Goal: Task Accomplishment & Management: Use online tool/utility

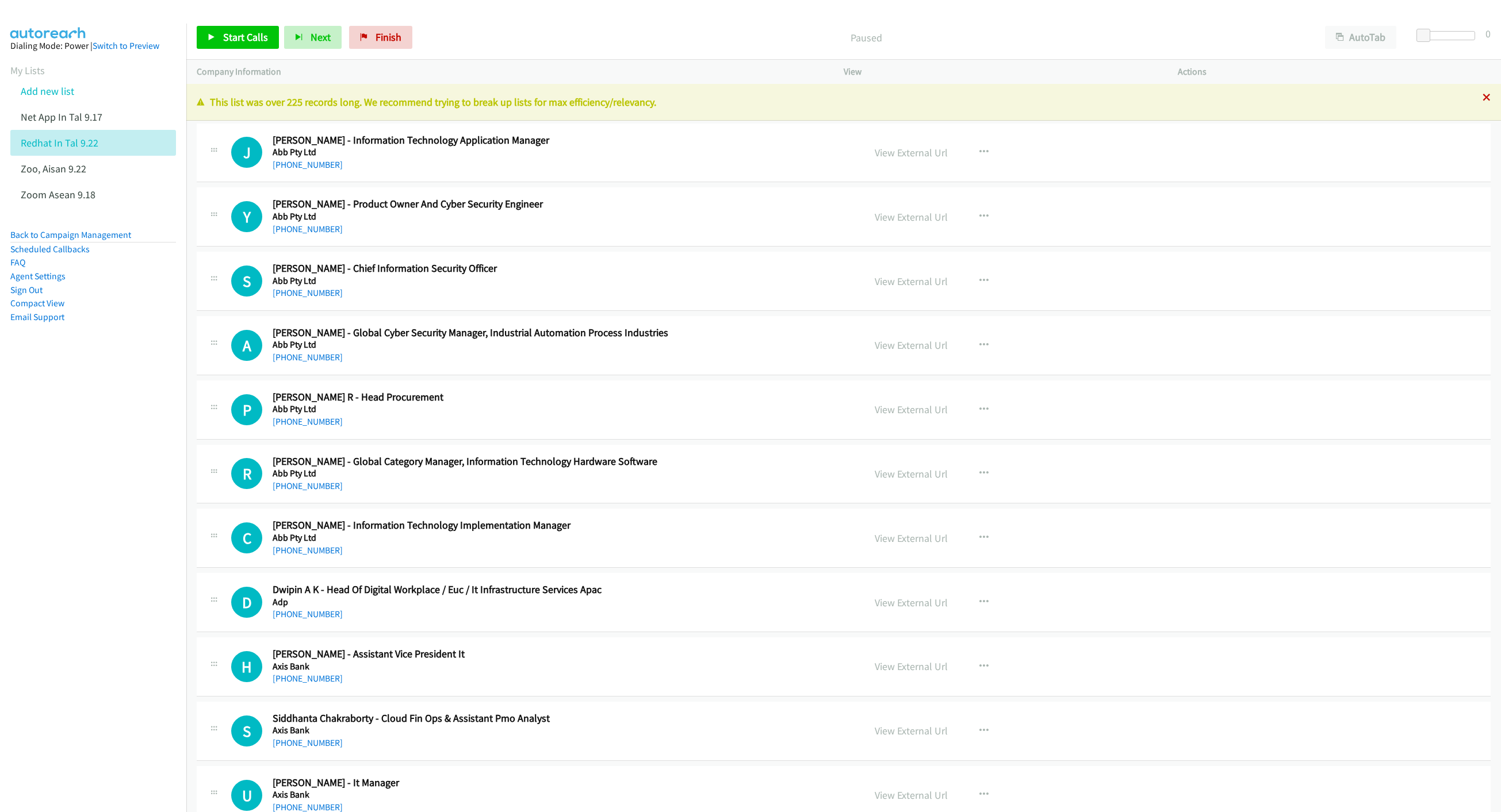
click at [1483, 98] on icon at bounding box center [1487, 98] width 8 height 8
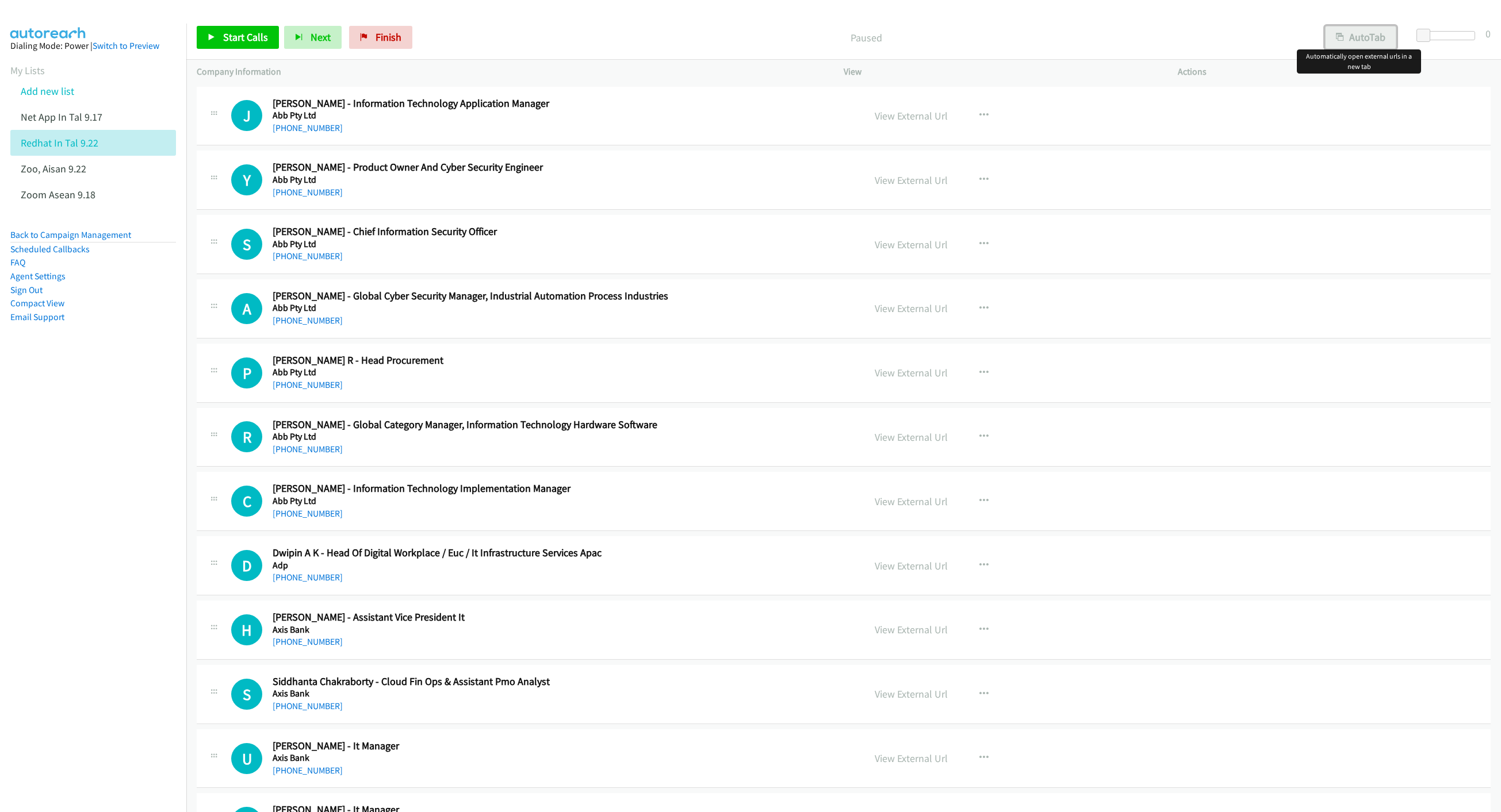
click at [1367, 35] on button "AutoTab" at bounding box center [1361, 37] width 72 height 23
click at [218, 36] on link "Start Calls" at bounding box center [238, 37] width 82 height 23
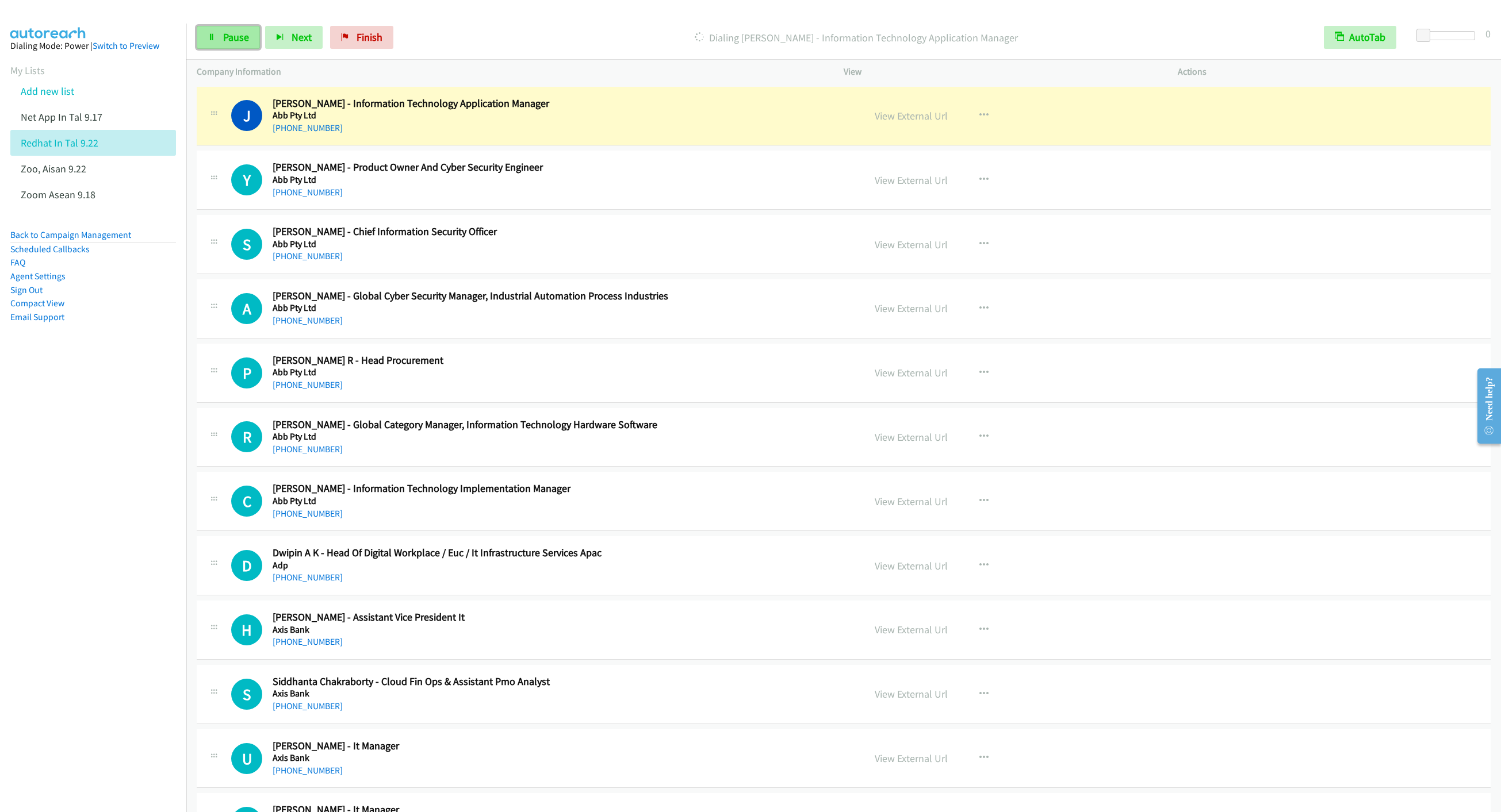
click at [225, 45] on link "Pause" at bounding box center [228, 37] width 63 height 23
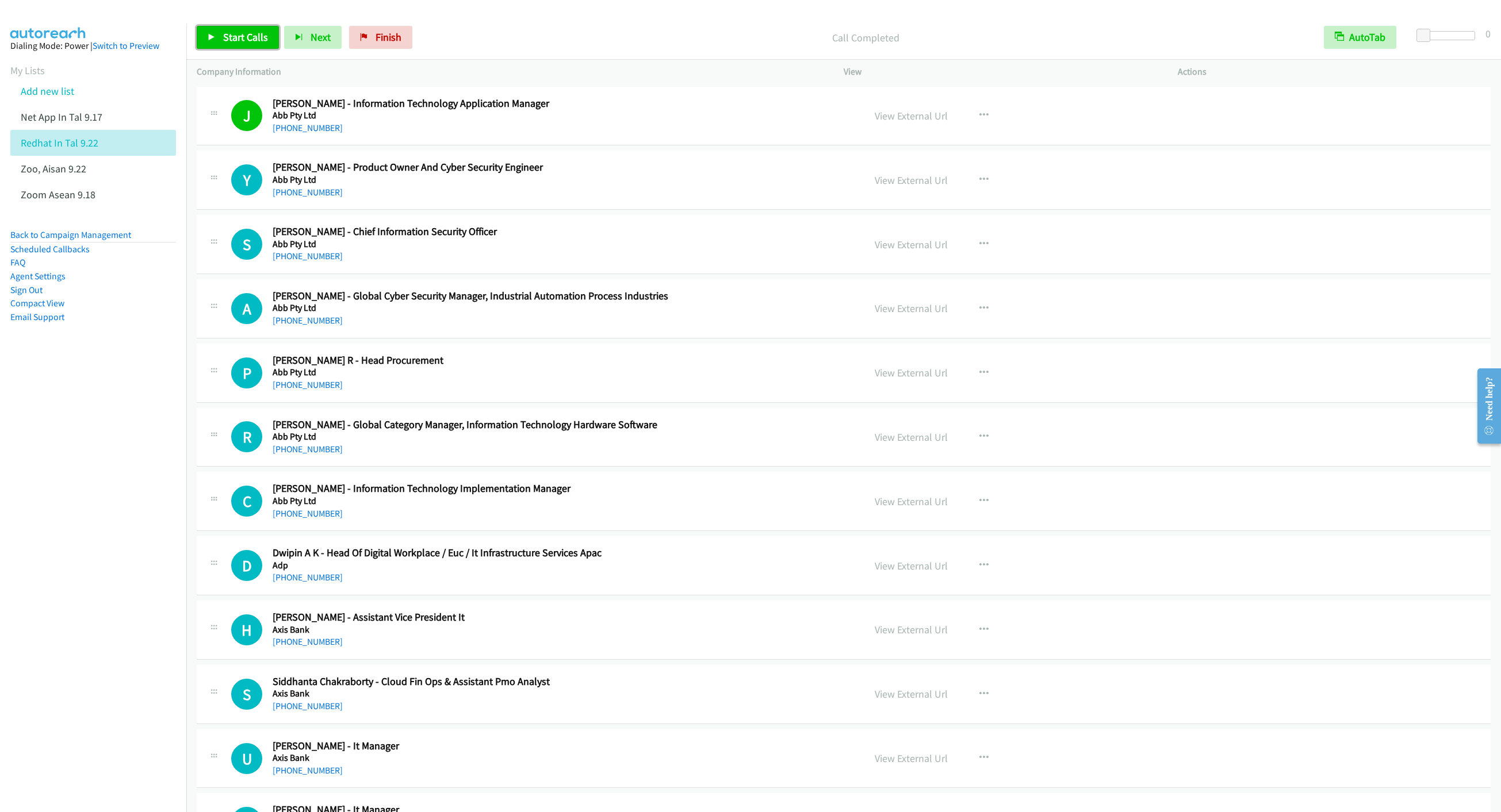
click at [231, 43] on span "Start Calls" at bounding box center [245, 37] width 45 height 13
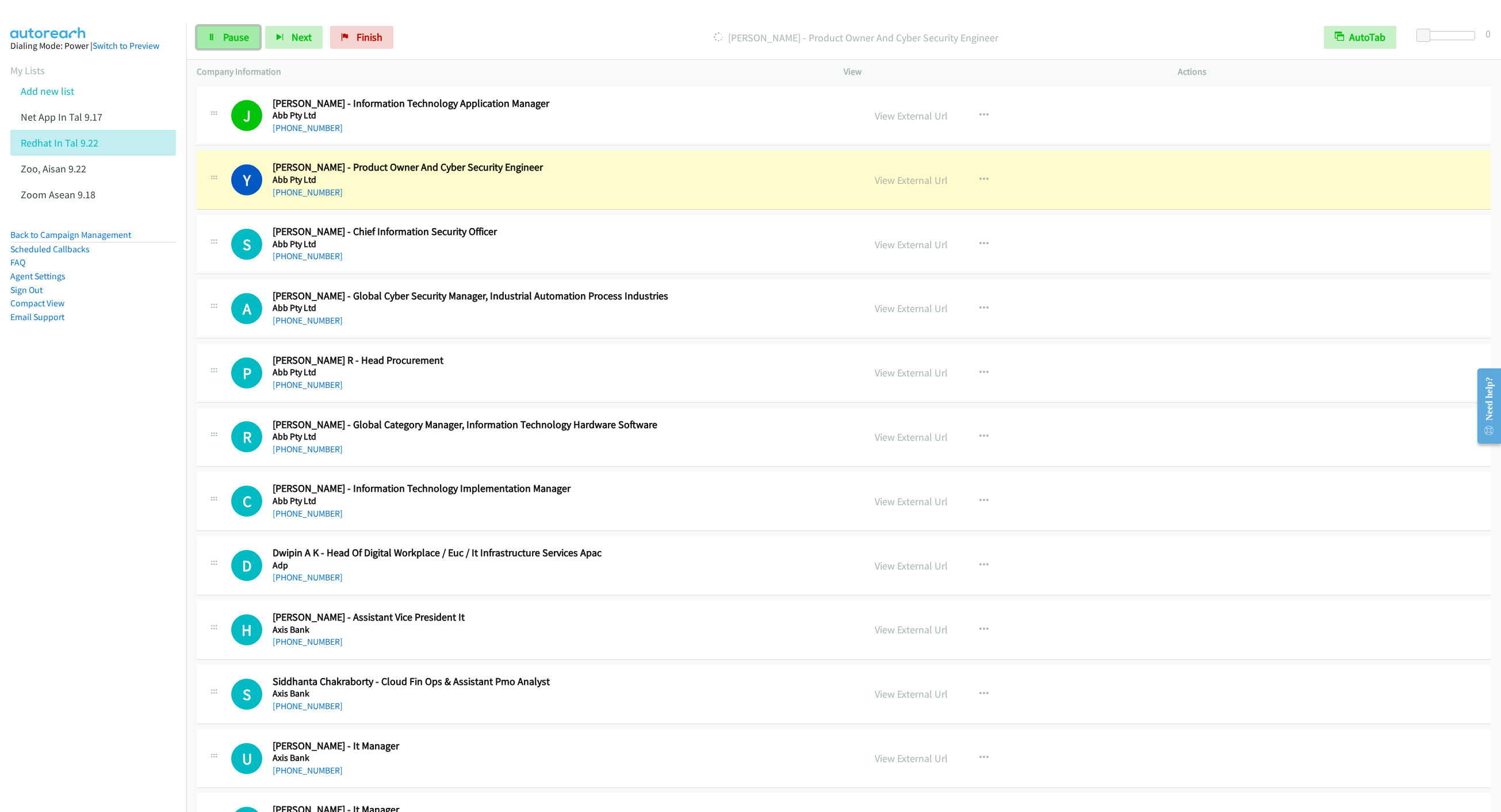
click at [228, 36] on span "Pause" at bounding box center [235, 37] width 26 height 13
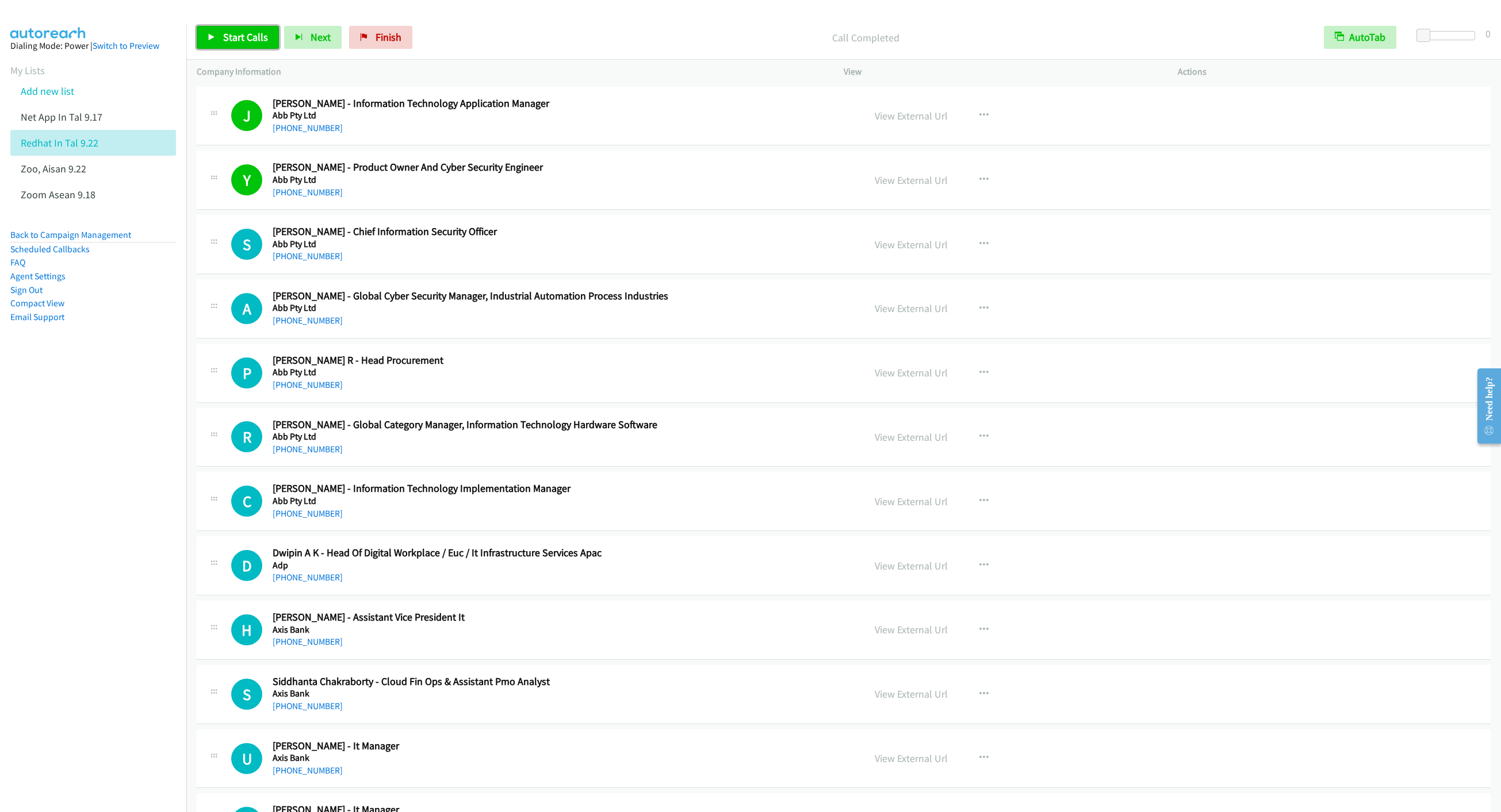
click at [240, 31] on span "Start Calls" at bounding box center [245, 37] width 45 height 13
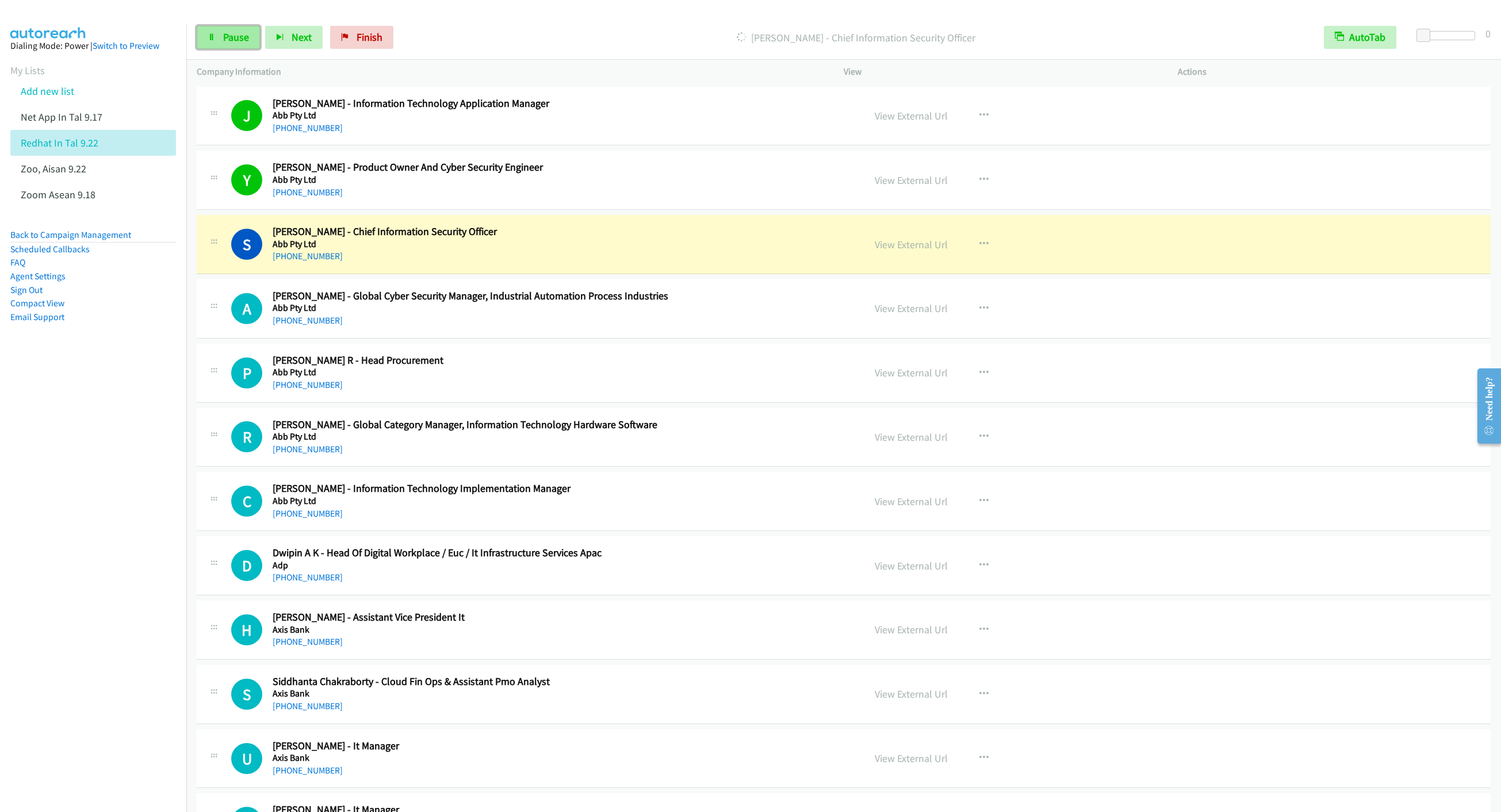
click at [227, 40] on span "Pause" at bounding box center [235, 37] width 26 height 13
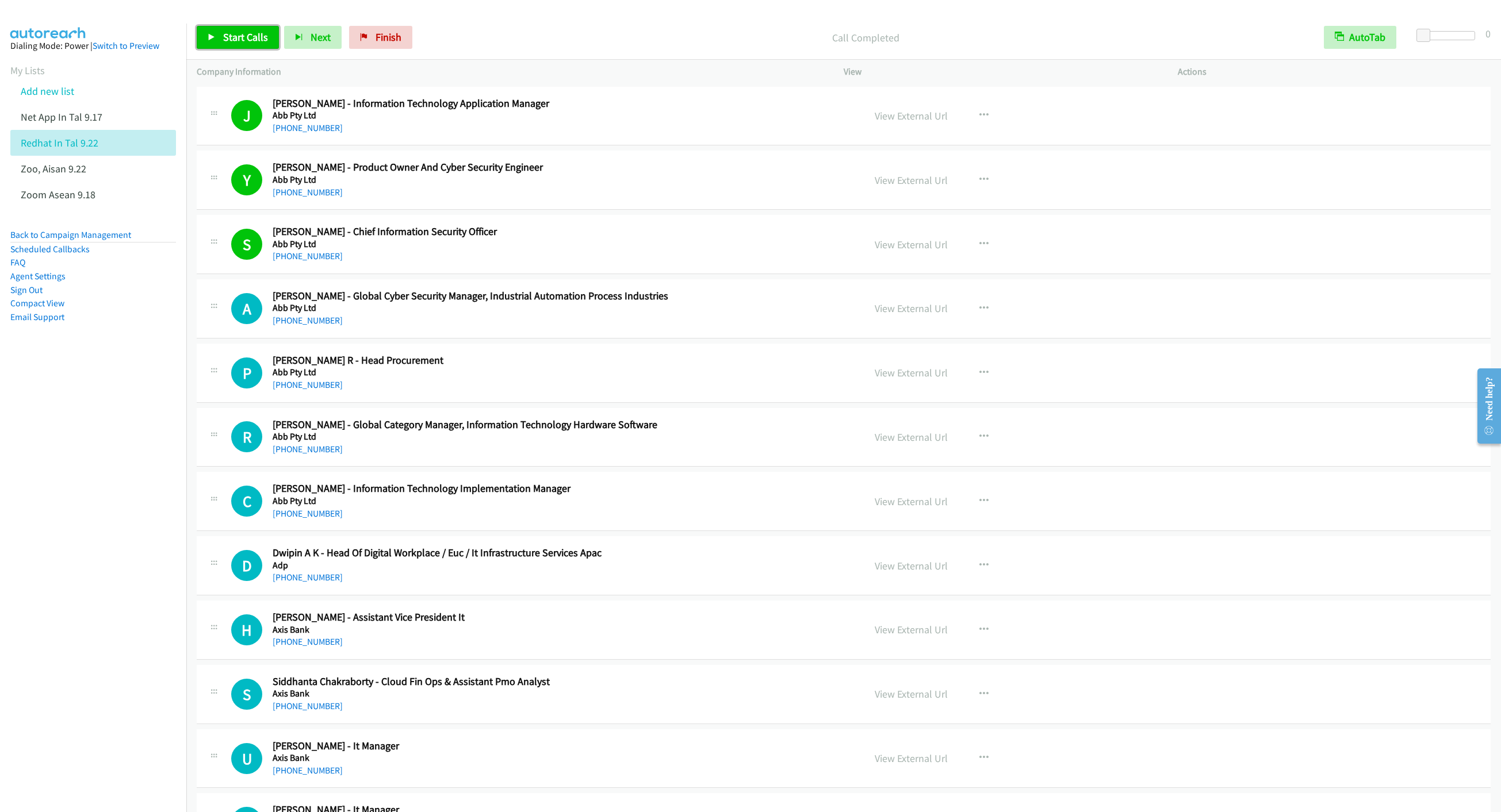
click at [218, 26] on link "Start Calls" at bounding box center [238, 37] width 82 height 23
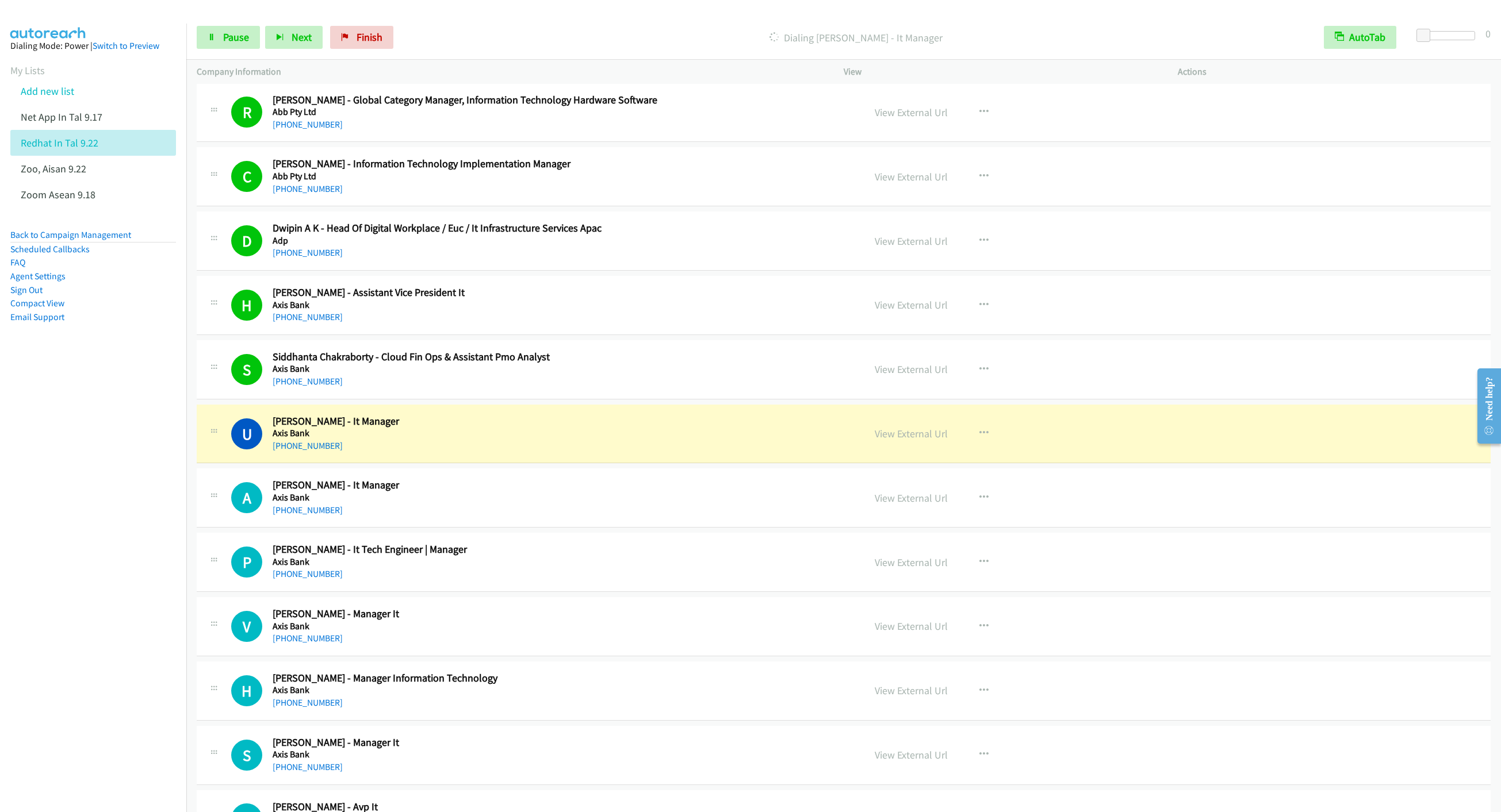
scroll to position [345, 0]
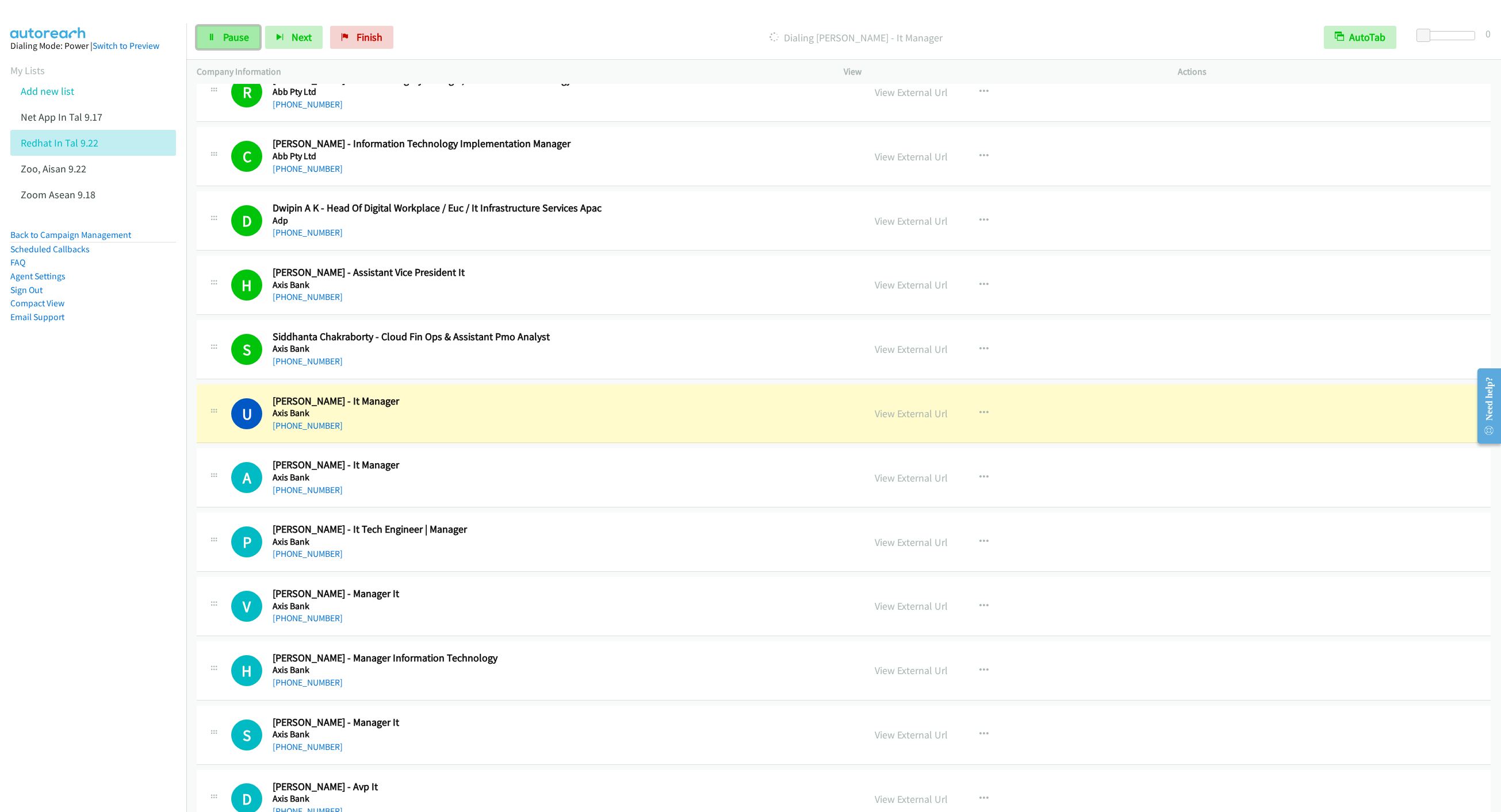
click at [215, 43] on link "Pause" at bounding box center [228, 37] width 63 height 23
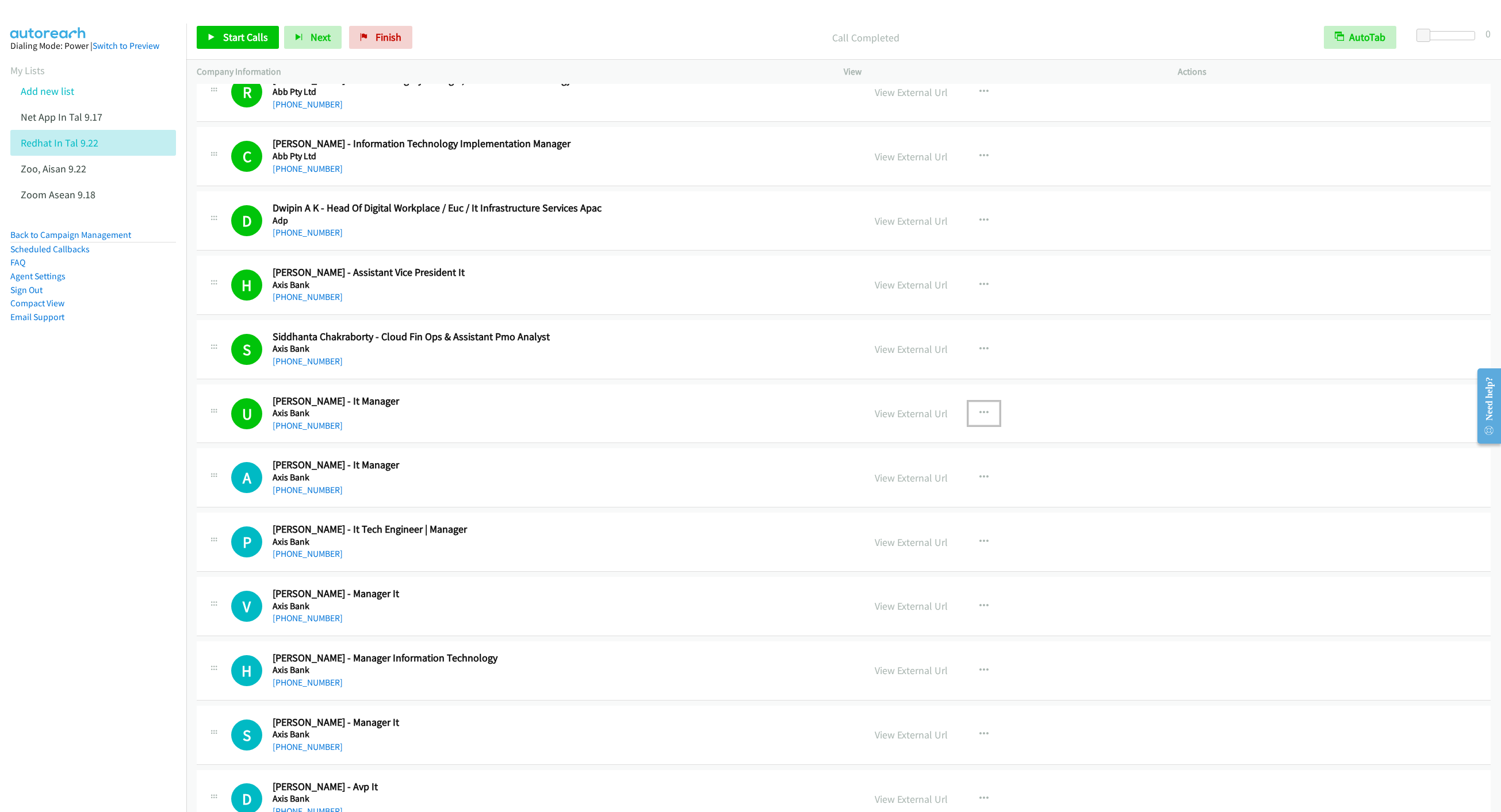
click at [979, 412] on icon "button" at bounding box center [984, 413] width 9 height 9
click at [904, 522] on link "Remove from list" at bounding box center [922, 511] width 153 height 23
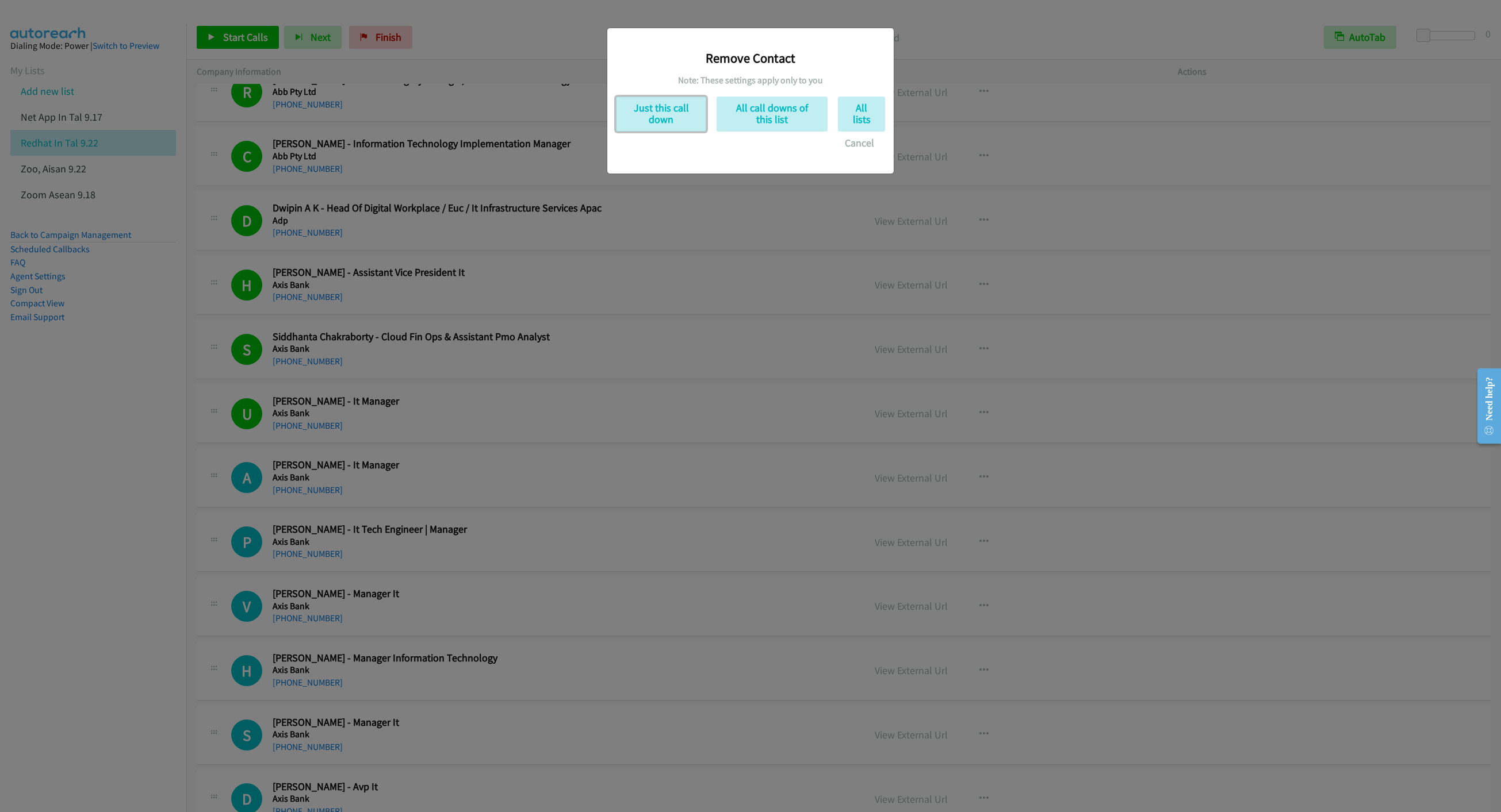
drag, startPoint x: 650, startPoint y: 128, endPoint x: 582, endPoint y: 329, distance: 212.2
click at [650, 129] on button "Just this call down" at bounding box center [660, 114] width 90 height 35
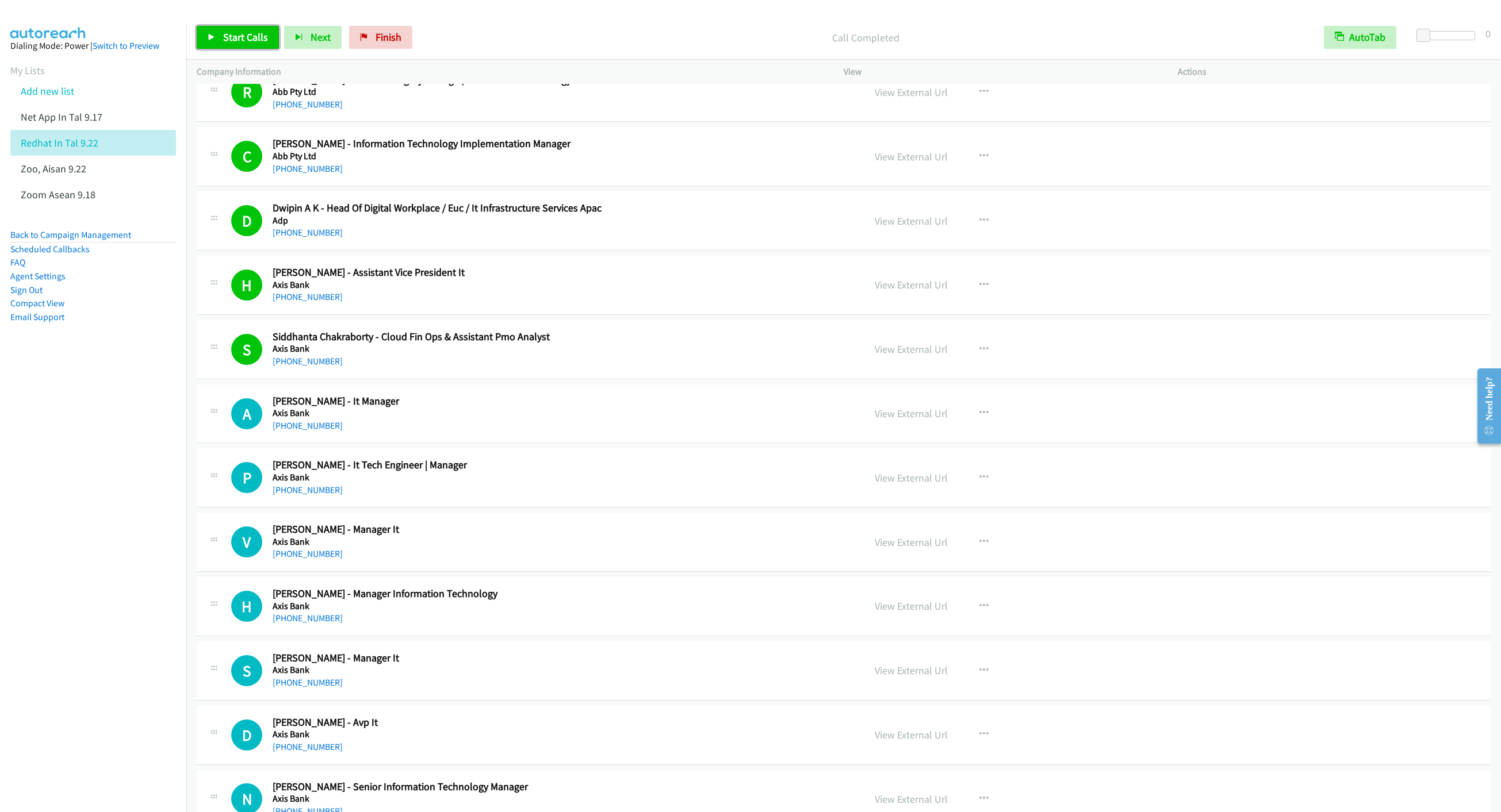
click at [243, 33] on span "Start Calls" at bounding box center [245, 37] width 45 height 13
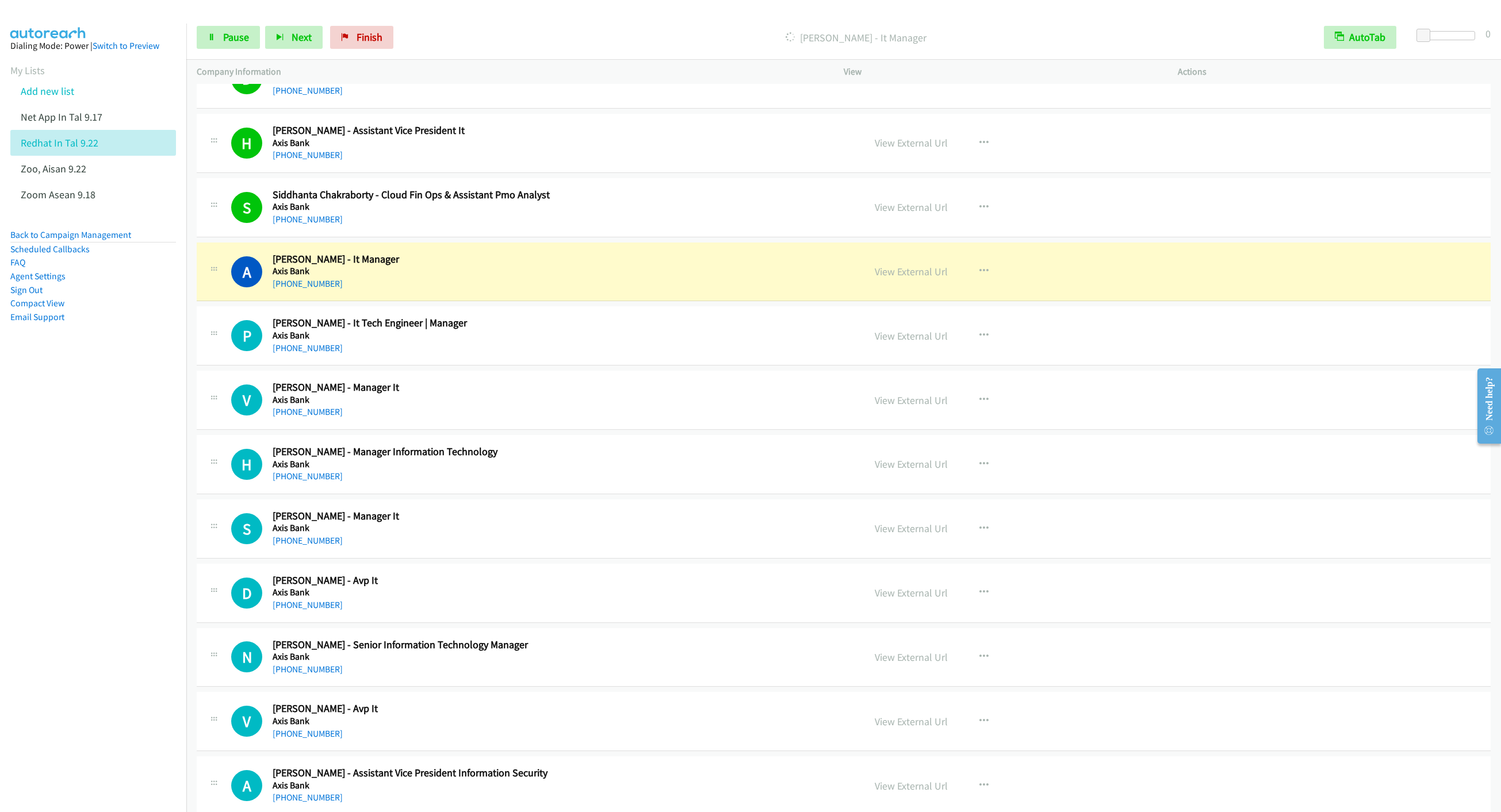
scroll to position [517, 0]
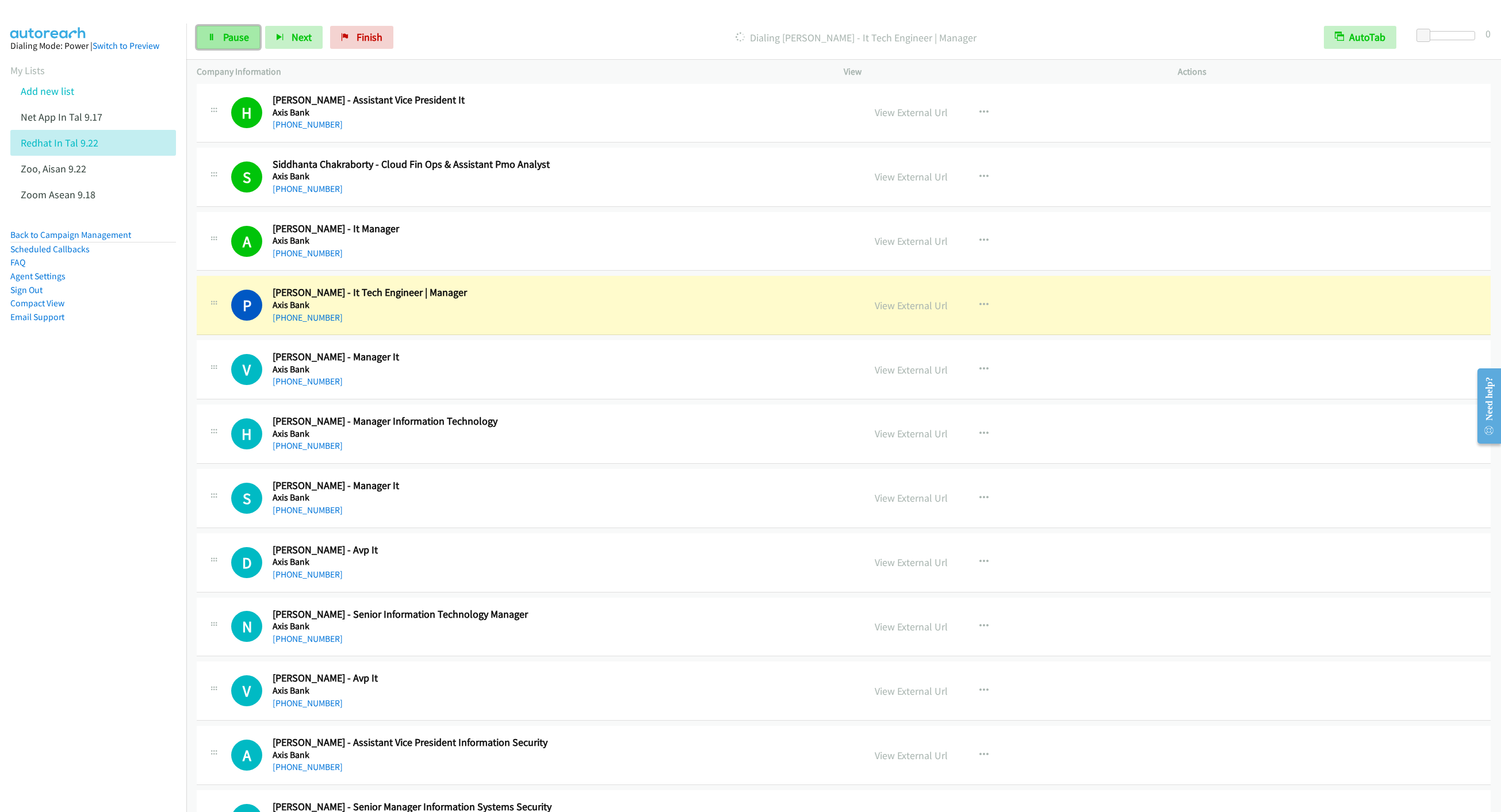
click at [221, 36] on link "Pause" at bounding box center [228, 37] width 63 height 23
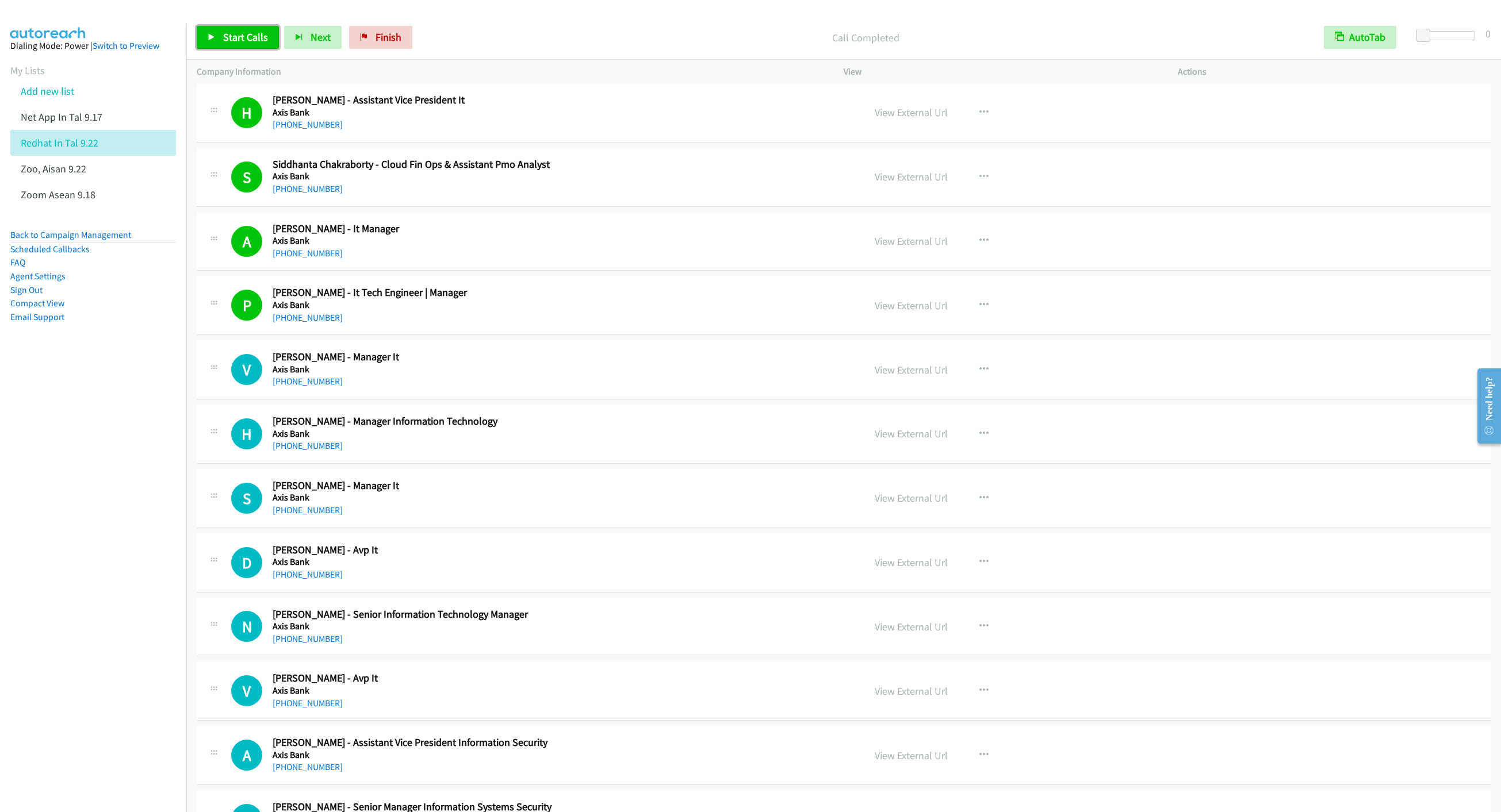
click at [237, 39] on span "Start Calls" at bounding box center [245, 37] width 45 height 13
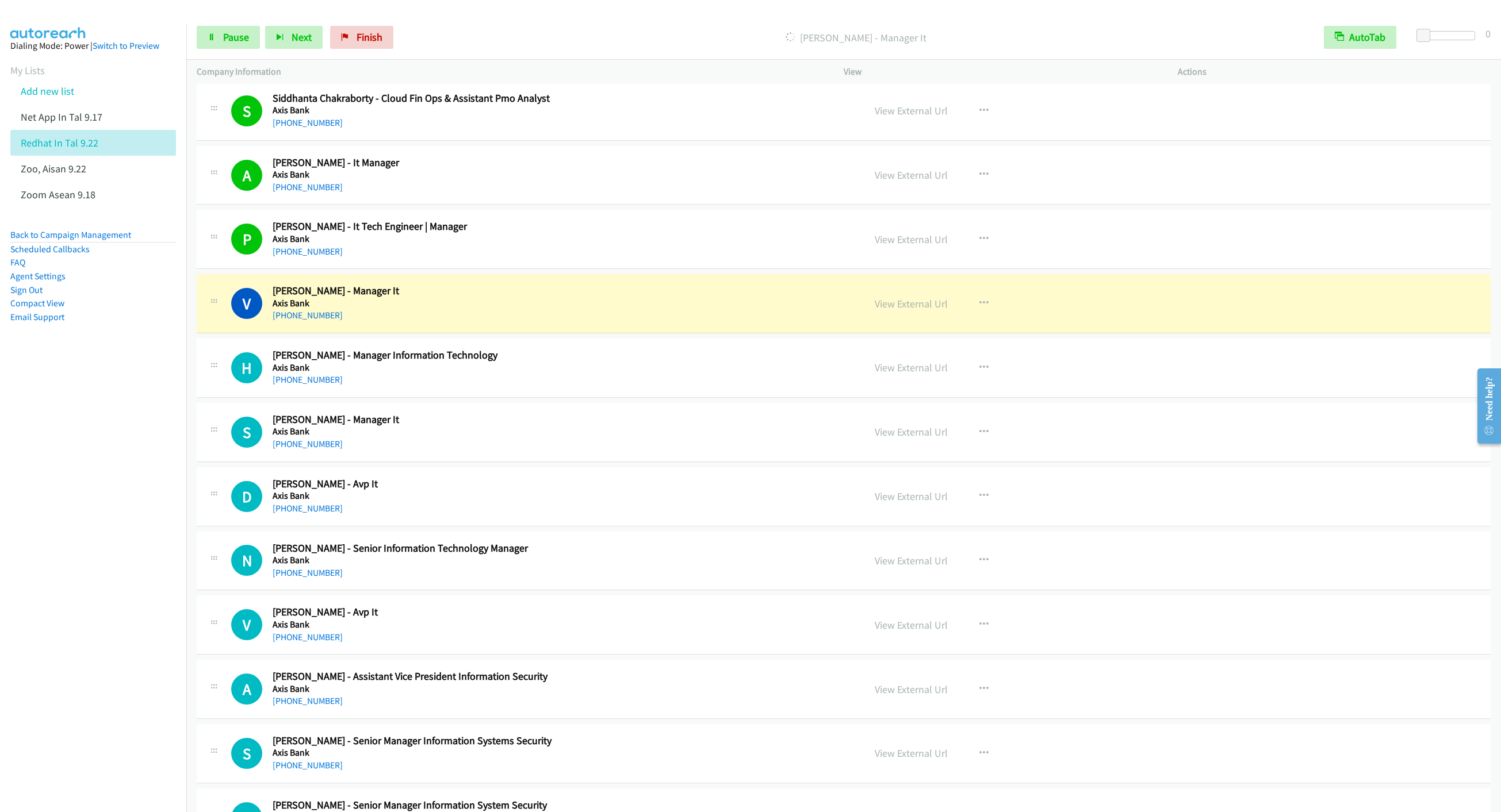
scroll to position [603, 0]
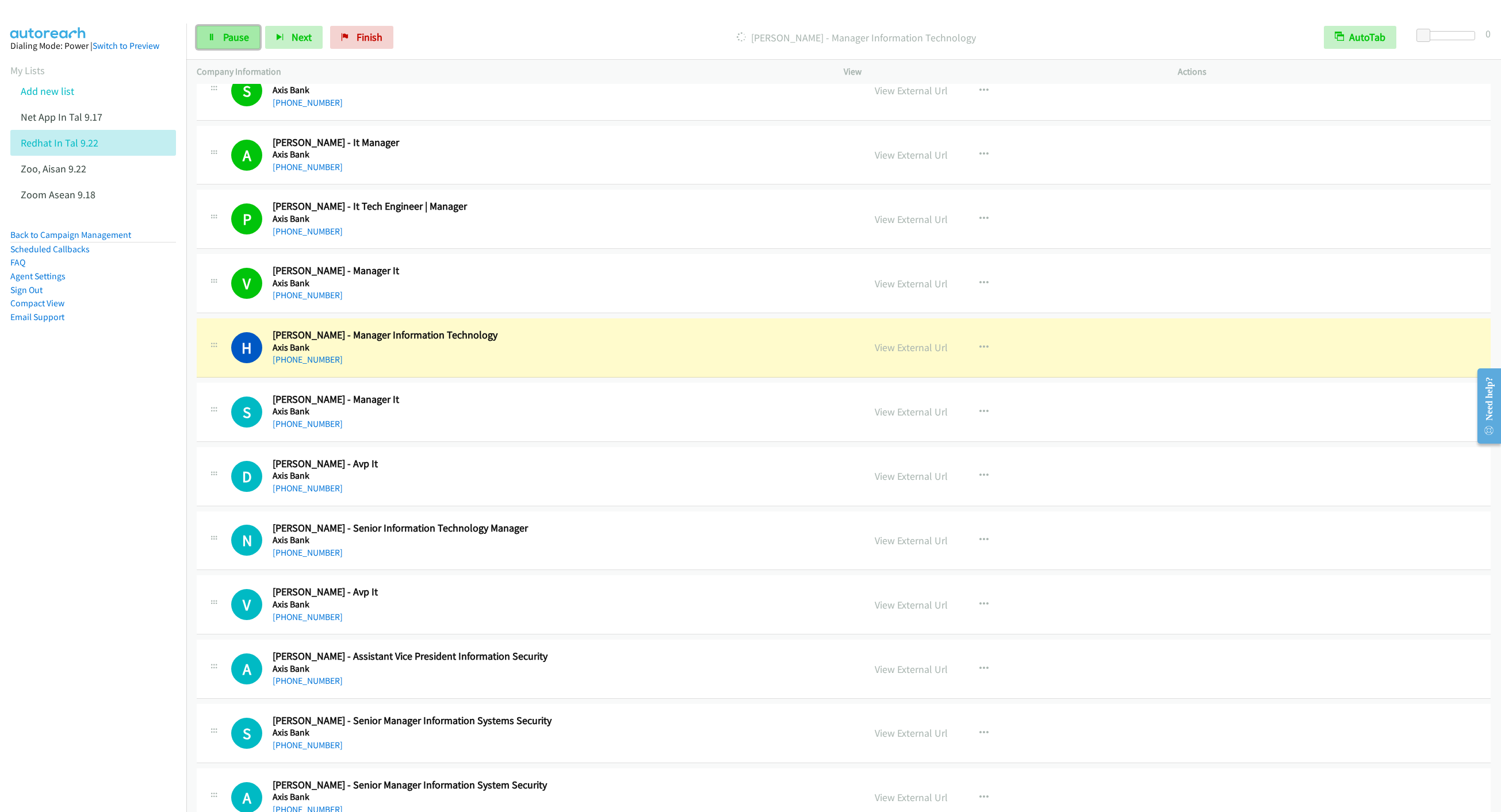
click at [207, 29] on link "Pause" at bounding box center [228, 37] width 63 height 23
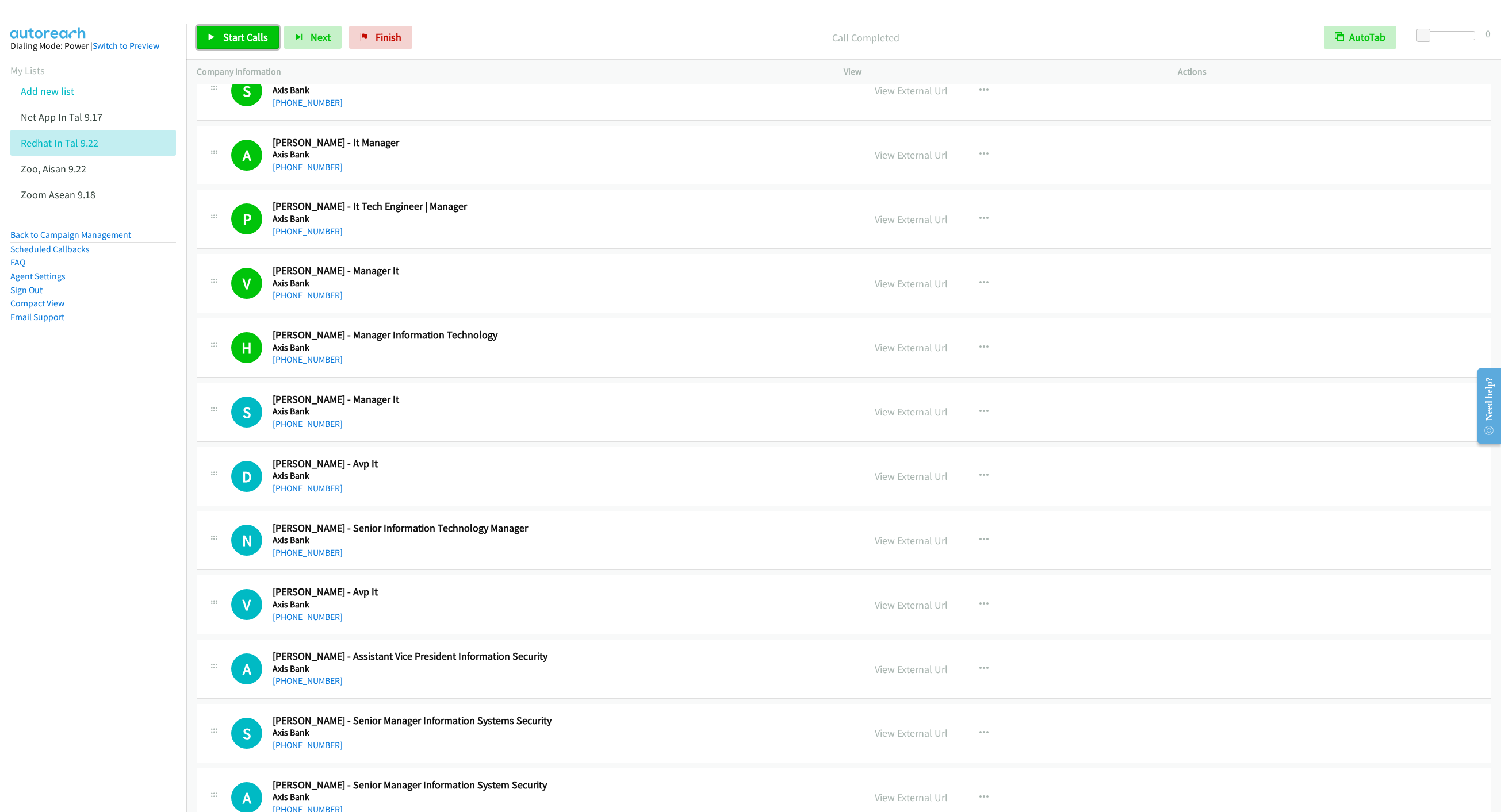
drag, startPoint x: 246, startPoint y: 33, endPoint x: 281, endPoint y: 54, distance: 40.8
click at [246, 32] on span "Start Calls" at bounding box center [245, 37] width 45 height 13
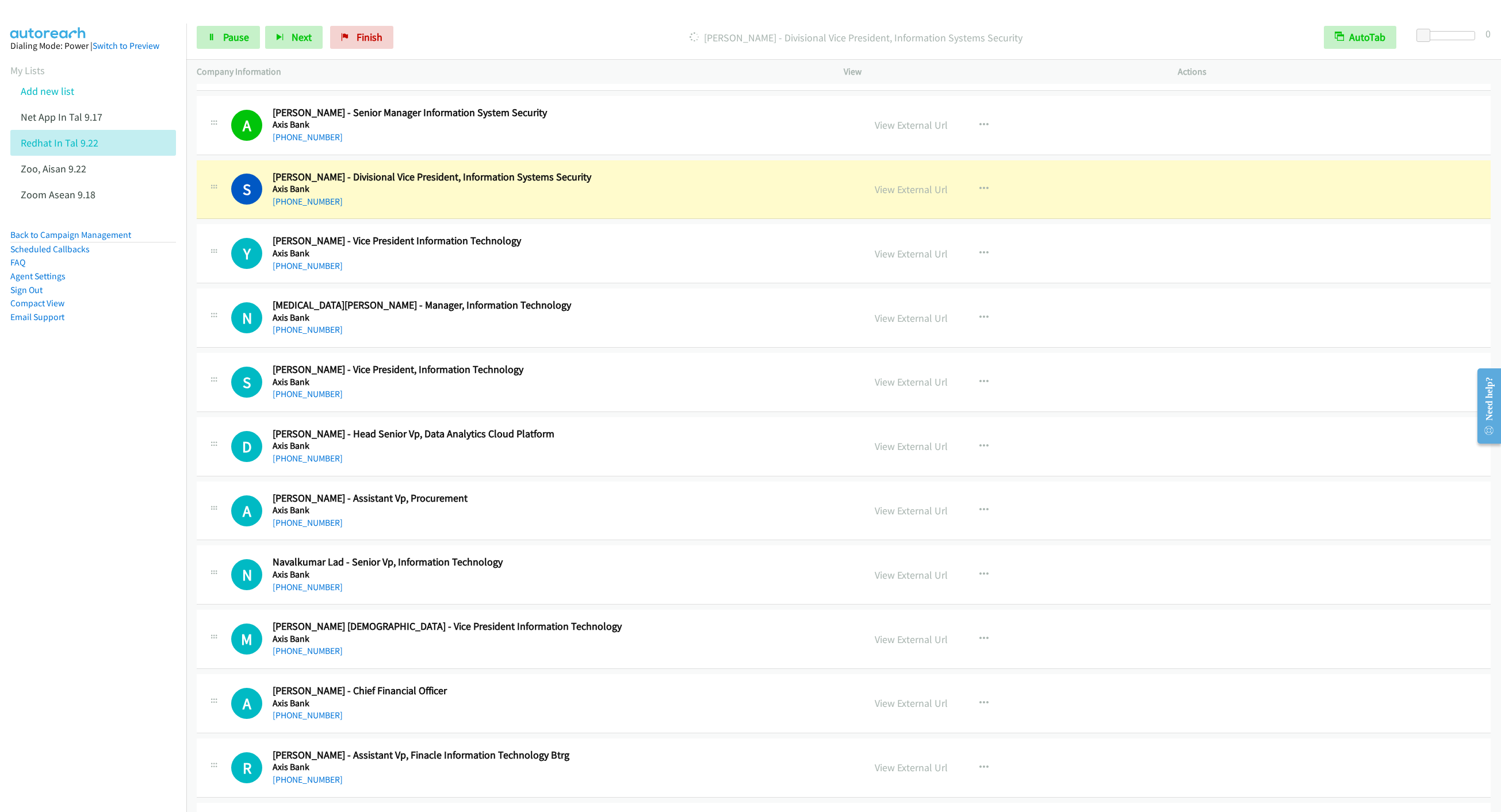
scroll to position [1293, 0]
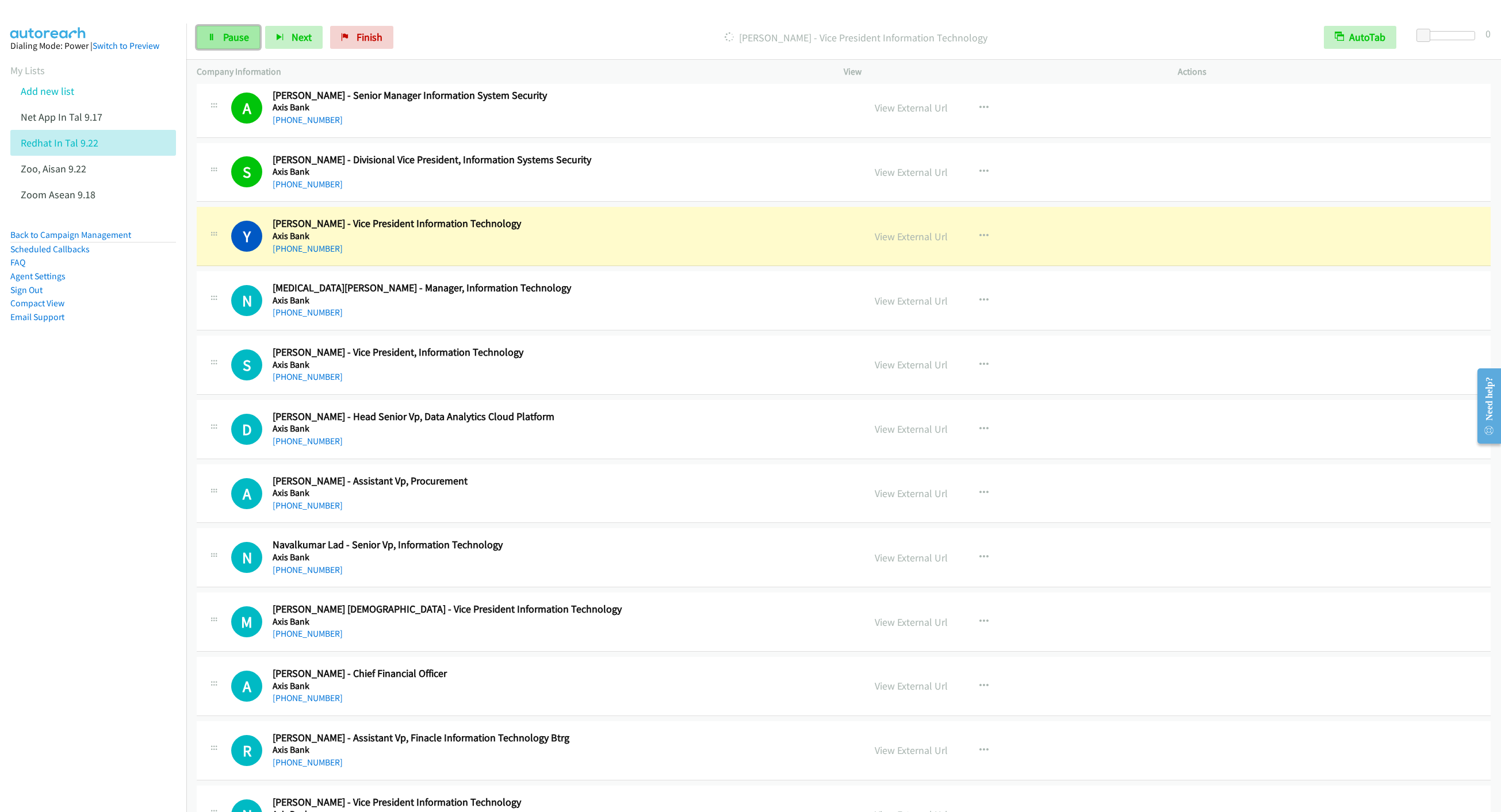
click at [238, 41] on span "Pause" at bounding box center [235, 37] width 26 height 13
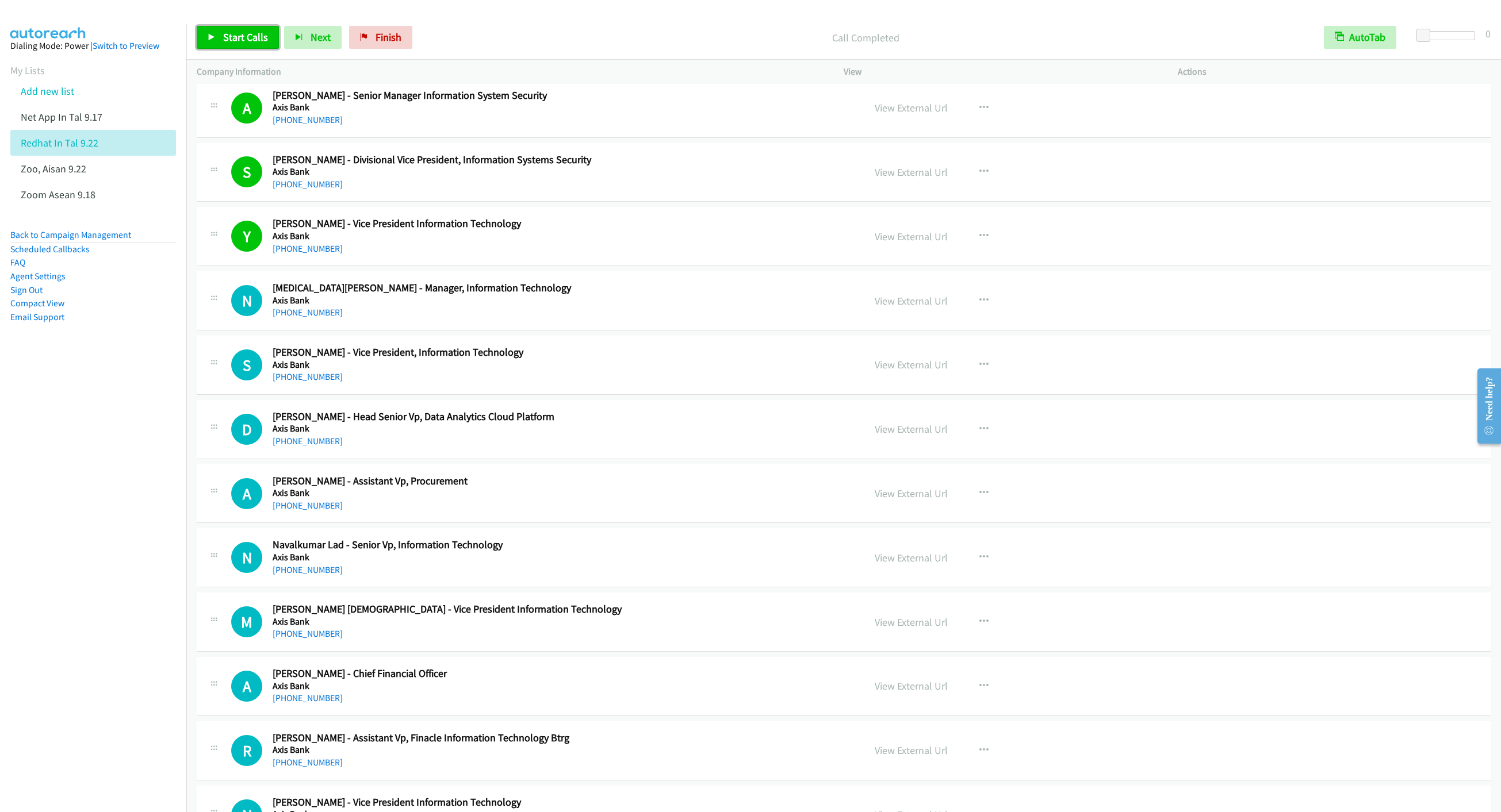
click at [222, 27] on link "Start Calls" at bounding box center [238, 37] width 82 height 23
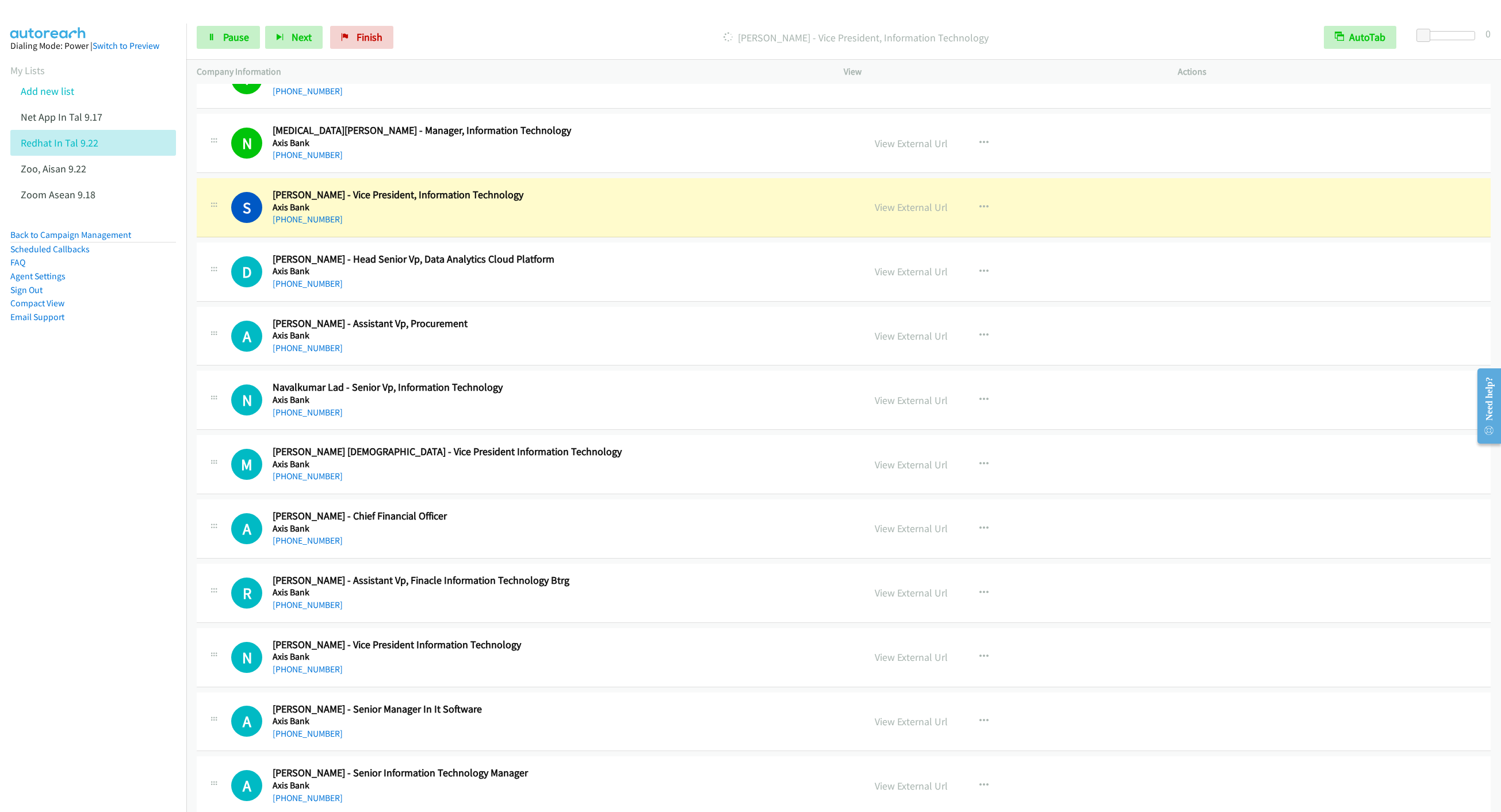
scroll to position [1466, 0]
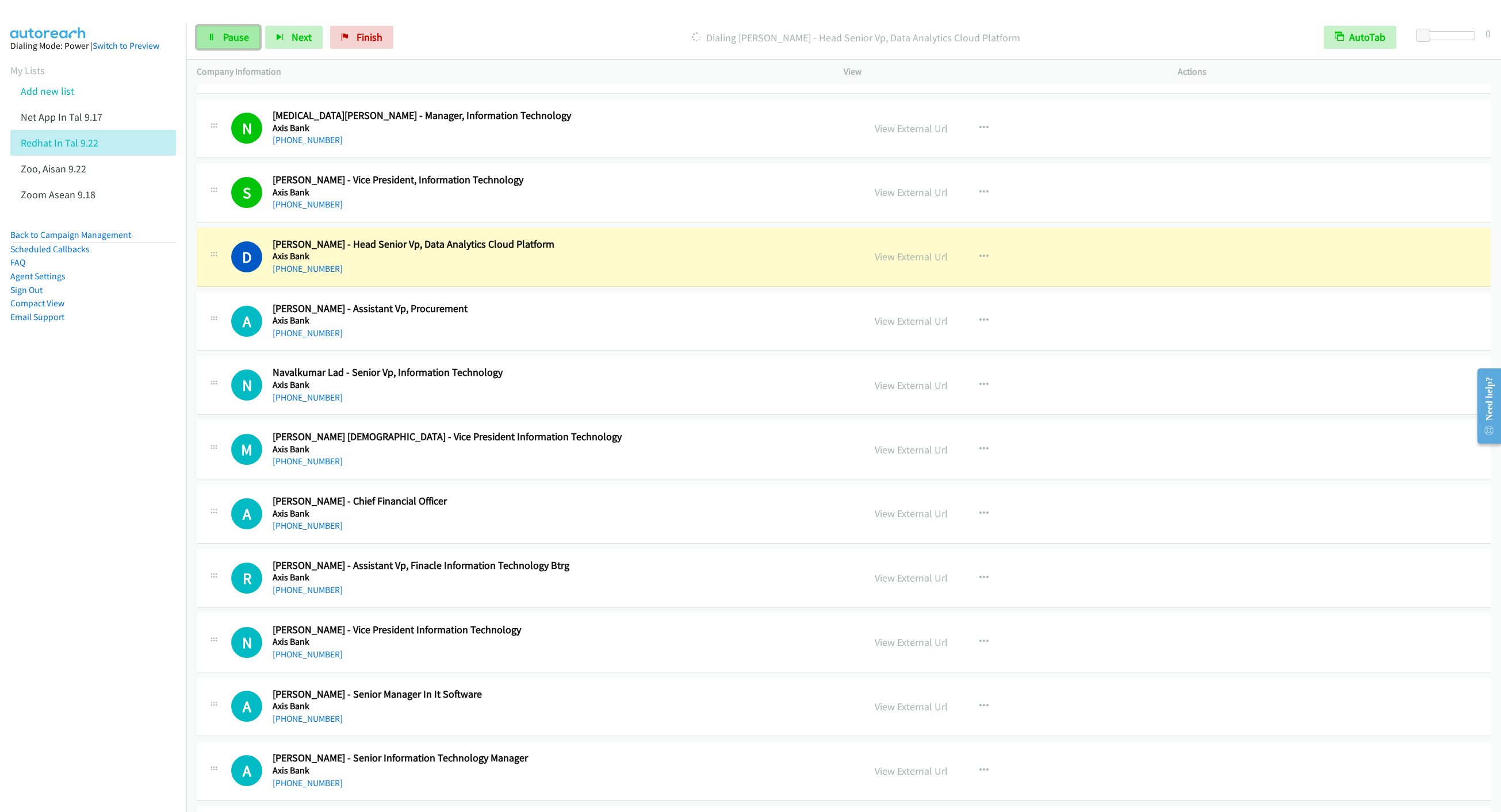
click at [221, 37] on link "Pause" at bounding box center [228, 37] width 63 height 23
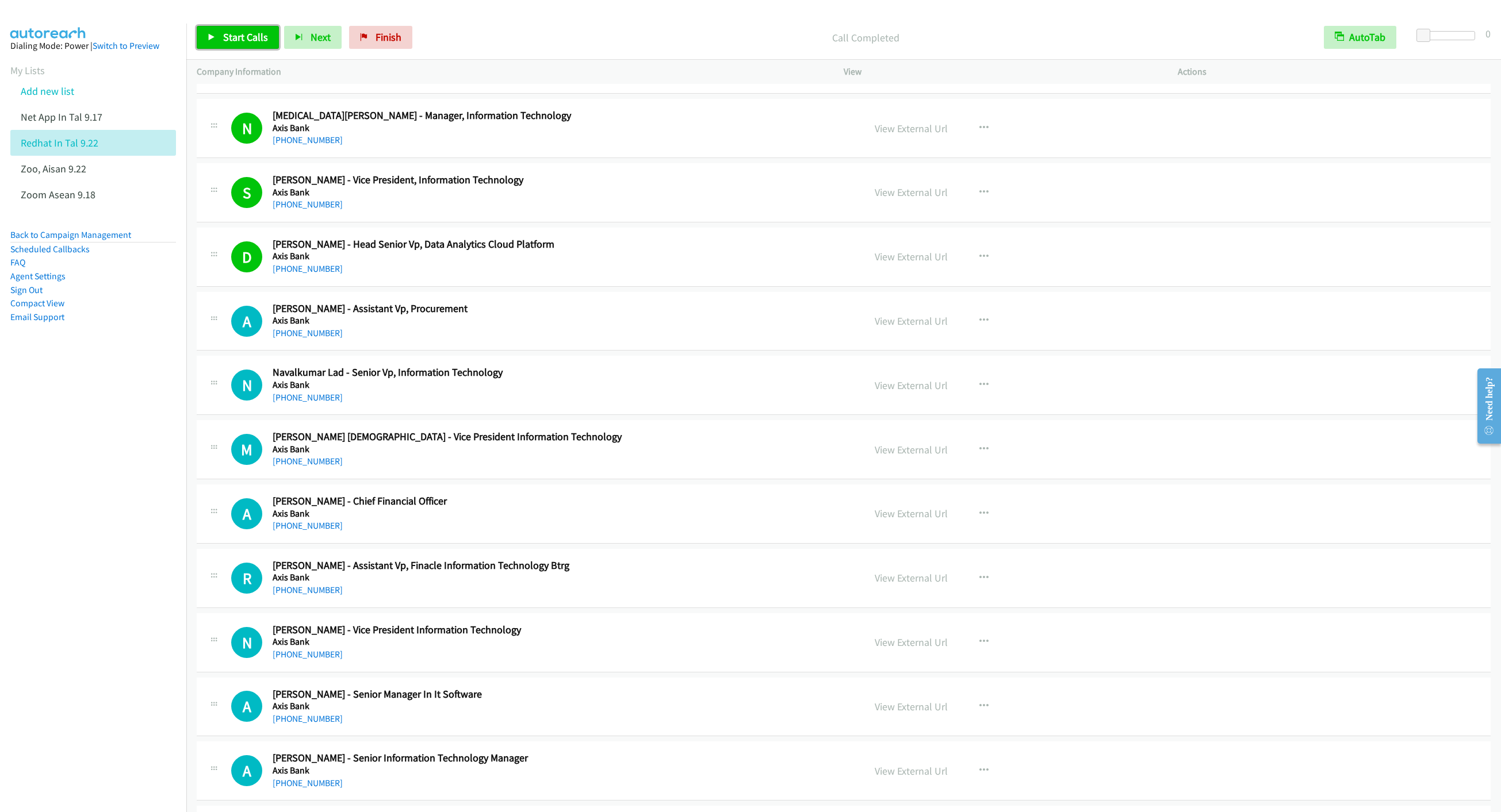
drag, startPoint x: 237, startPoint y: 36, endPoint x: 472, endPoint y: 189, distance: 280.4
click at [235, 36] on span "Start Calls" at bounding box center [245, 37] width 45 height 13
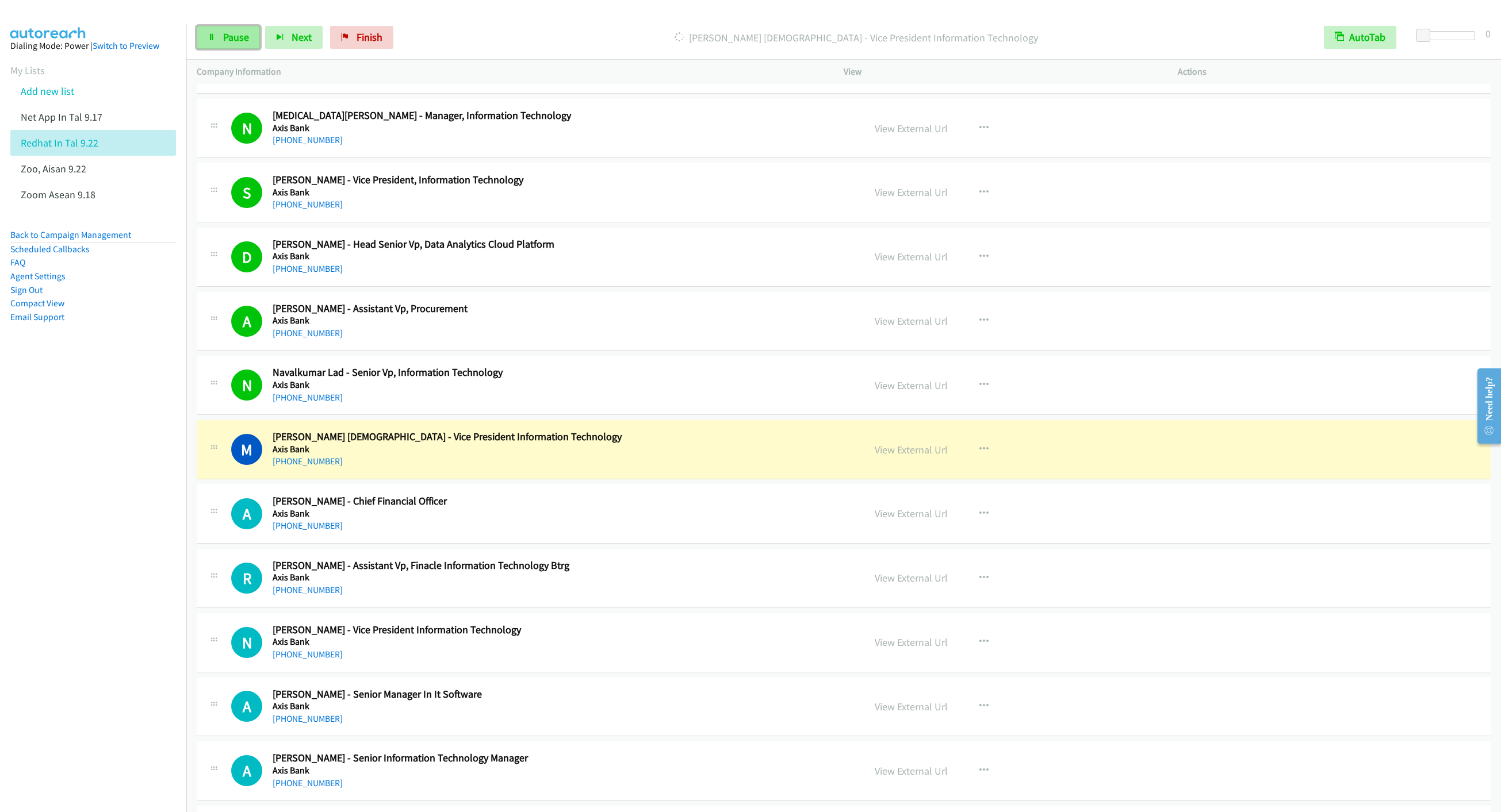
click at [216, 41] on link "Pause" at bounding box center [228, 37] width 63 height 23
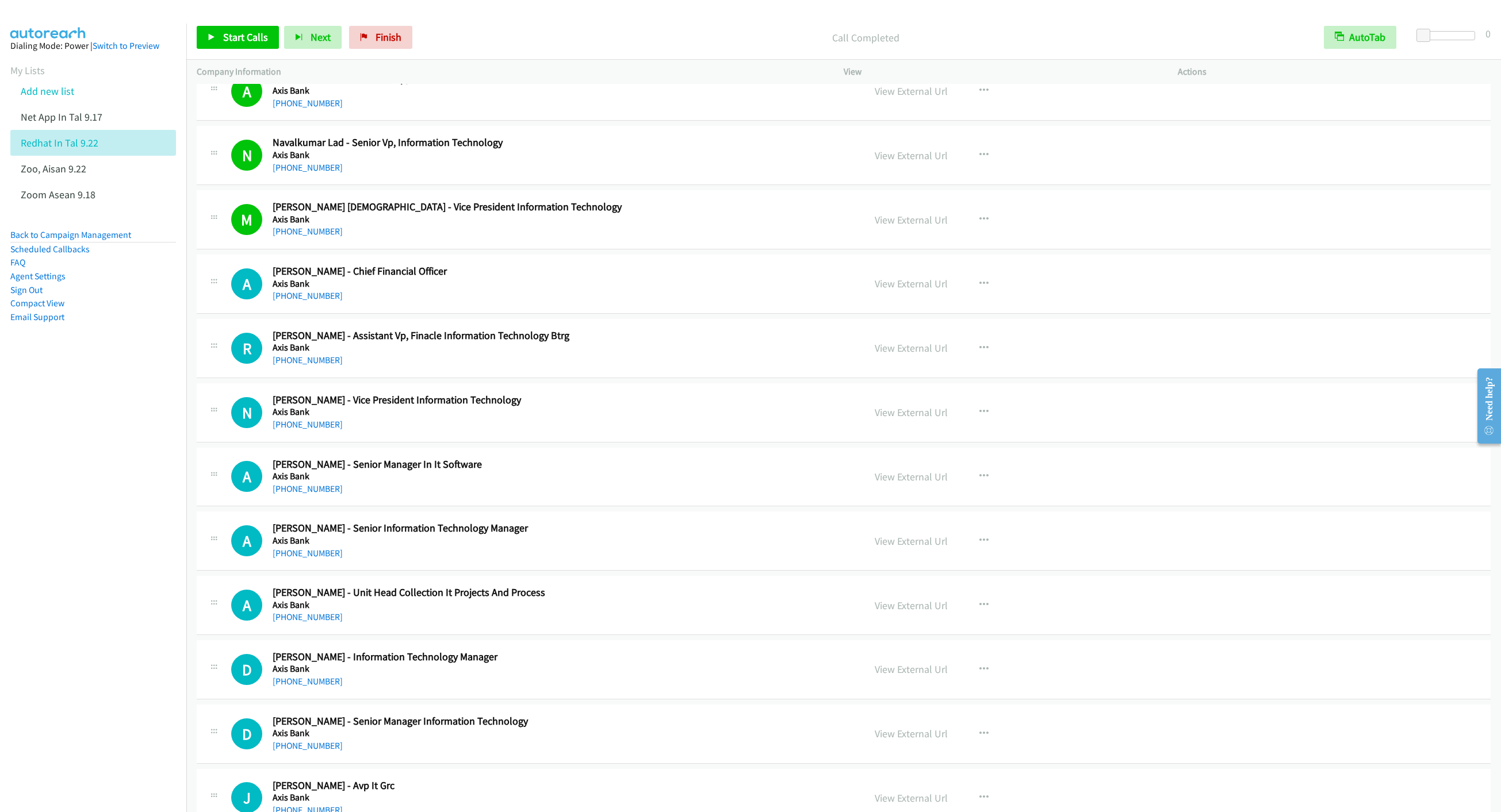
scroll to position [1725, 0]
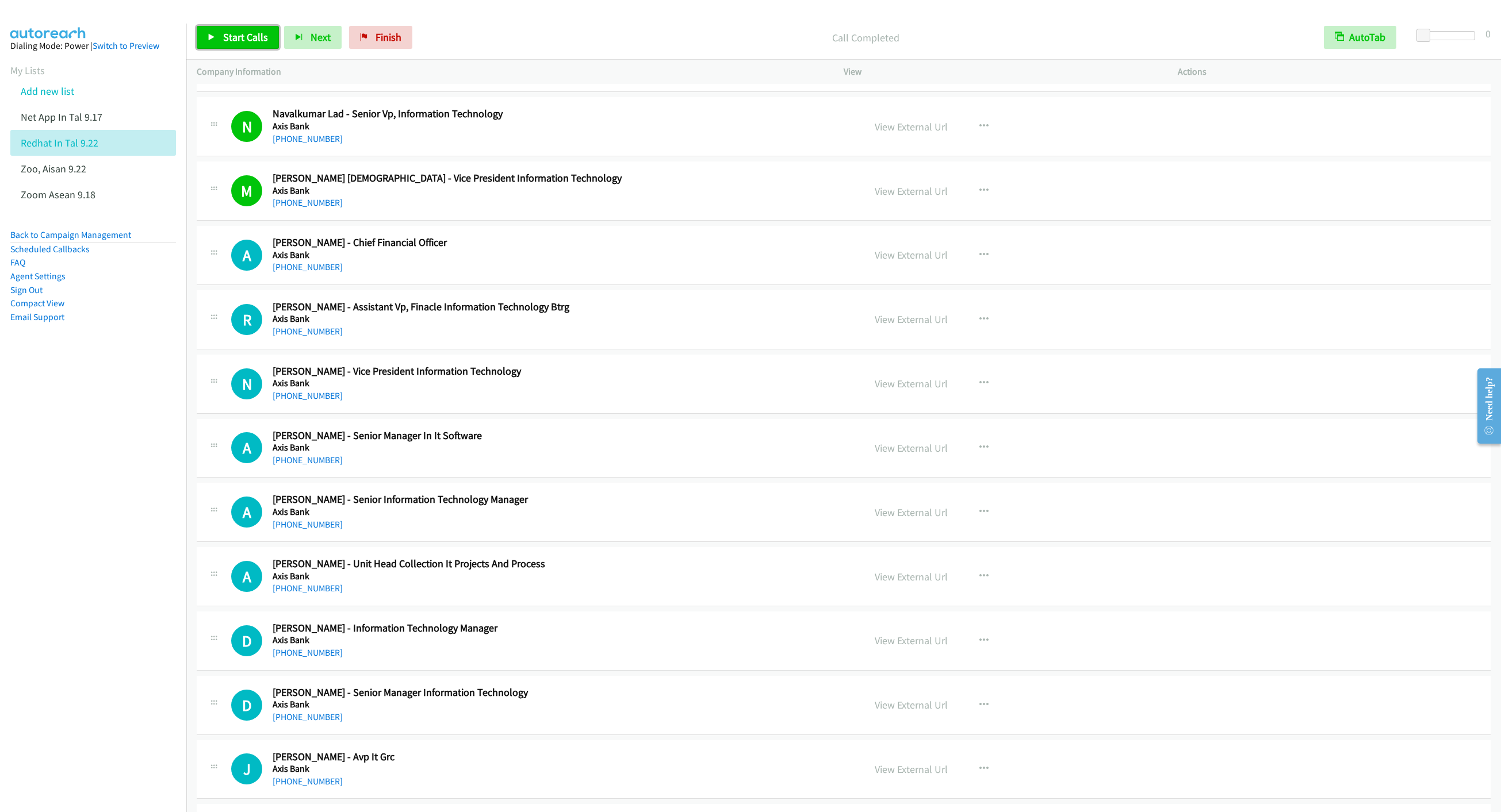
click at [218, 45] on link "Start Calls" at bounding box center [238, 37] width 82 height 23
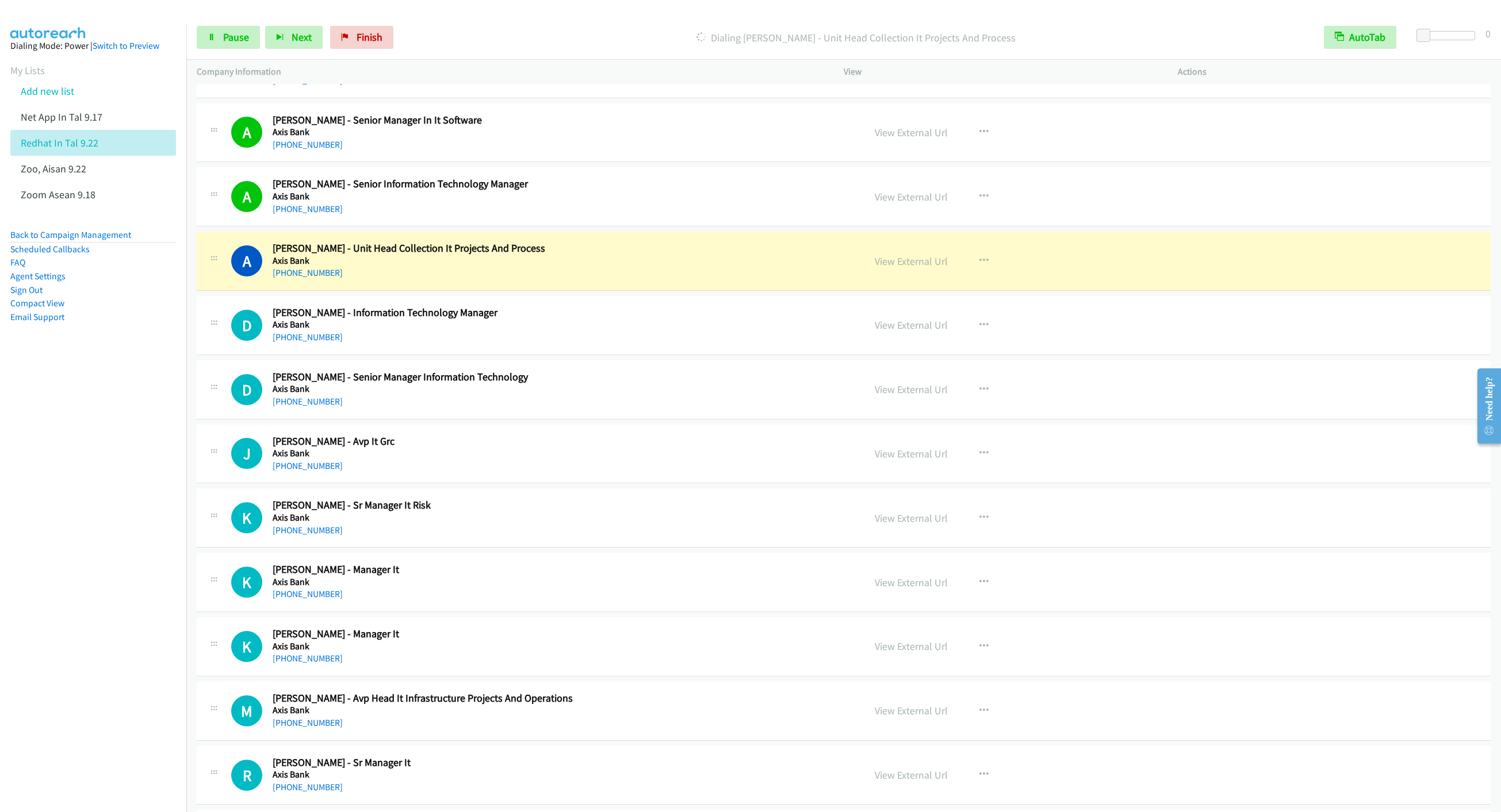
scroll to position [2070, 0]
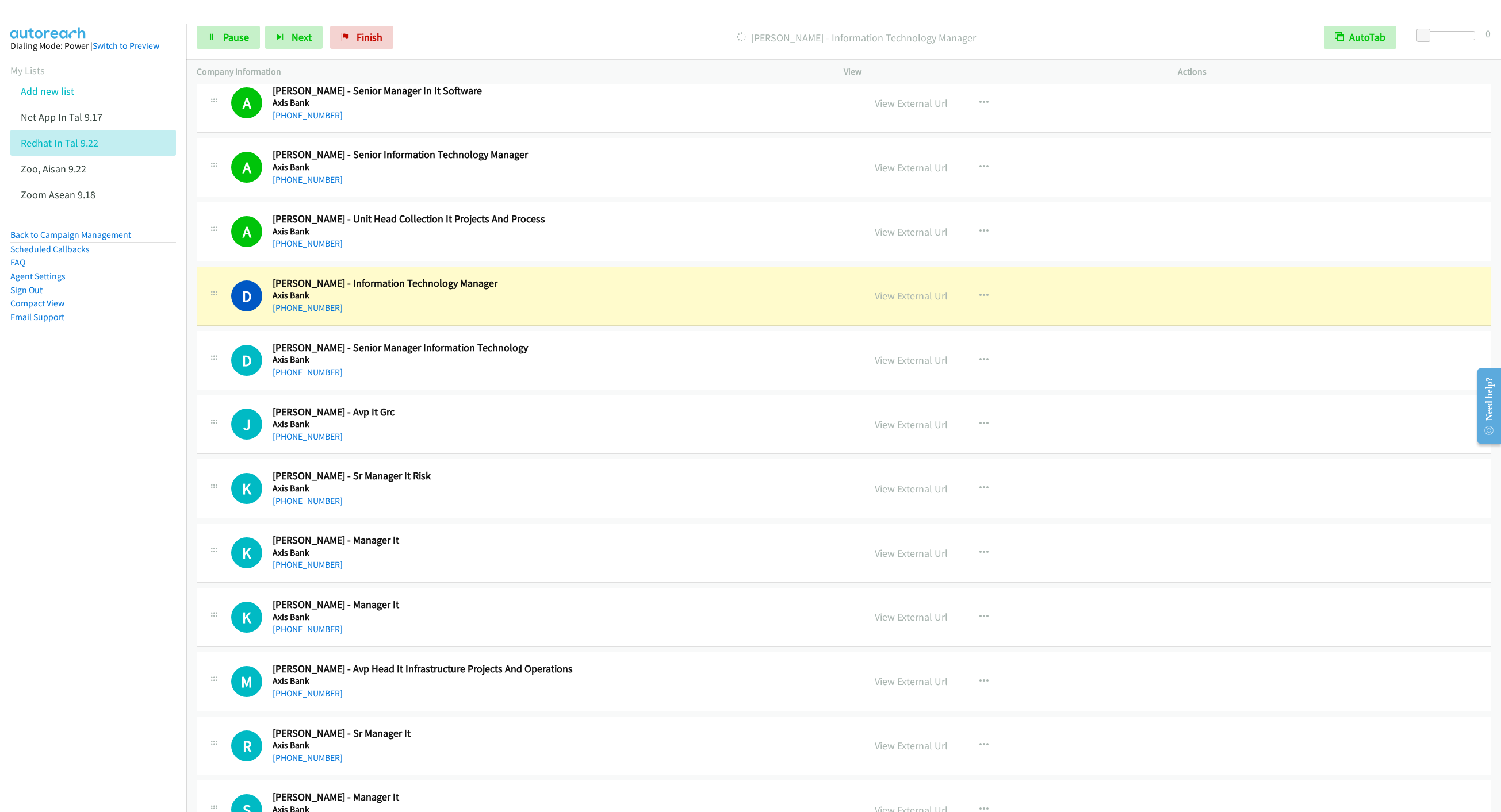
click at [195, 29] on div "Start Calls Pause Next Finish [PERSON_NAME] - Information Technology Manager Au…" at bounding box center [844, 38] width 1315 height 44
click at [221, 37] on link "Pause" at bounding box center [228, 37] width 63 height 23
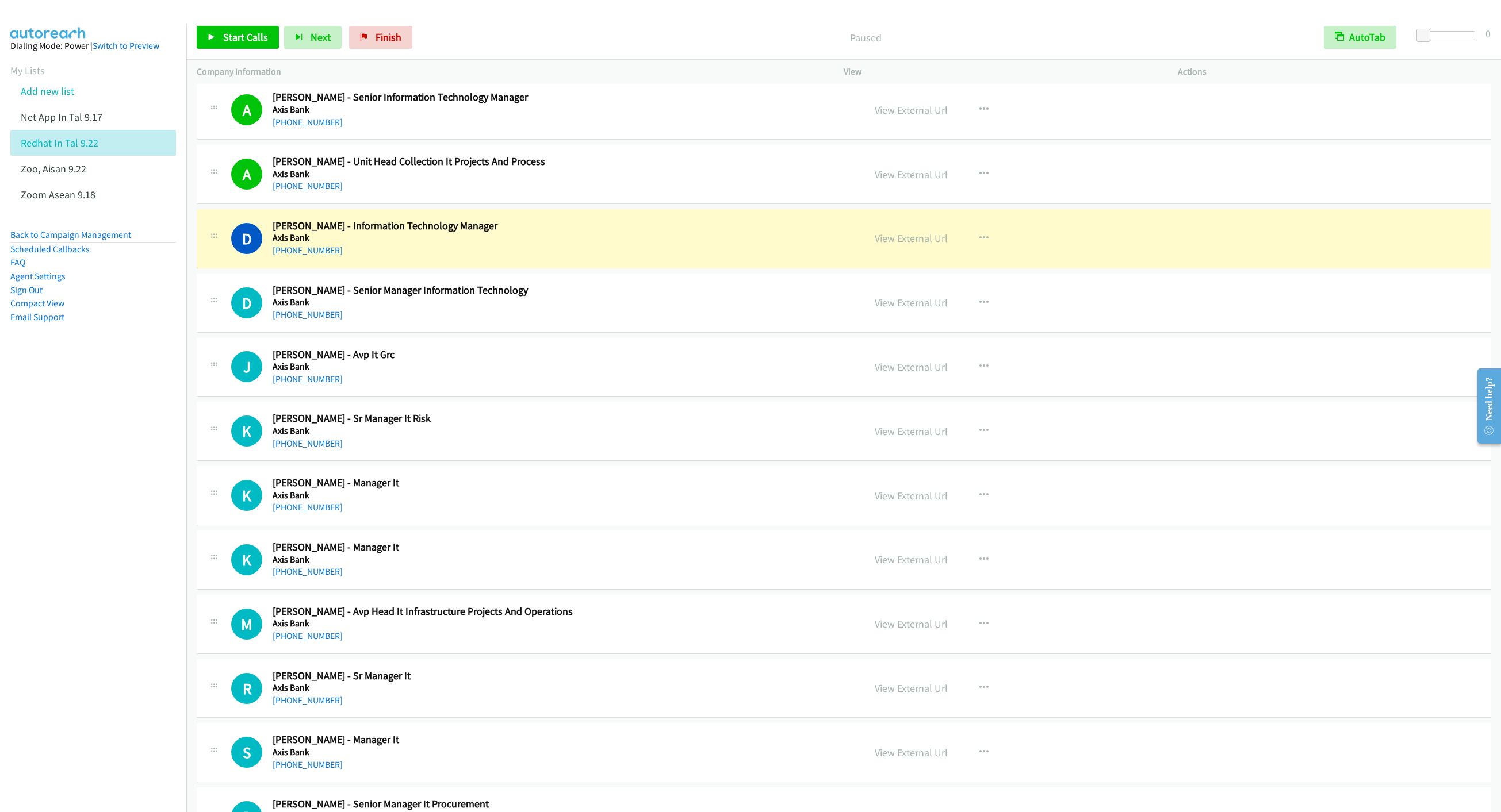
scroll to position [2155, 0]
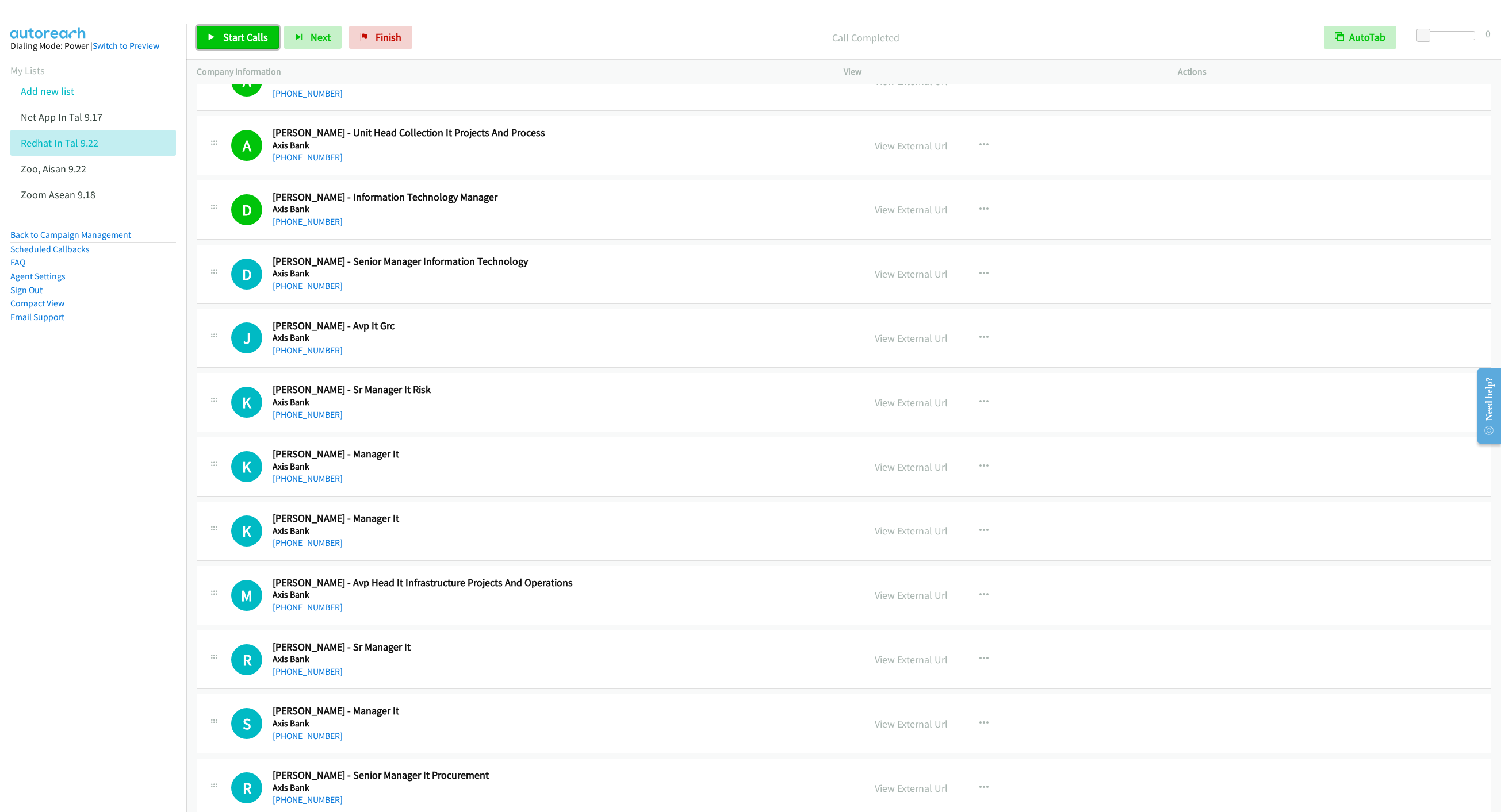
click at [219, 43] on link "Start Calls" at bounding box center [238, 37] width 82 height 23
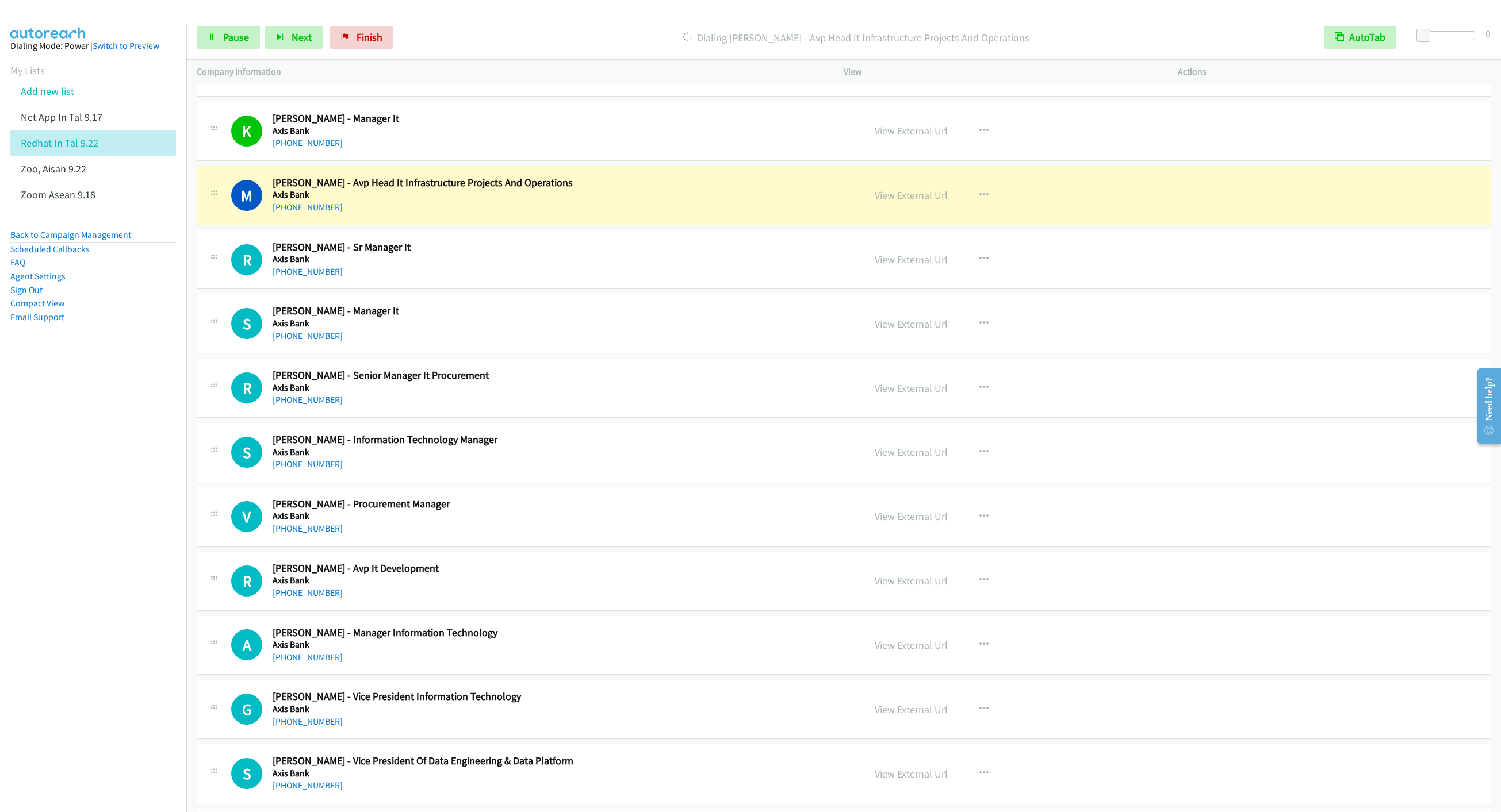
scroll to position [2587, 0]
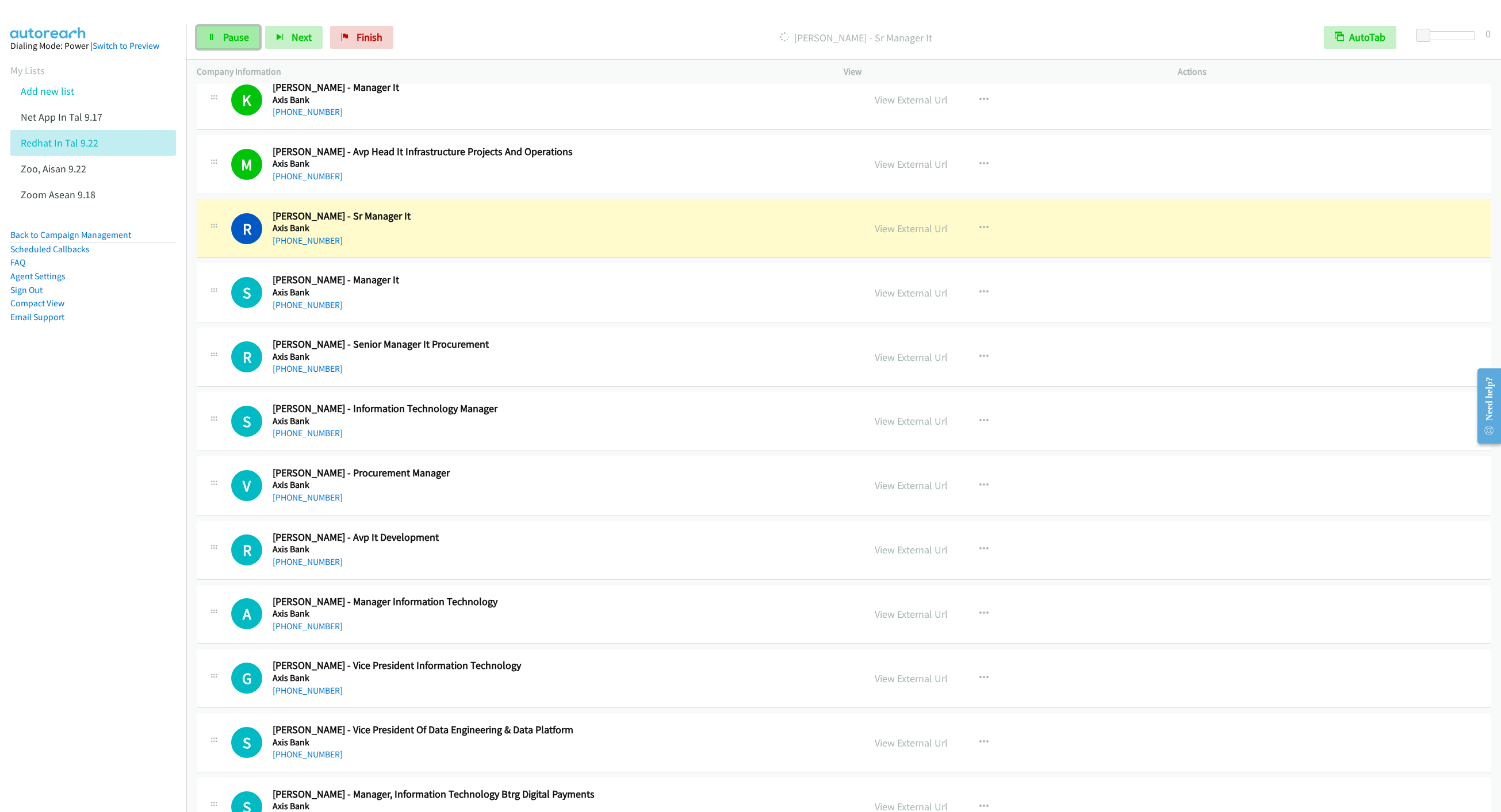
click at [216, 42] on link "Pause" at bounding box center [228, 37] width 63 height 23
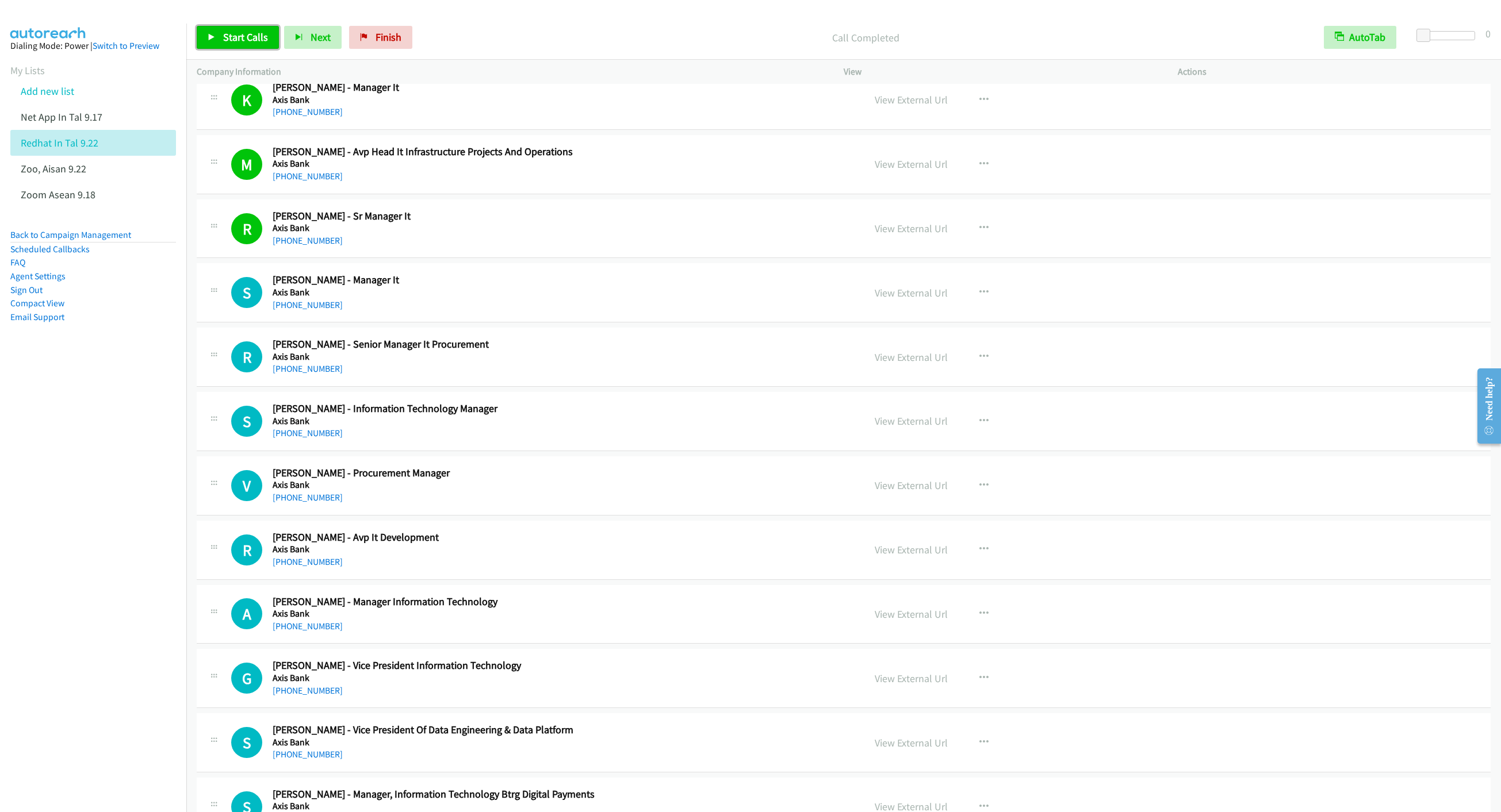
click at [226, 41] on span "Start Calls" at bounding box center [245, 37] width 45 height 13
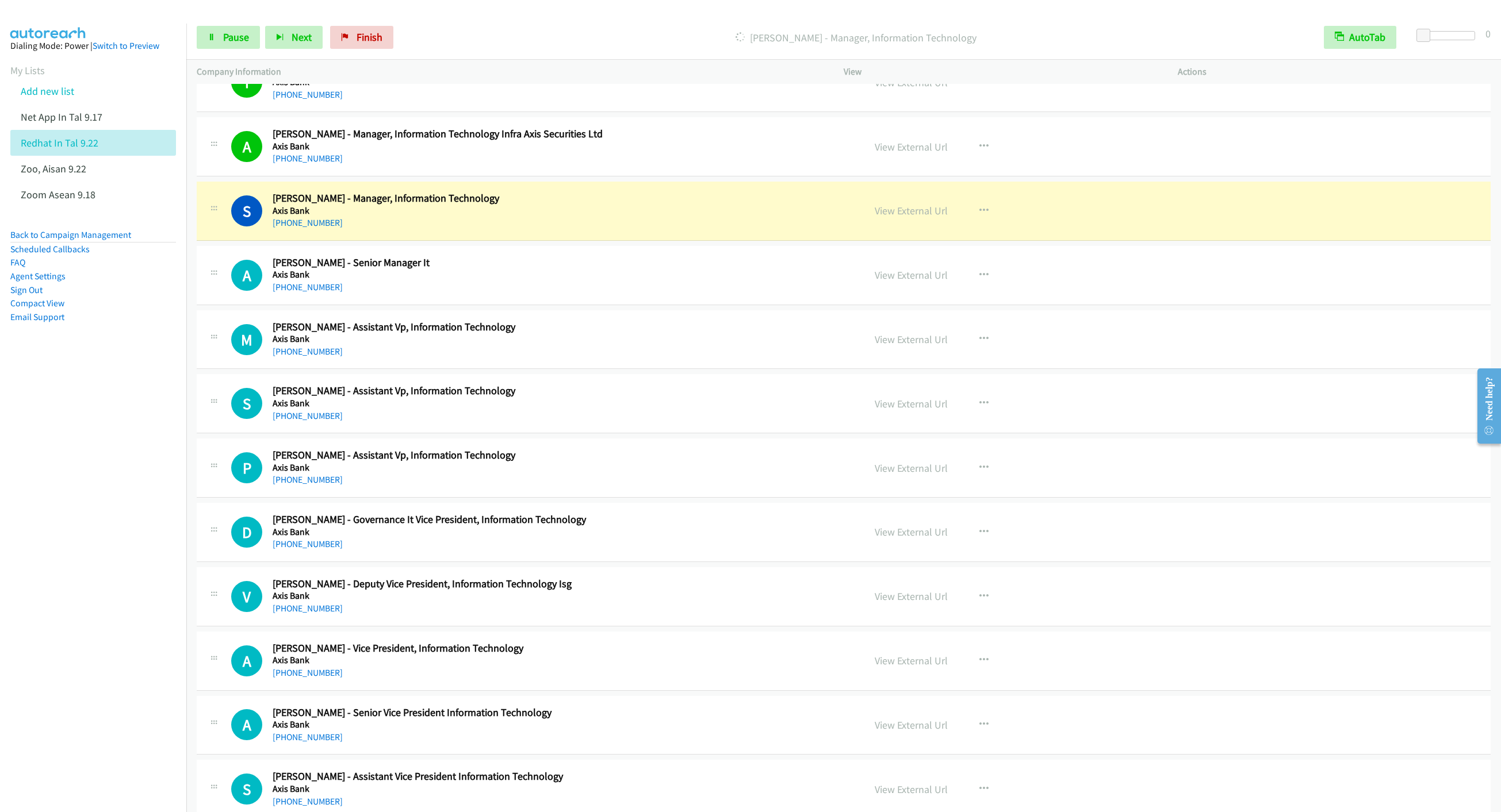
scroll to position [3535, 0]
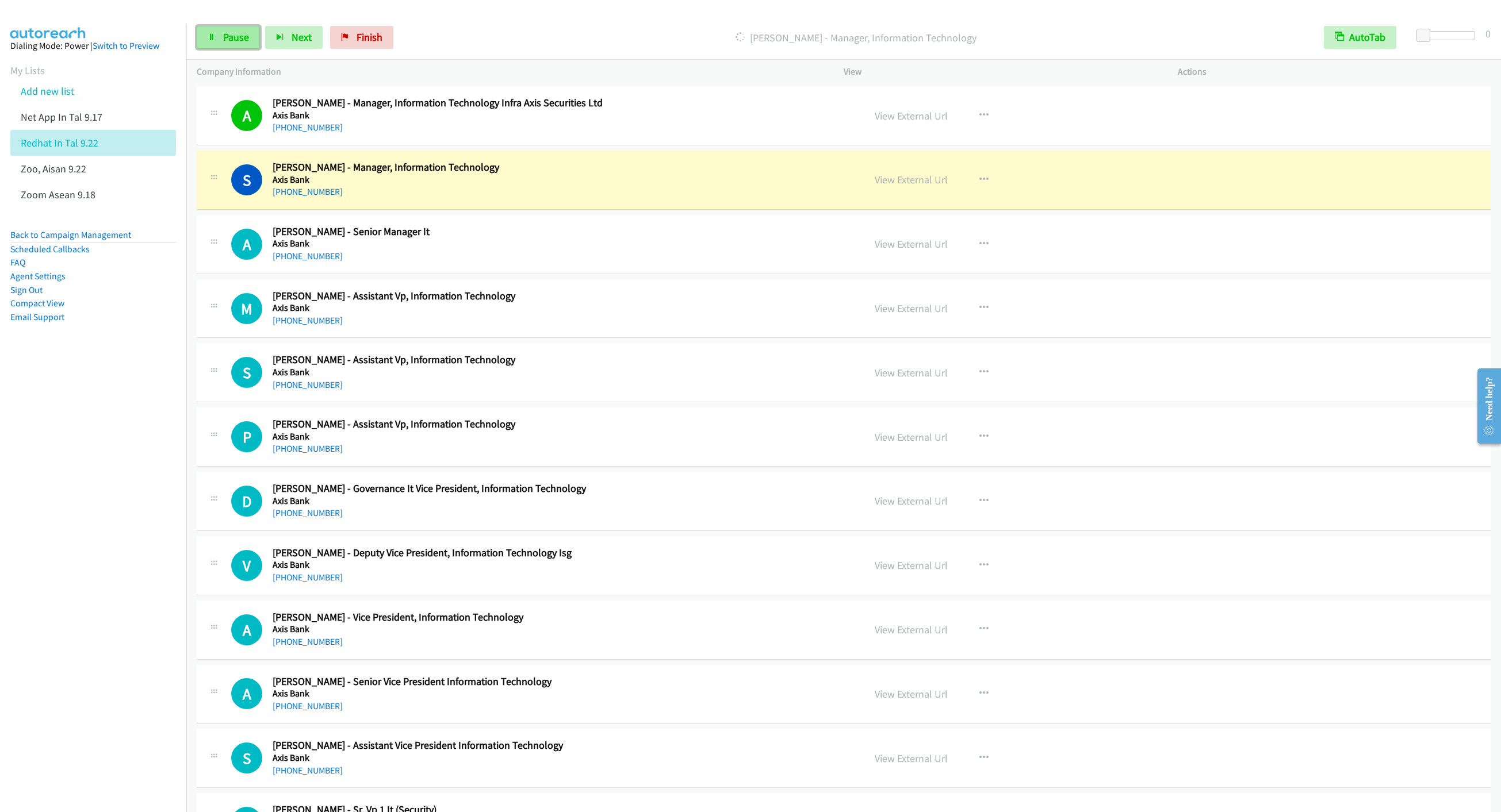
click at [228, 43] on link "Pause" at bounding box center [228, 37] width 63 height 23
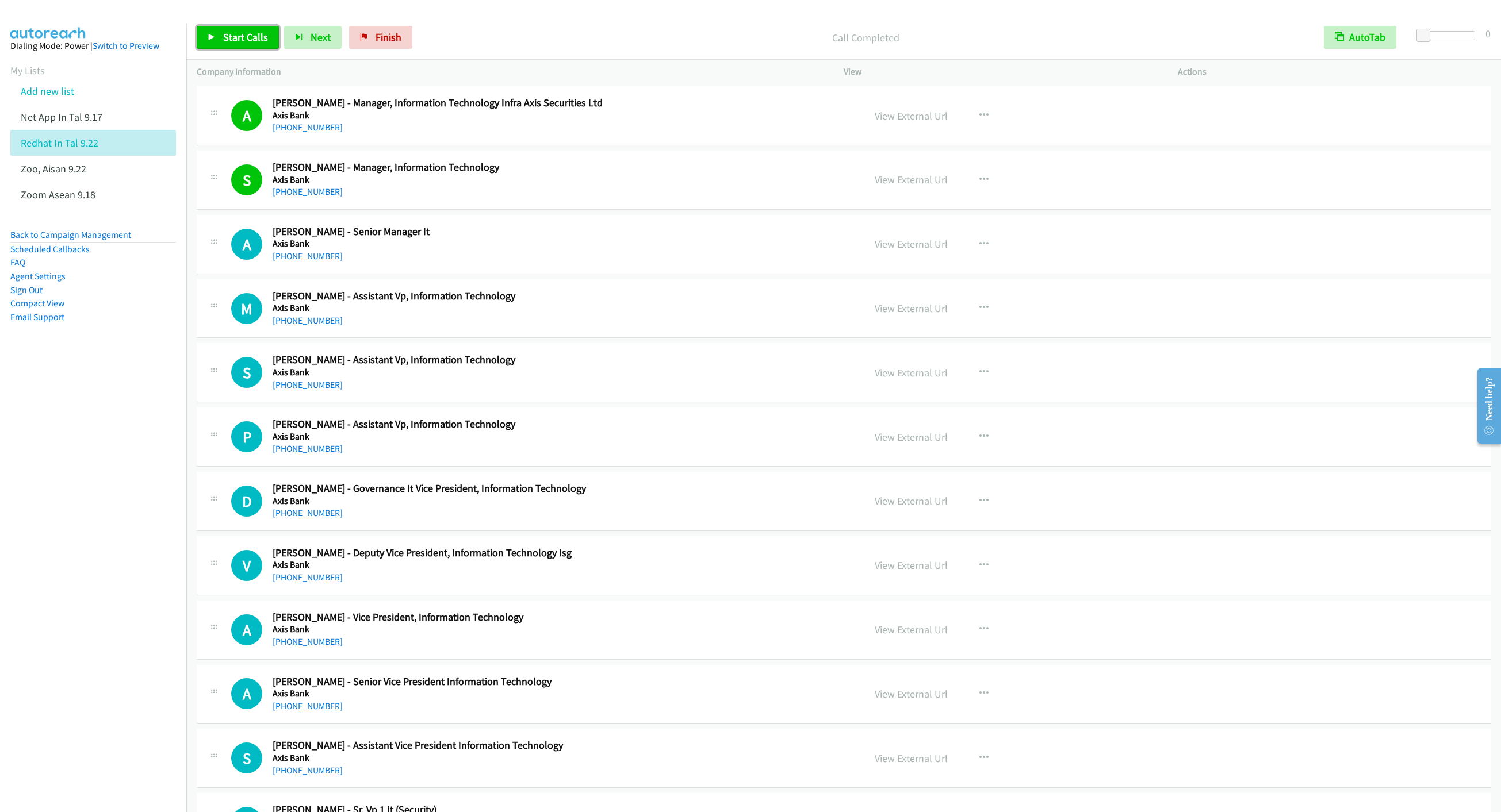
click at [252, 47] on link "Start Calls" at bounding box center [238, 37] width 82 height 23
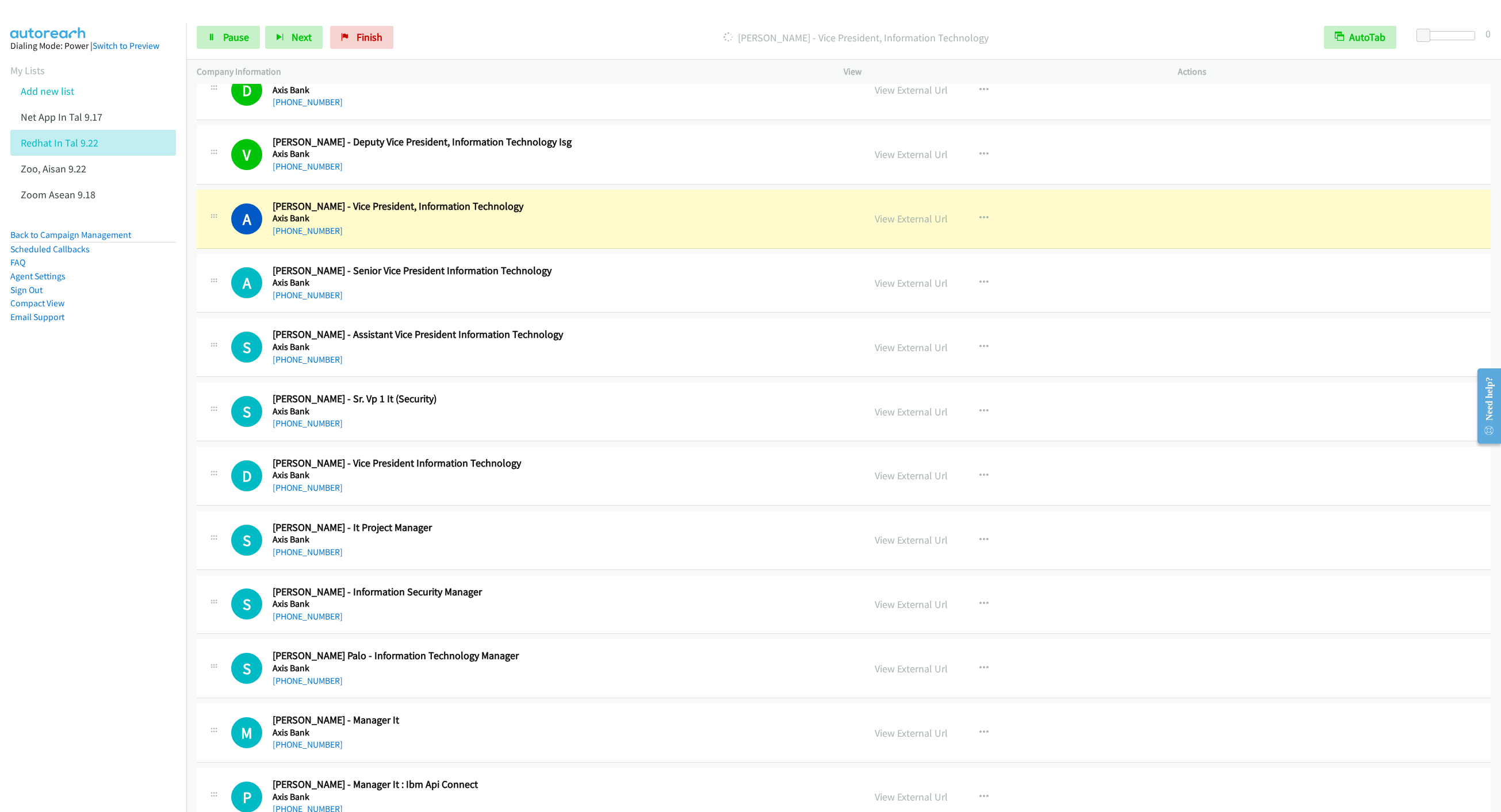
scroll to position [3966, 0]
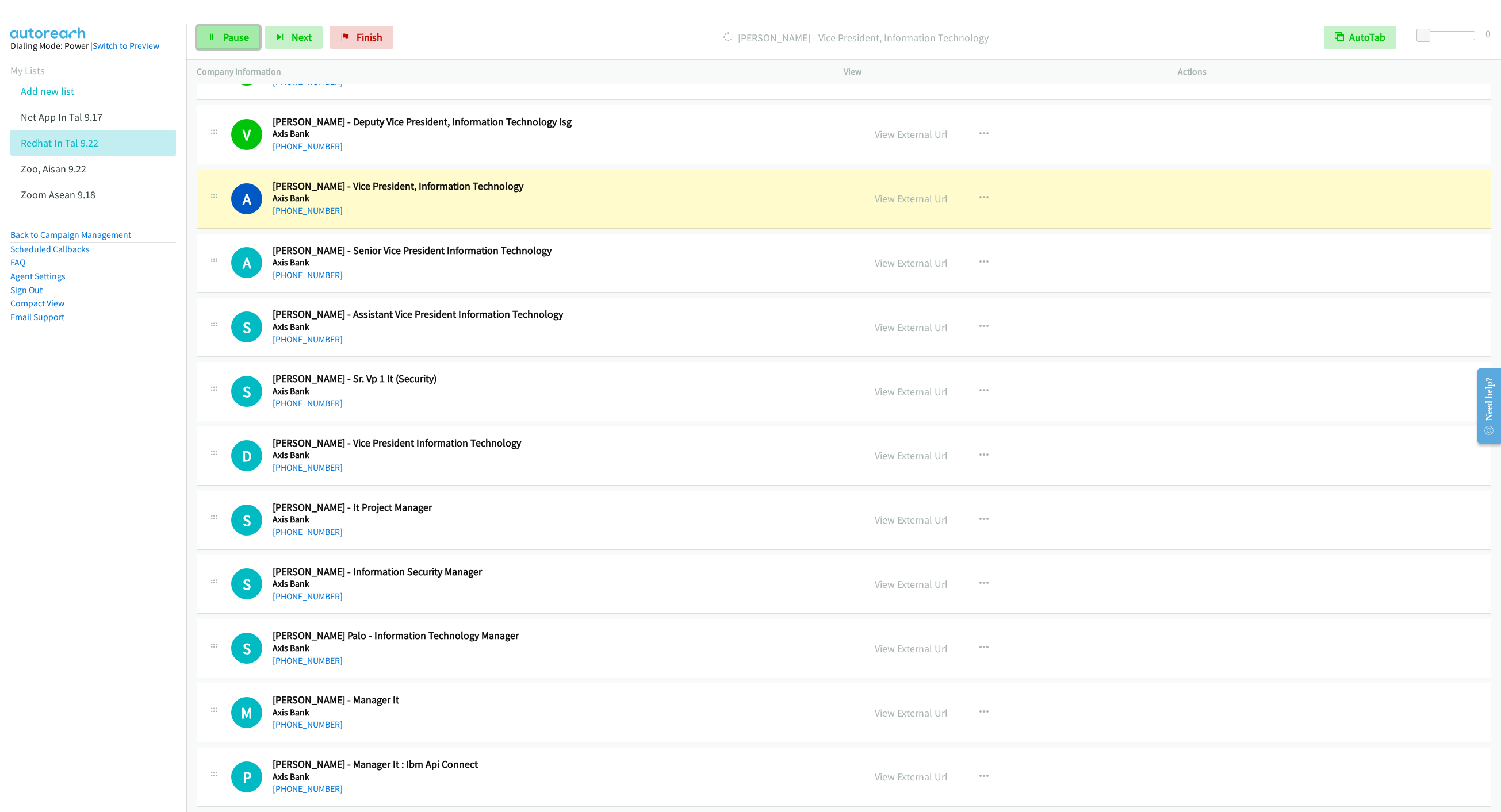
click at [207, 37] on icon at bounding box center [212, 38] width 8 height 8
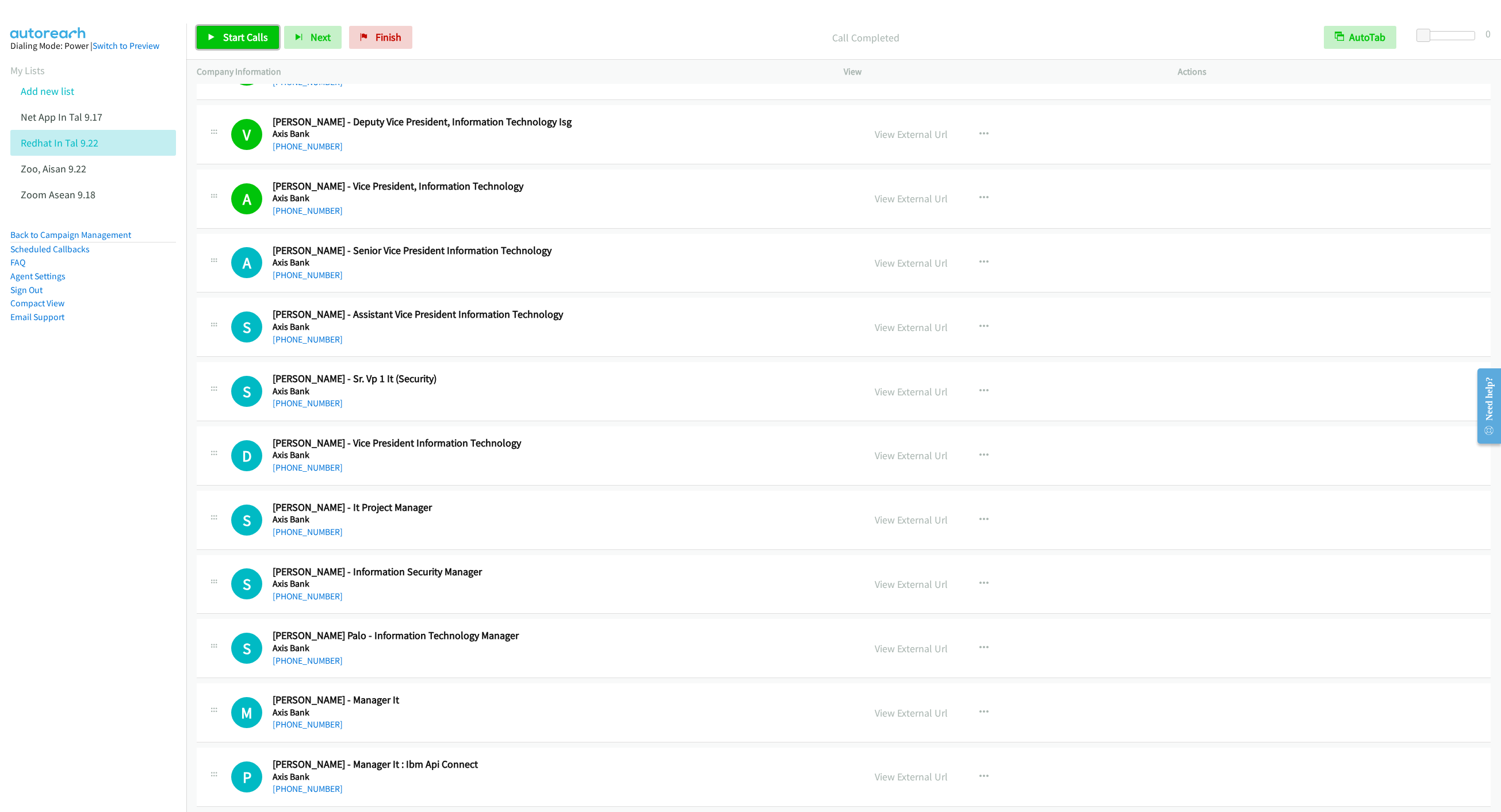
click at [226, 43] on link "Start Calls" at bounding box center [238, 37] width 82 height 23
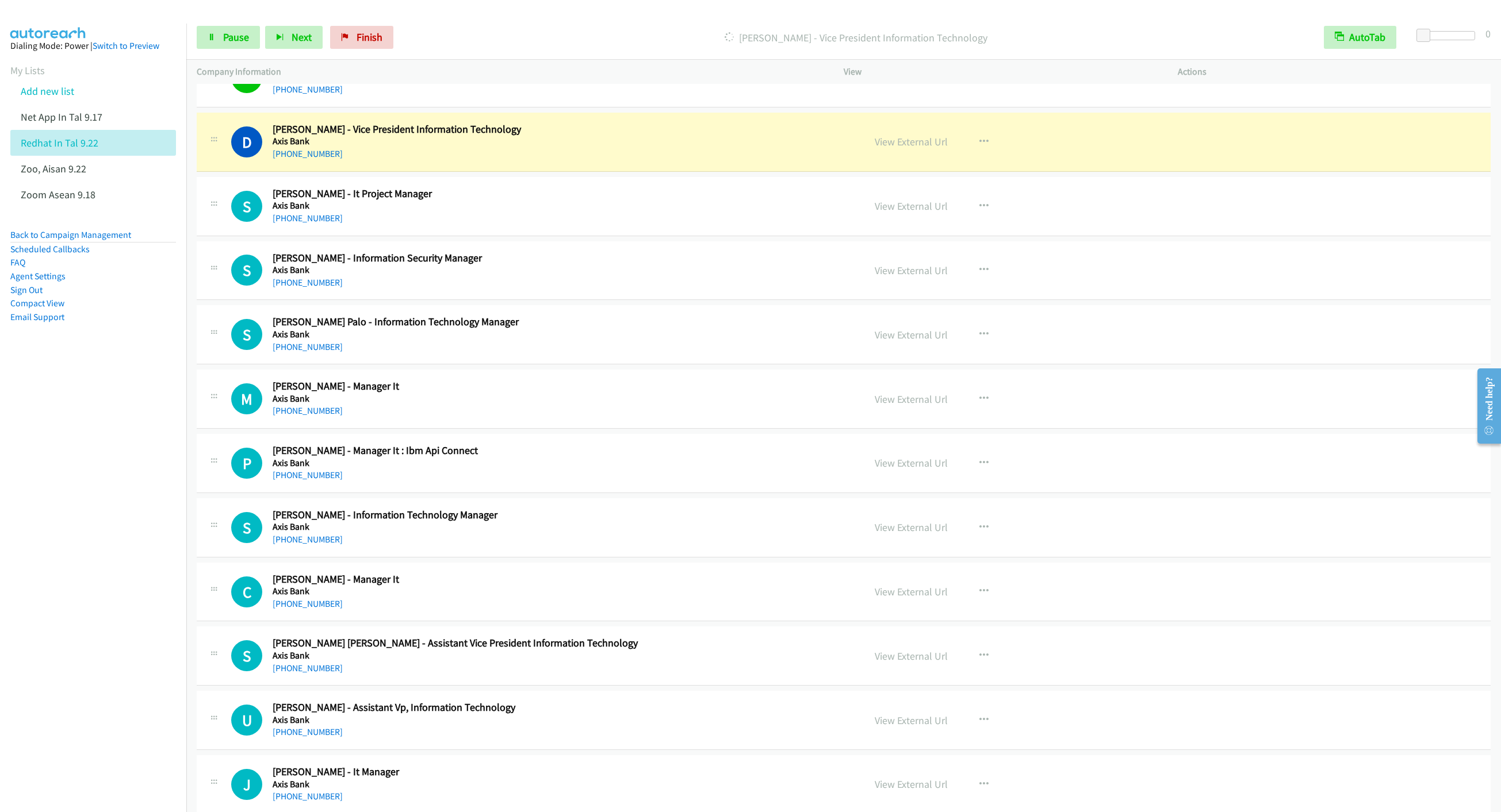
scroll to position [4311, 0]
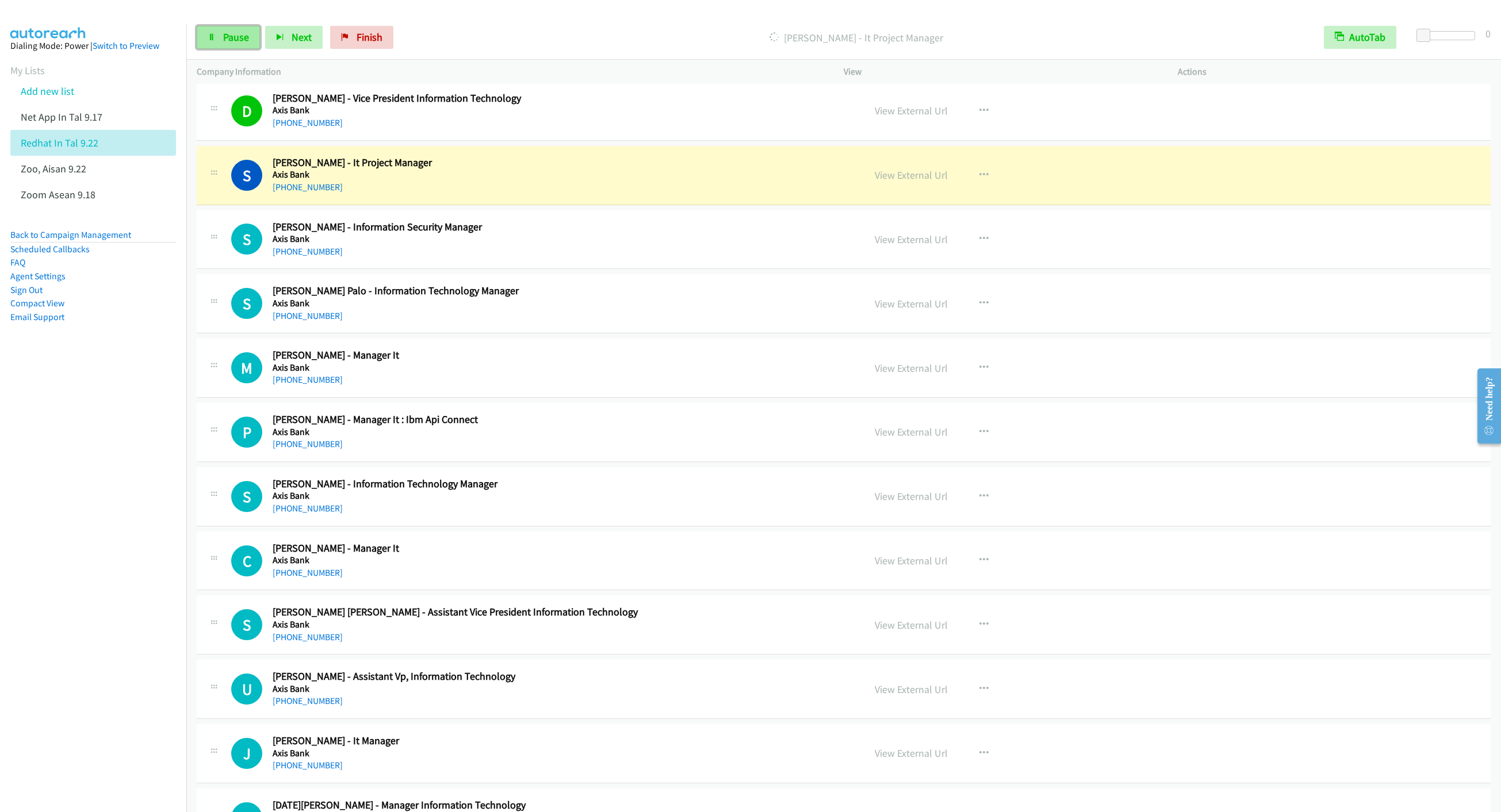
click at [231, 43] on span "Pause" at bounding box center [235, 37] width 26 height 13
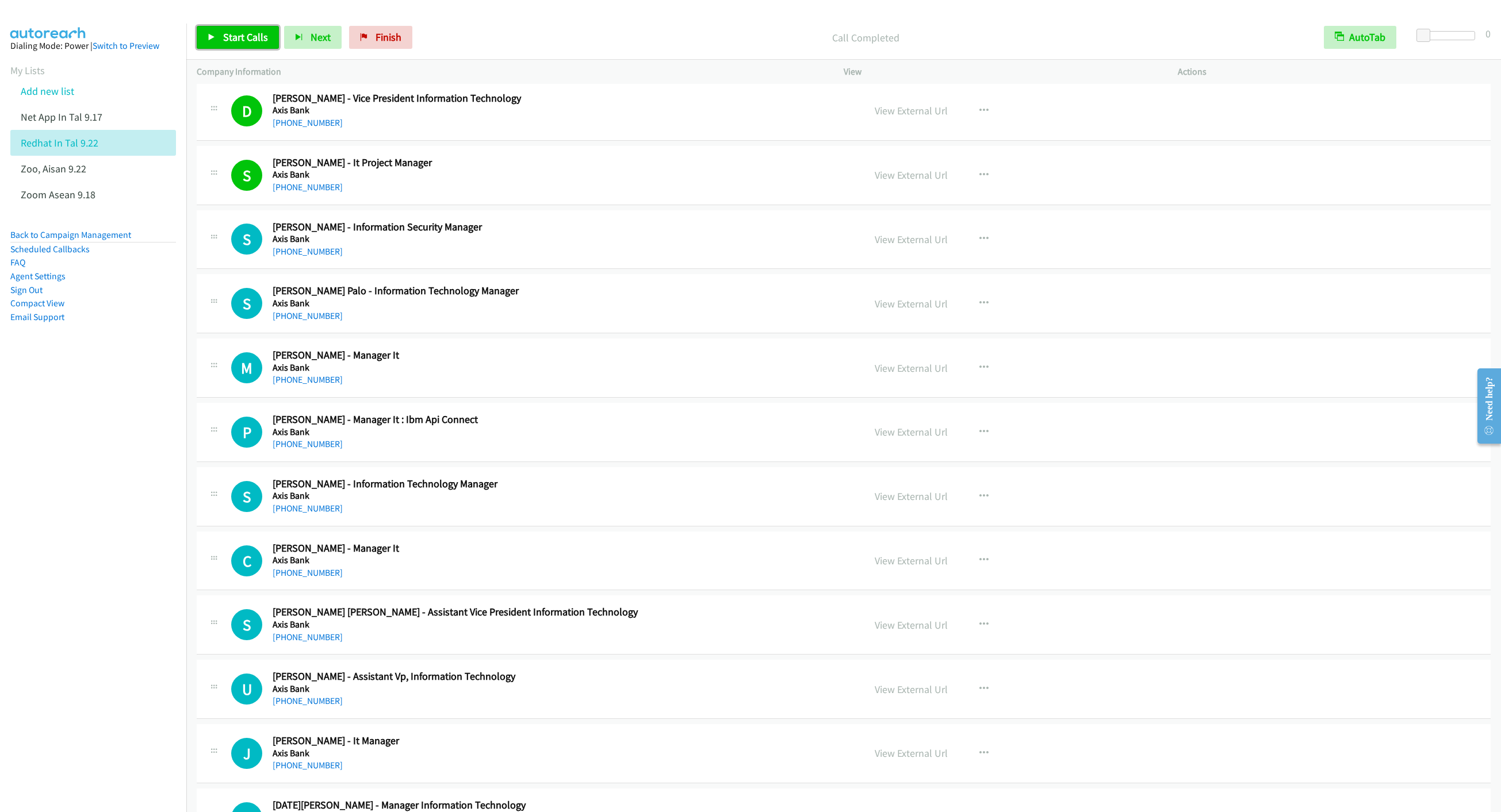
click at [221, 36] on link "Start Calls" at bounding box center [238, 37] width 82 height 23
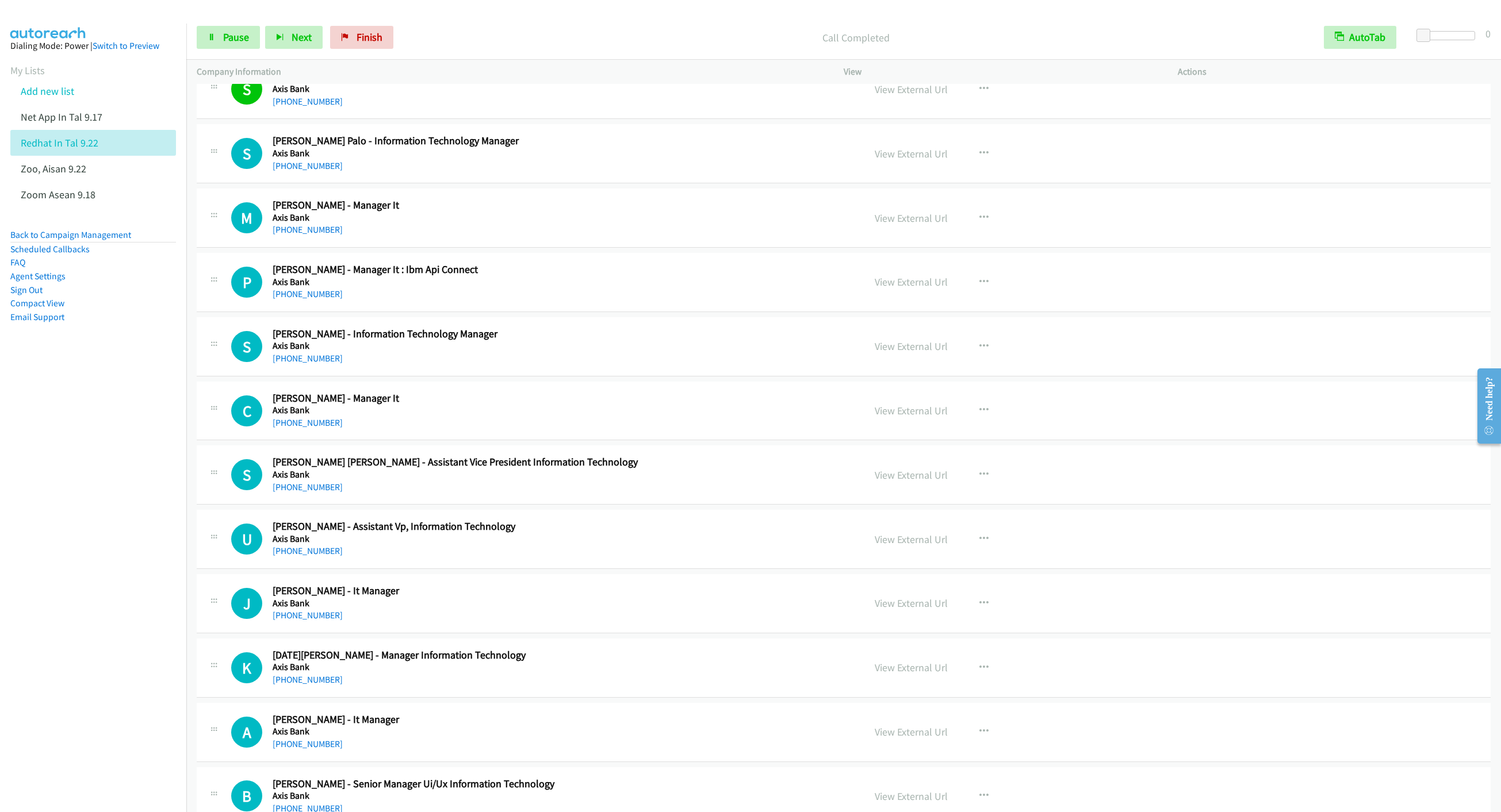
scroll to position [4484, 0]
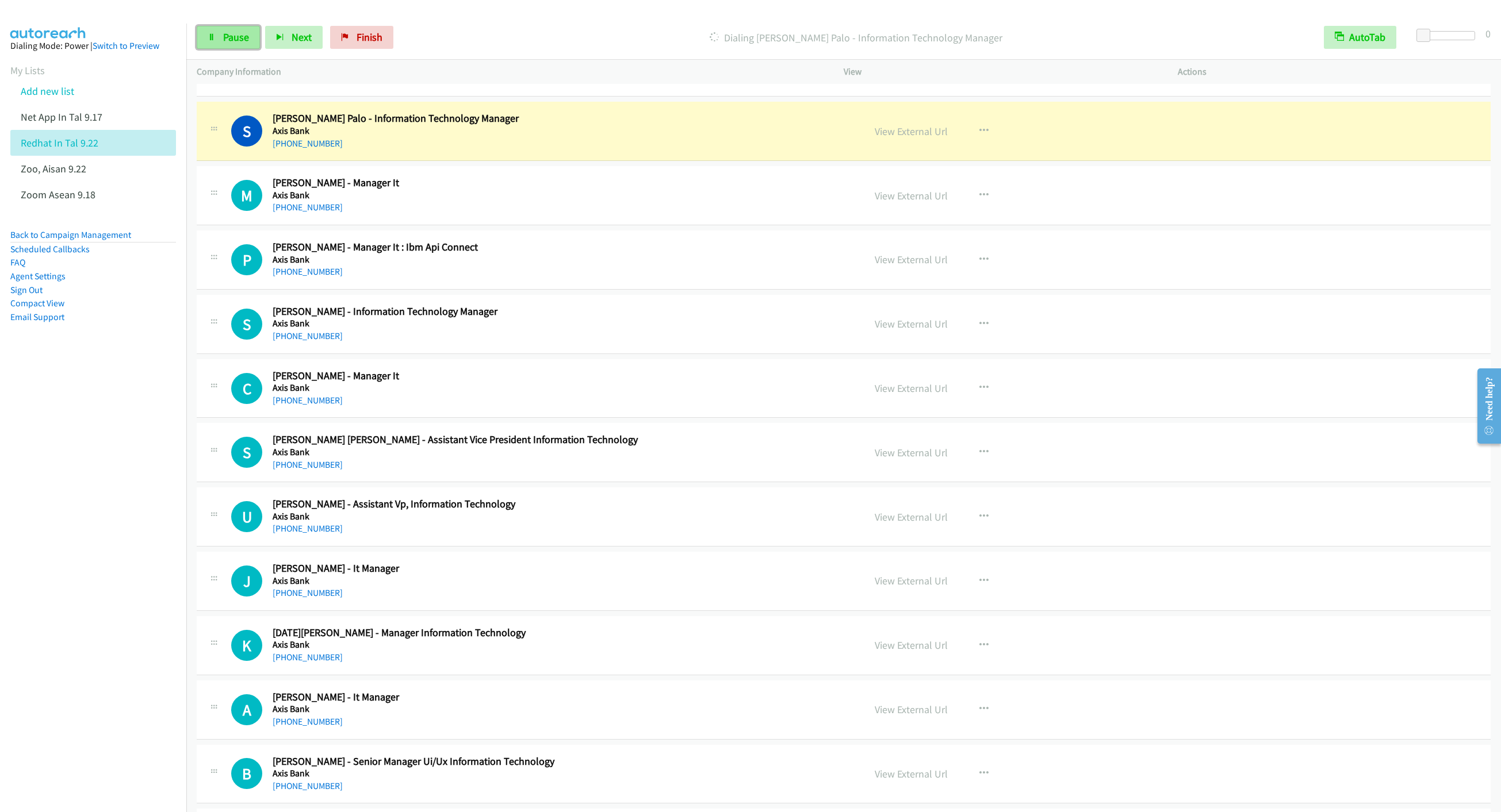
drag, startPoint x: 212, startPoint y: 38, endPoint x: 214, endPoint y: 47, distance: 9.2
click at [212, 38] on icon at bounding box center [212, 38] width 8 height 8
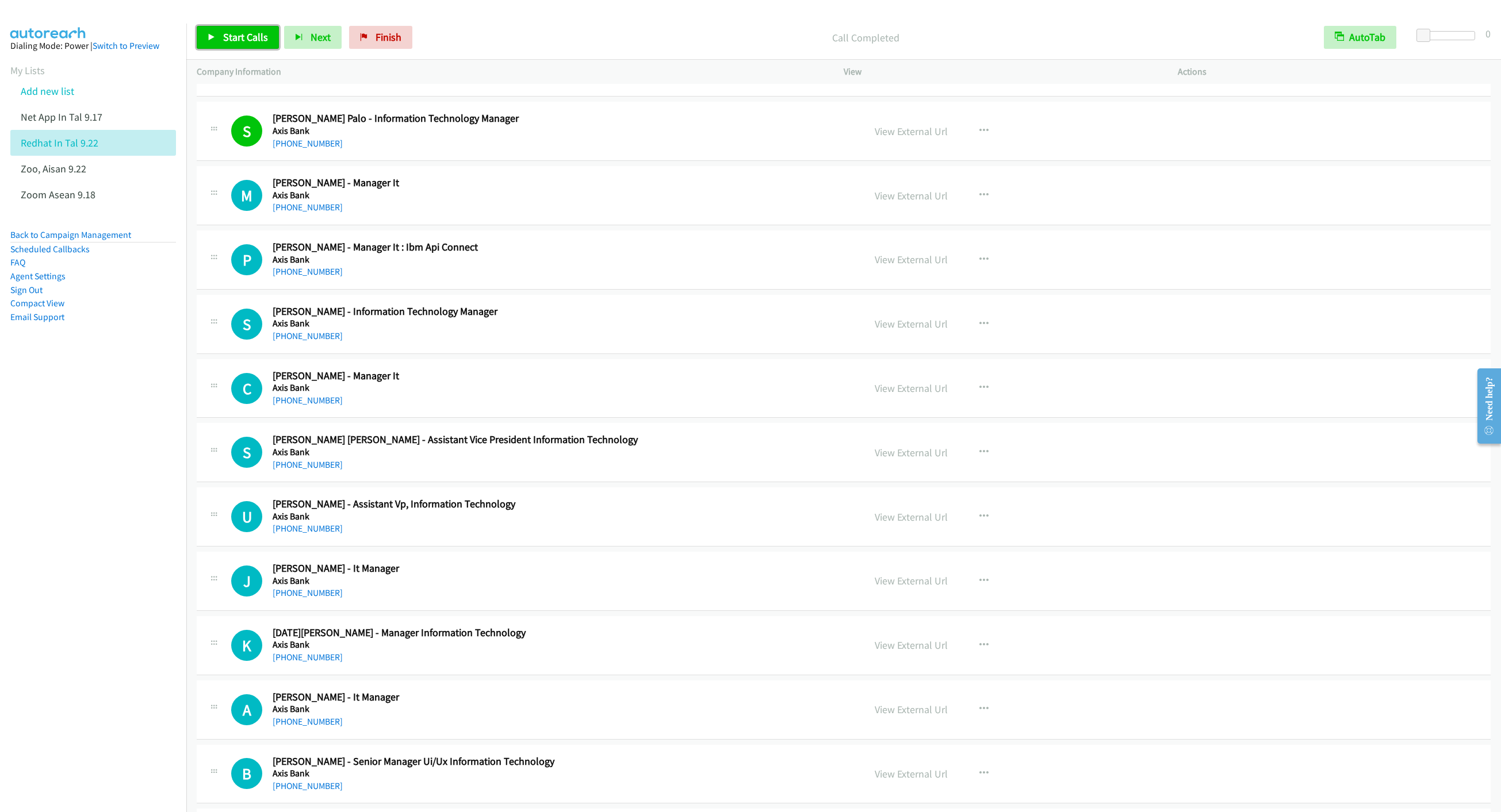
click at [237, 35] on span "Start Calls" at bounding box center [245, 37] width 45 height 13
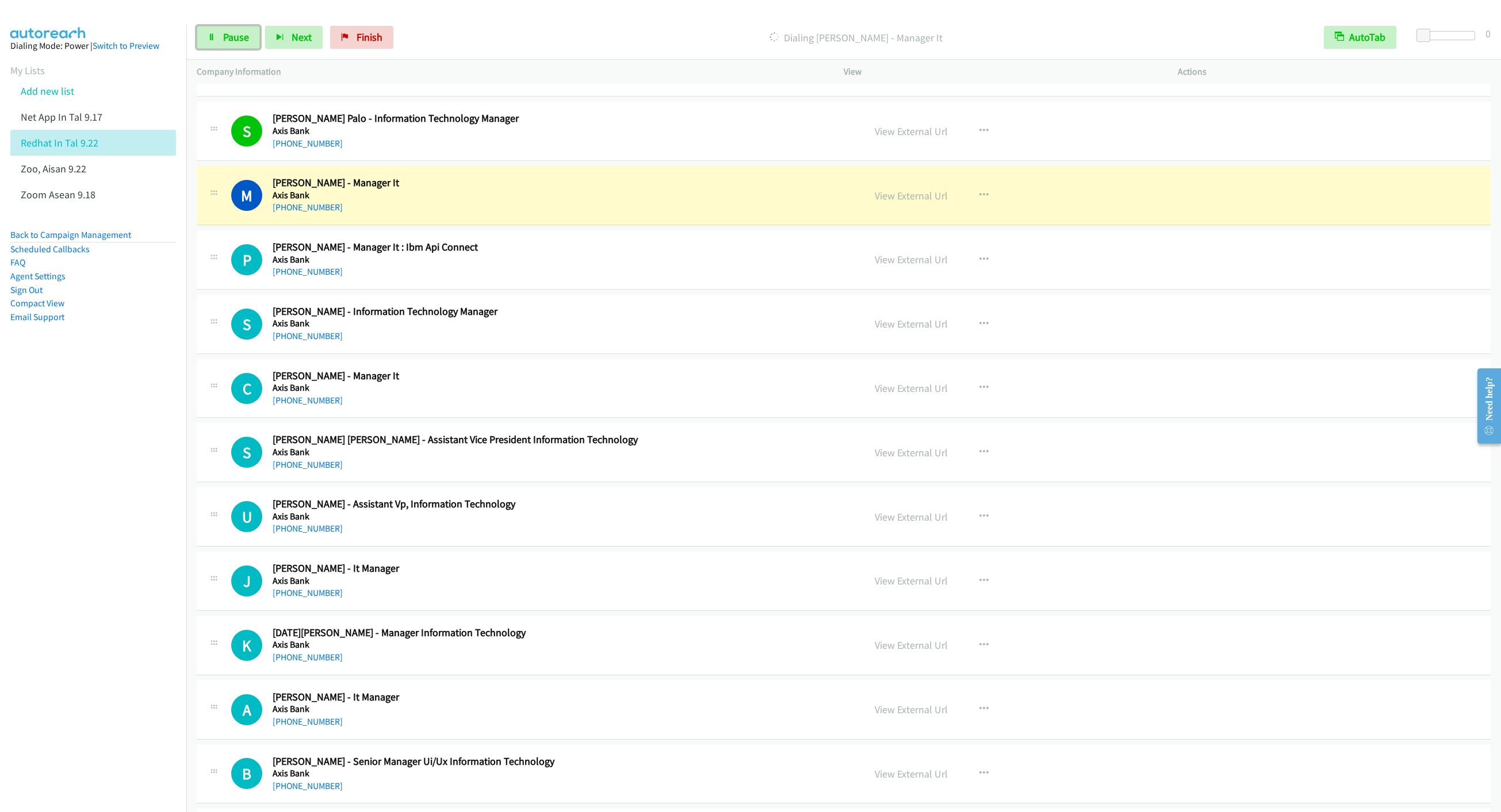
drag, startPoint x: 243, startPoint y: 35, endPoint x: 235, endPoint y: 50, distance: 17.0
click at [243, 35] on span "Pause" at bounding box center [235, 37] width 26 height 13
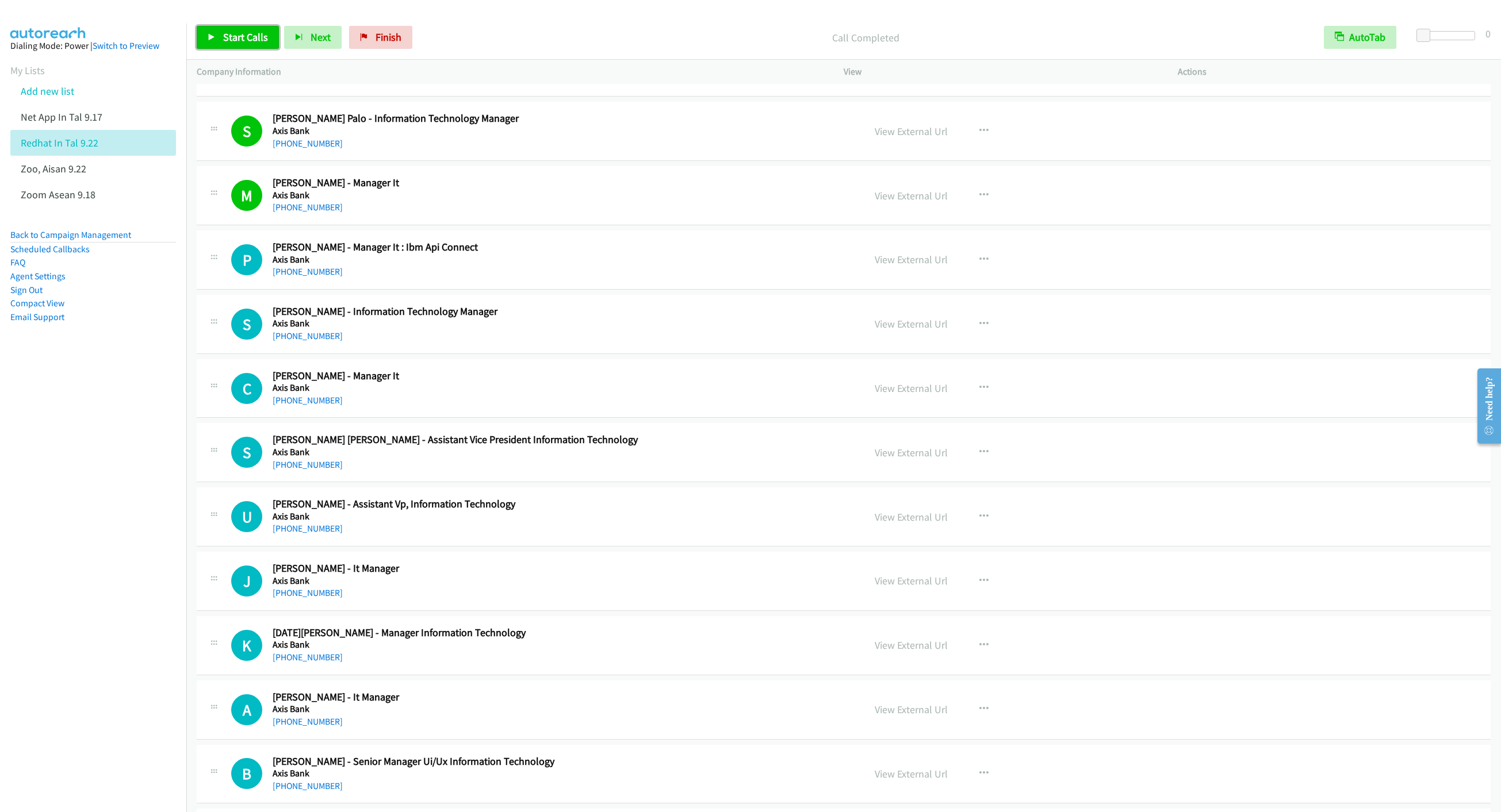
click at [247, 39] on span "Start Calls" at bounding box center [245, 37] width 45 height 13
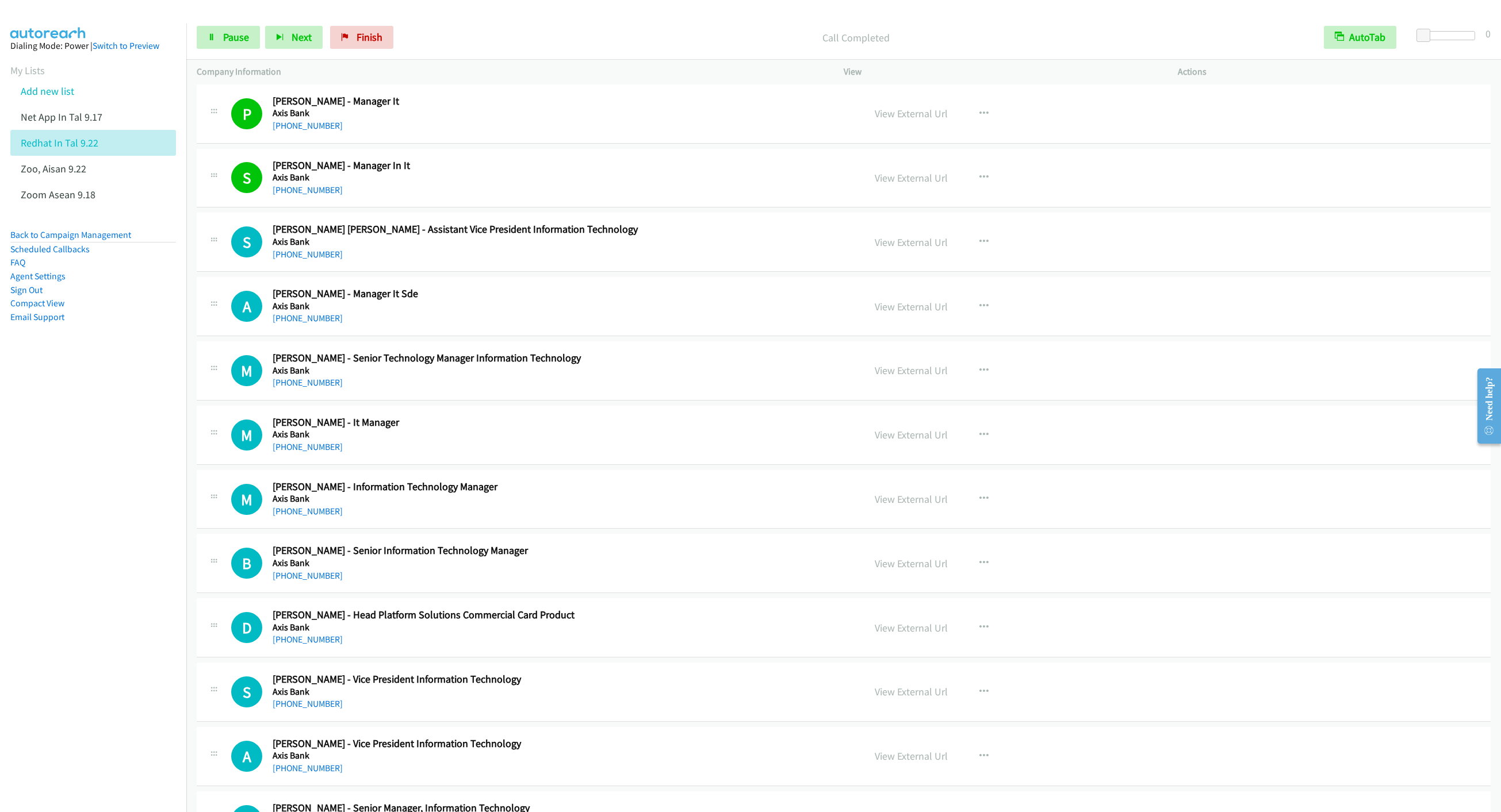
scroll to position [5432, 0]
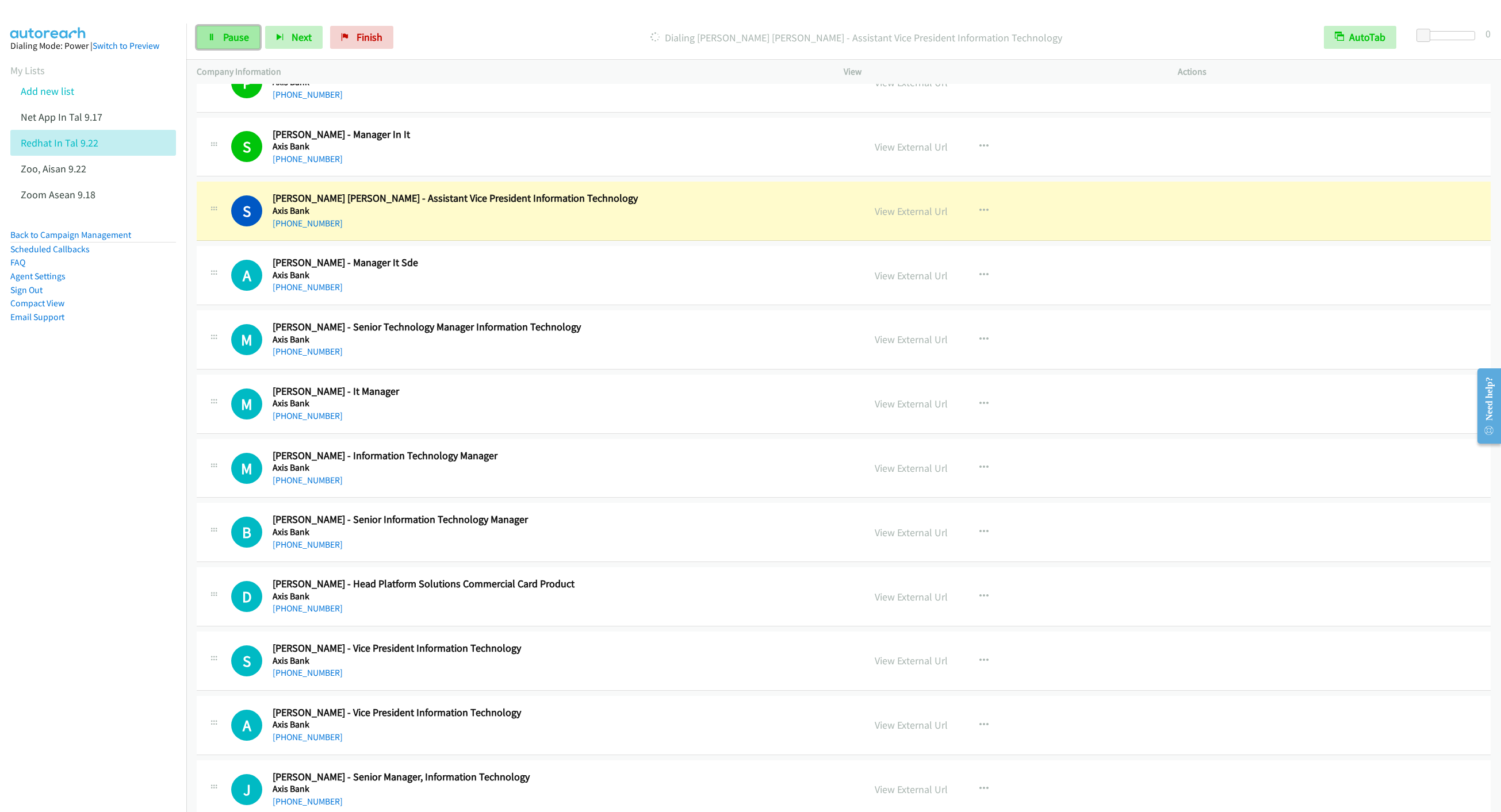
click at [219, 35] on link "Pause" at bounding box center [228, 37] width 63 height 23
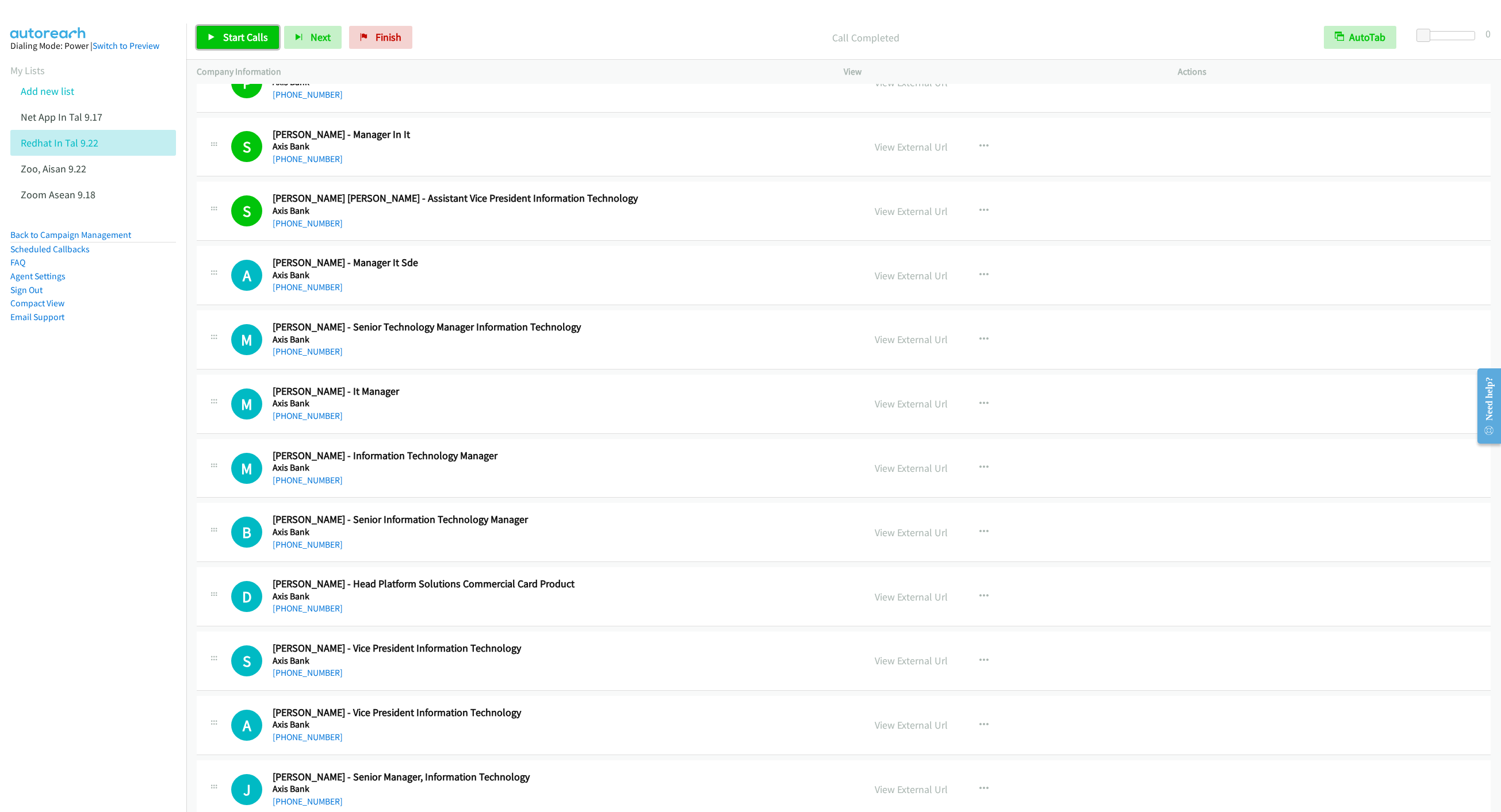
click at [240, 36] on span "Start Calls" at bounding box center [245, 37] width 45 height 13
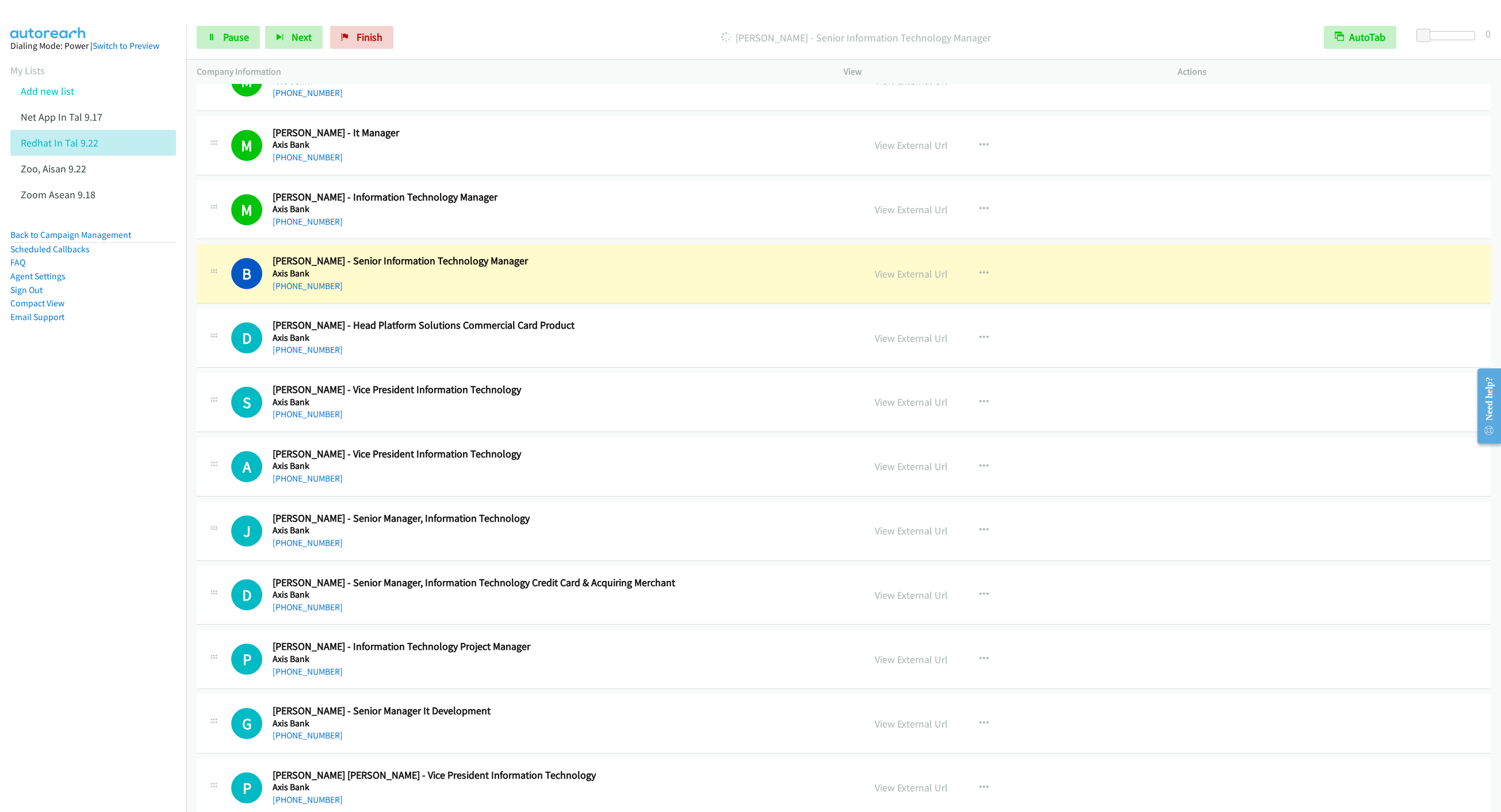
scroll to position [5777, 0]
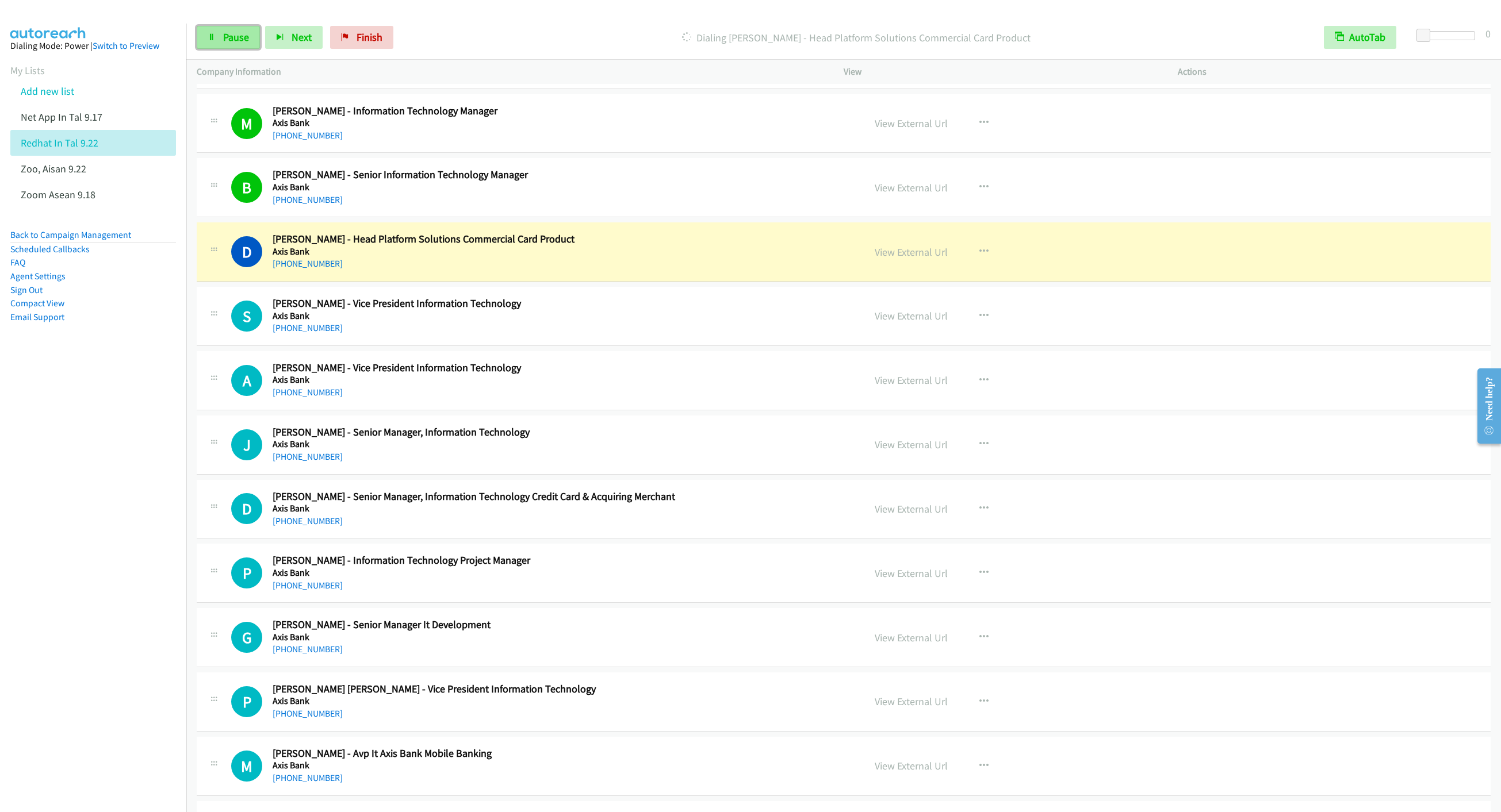
click at [221, 40] on link "Pause" at bounding box center [228, 37] width 63 height 23
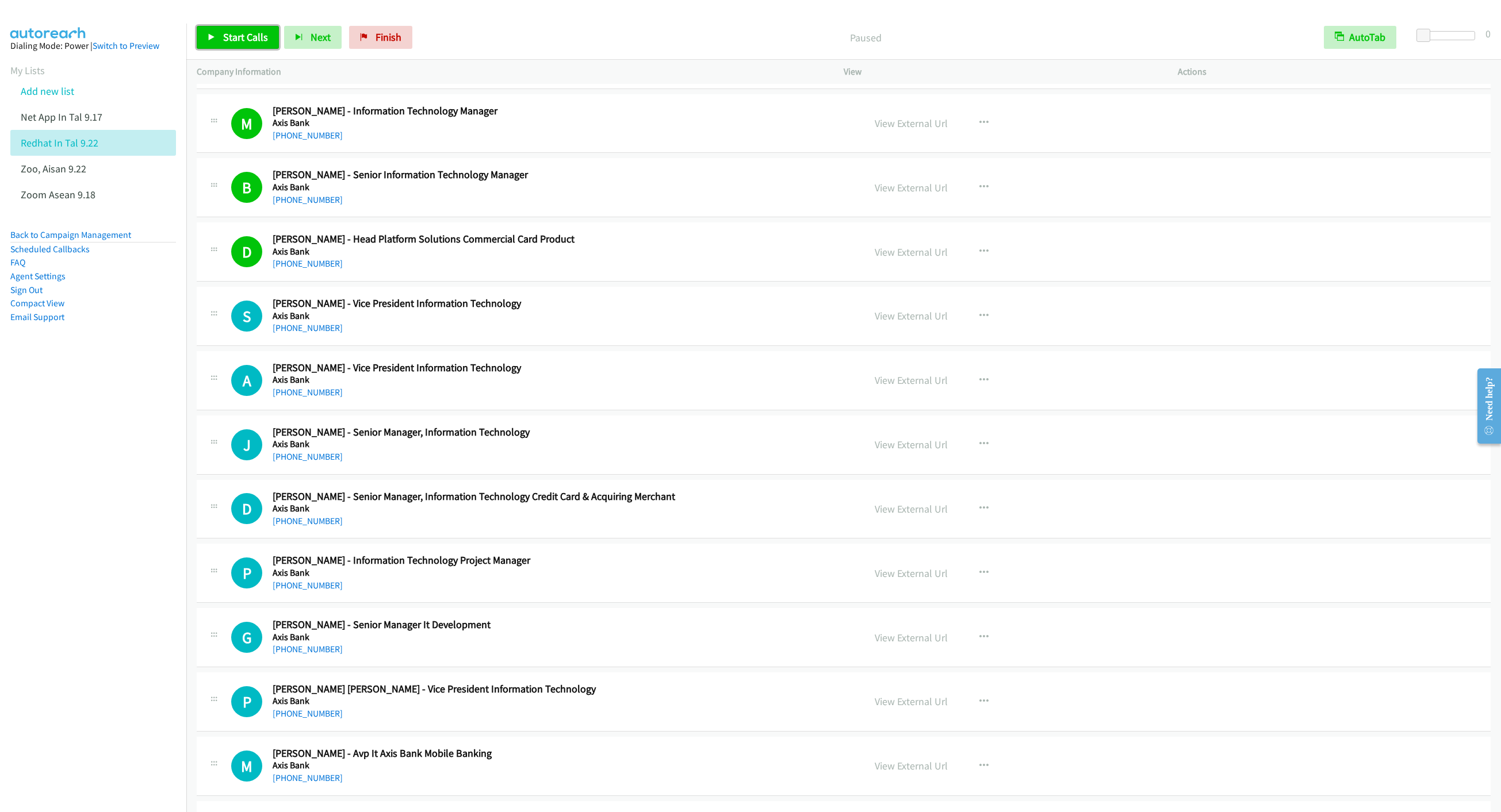
click at [240, 43] on span "Start Calls" at bounding box center [245, 37] width 45 height 13
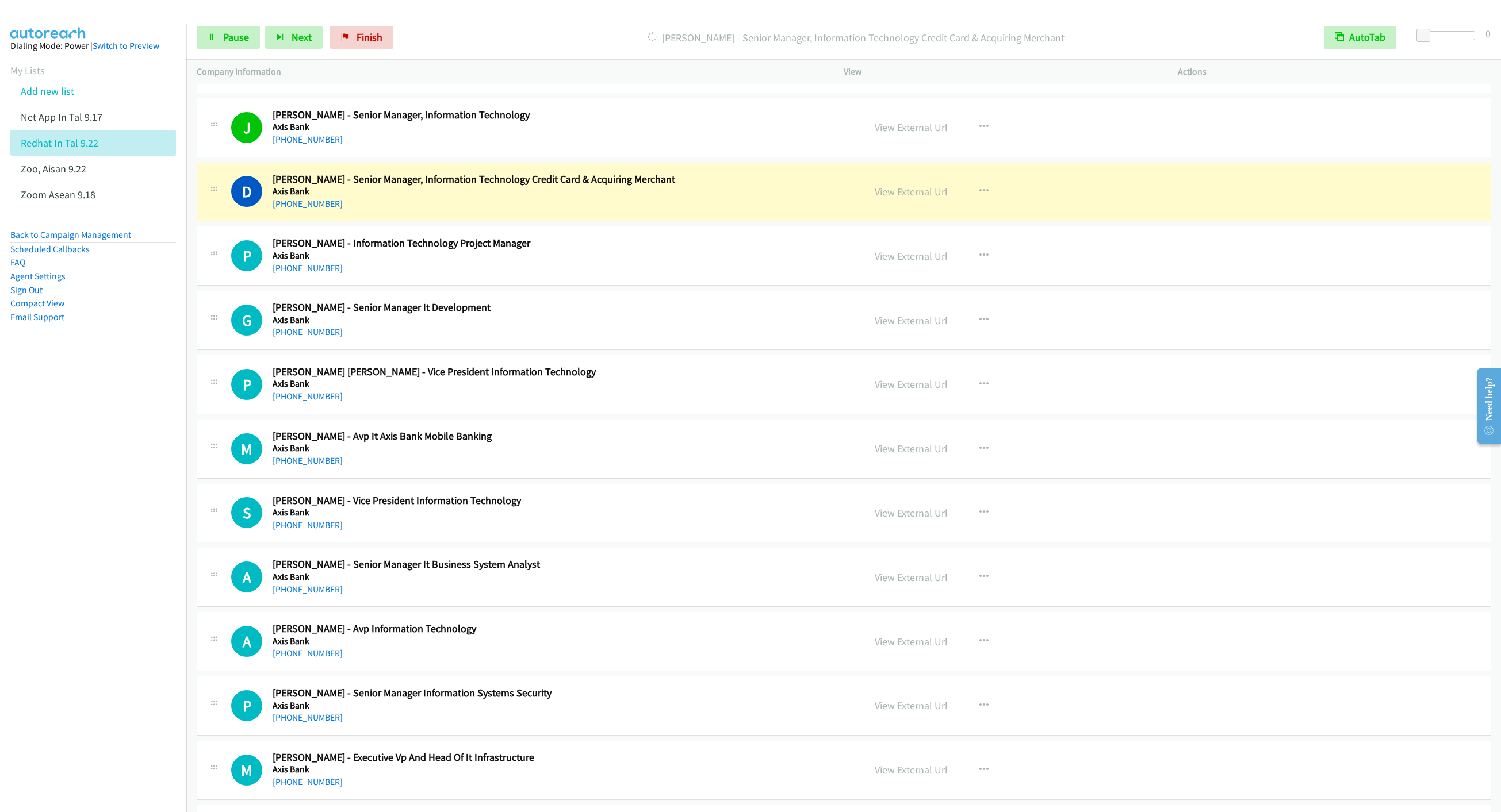
scroll to position [6122, 0]
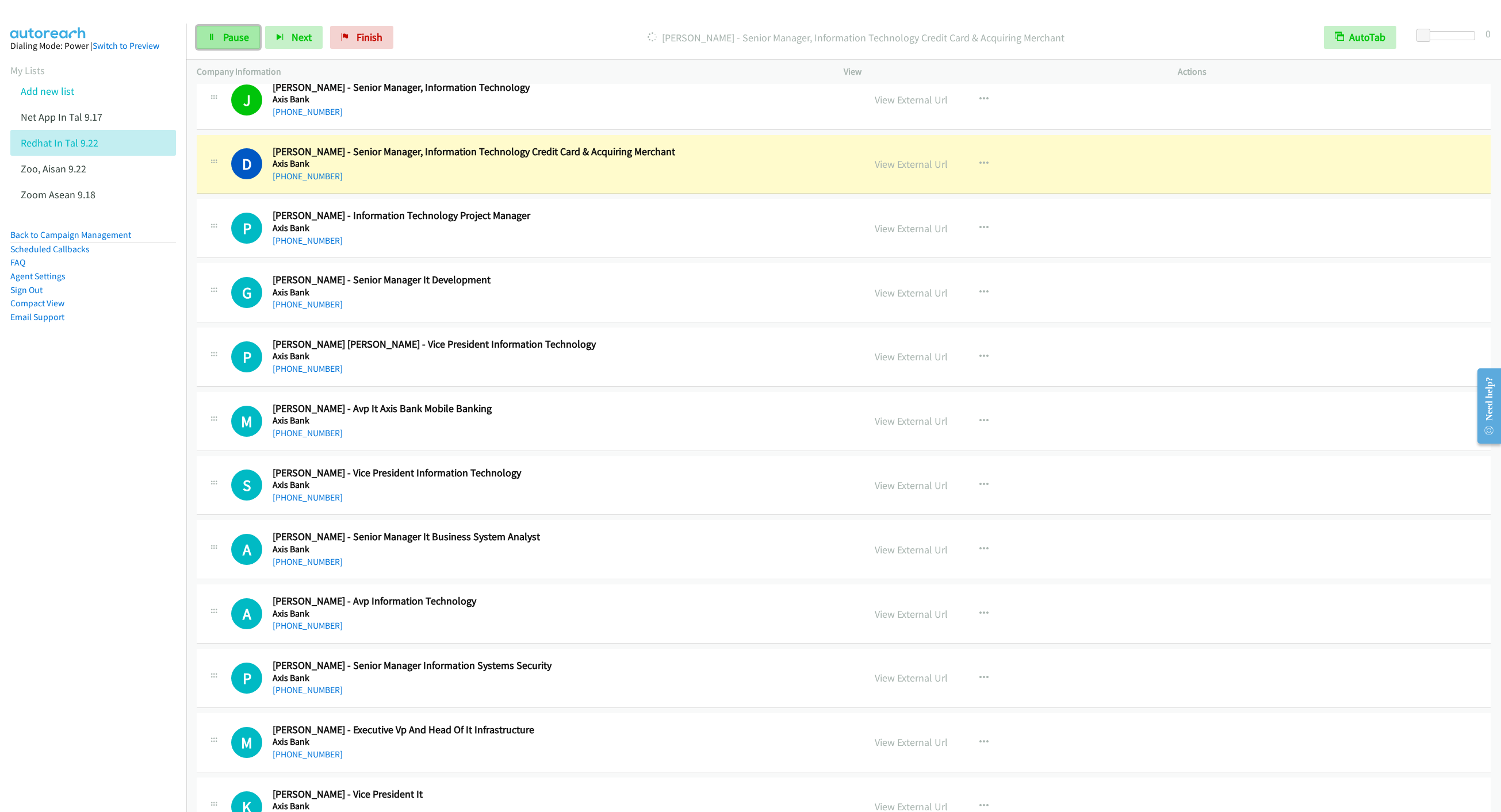
click at [231, 48] on link "Pause" at bounding box center [228, 37] width 63 height 23
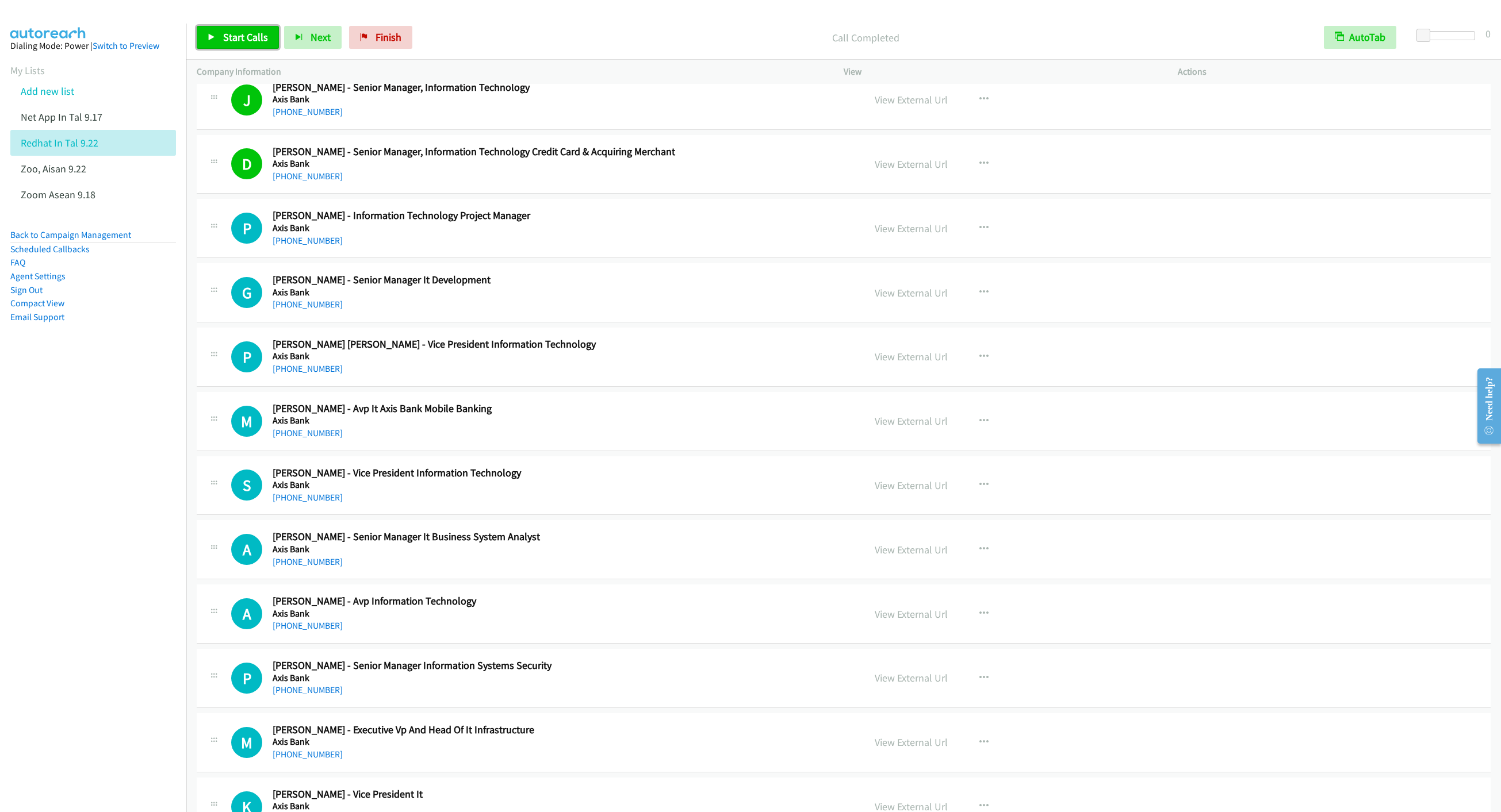
click at [223, 45] on link "Start Calls" at bounding box center [238, 37] width 82 height 23
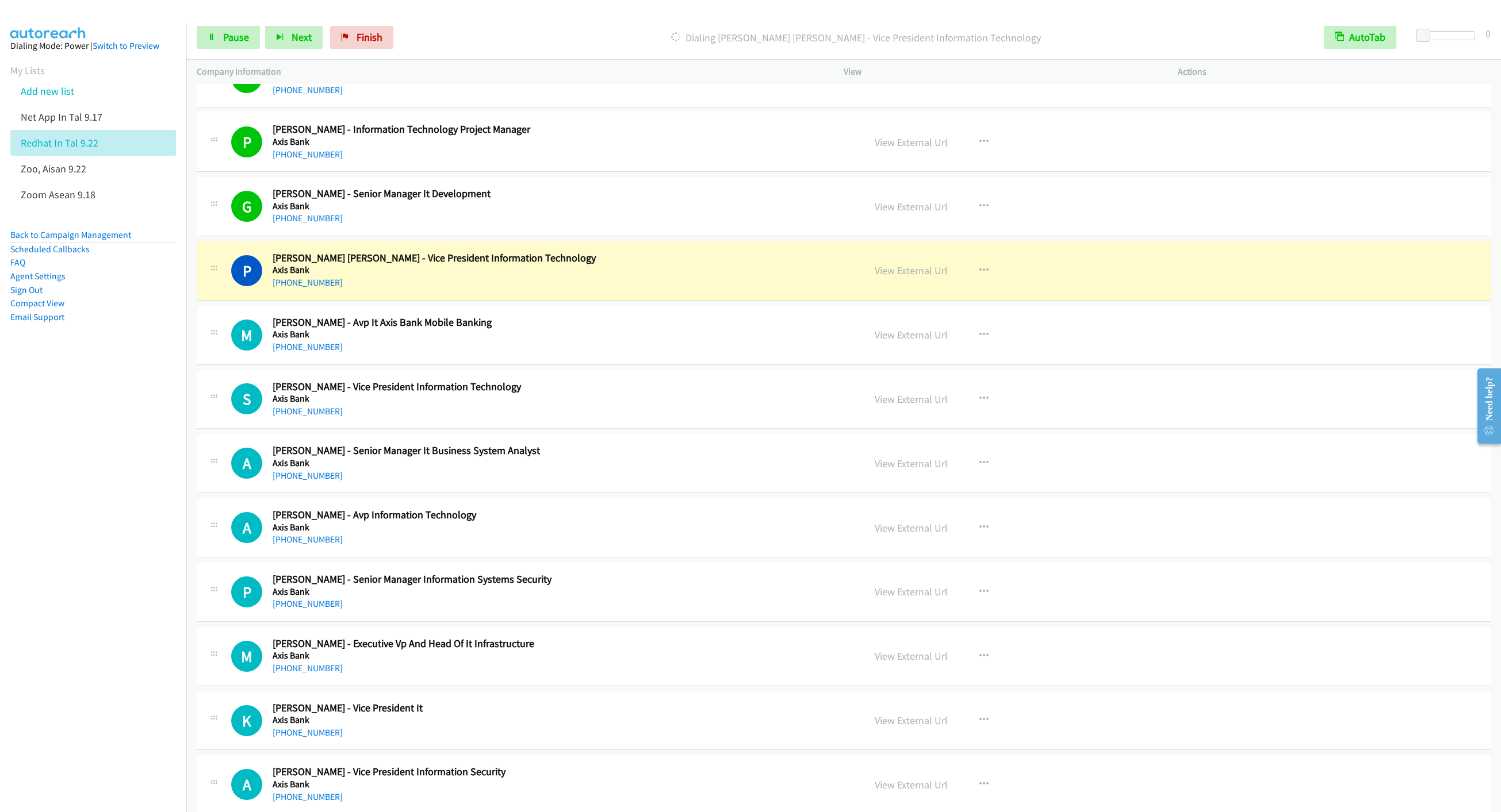
scroll to position [6294, 0]
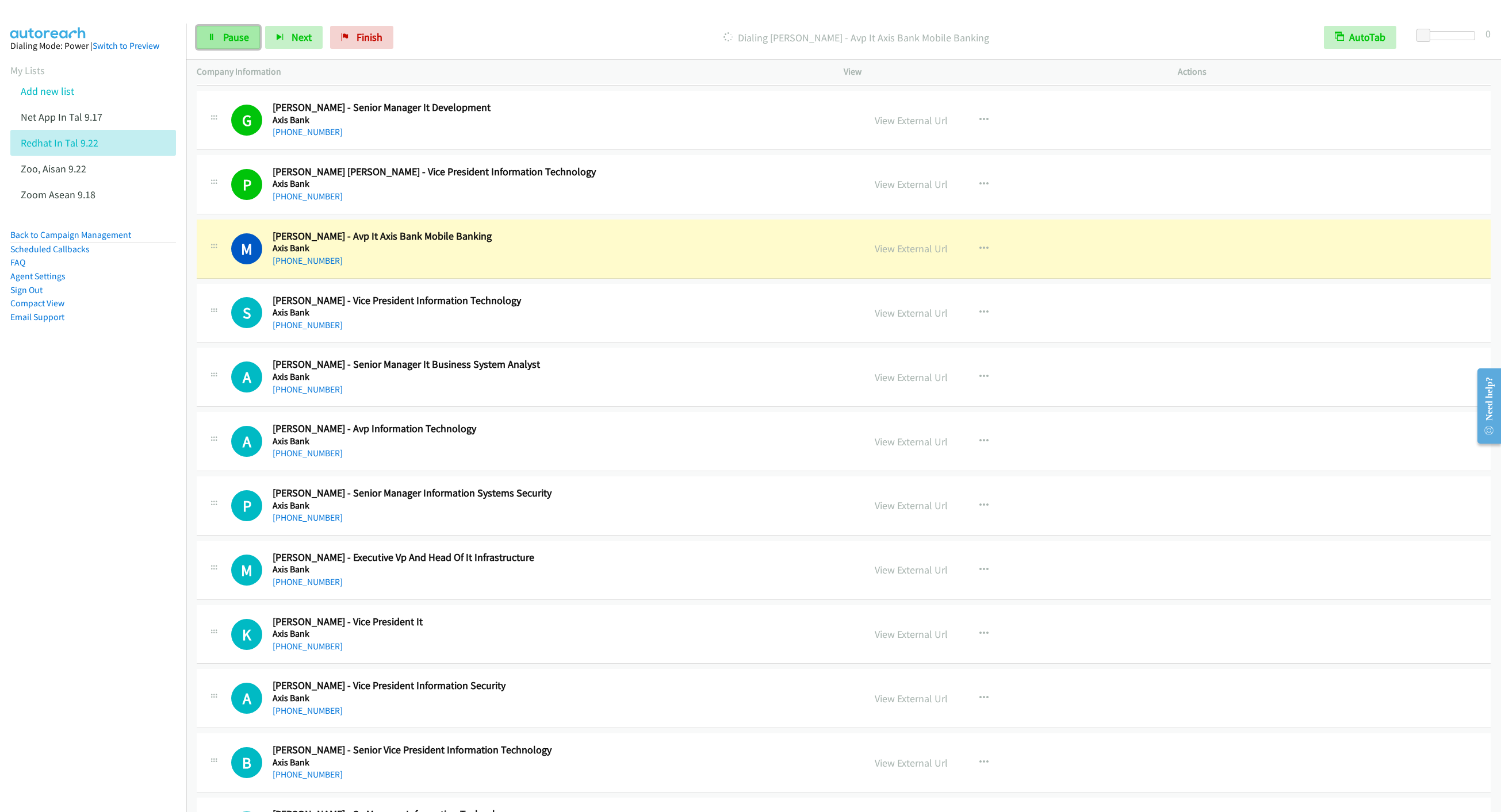
click at [246, 41] on span "Pause" at bounding box center [235, 37] width 26 height 13
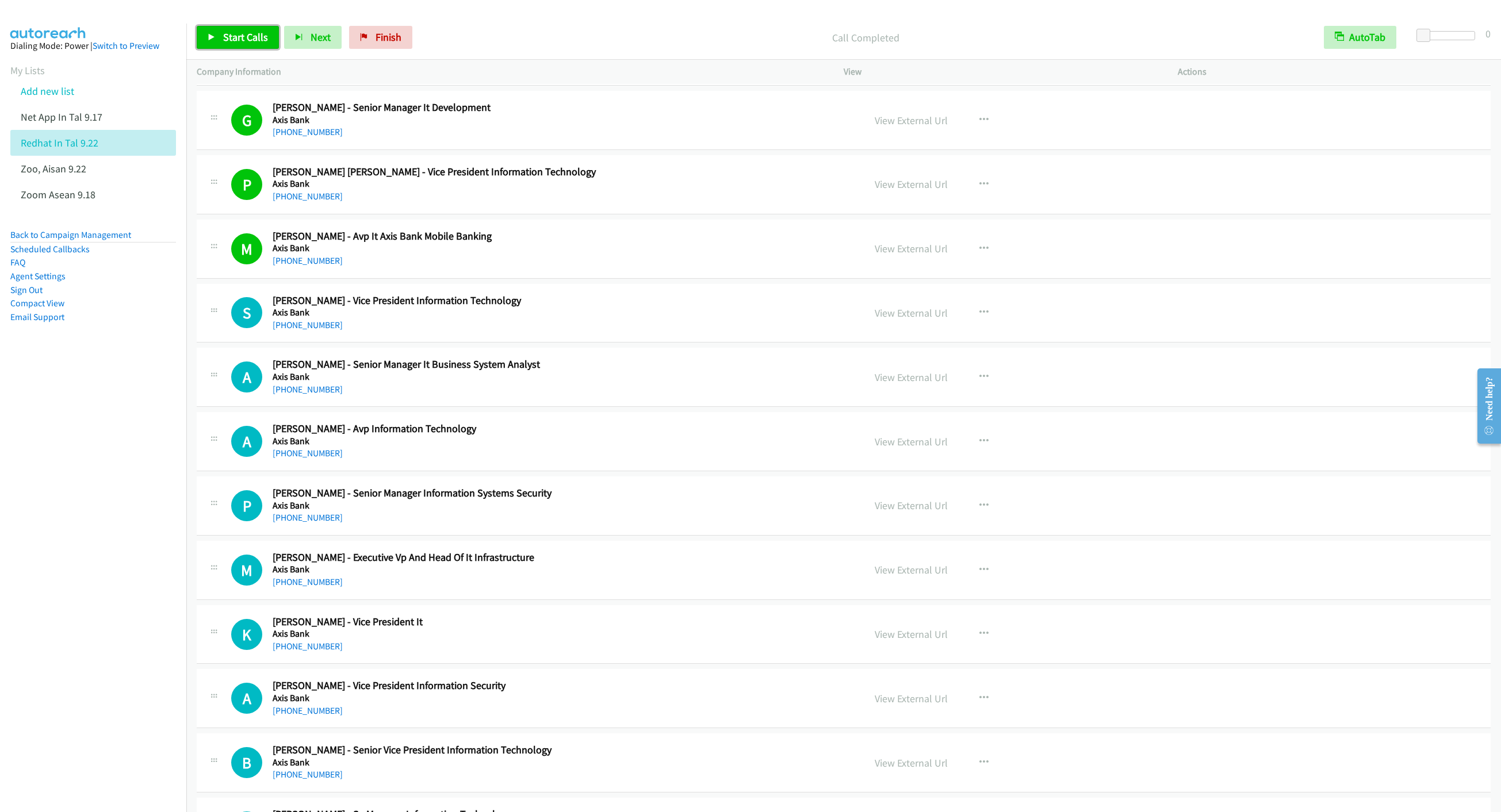
click at [245, 35] on span "Start Calls" at bounding box center [245, 37] width 45 height 13
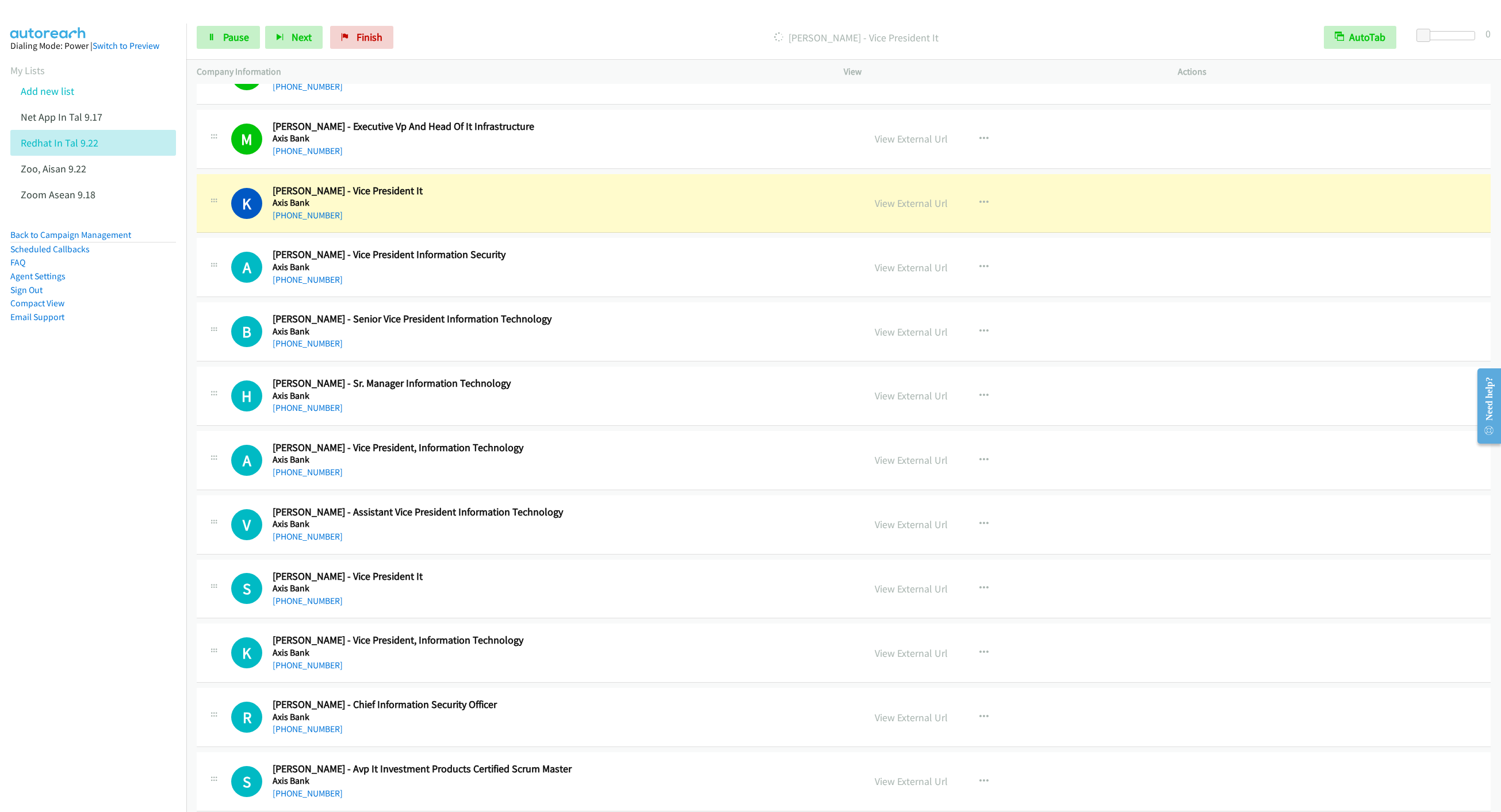
scroll to position [6812, 0]
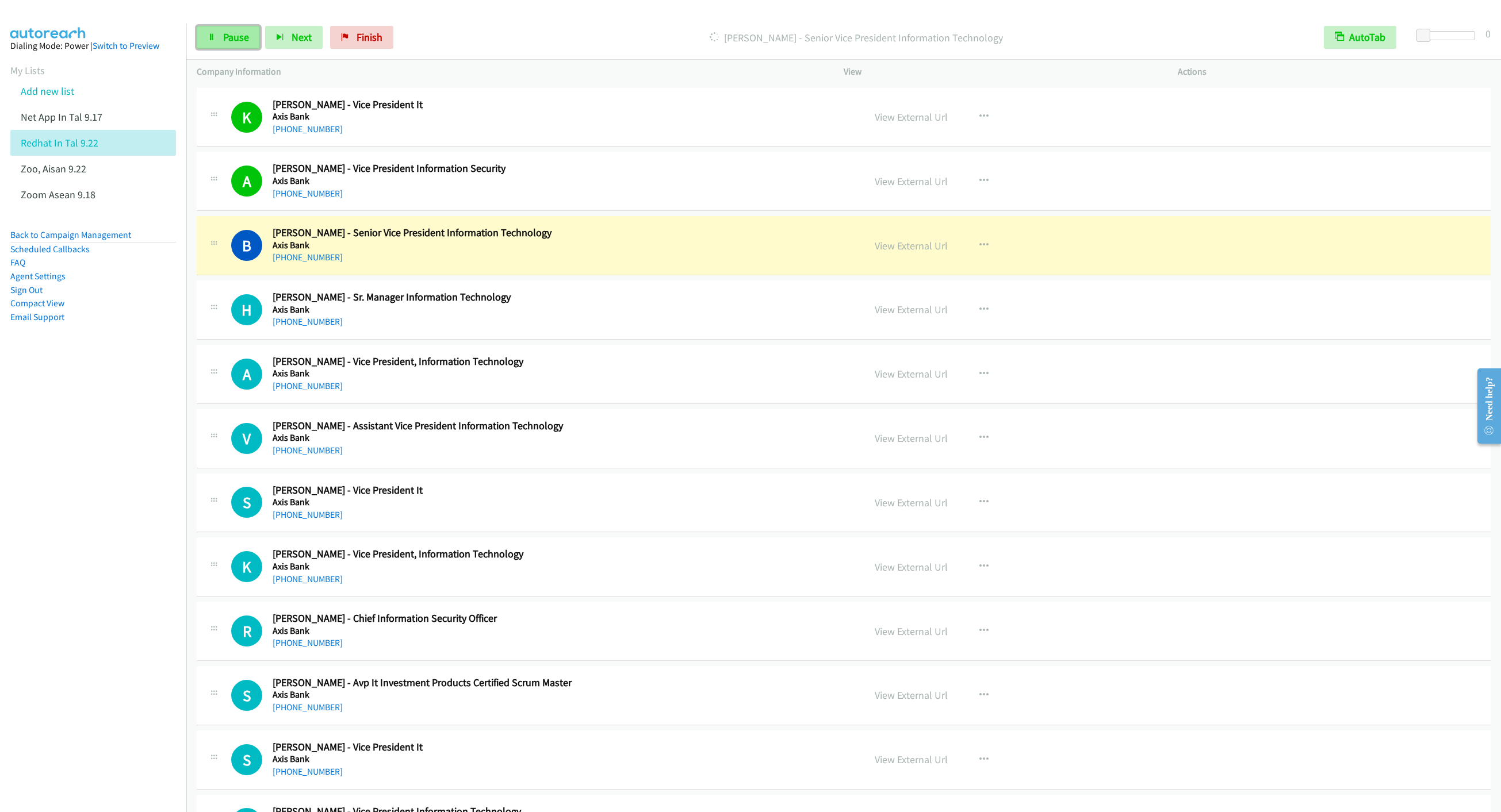
click at [224, 41] on span "Pause" at bounding box center [235, 37] width 26 height 13
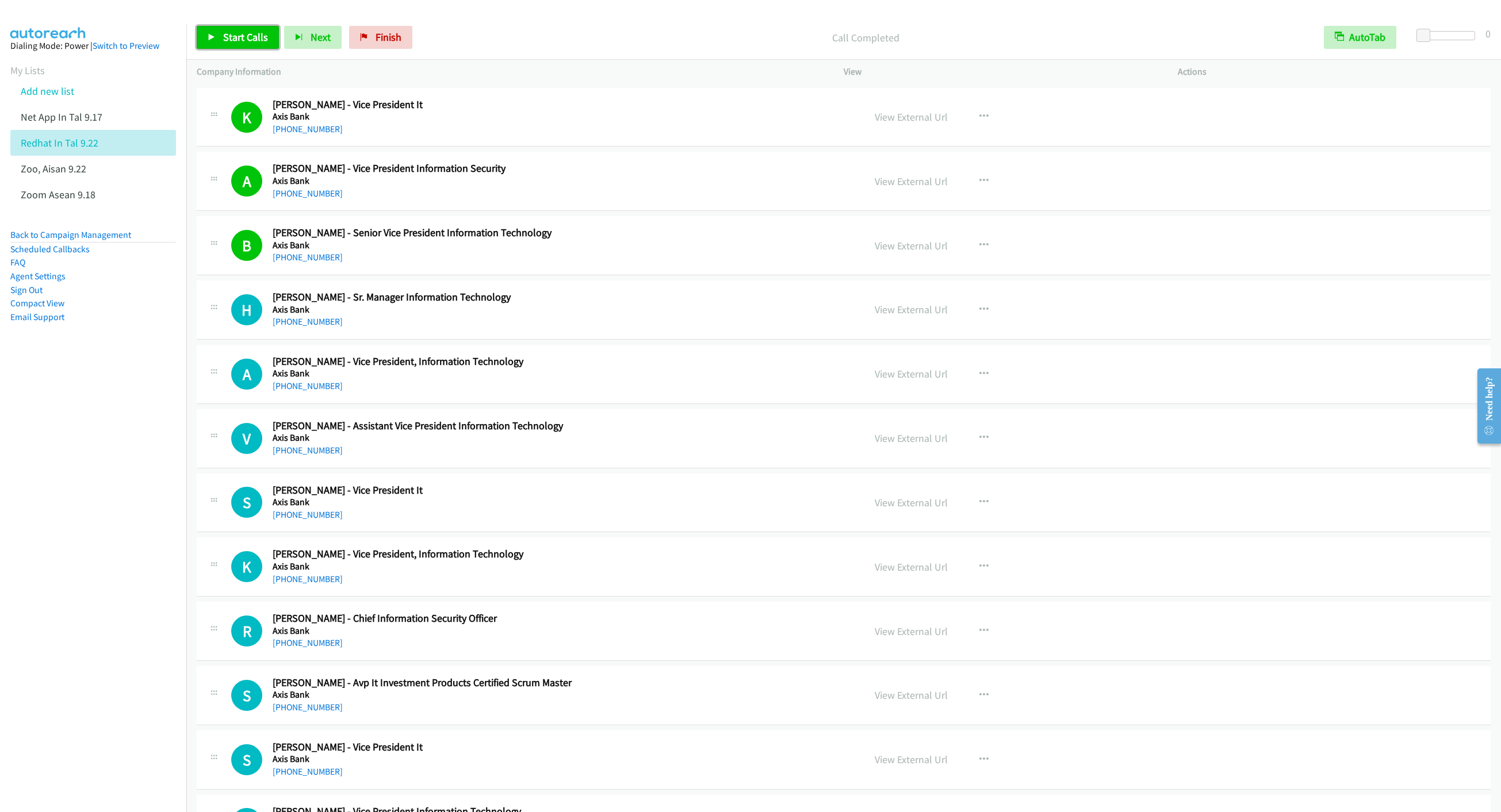
click at [221, 35] on link "Start Calls" at bounding box center [238, 37] width 82 height 23
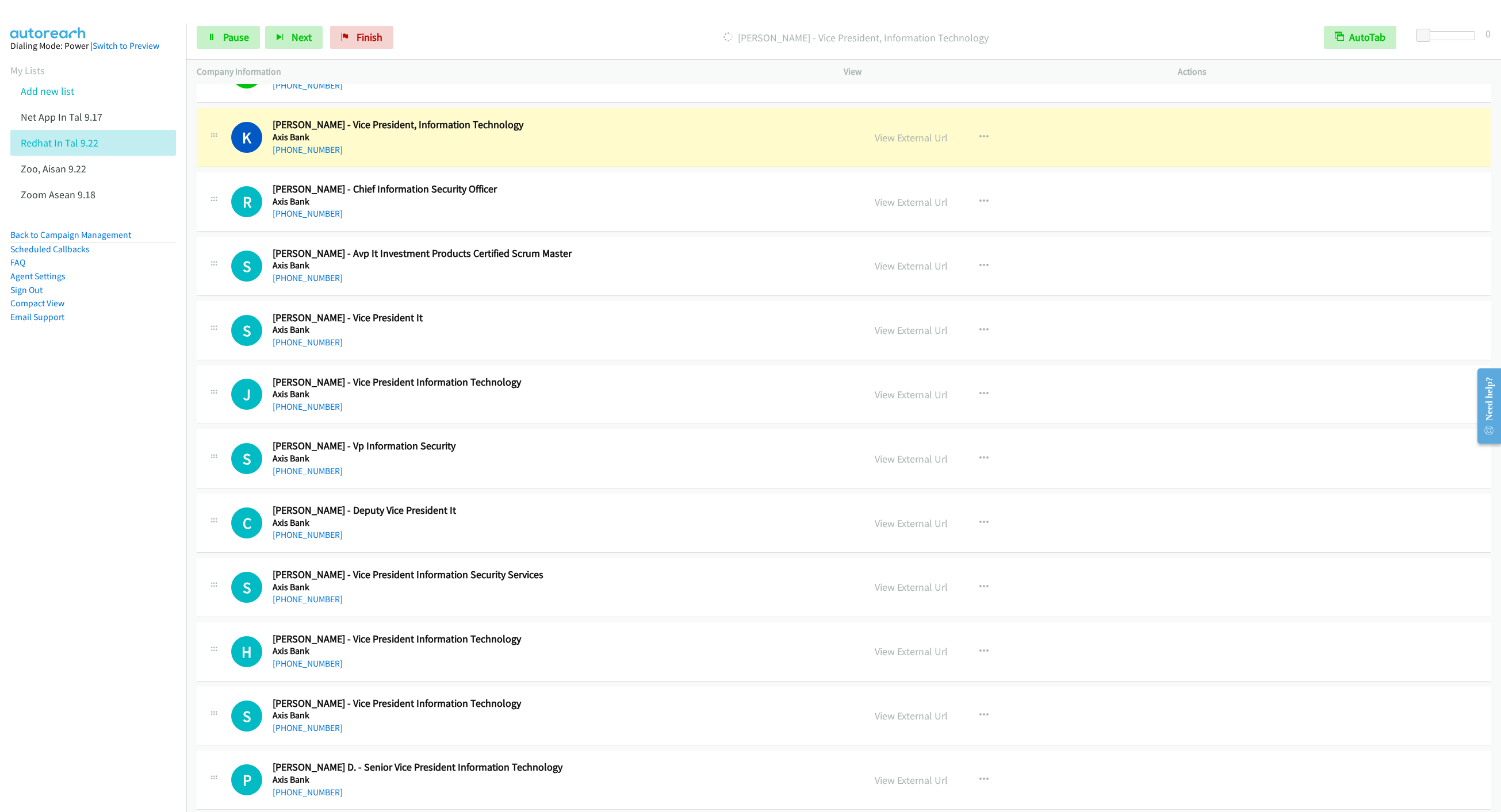
scroll to position [7242, 0]
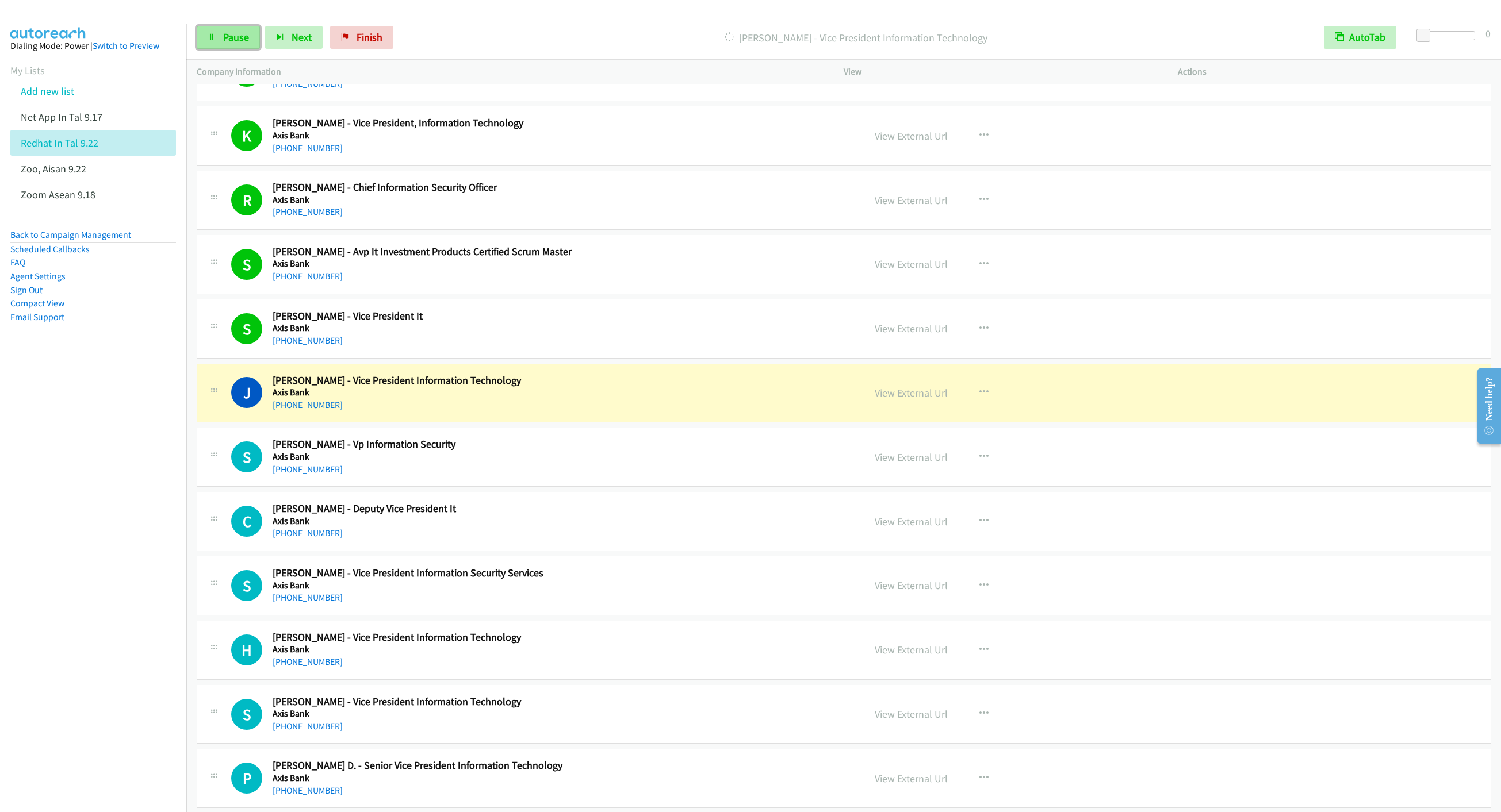
click at [235, 35] on span "Pause" at bounding box center [235, 37] width 26 height 13
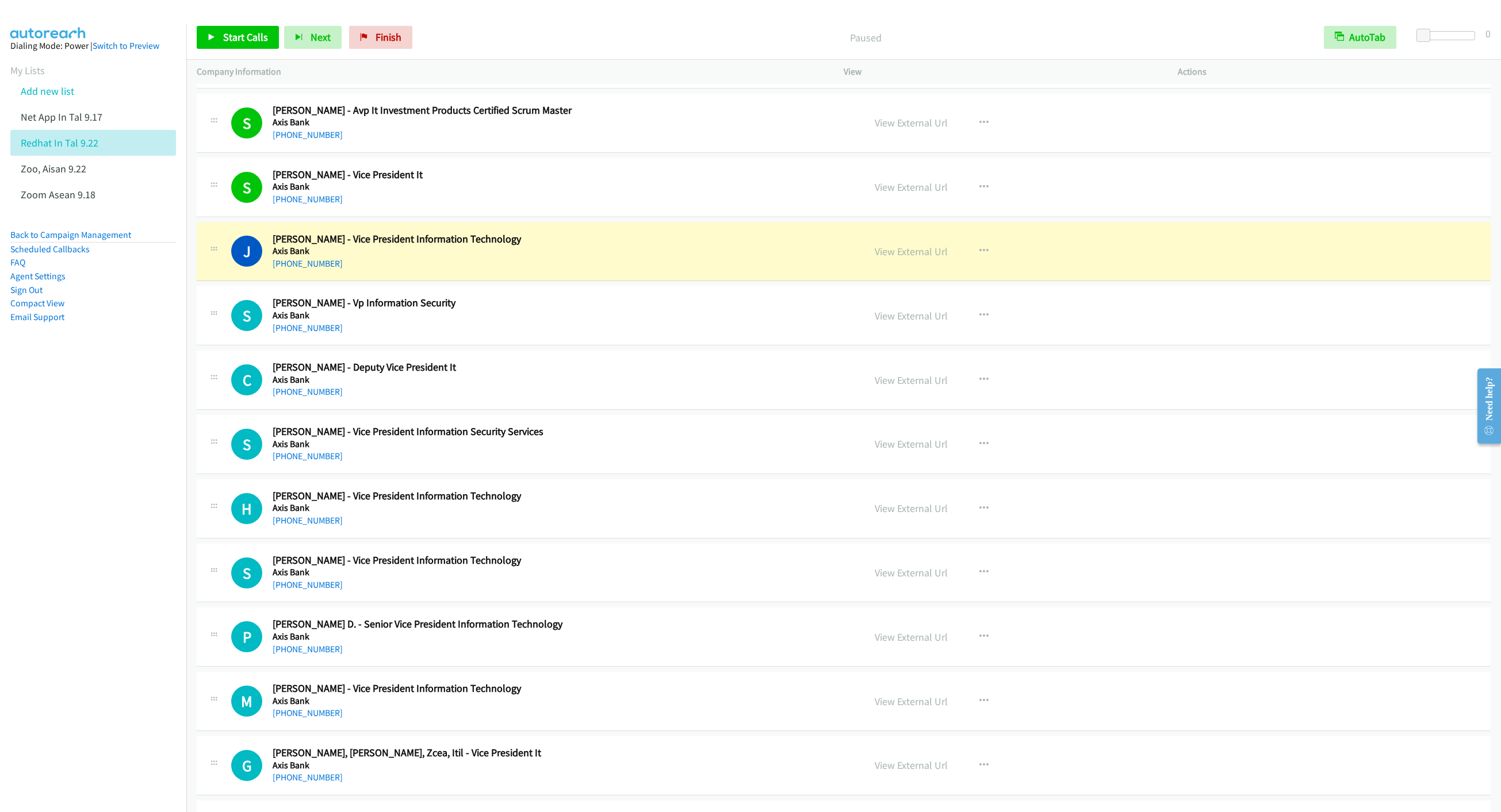
scroll to position [7415, 0]
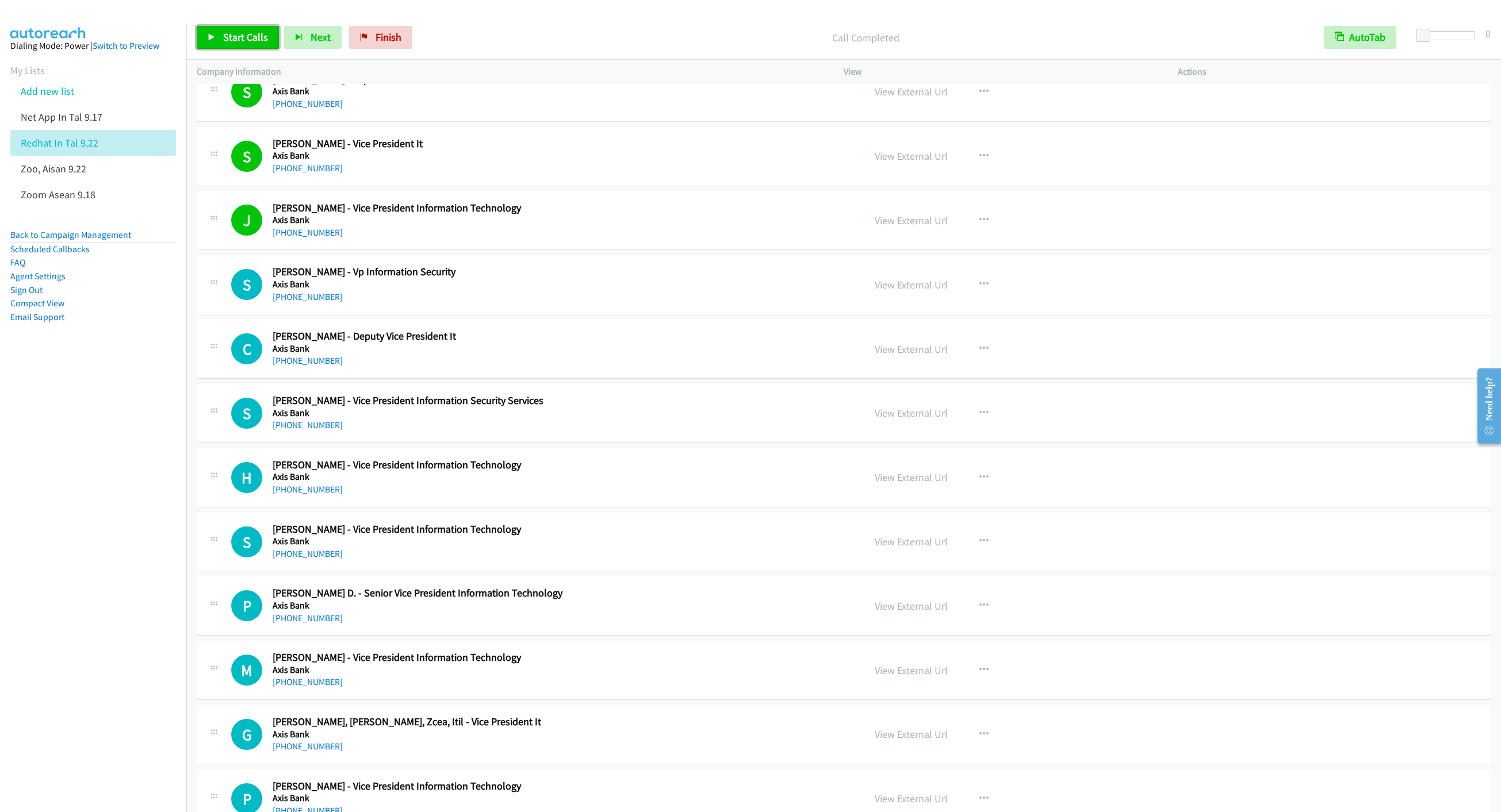
click at [237, 45] on link "Start Calls" at bounding box center [238, 37] width 82 height 23
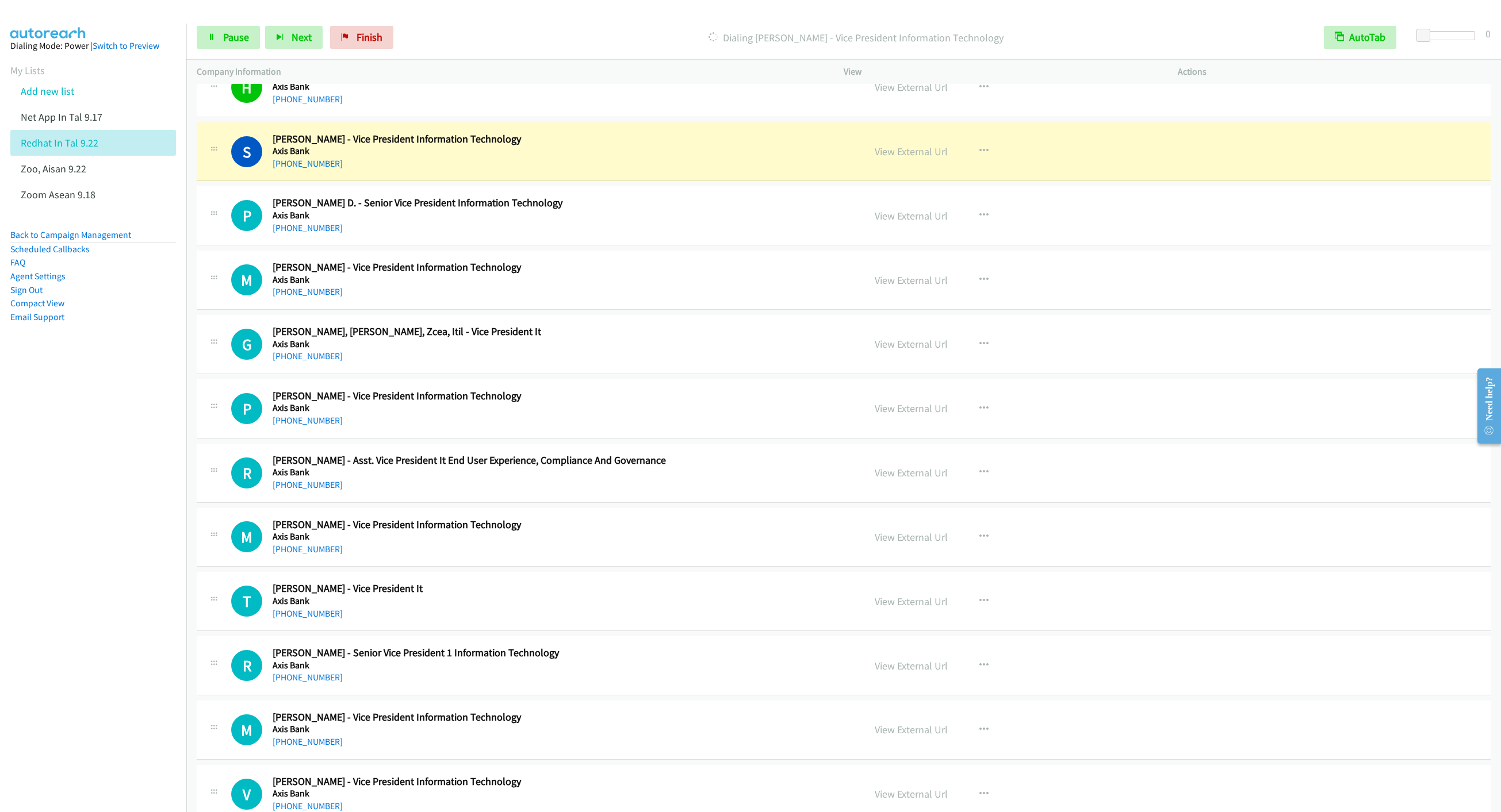
scroll to position [7846, 0]
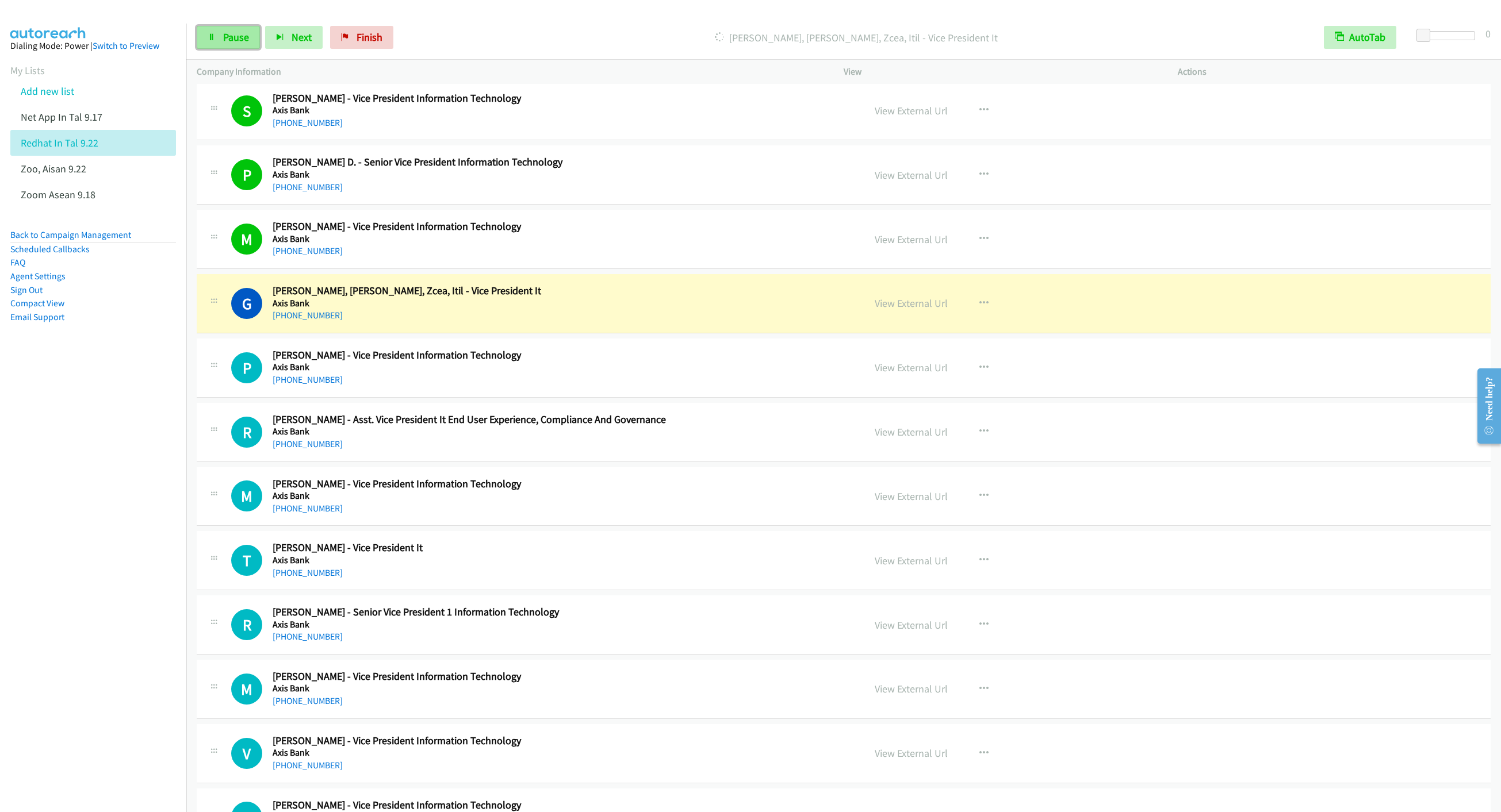
click at [237, 31] on span "Pause" at bounding box center [235, 37] width 26 height 13
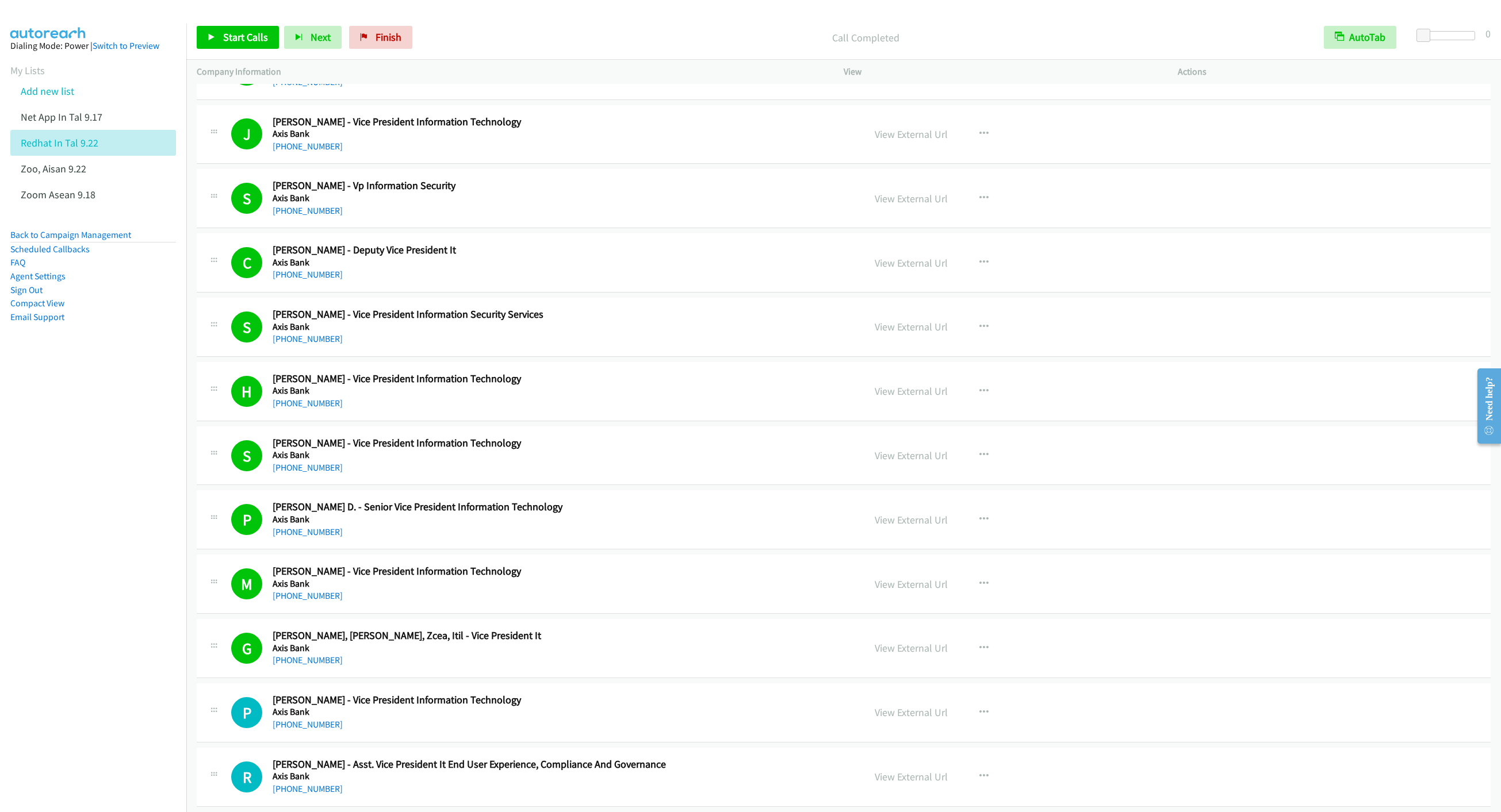
scroll to position [7415, 0]
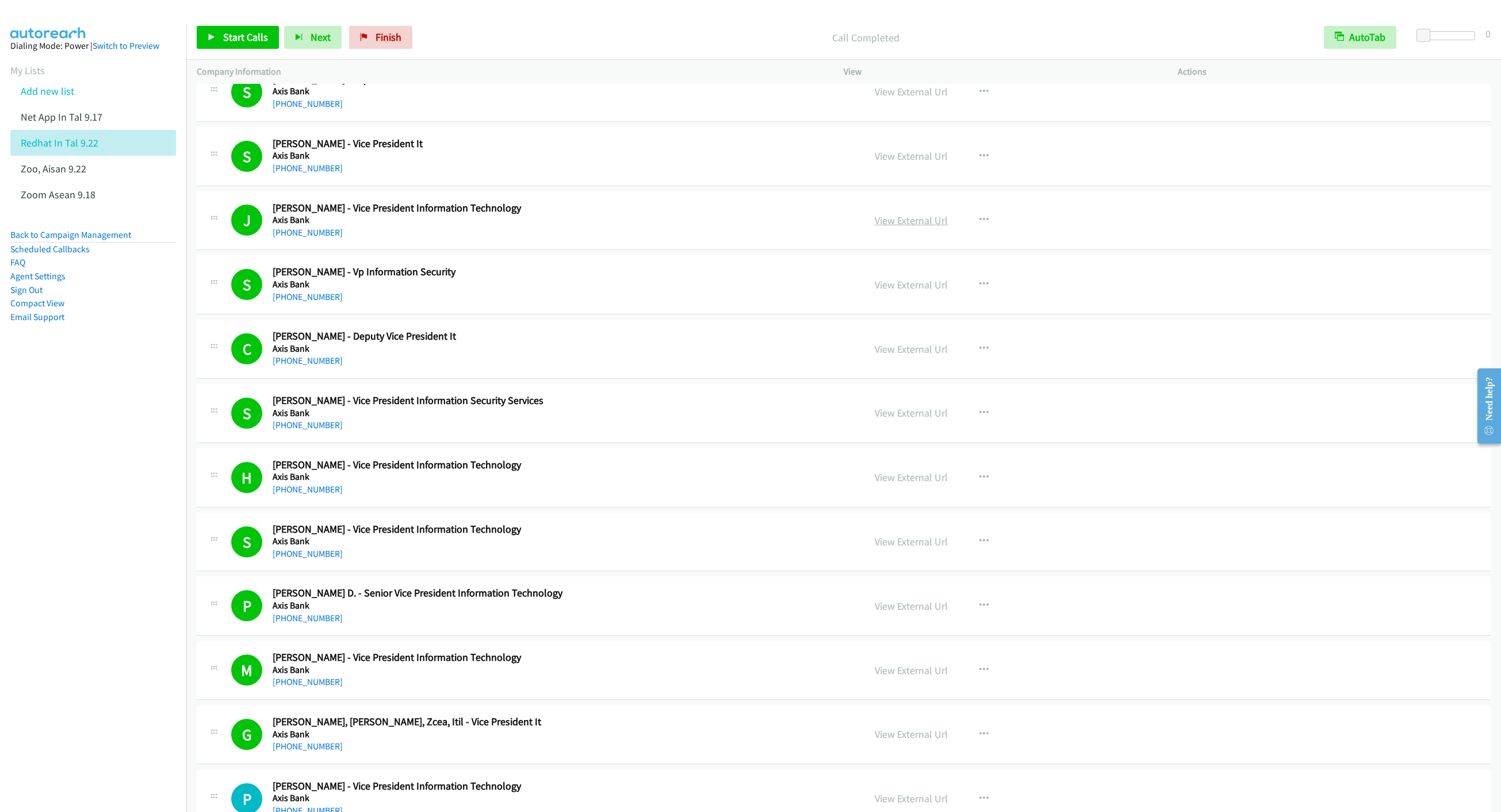
click at [882, 227] on link "View External Url" at bounding box center [911, 220] width 73 height 13
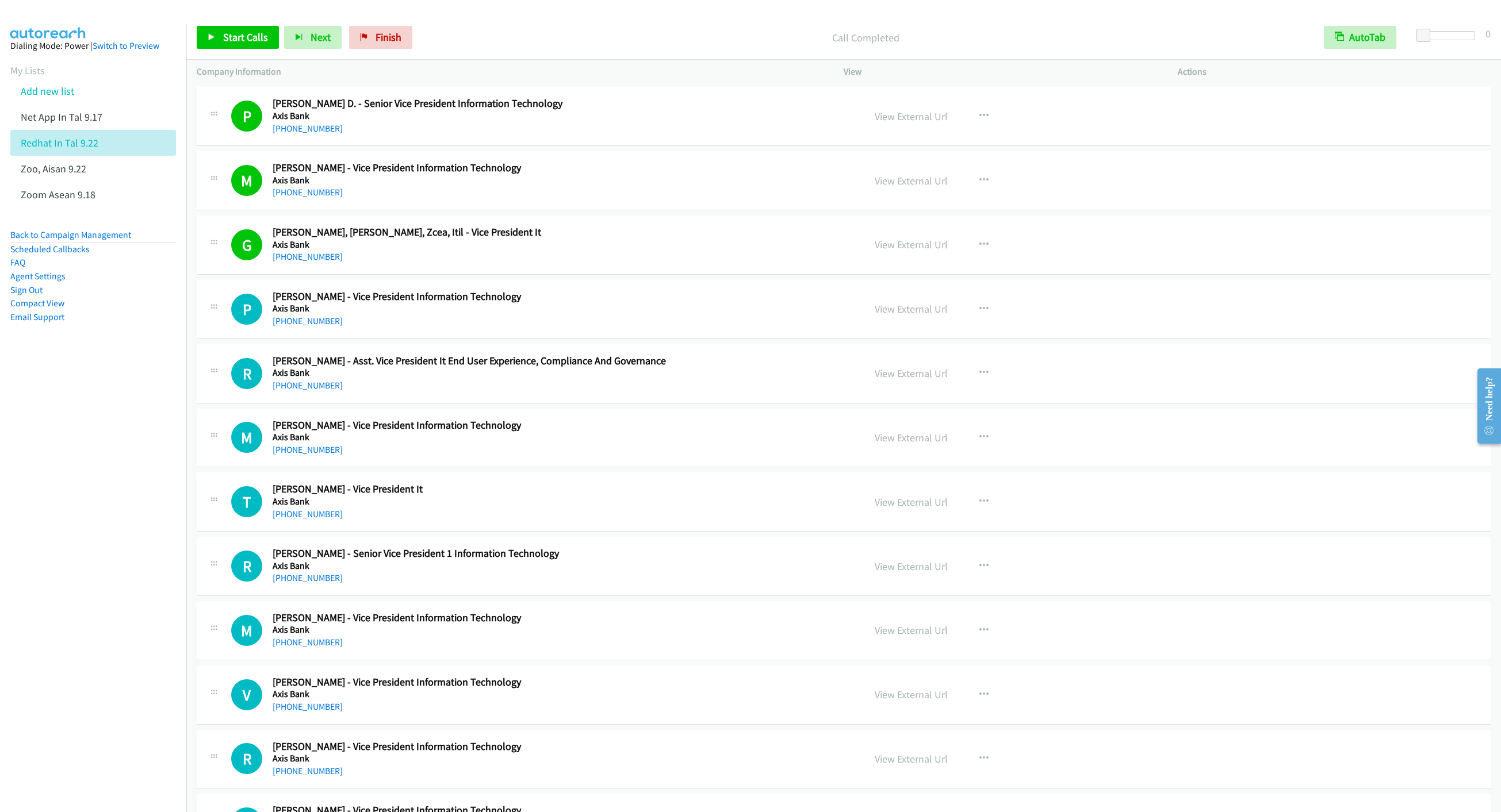
scroll to position [7932, 0]
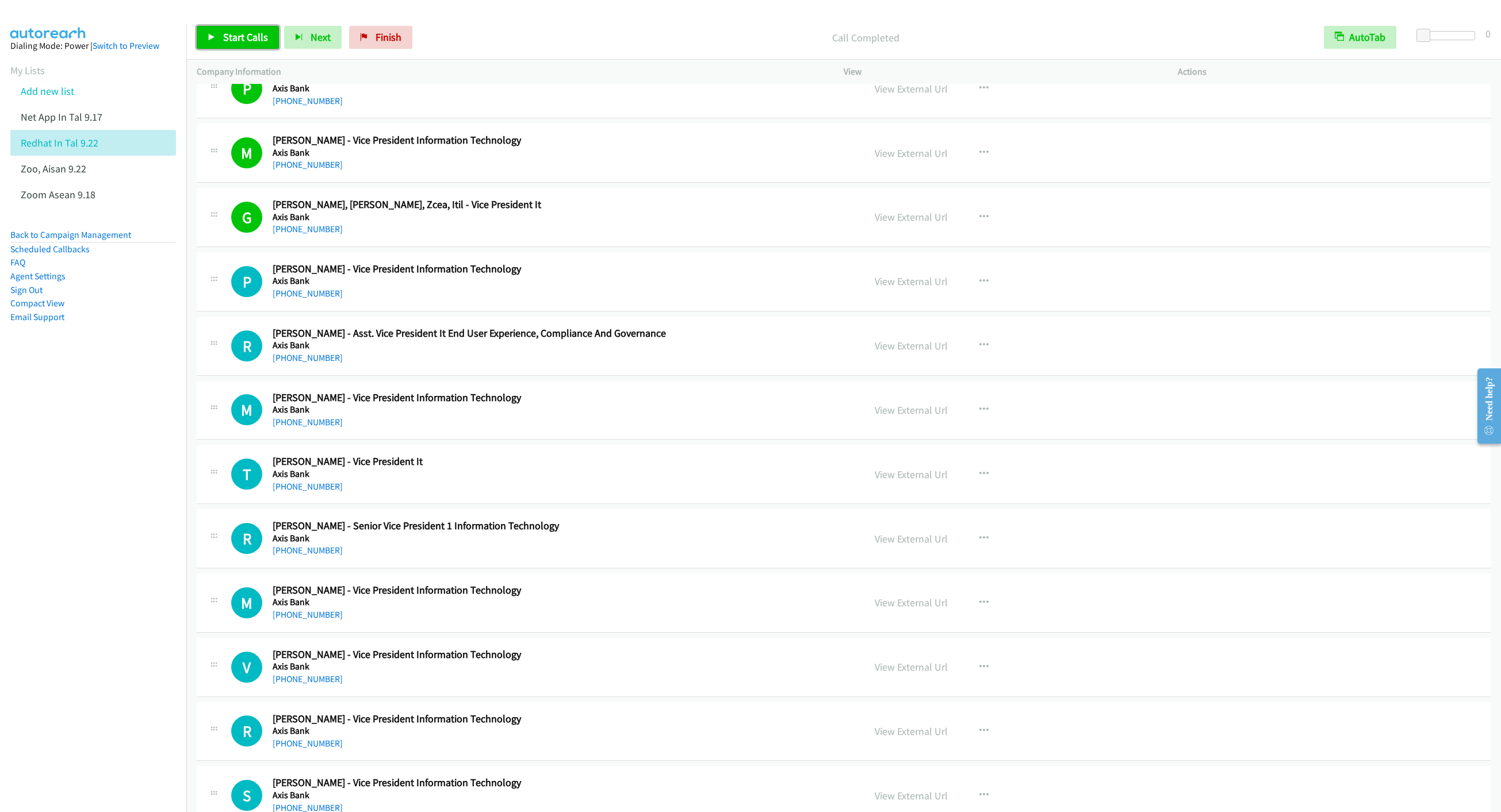
click at [226, 45] on link "Start Calls" at bounding box center [238, 37] width 82 height 23
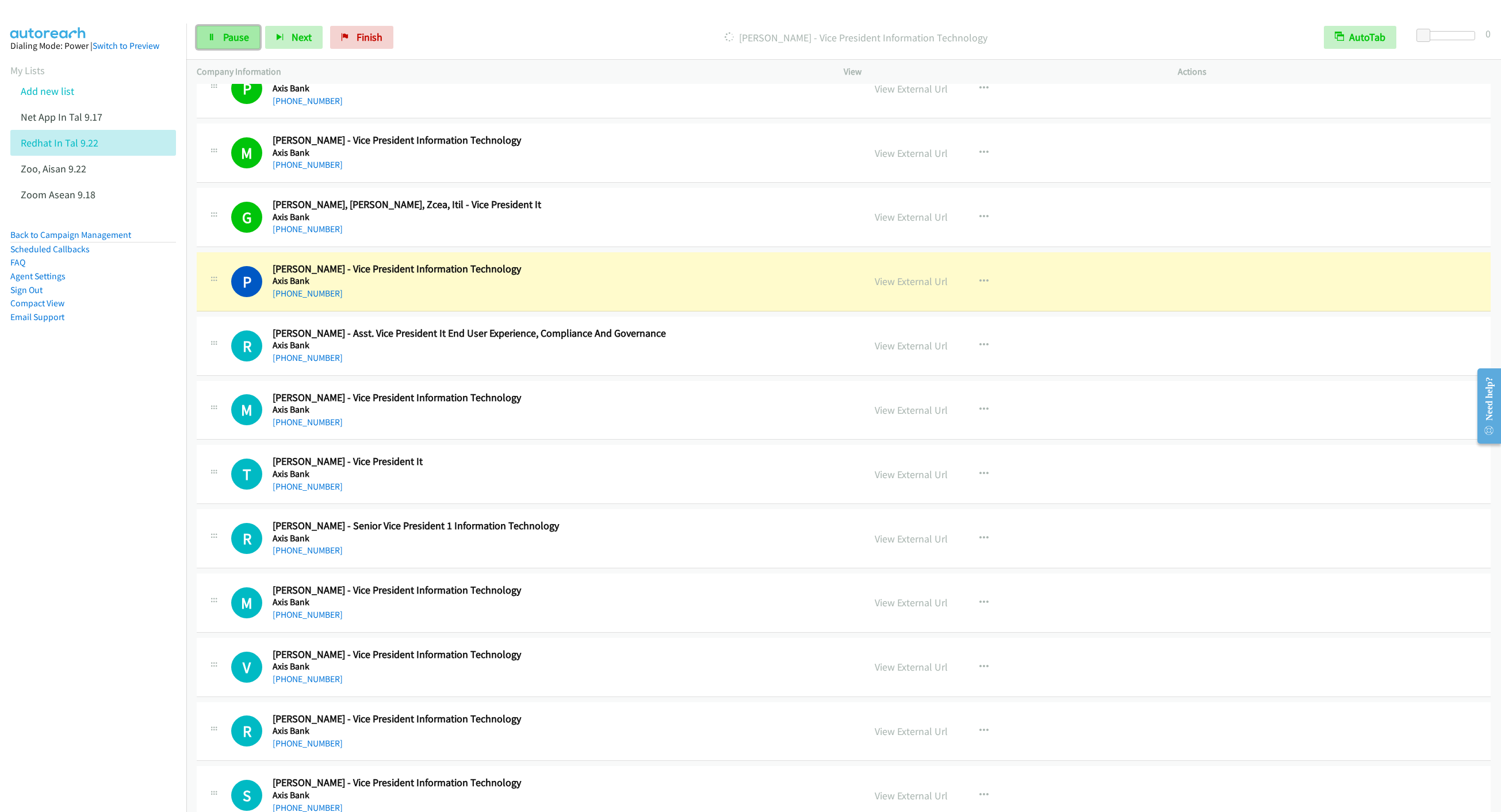
click at [224, 30] on link "Pause" at bounding box center [228, 37] width 63 height 23
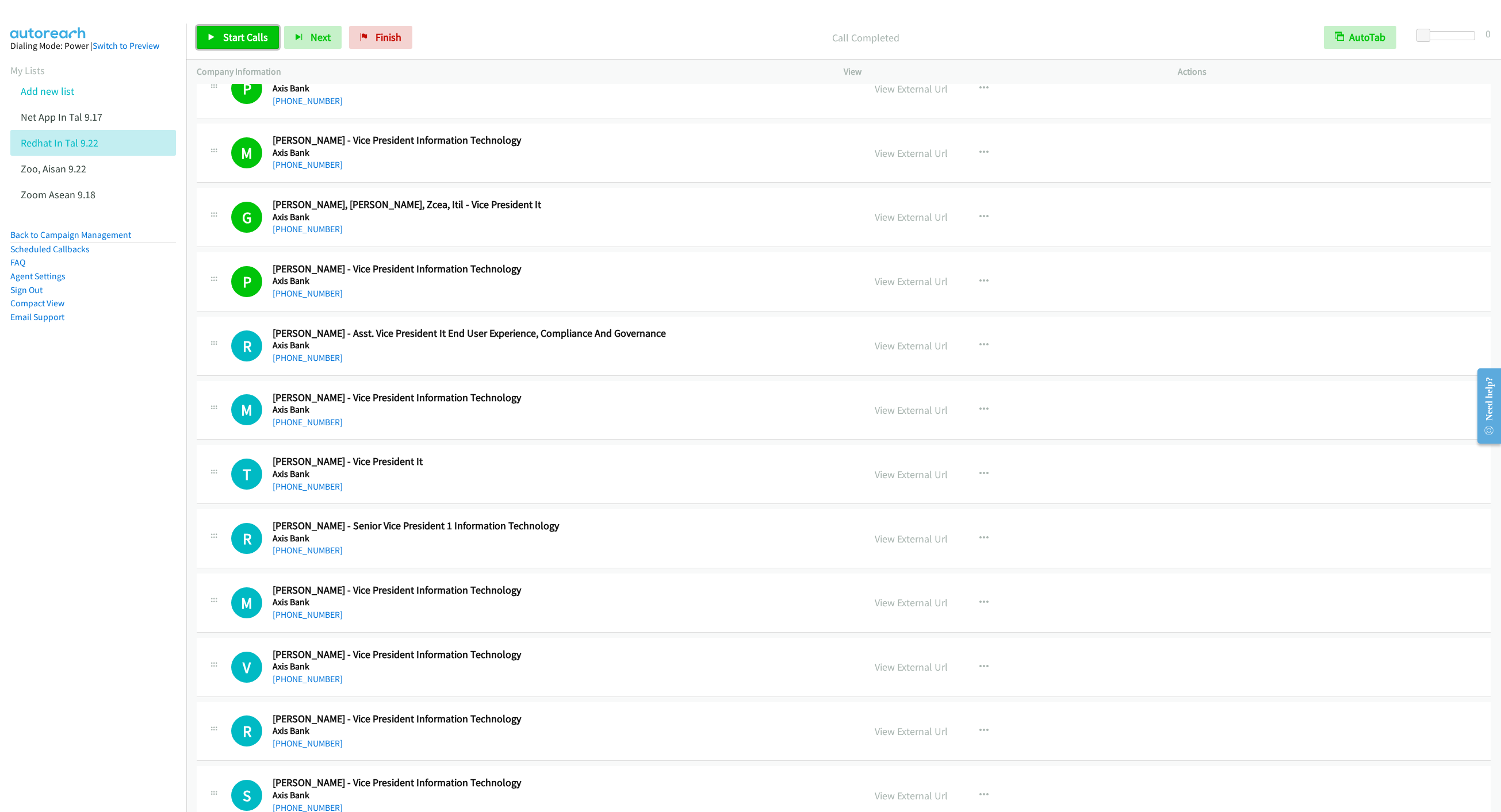
click at [223, 45] on link "Start Calls" at bounding box center [238, 37] width 82 height 23
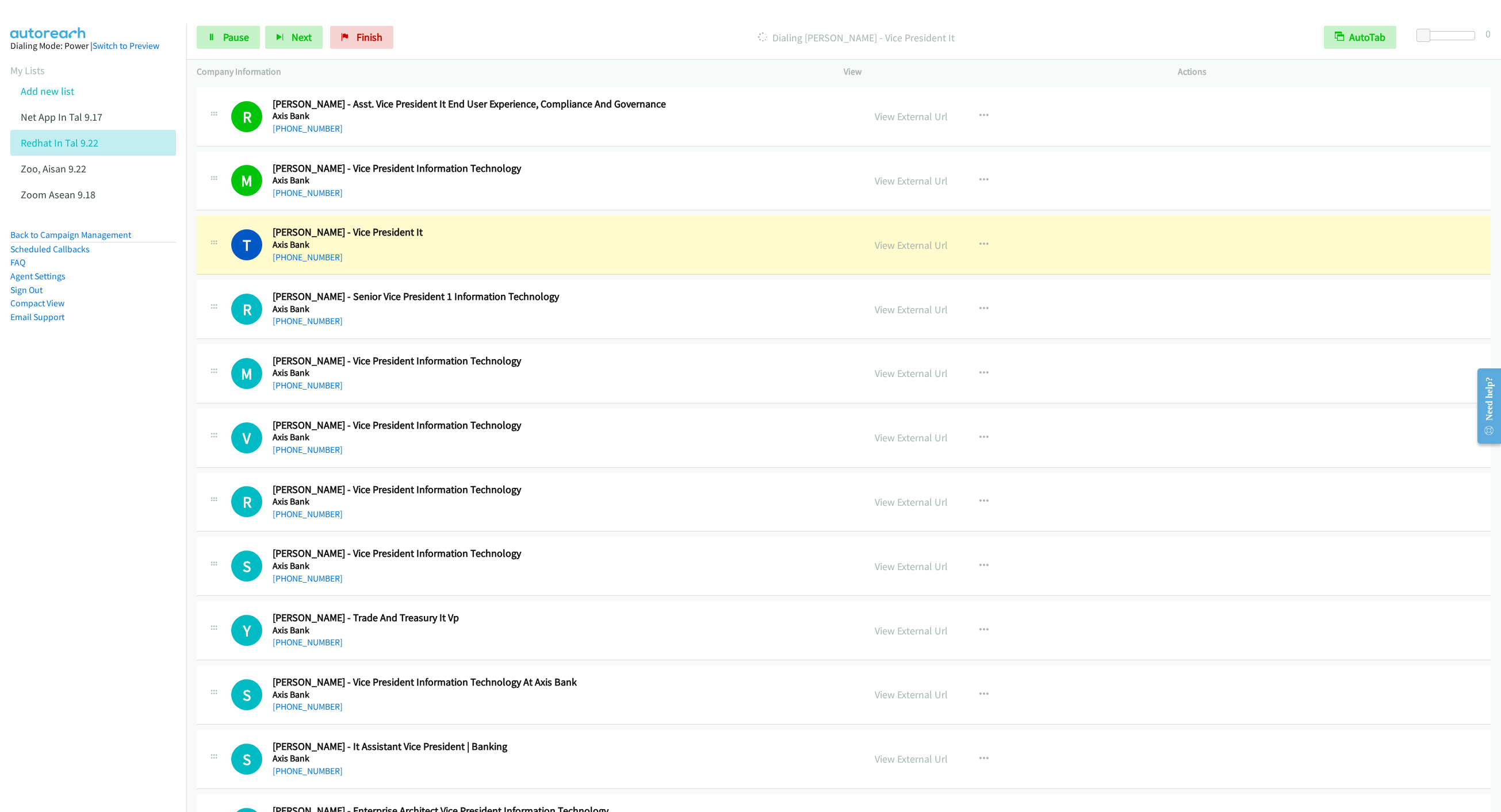
scroll to position [8191, 0]
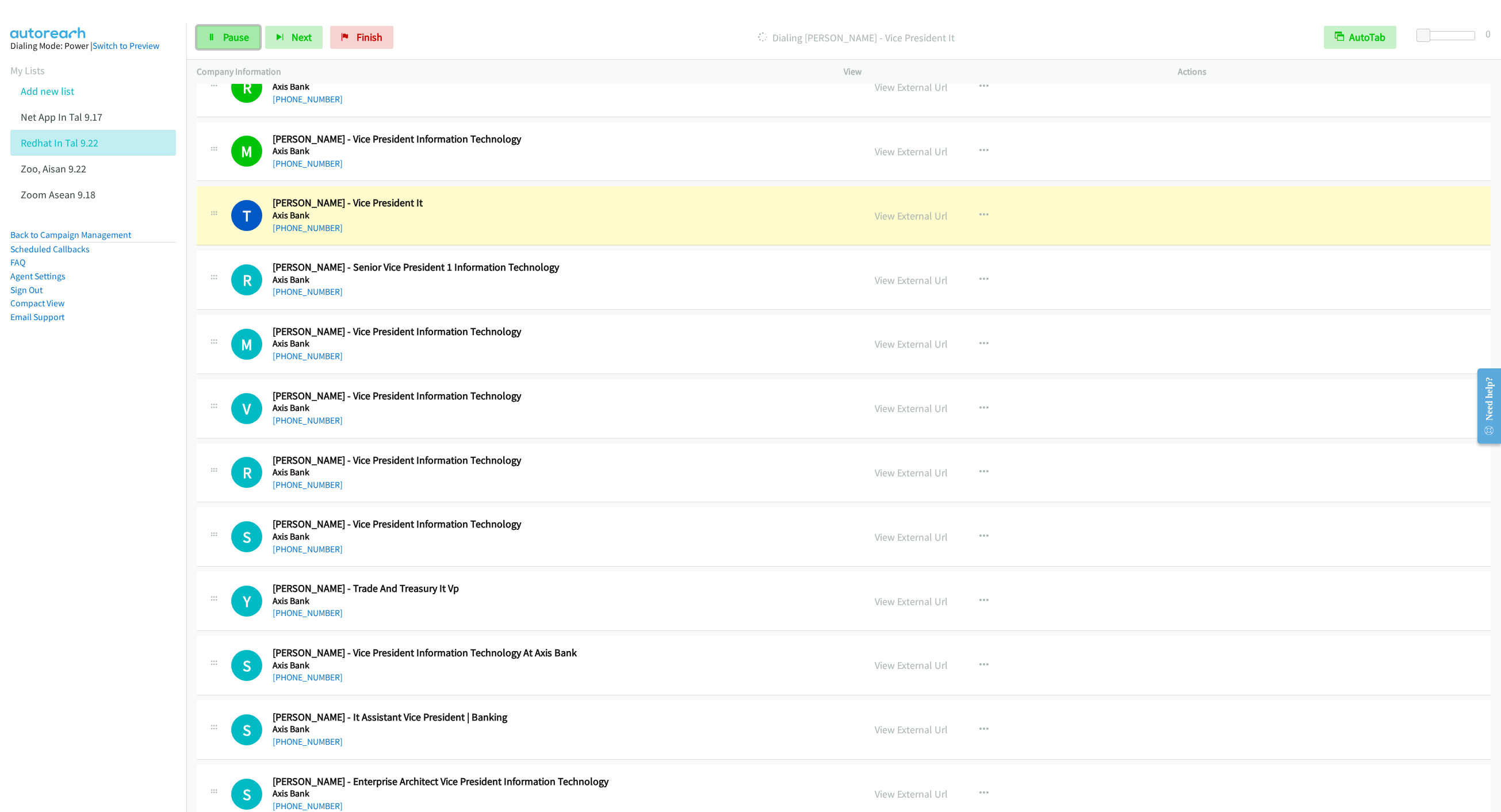
click at [218, 35] on link "Pause" at bounding box center [228, 37] width 63 height 23
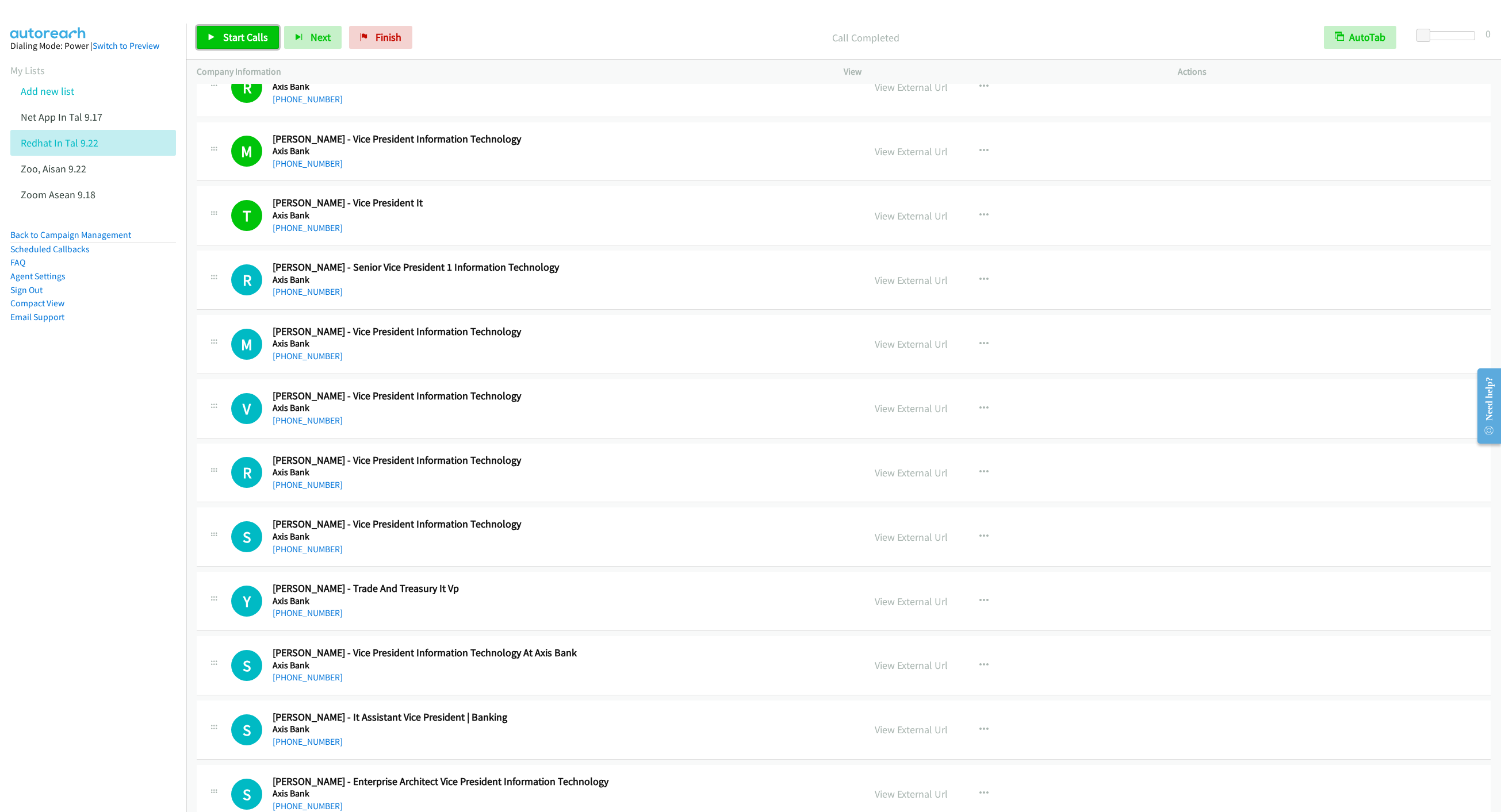
click at [211, 39] on icon at bounding box center [212, 38] width 8 height 8
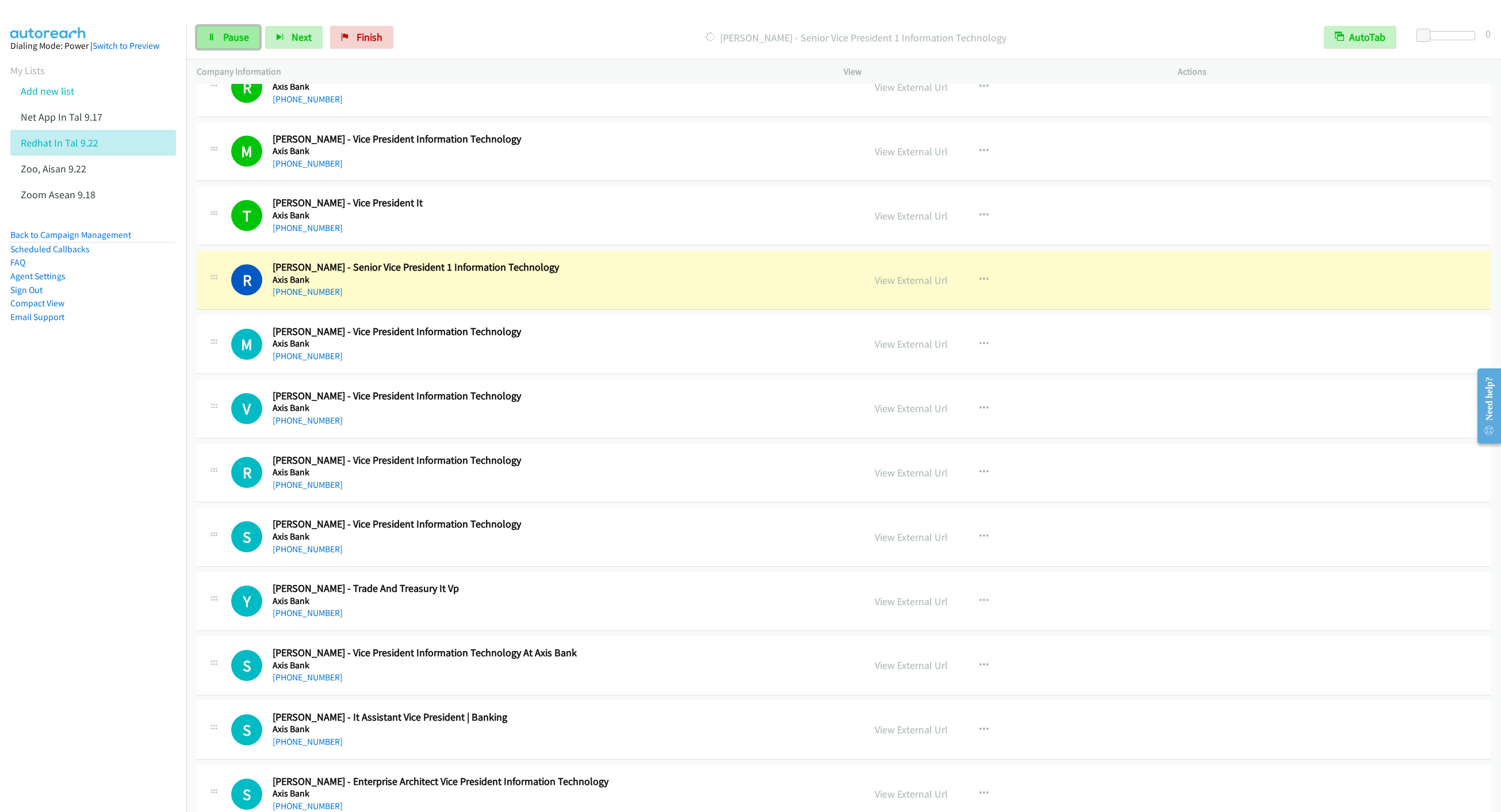
click at [245, 41] on span "Pause" at bounding box center [235, 37] width 26 height 13
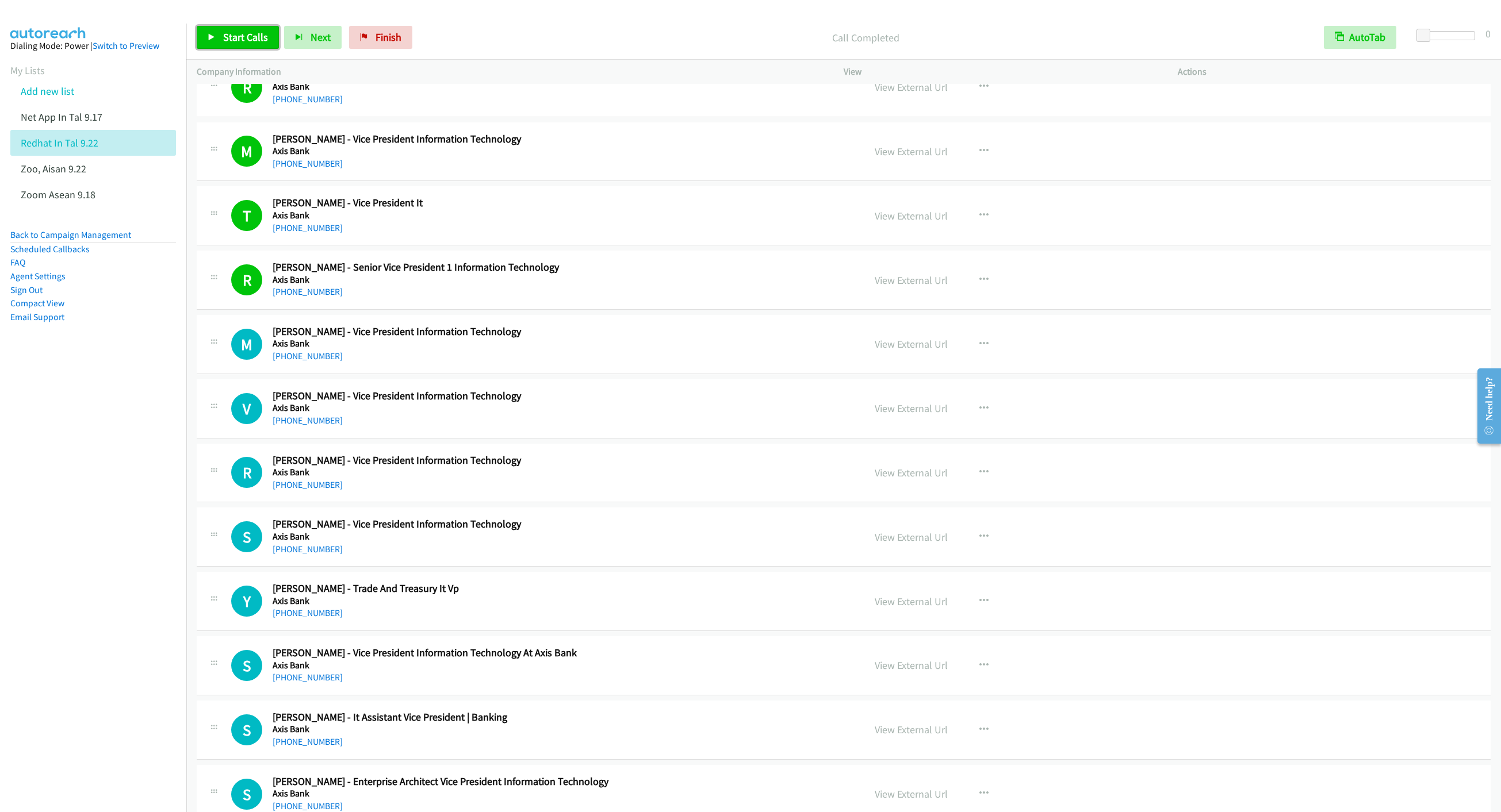
click at [238, 35] on span "Start Calls" at bounding box center [245, 37] width 45 height 13
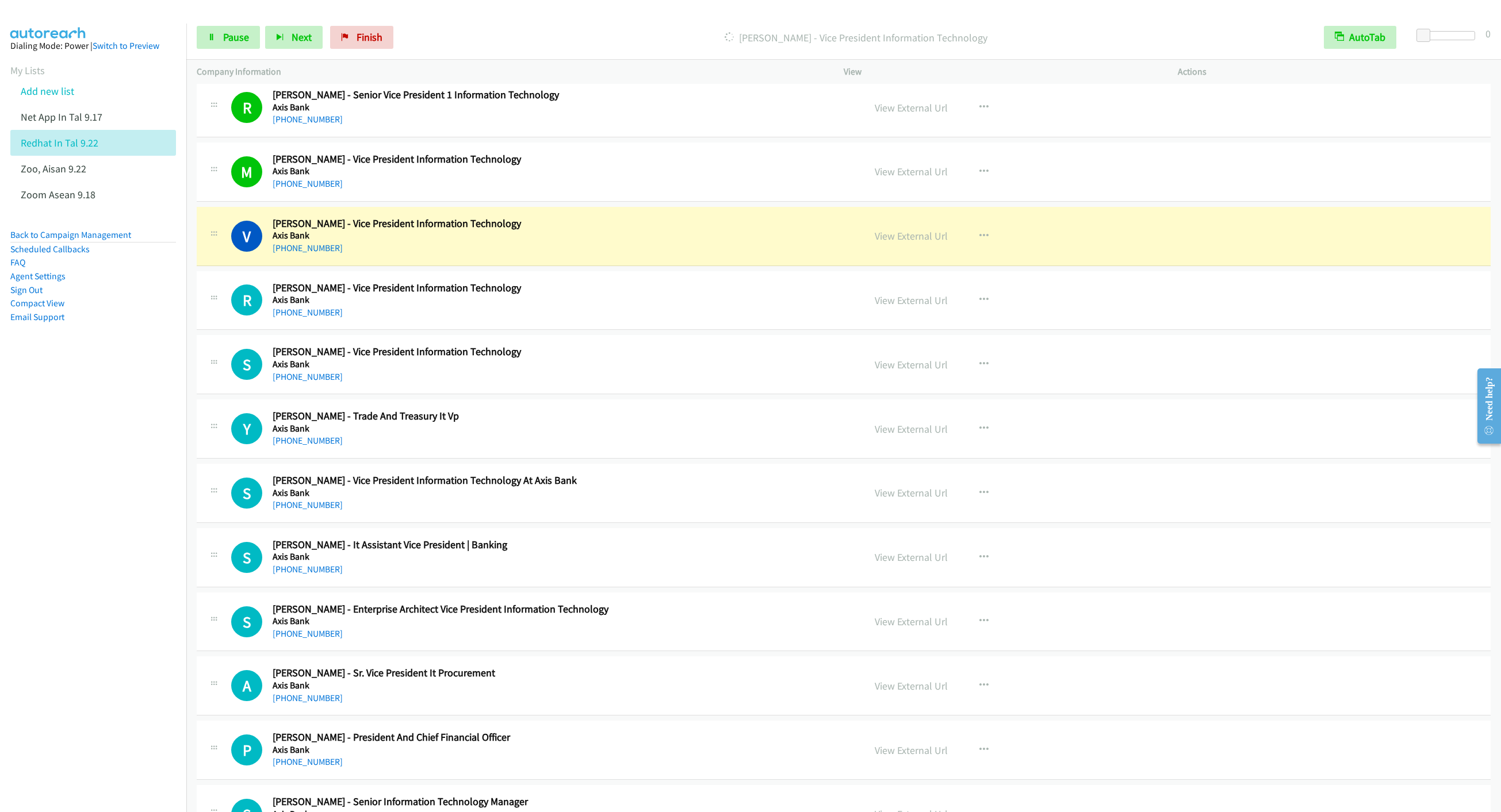
scroll to position [8450, 0]
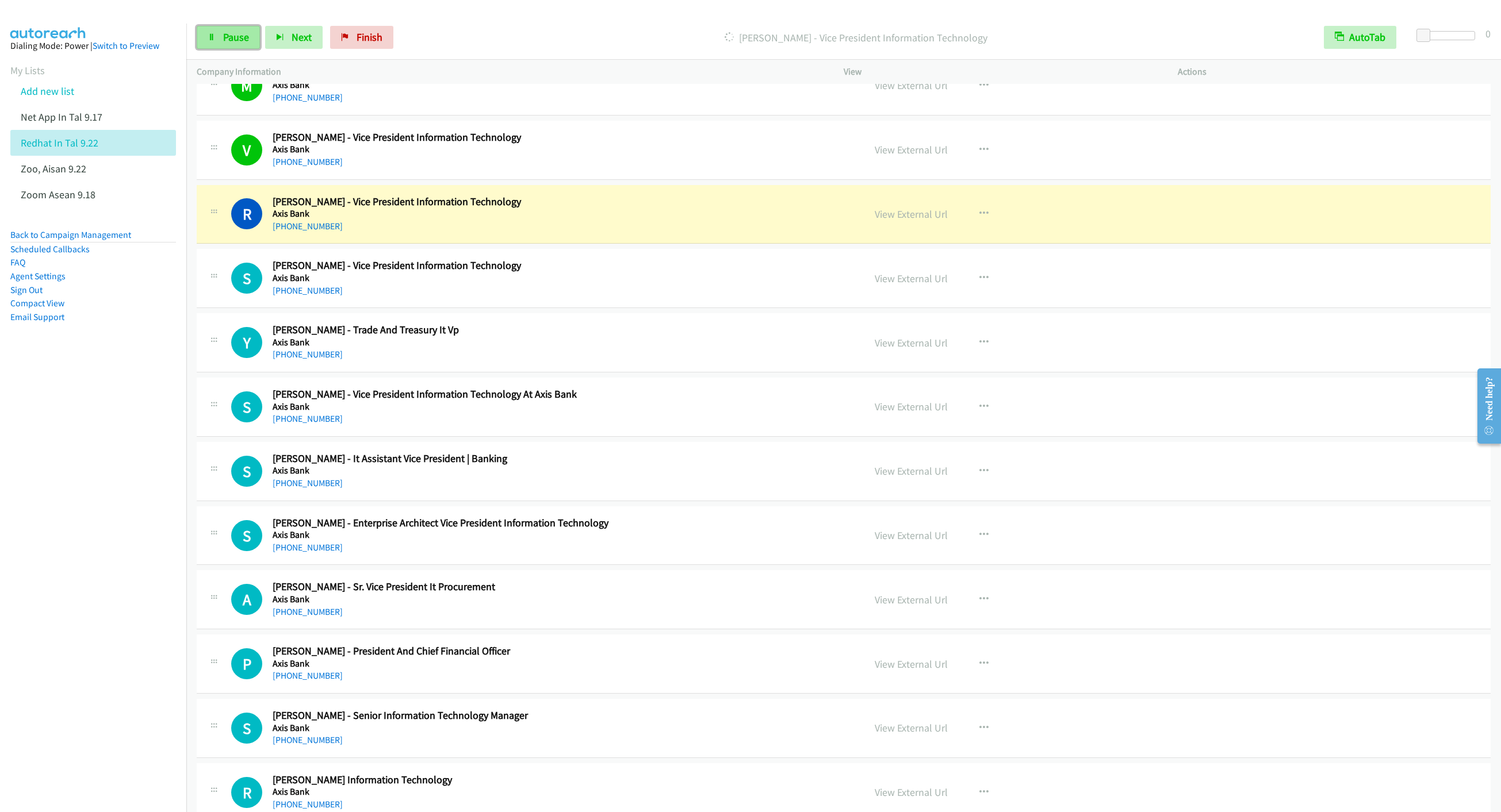
click at [228, 35] on span "Pause" at bounding box center [235, 37] width 26 height 13
click at [228, 35] on span "Start Calls" at bounding box center [245, 37] width 45 height 13
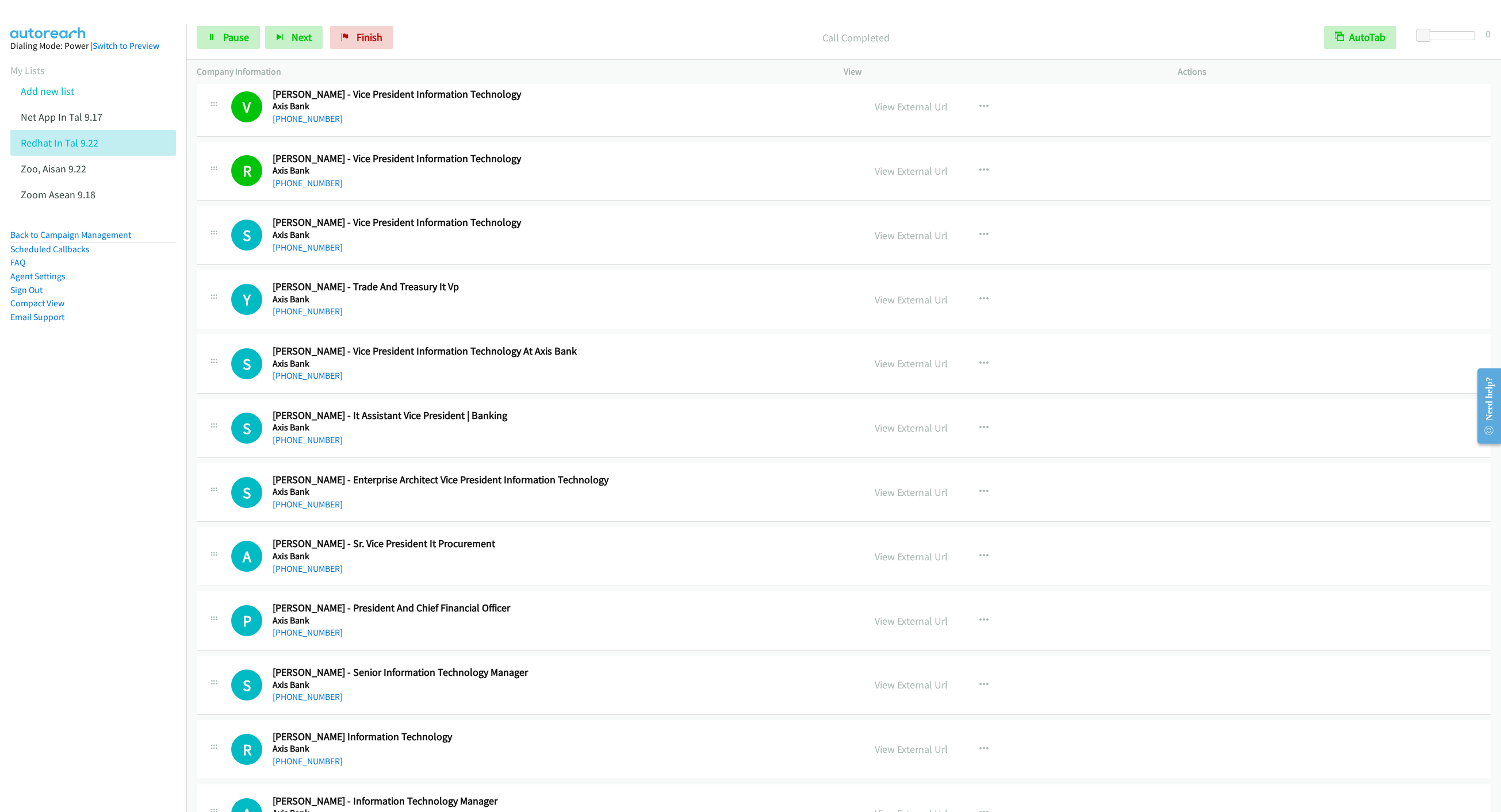
scroll to position [8536, 0]
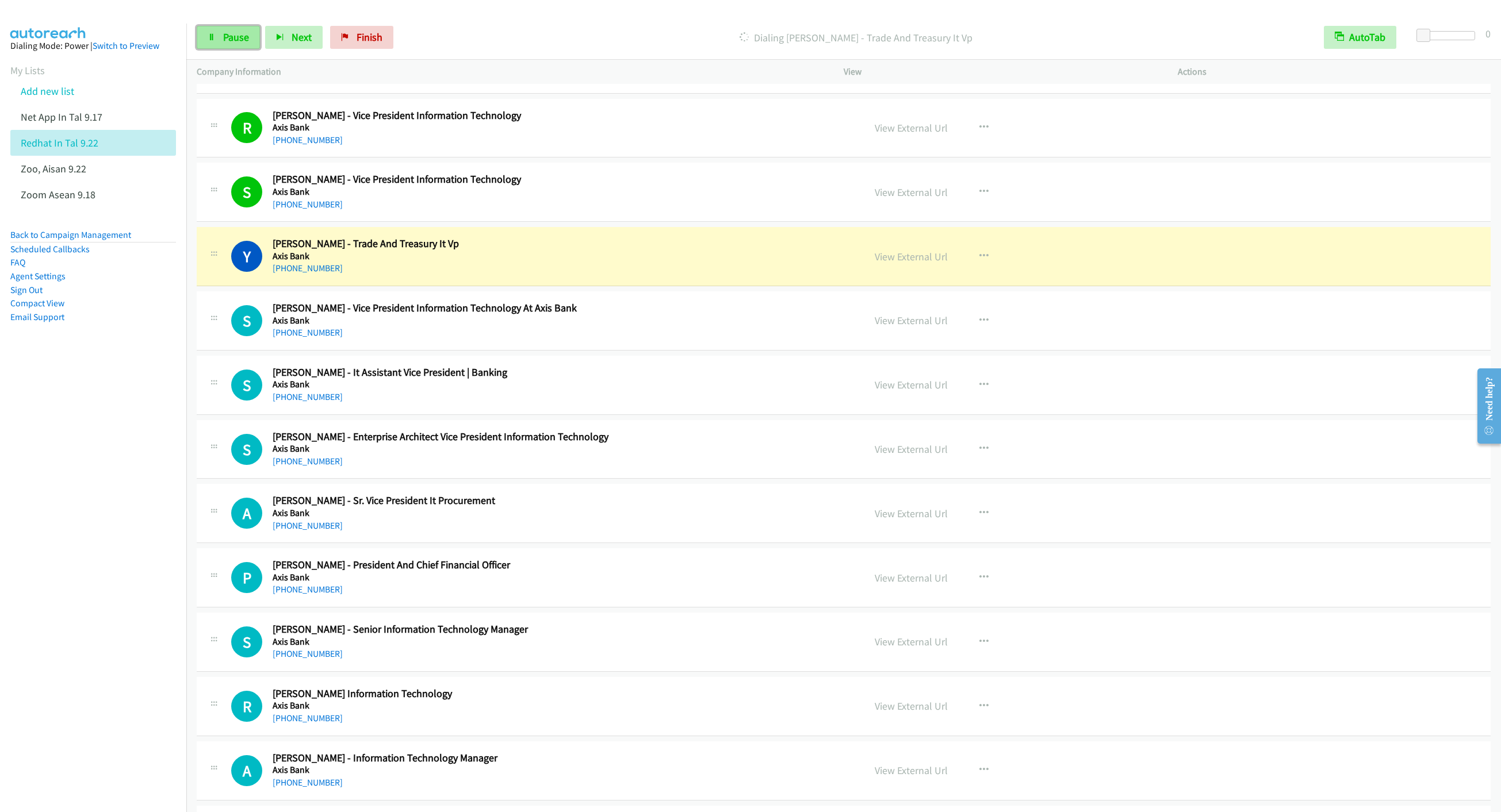
click at [214, 38] on icon at bounding box center [212, 38] width 8 height 8
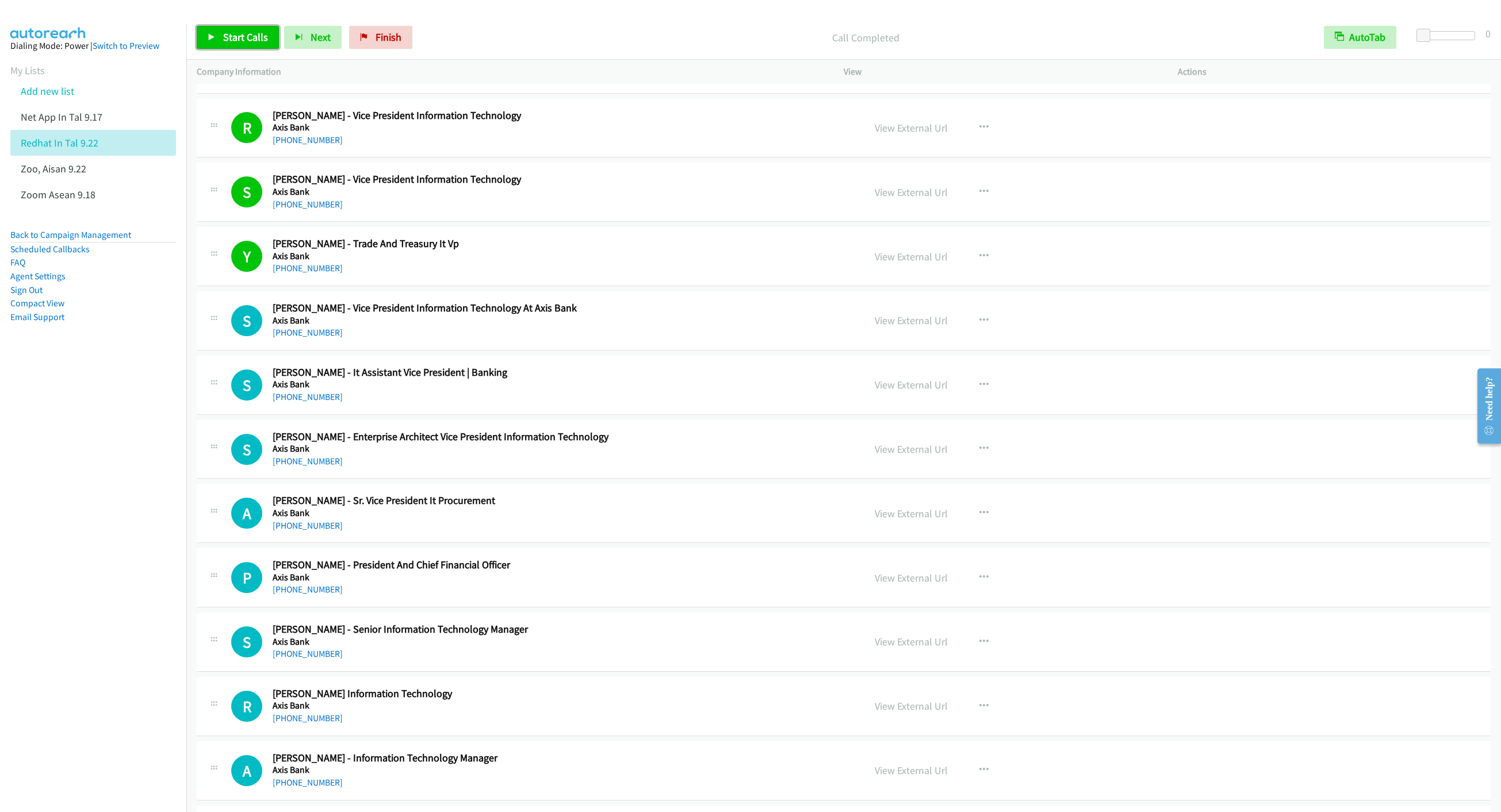
click at [218, 39] on link "Start Calls" at bounding box center [238, 37] width 82 height 23
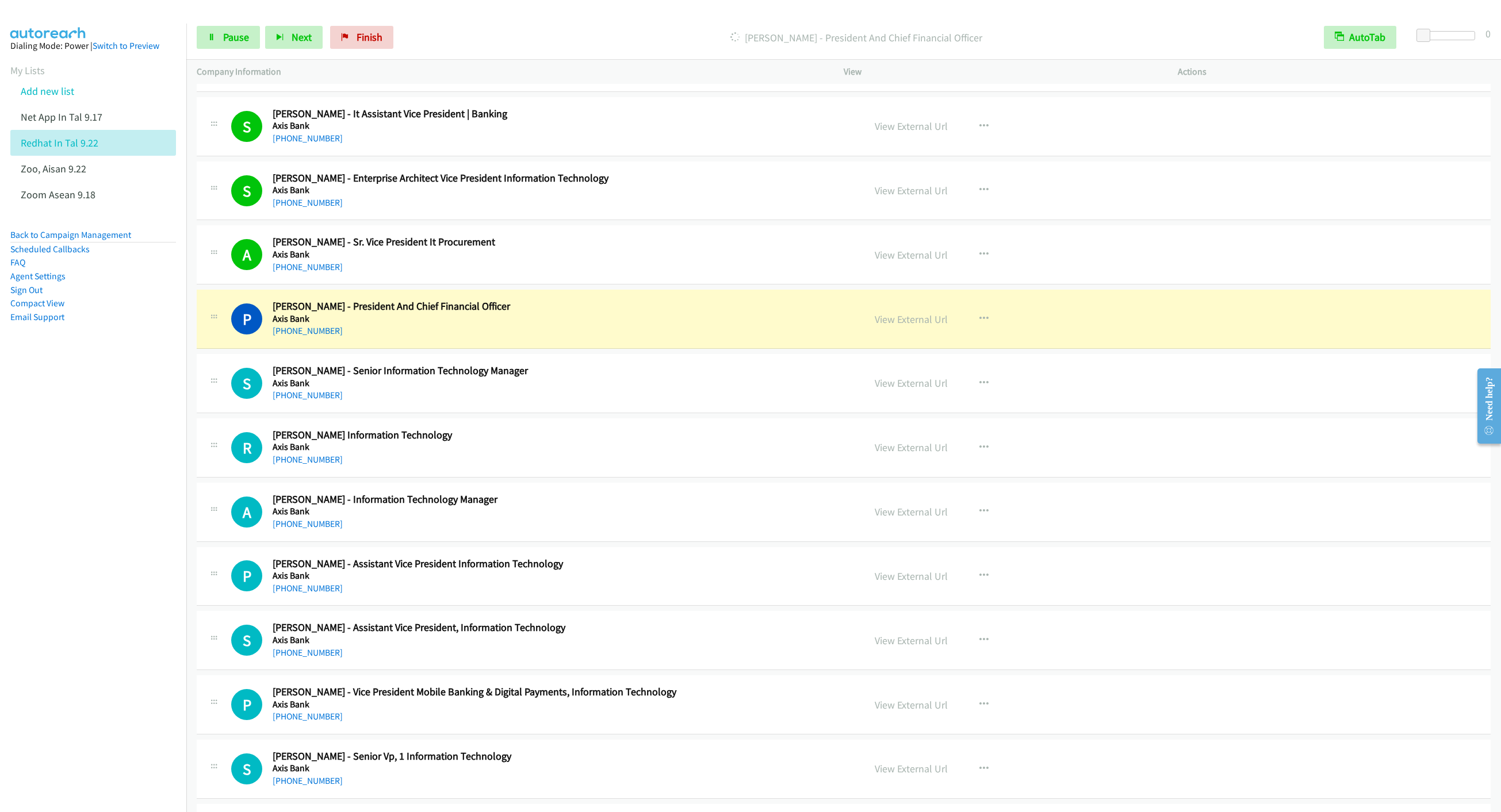
scroll to position [8881, 0]
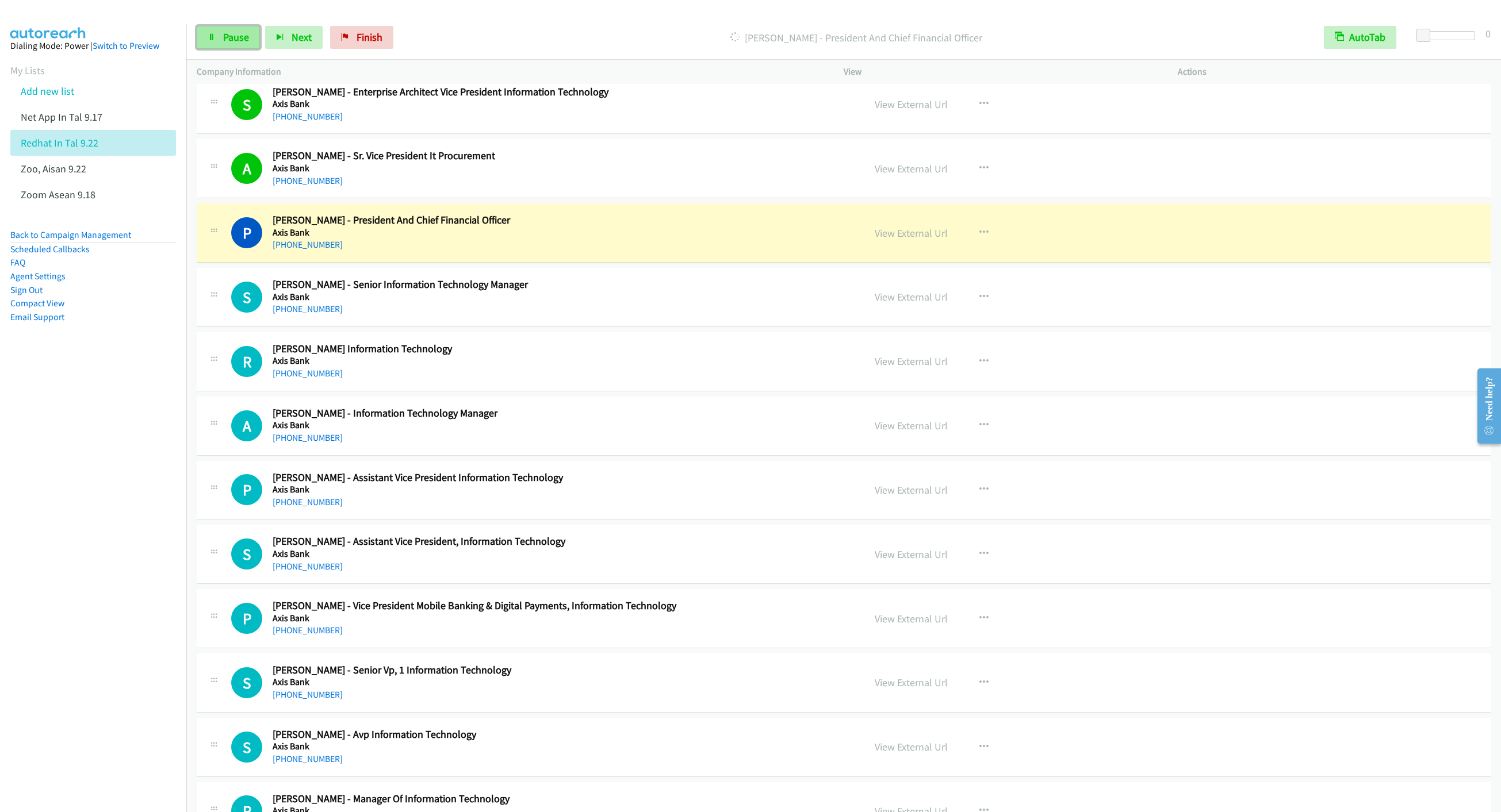
click at [228, 47] on link "Pause" at bounding box center [228, 37] width 63 height 23
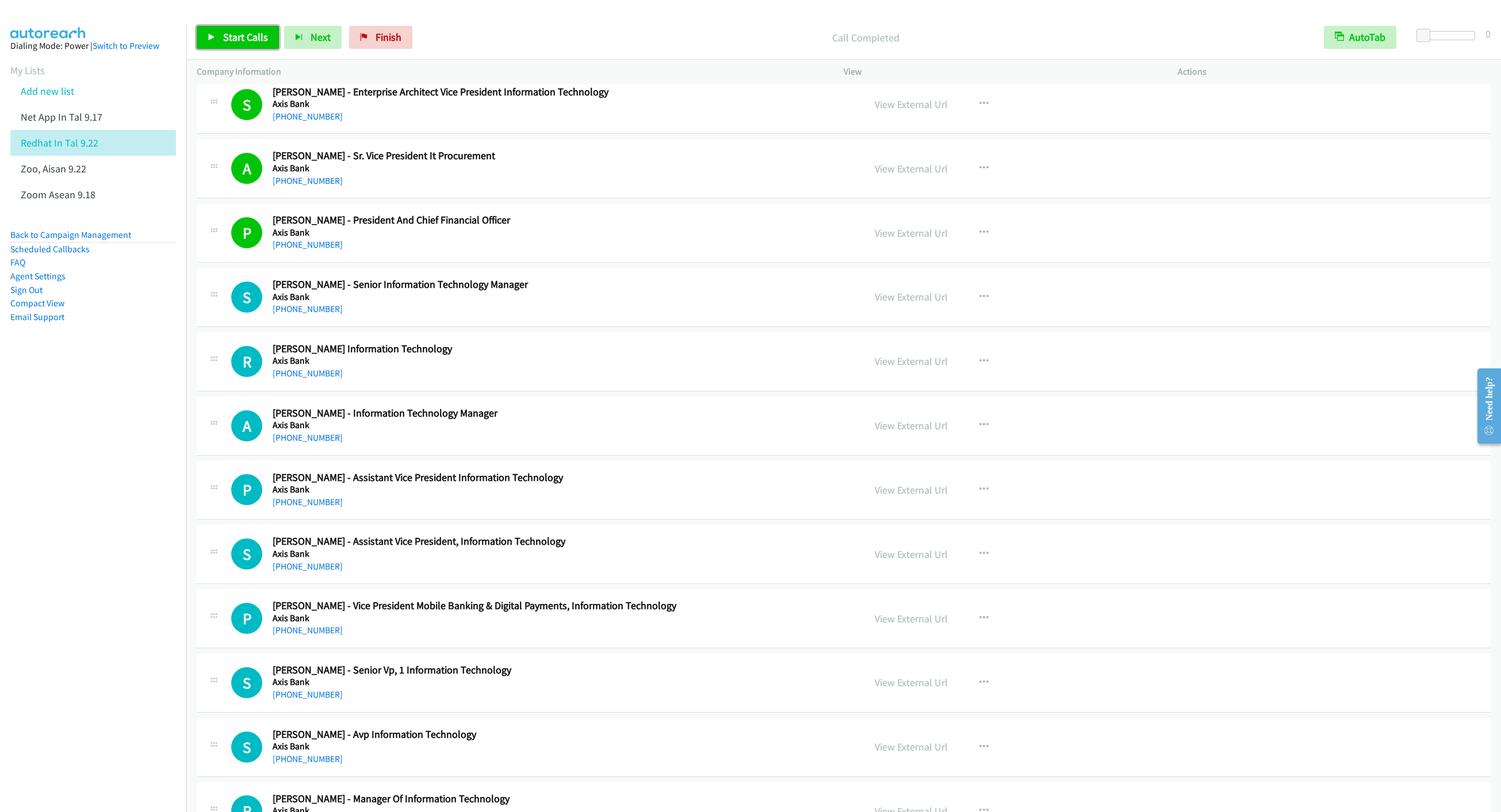
click at [228, 35] on span "Start Calls" at bounding box center [245, 37] width 45 height 13
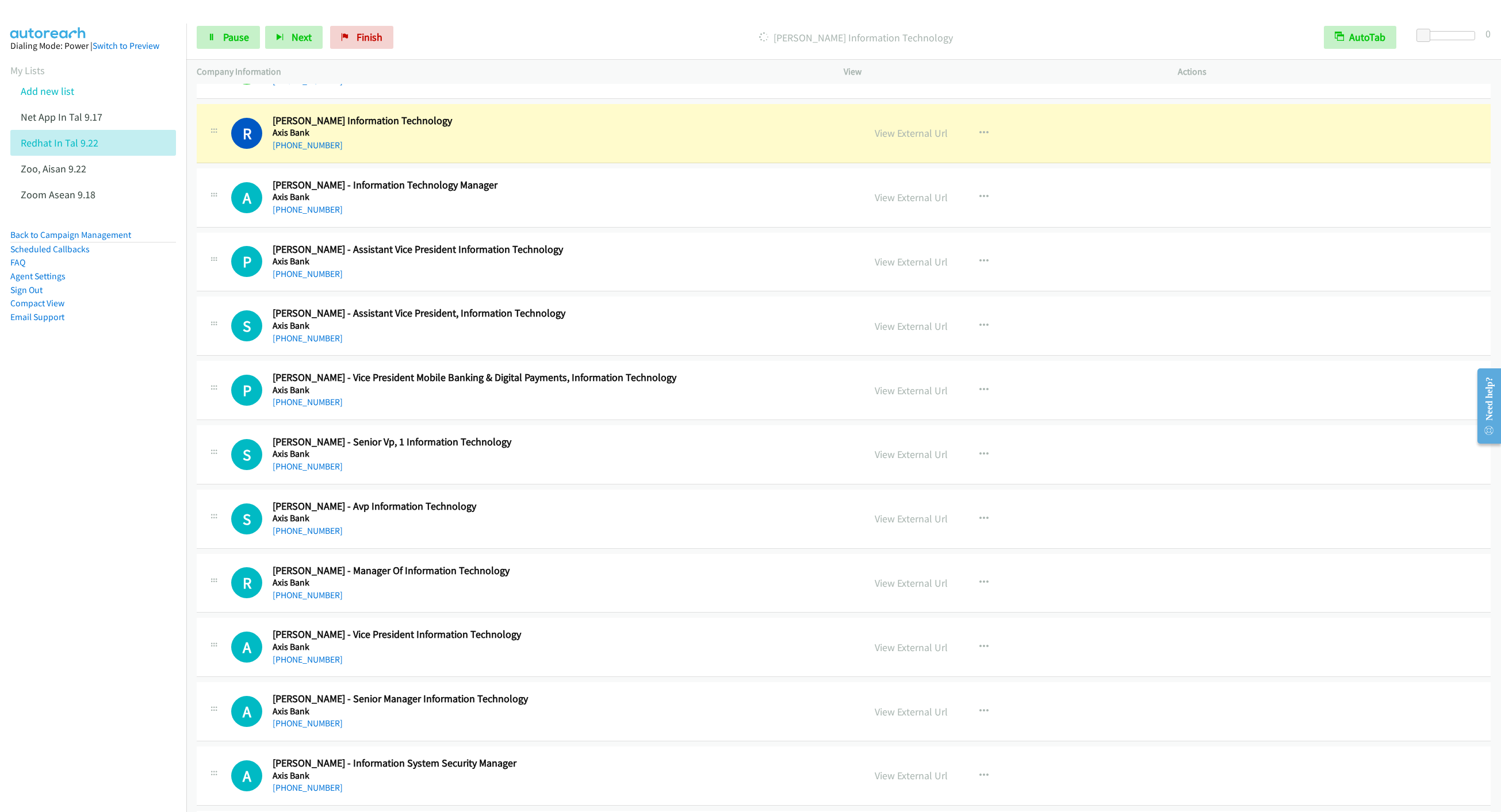
scroll to position [9139, 0]
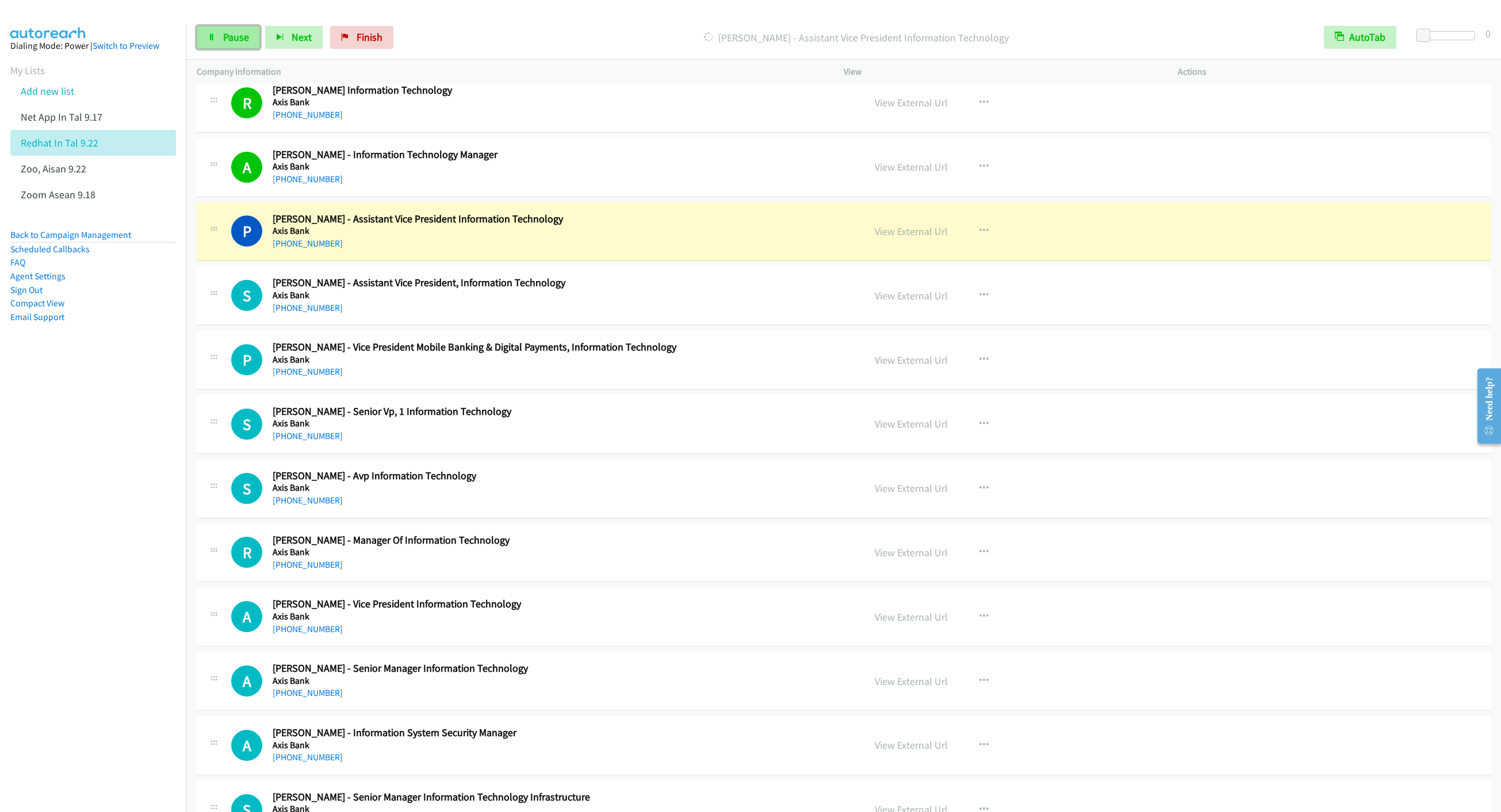
click at [214, 35] on icon at bounding box center [212, 38] width 8 height 8
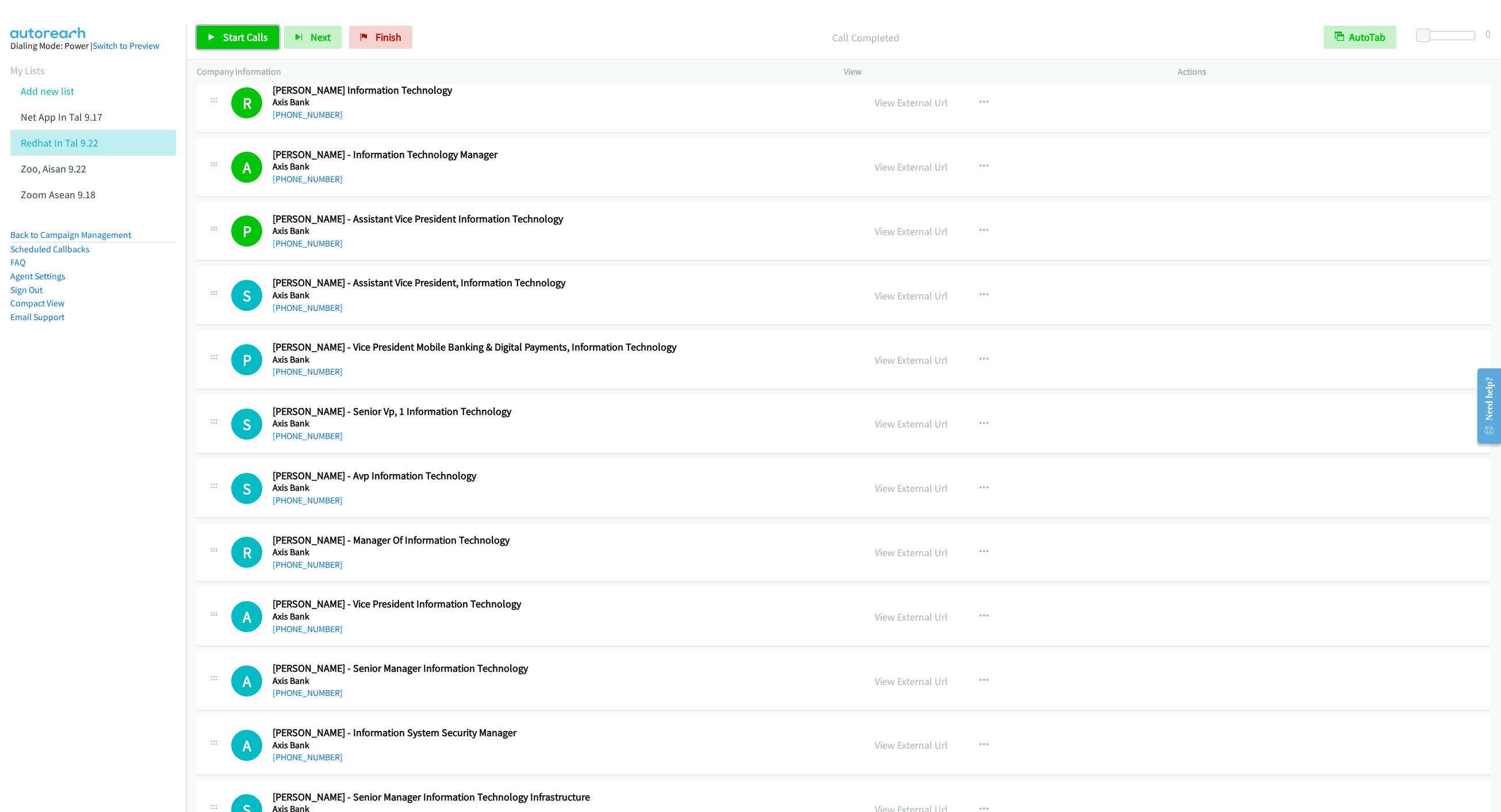
click at [241, 31] on span "Start Calls" at bounding box center [245, 37] width 45 height 13
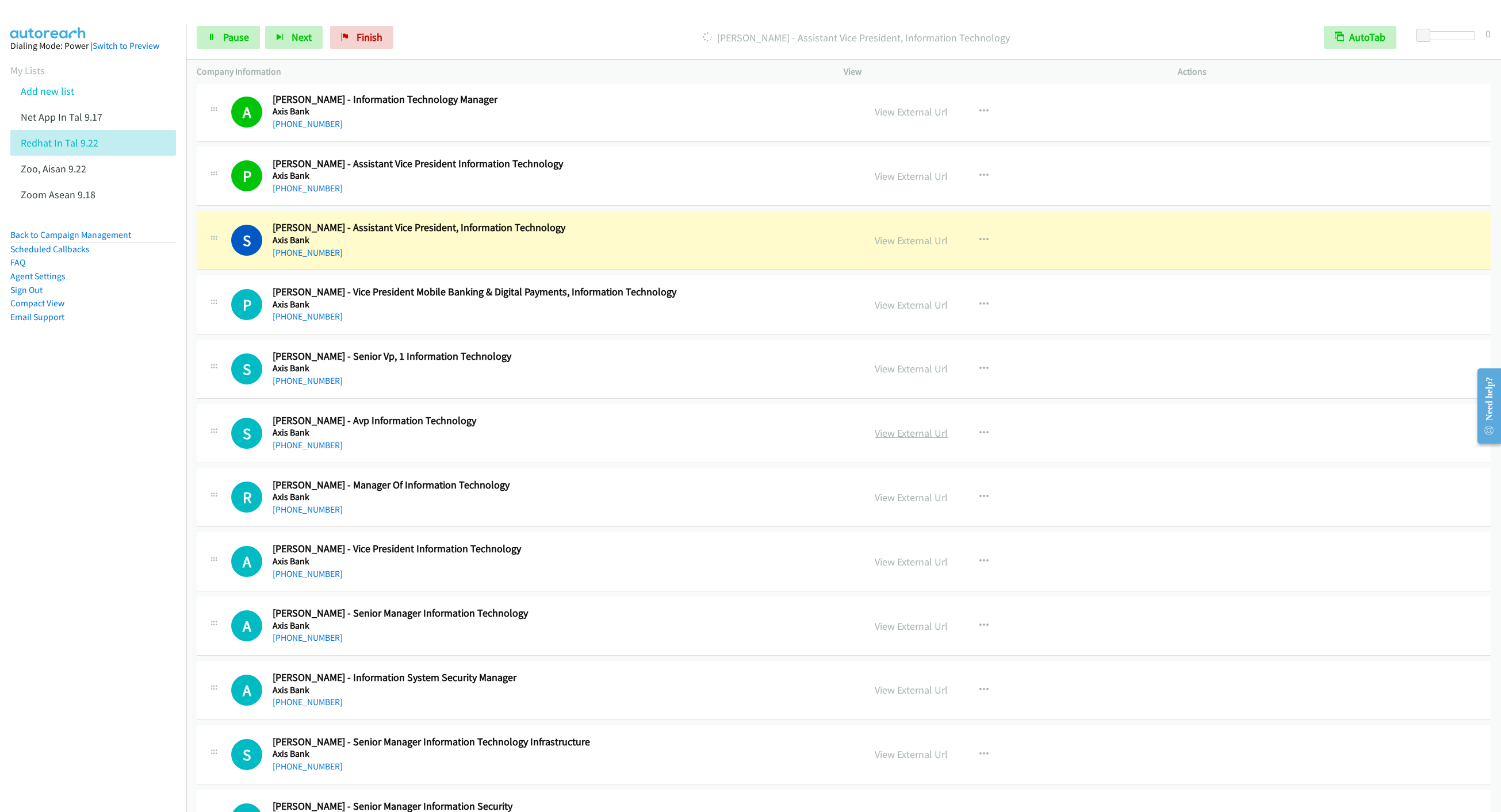
scroll to position [9226, 0]
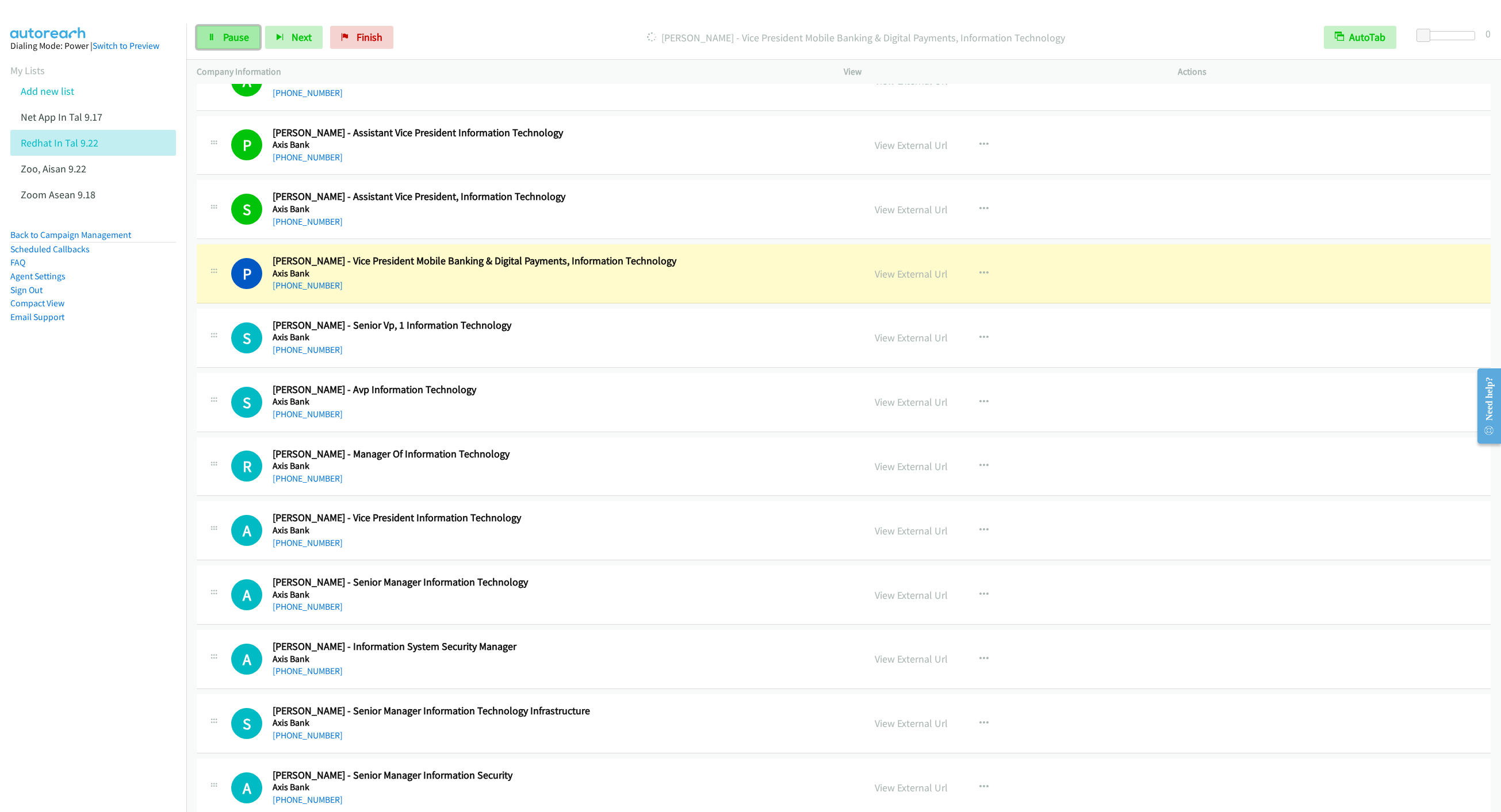
click at [223, 28] on link "Pause" at bounding box center [228, 37] width 63 height 23
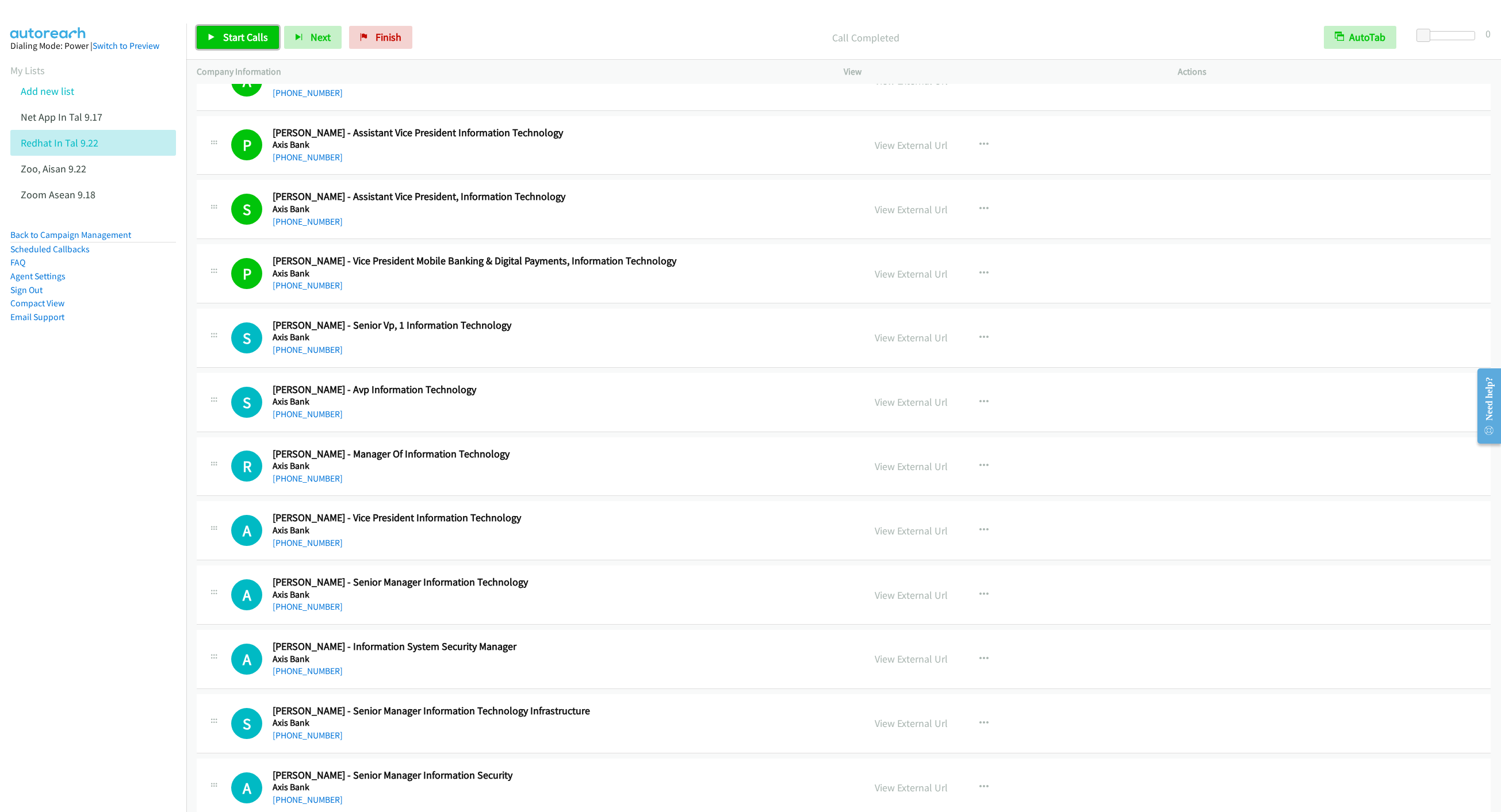
click at [241, 36] on span "Start Calls" at bounding box center [245, 37] width 45 height 13
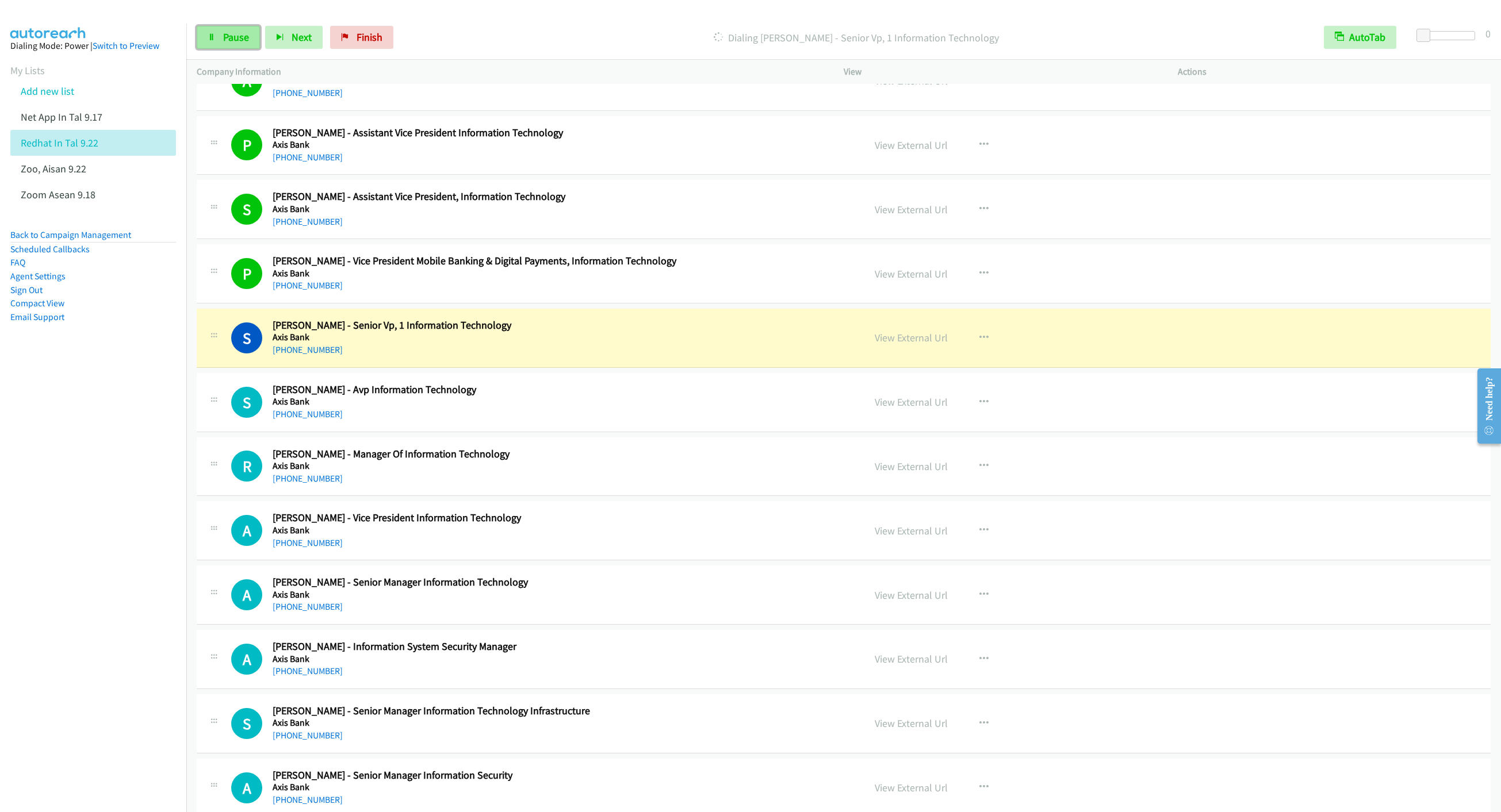
click at [209, 43] on link "Pause" at bounding box center [228, 37] width 63 height 23
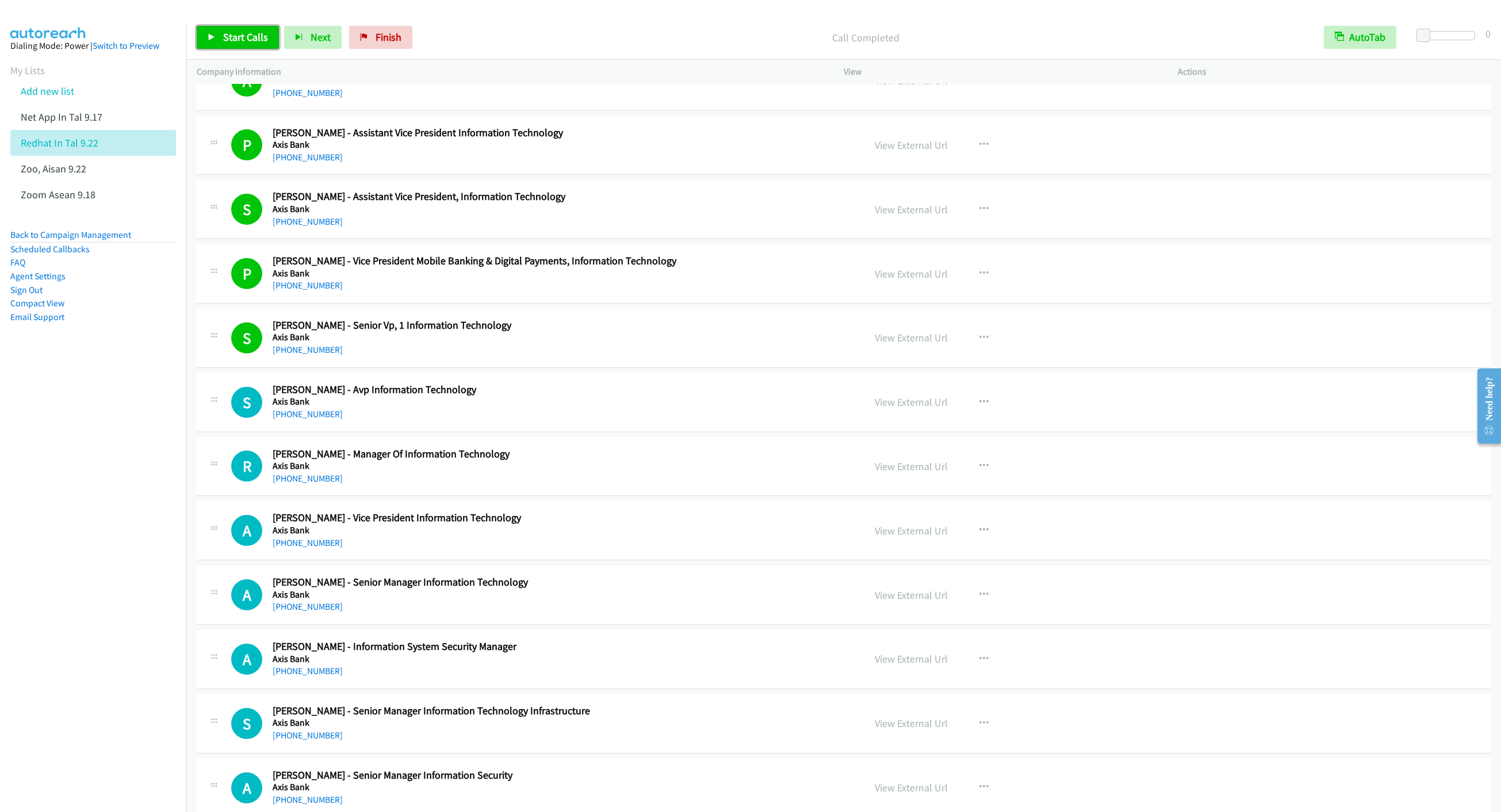
click at [249, 33] on span "Start Calls" at bounding box center [245, 37] width 45 height 13
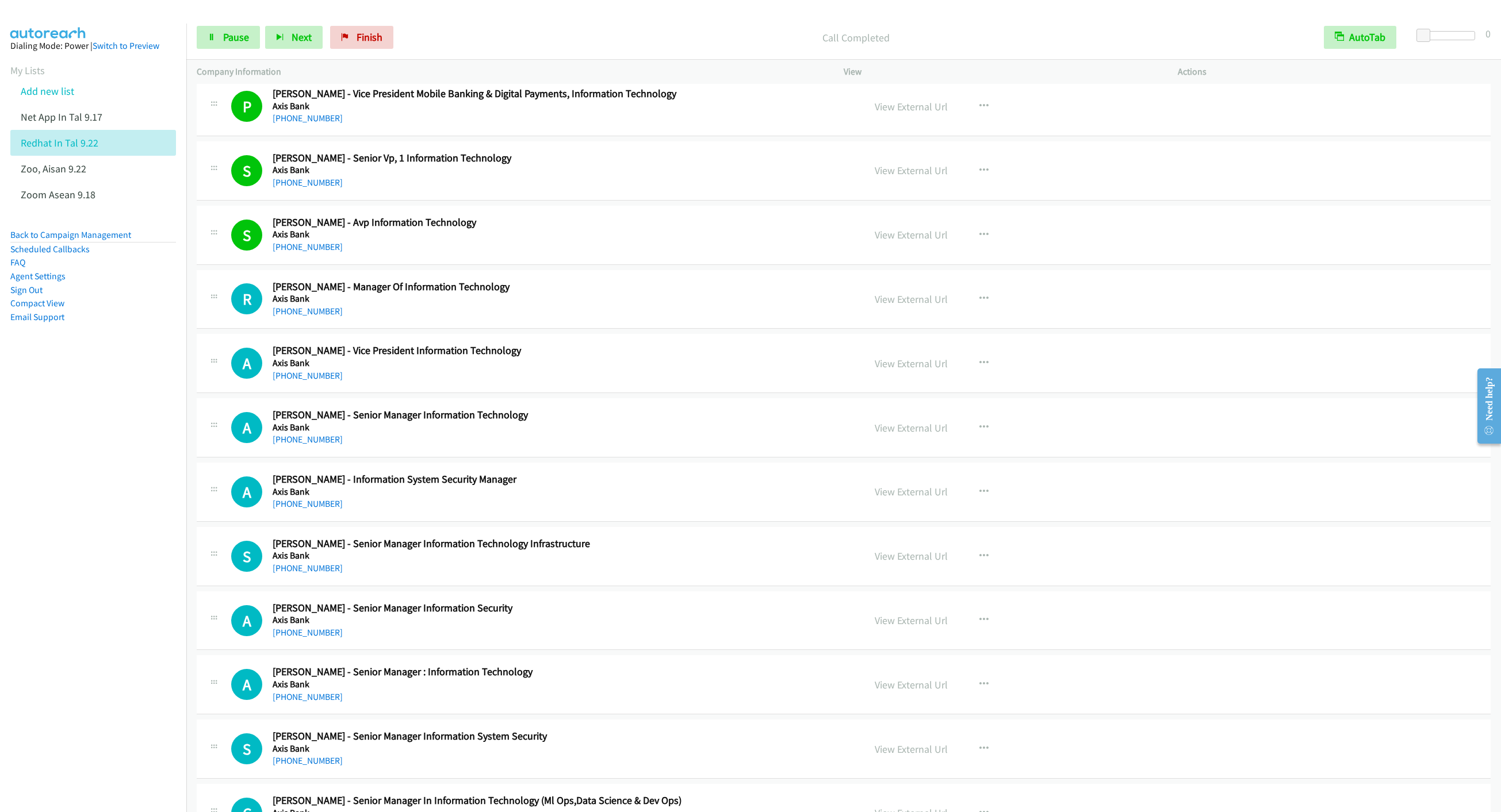
scroll to position [9398, 0]
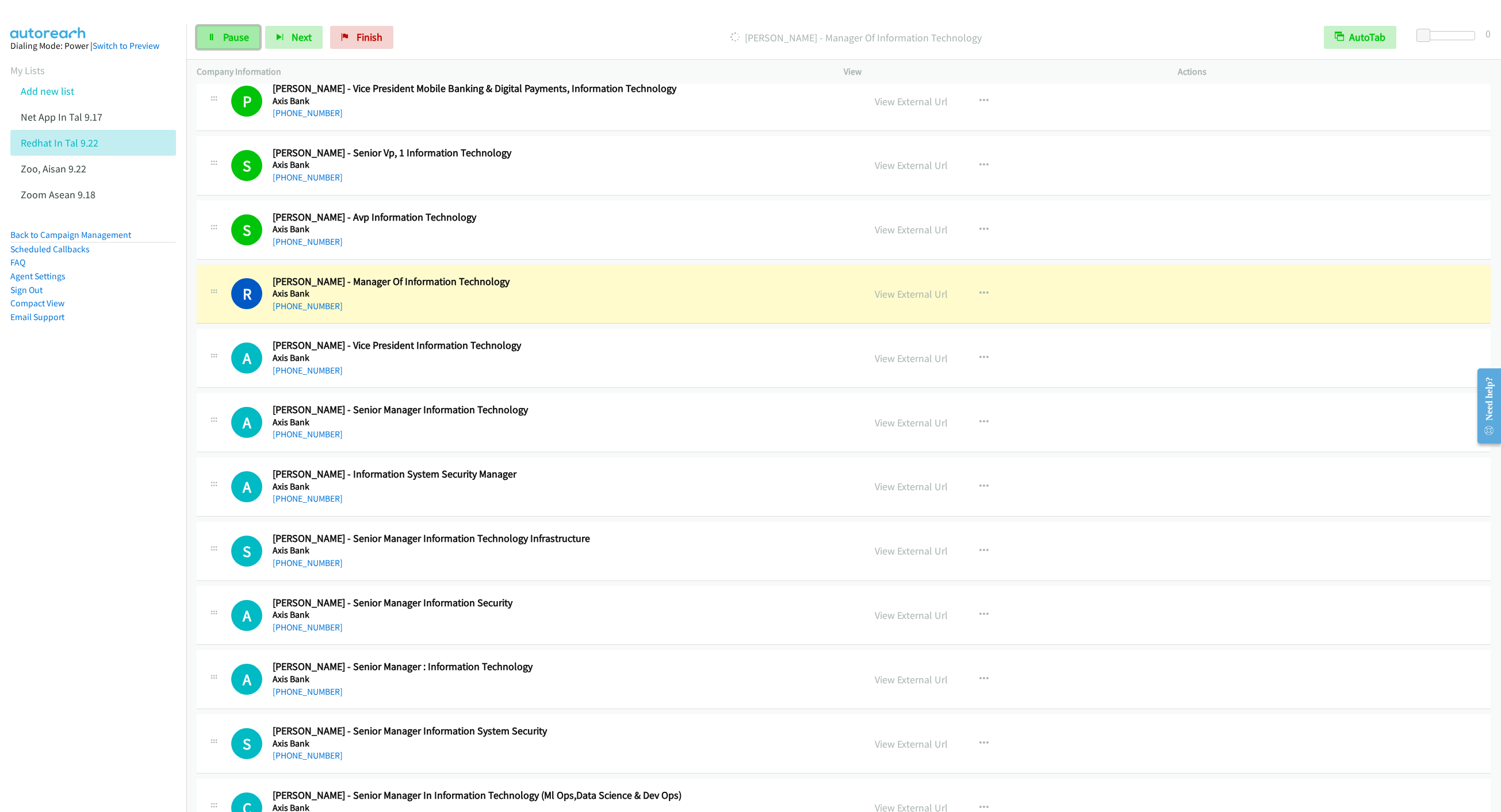
click at [231, 41] on span "Pause" at bounding box center [235, 37] width 26 height 13
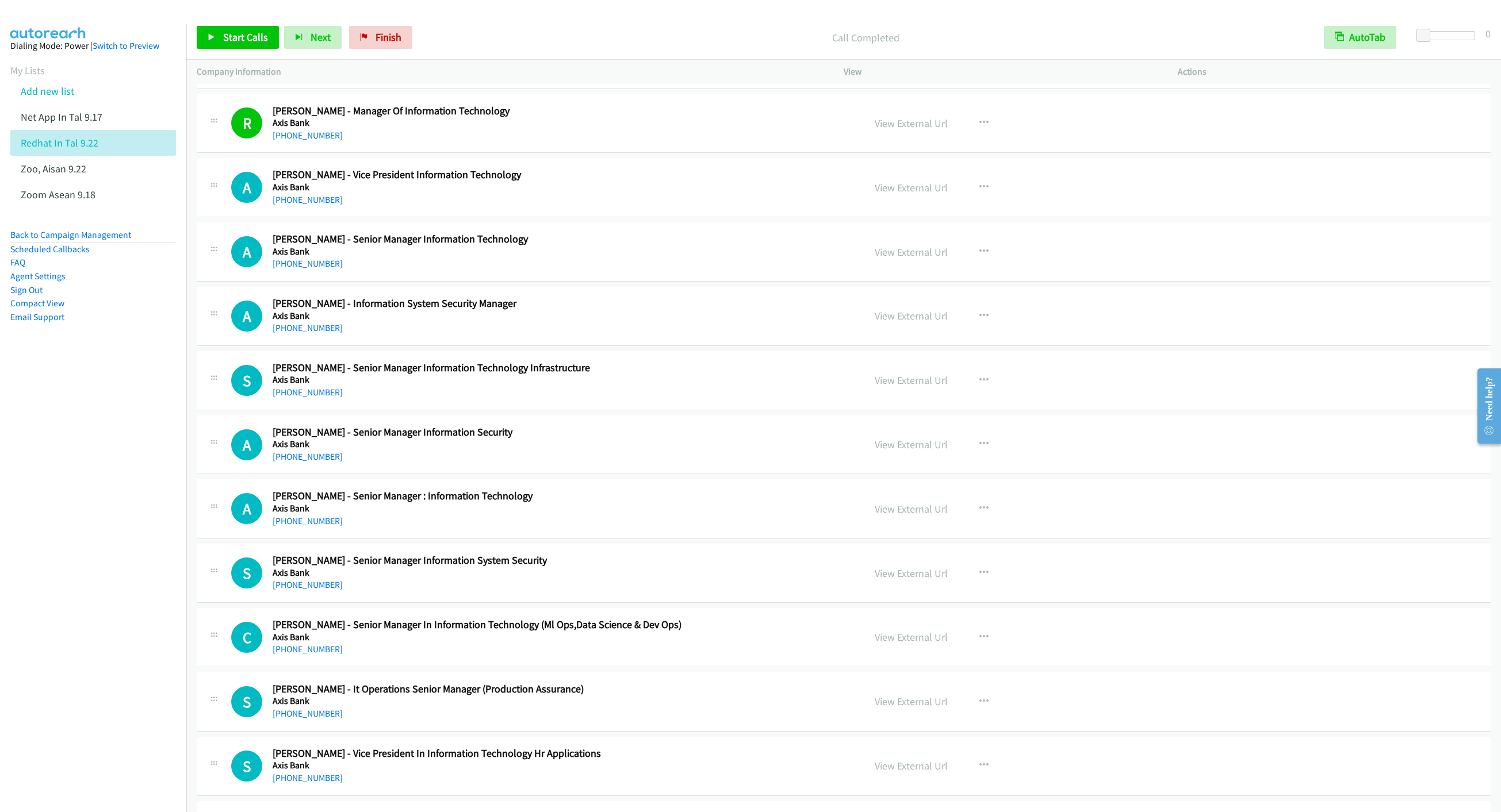
scroll to position [9571, 0]
click at [228, 46] on link "Start Calls" at bounding box center [238, 37] width 82 height 23
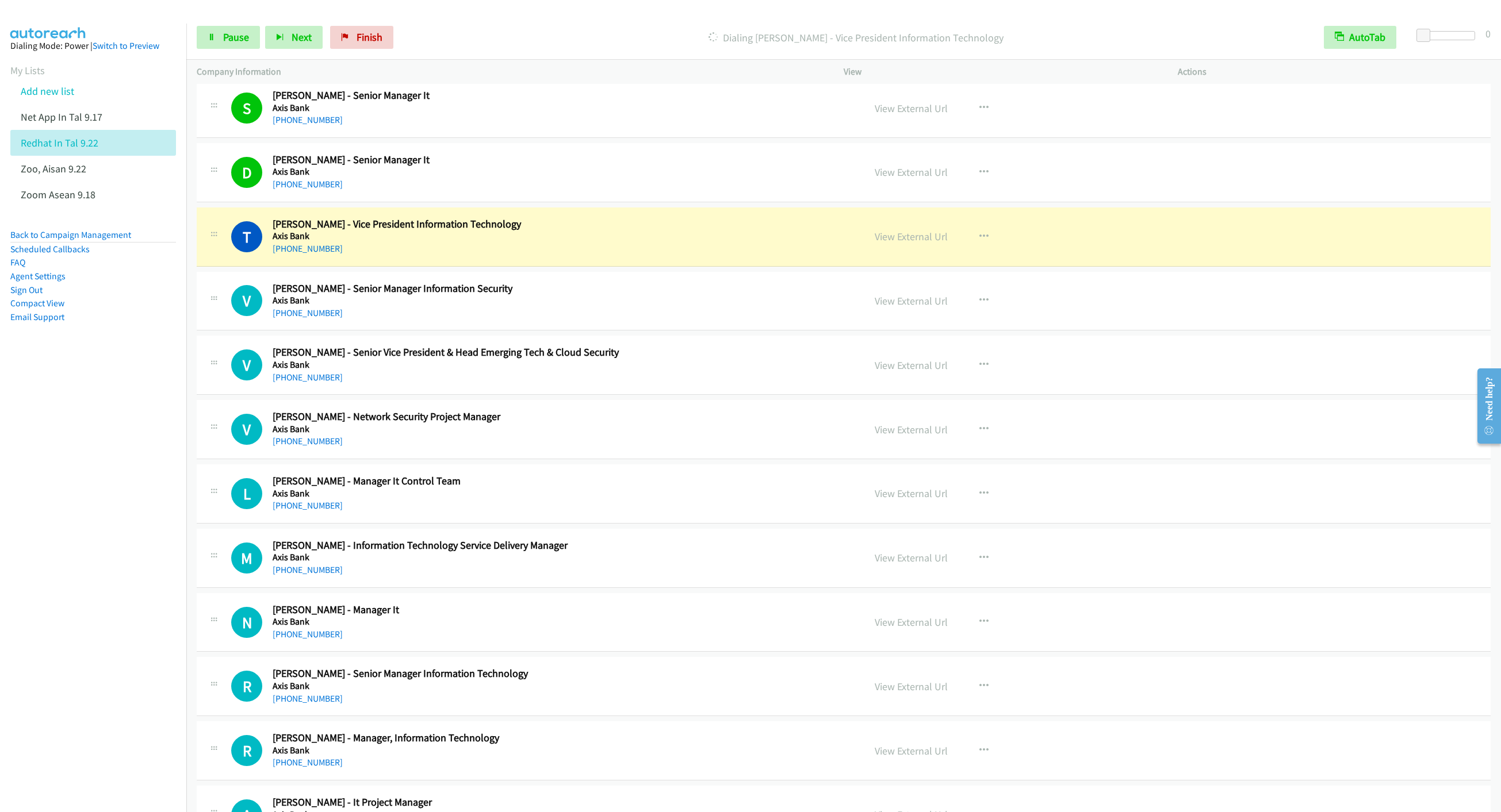
scroll to position [10519, 0]
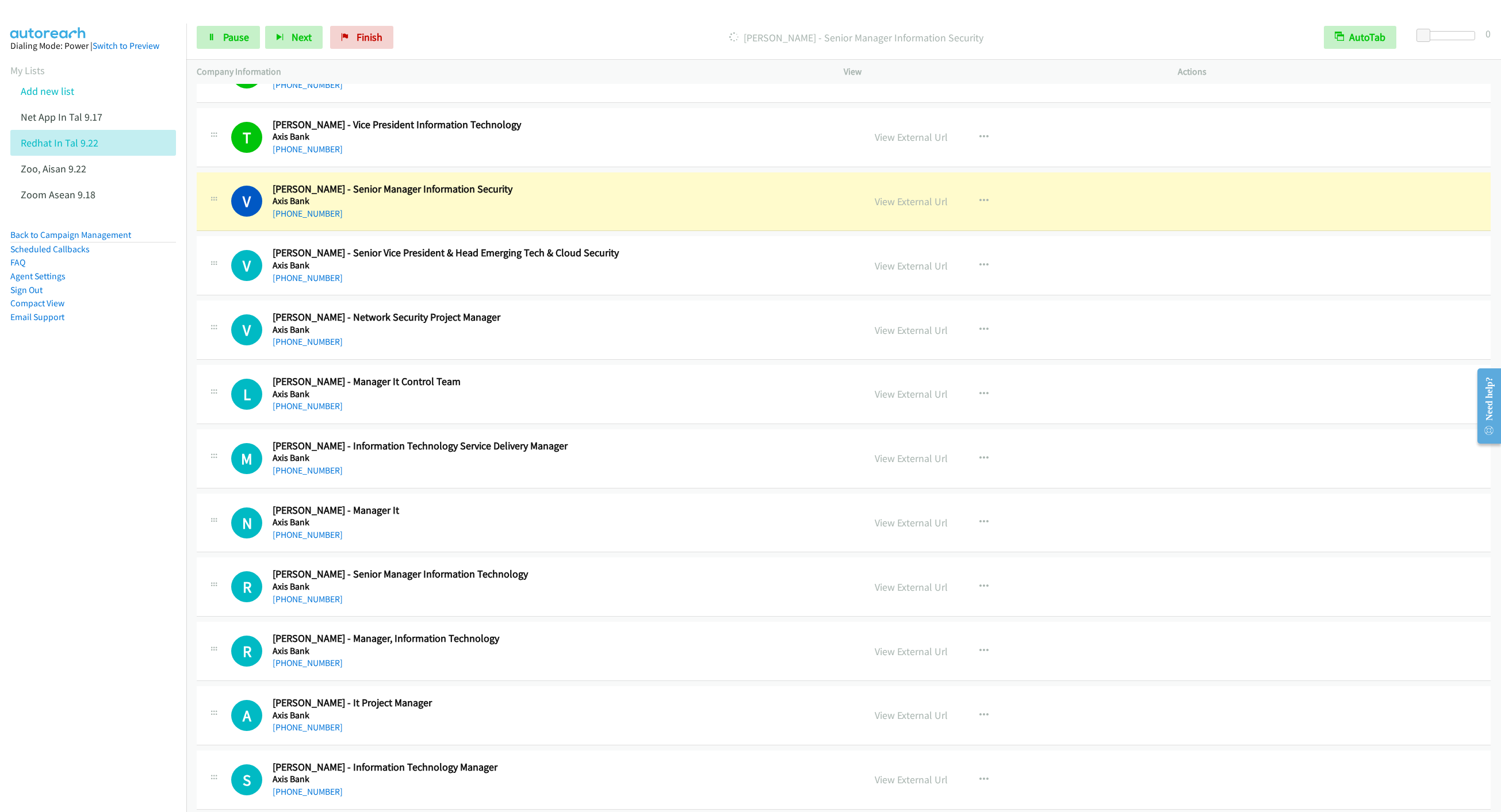
drag, startPoint x: 209, startPoint y: 66, endPoint x: 199, endPoint y: 85, distance: 21.5
click at [206, 71] on div "Start Calls Pause Next Finish [PERSON_NAME] - Senior Manager Information Securi…" at bounding box center [844, 50] width 1315 height 69
click at [228, 37] on span "Pause" at bounding box center [235, 37] width 26 height 13
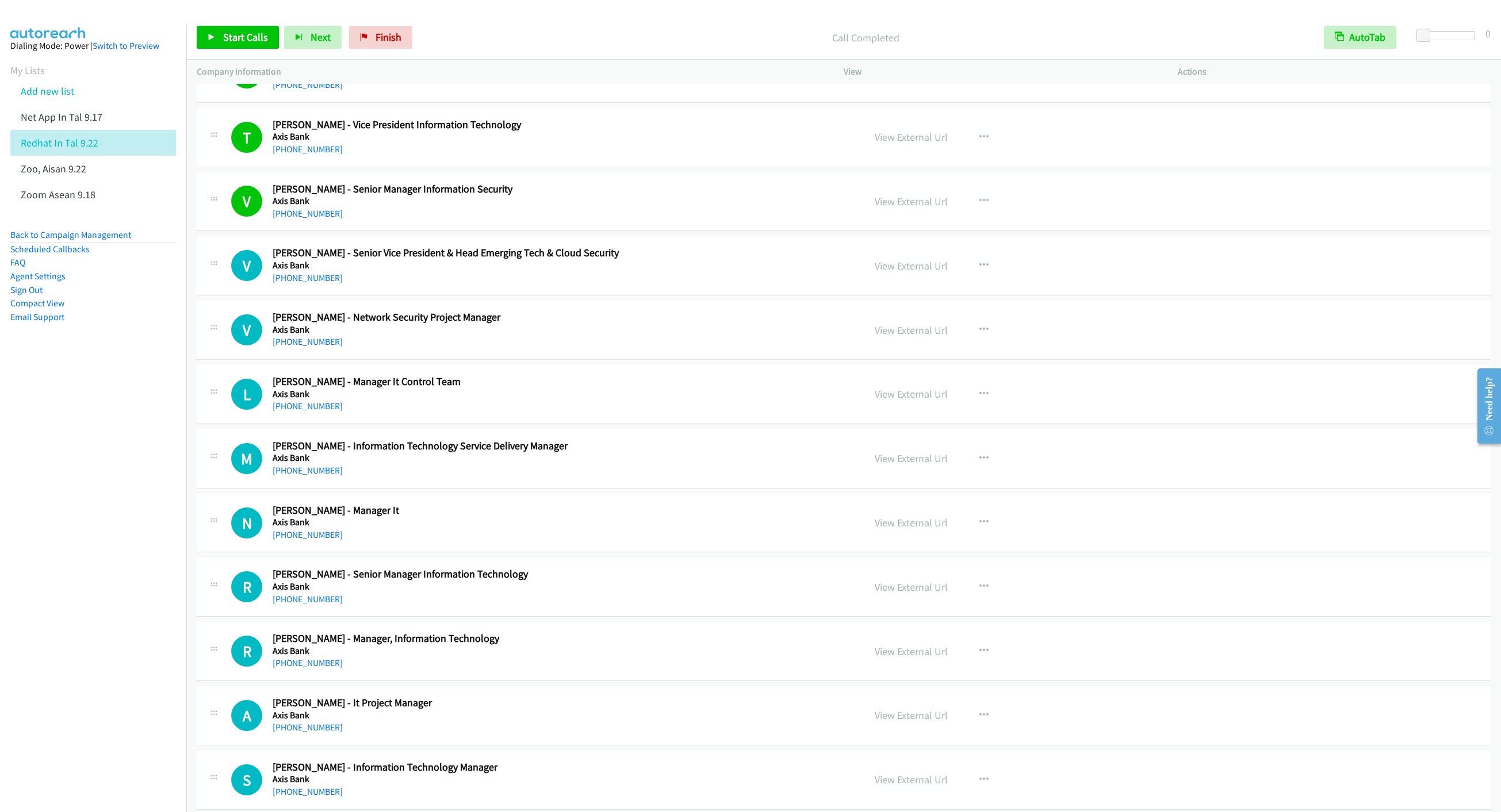
click at [135, 397] on nav "Dialing Mode: Power | Switch to Preview My Lists Add new list Net App In Tal 9.…" at bounding box center [94, 430] width 187 height 812
click at [228, 38] on span "Start Calls" at bounding box center [245, 37] width 45 height 13
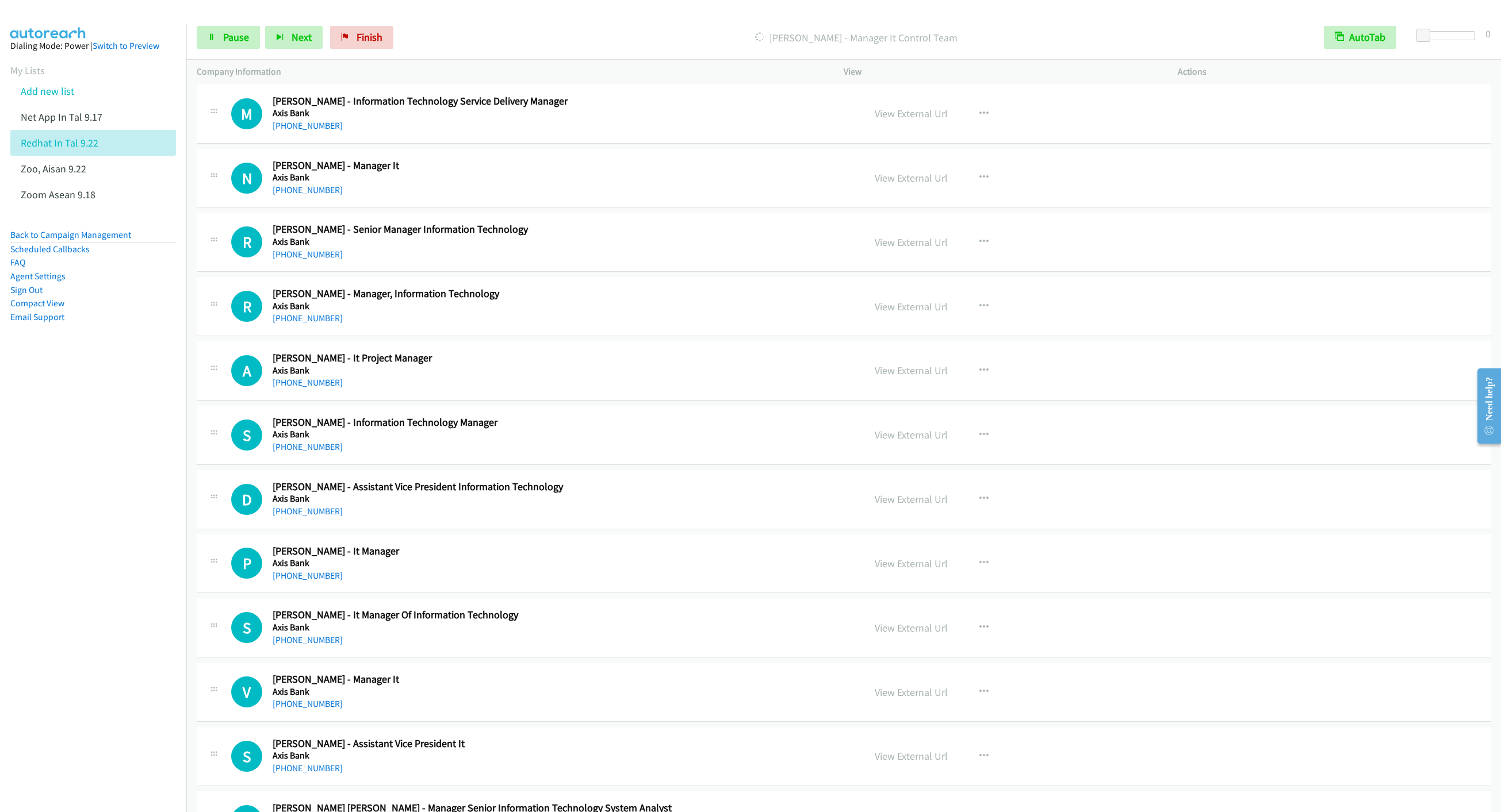
scroll to position [10778, 0]
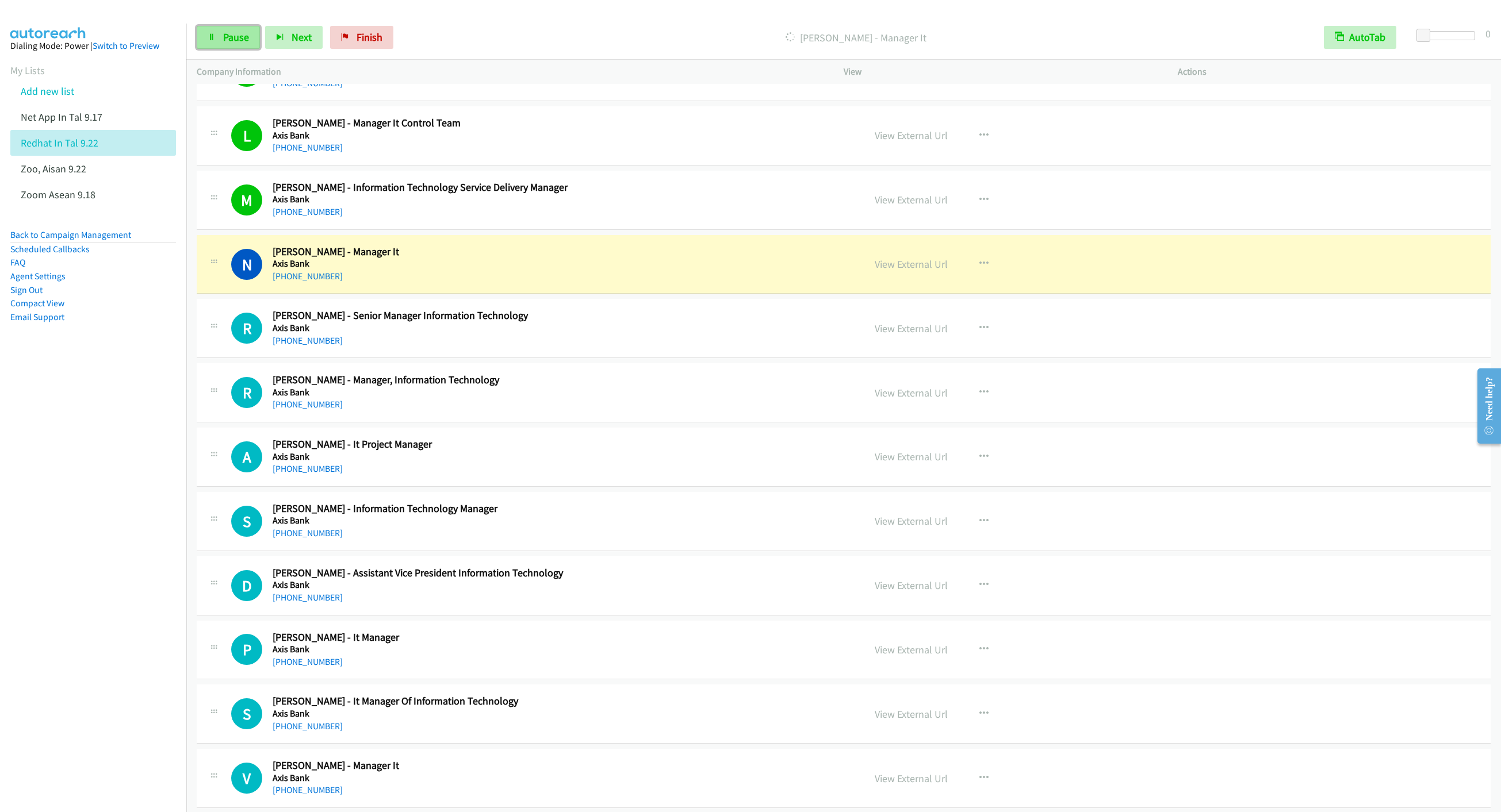
click at [219, 42] on link "Pause" at bounding box center [228, 37] width 63 height 23
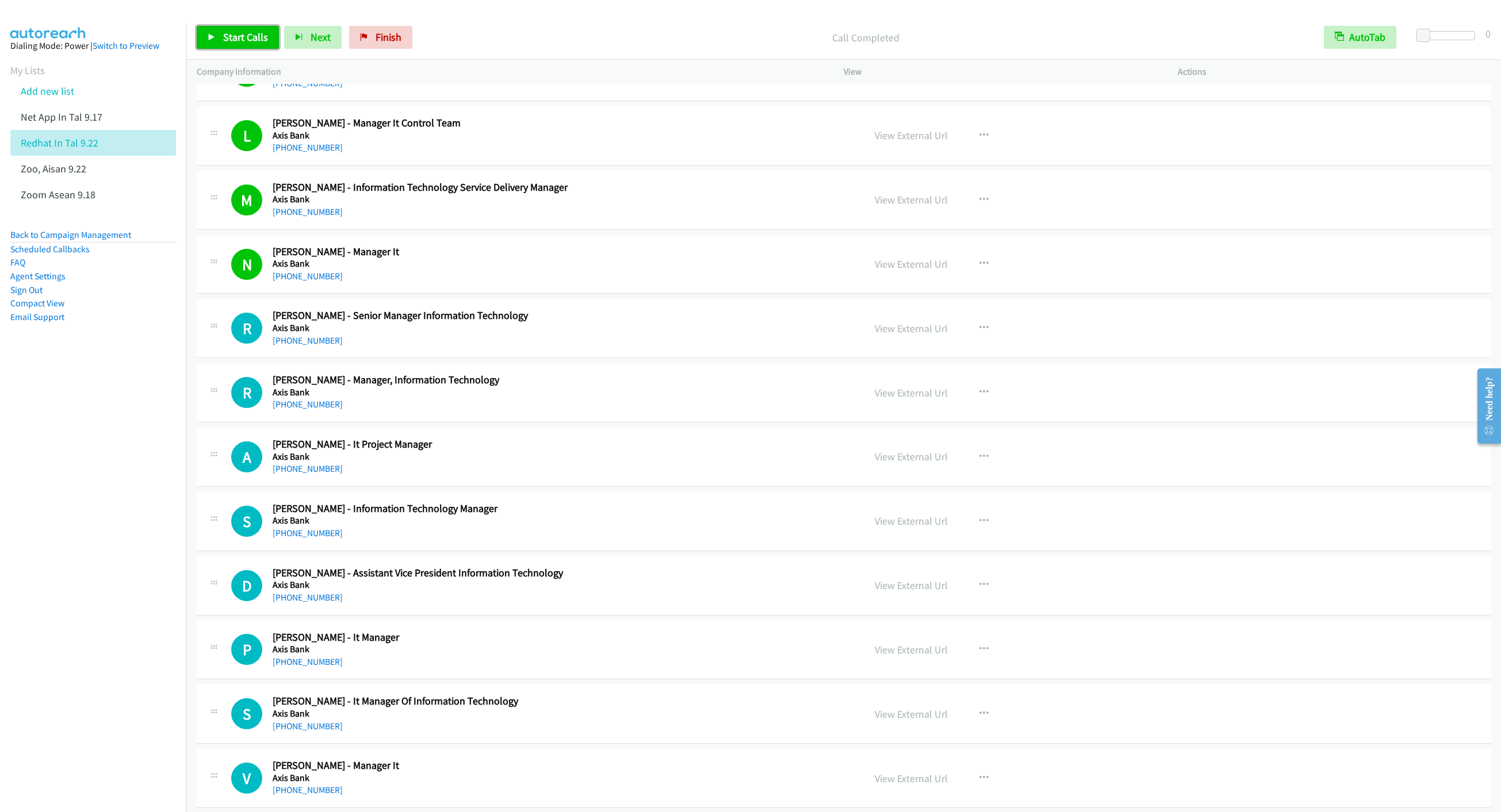
click at [244, 45] on link "Start Calls" at bounding box center [238, 37] width 82 height 23
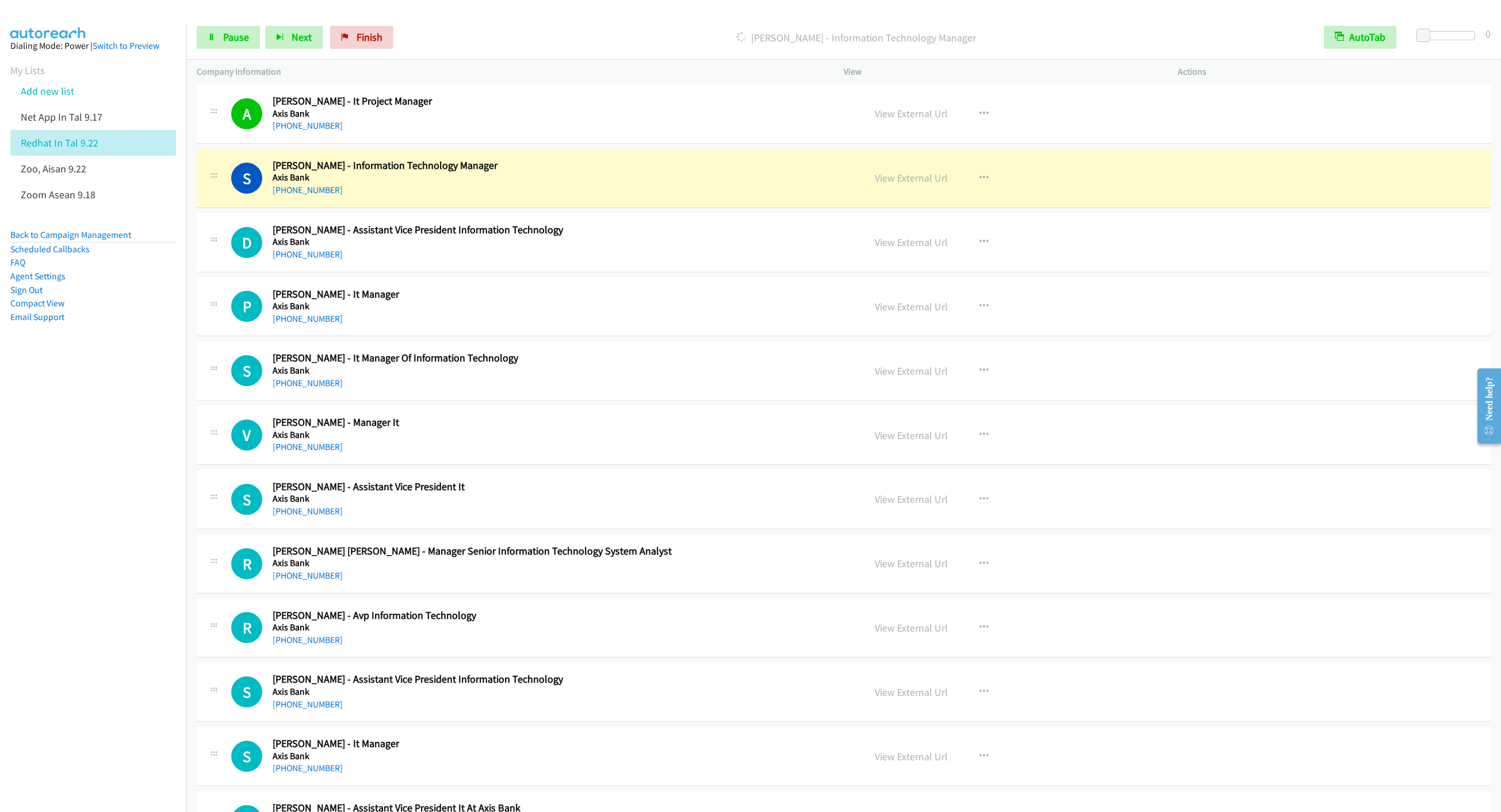
scroll to position [11123, 0]
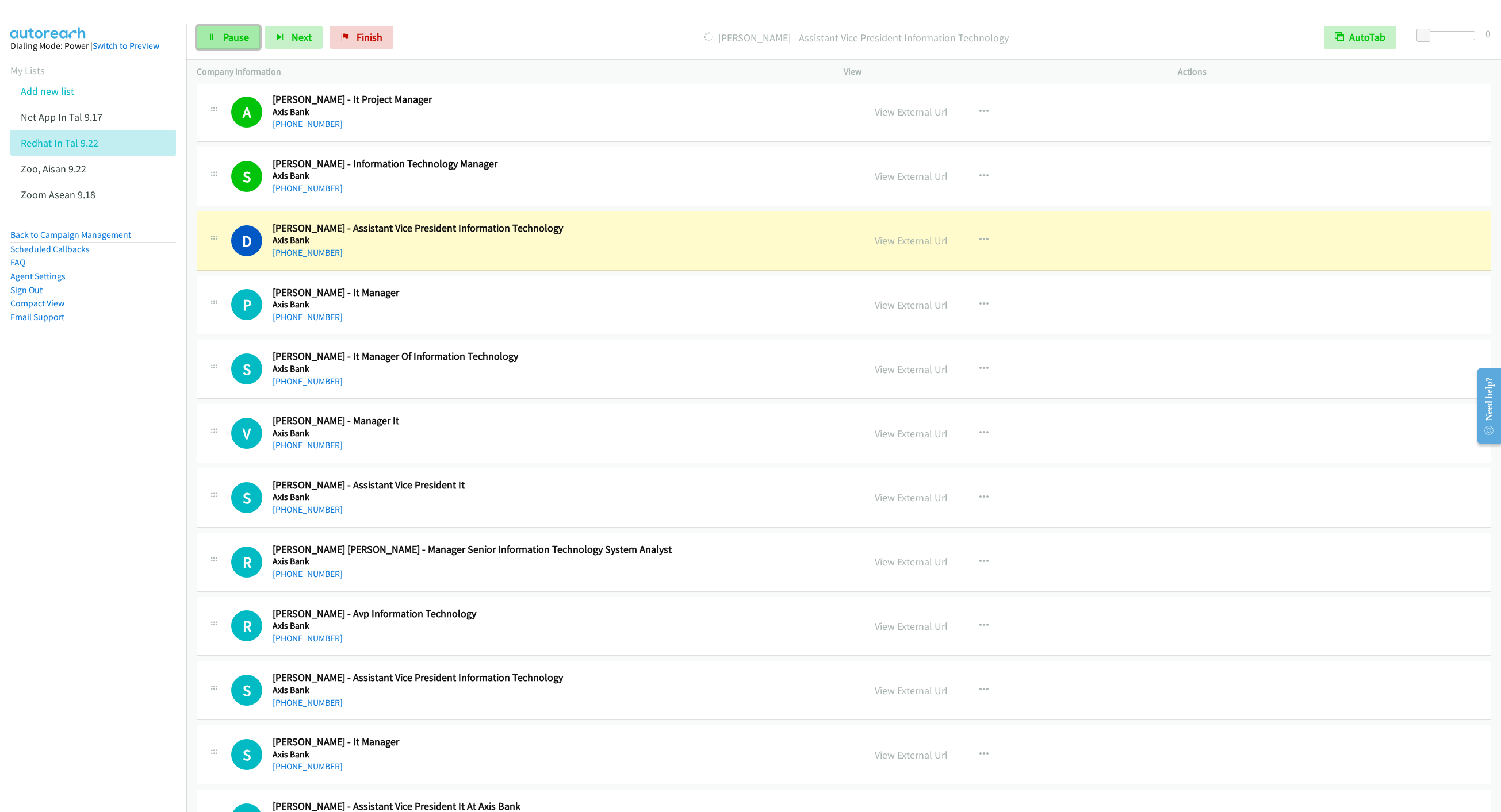
click at [230, 45] on link "Pause" at bounding box center [228, 37] width 63 height 23
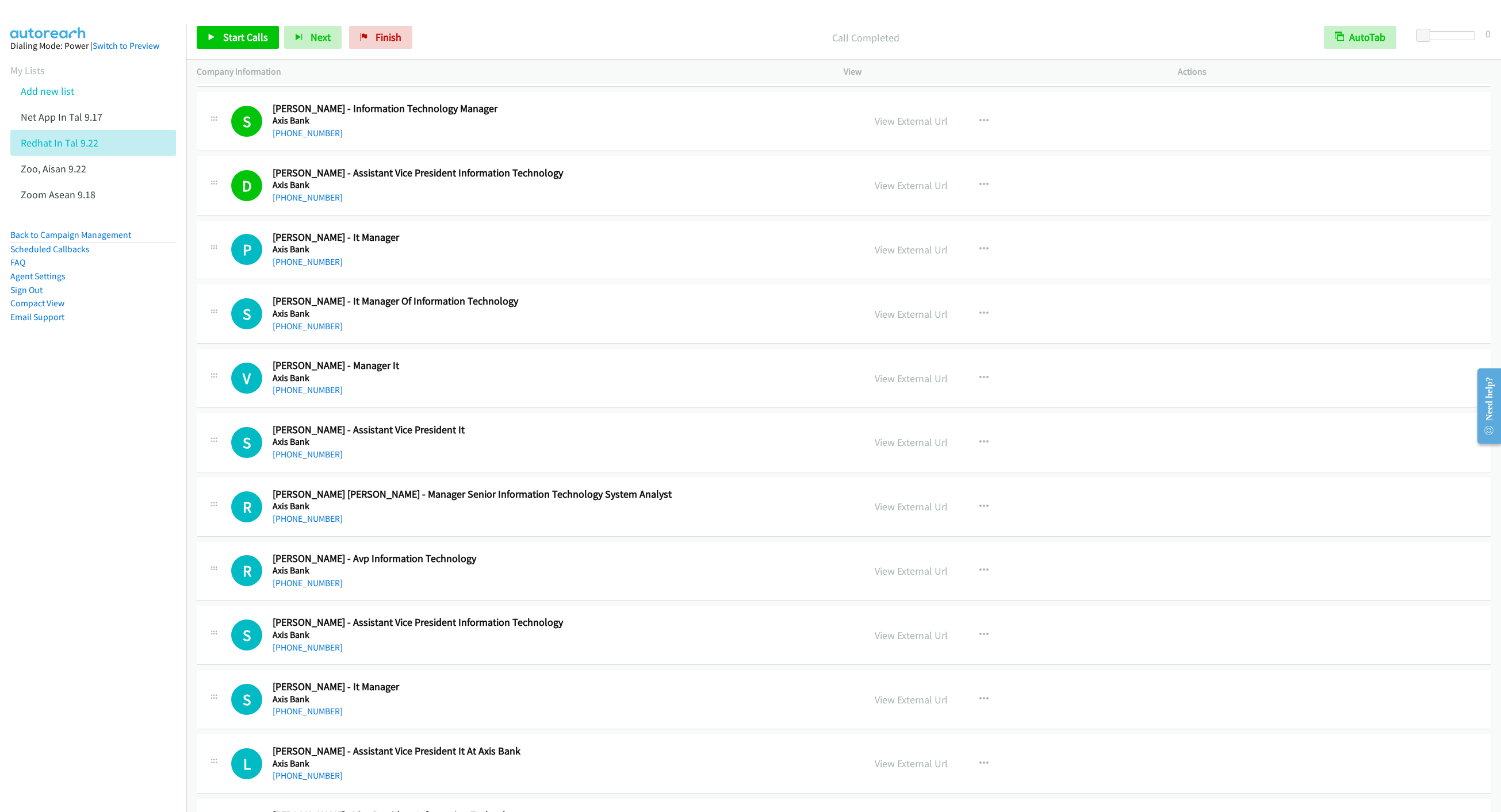
scroll to position [11209, 0]
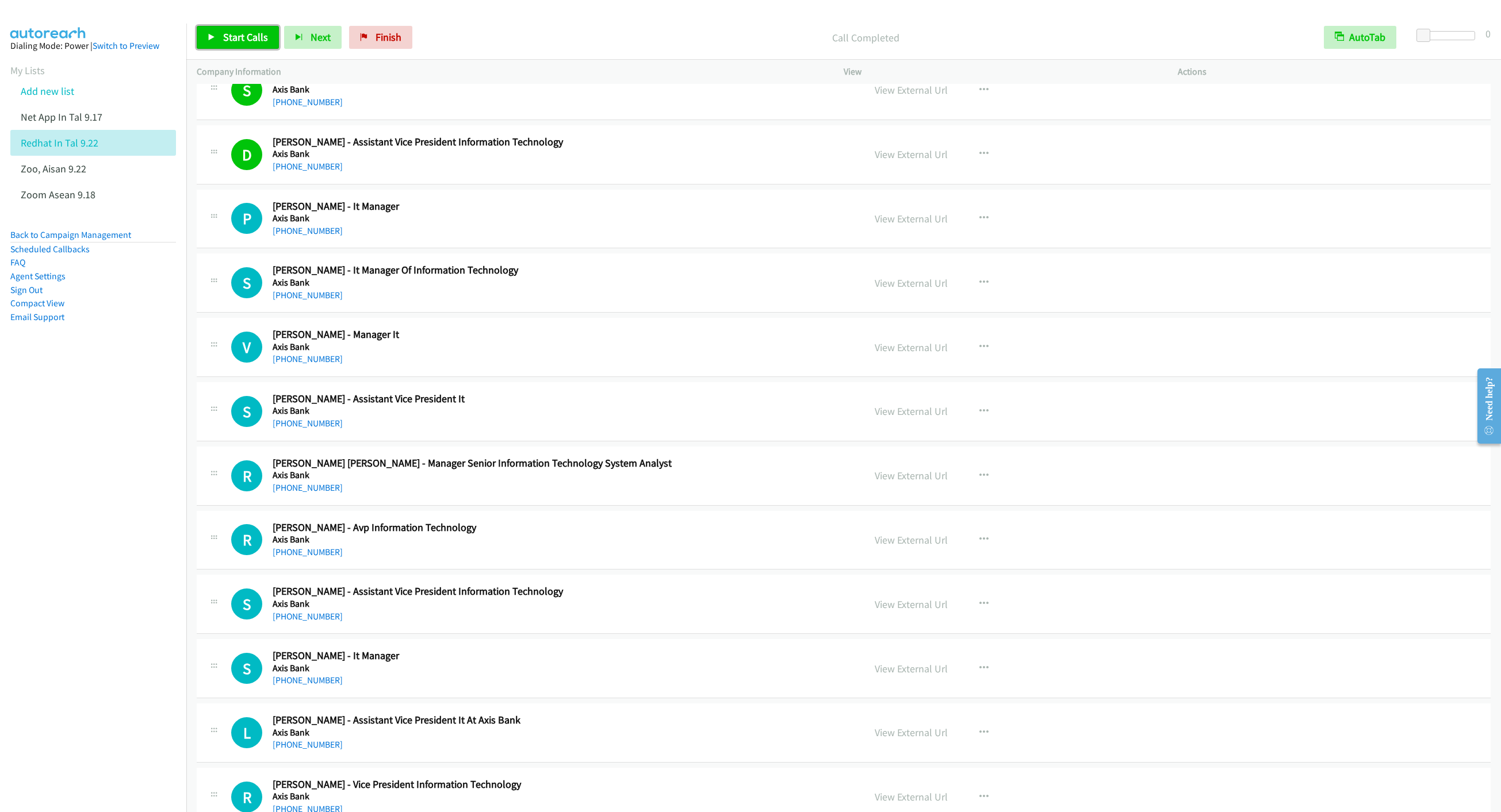
click at [228, 41] on span "Start Calls" at bounding box center [245, 37] width 45 height 13
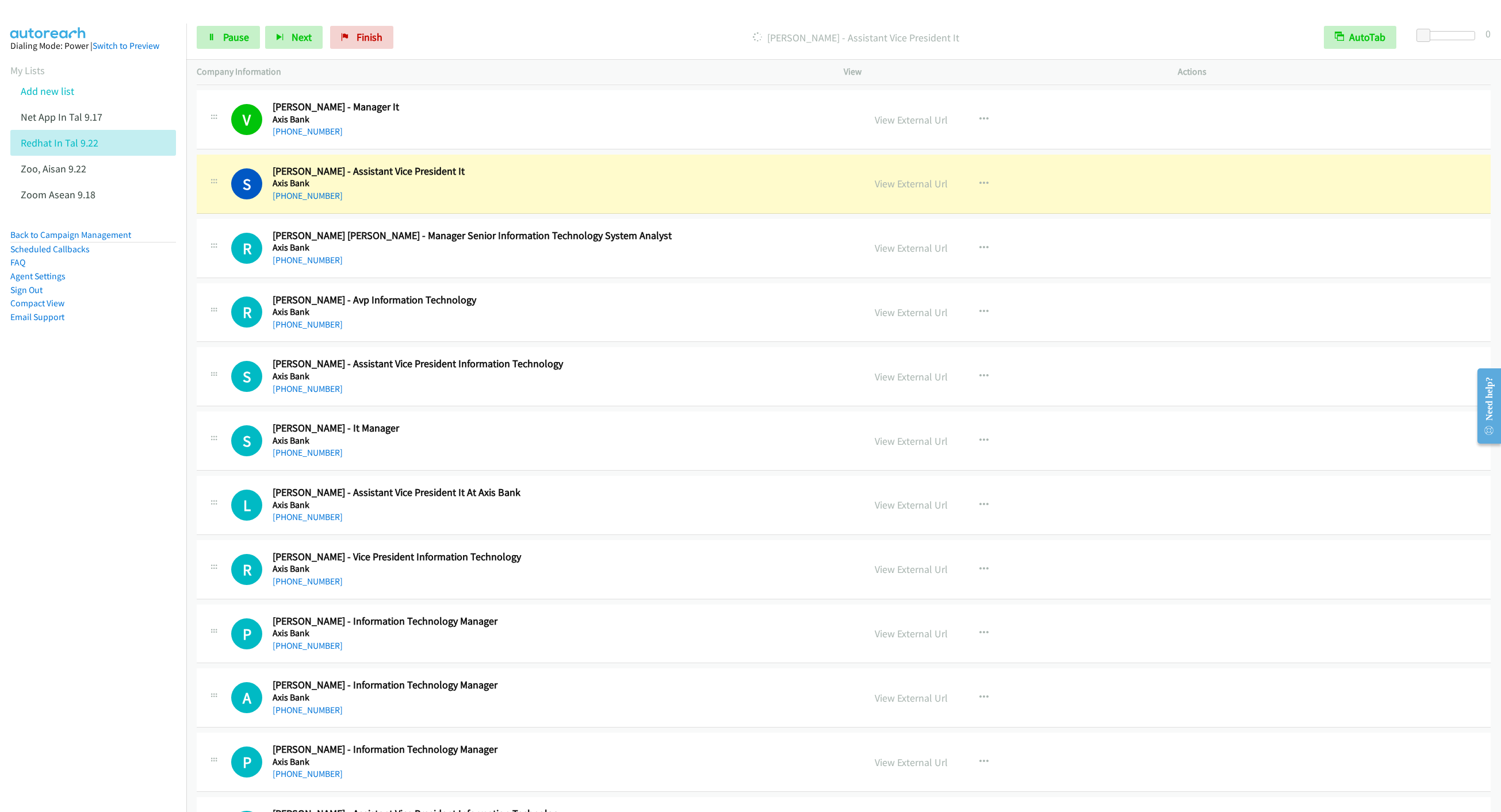
scroll to position [11467, 0]
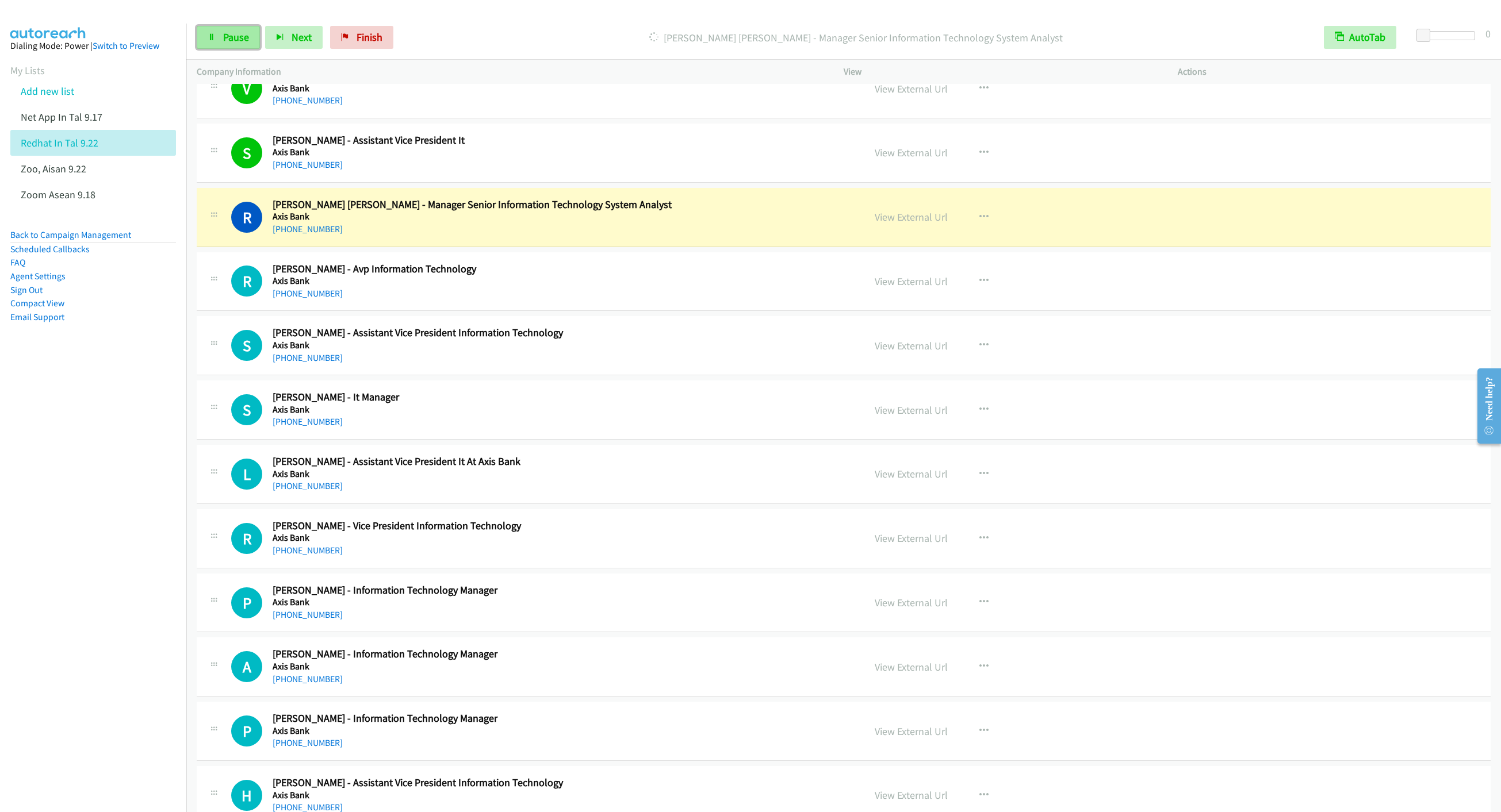
click at [219, 26] on link "Pause" at bounding box center [228, 37] width 63 height 23
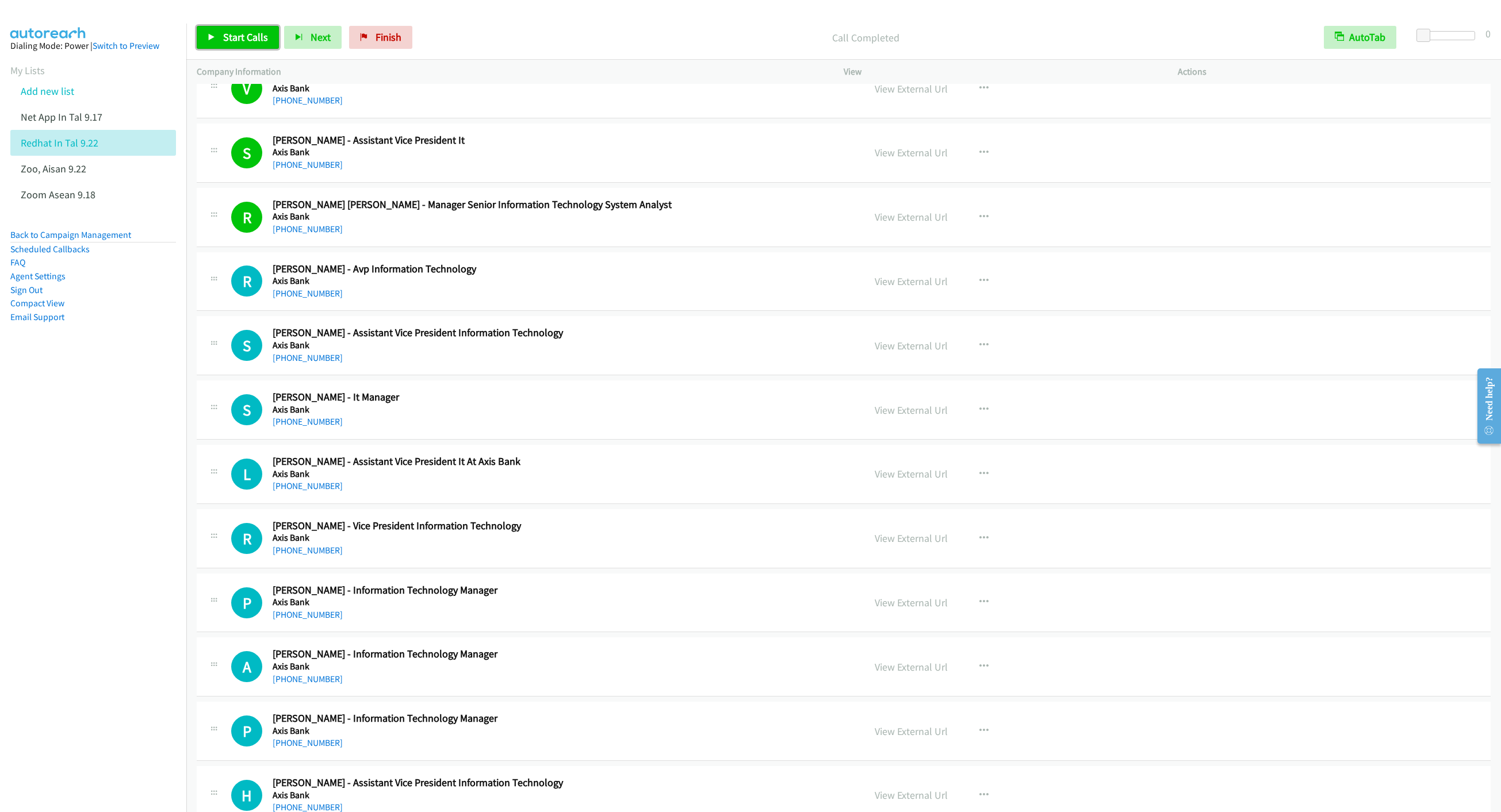
click at [231, 43] on link "Start Calls" at bounding box center [238, 37] width 82 height 23
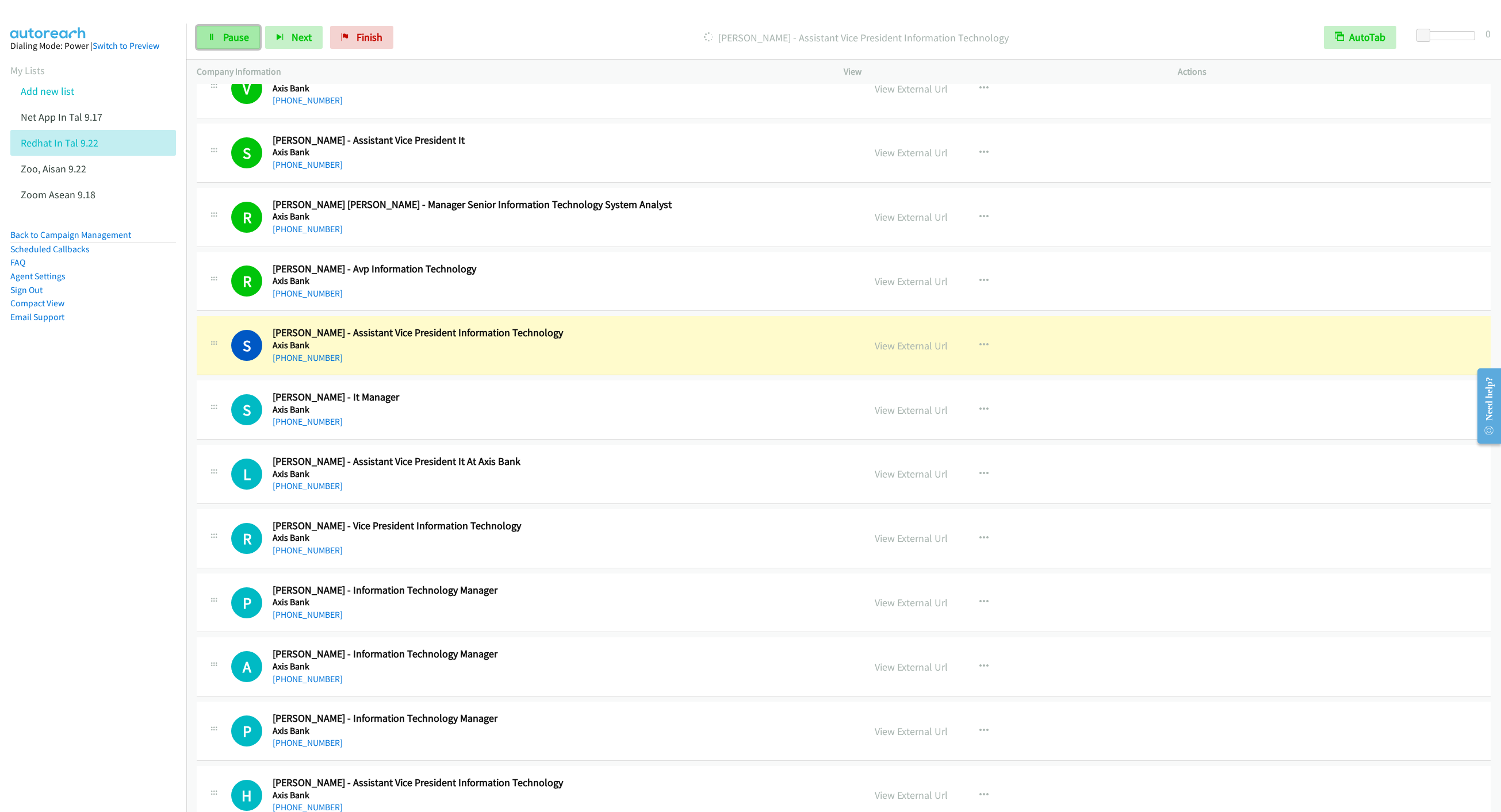
click at [223, 43] on span "Pause" at bounding box center [235, 37] width 26 height 13
click at [907, 288] on link "View External Url" at bounding box center [911, 281] width 73 height 13
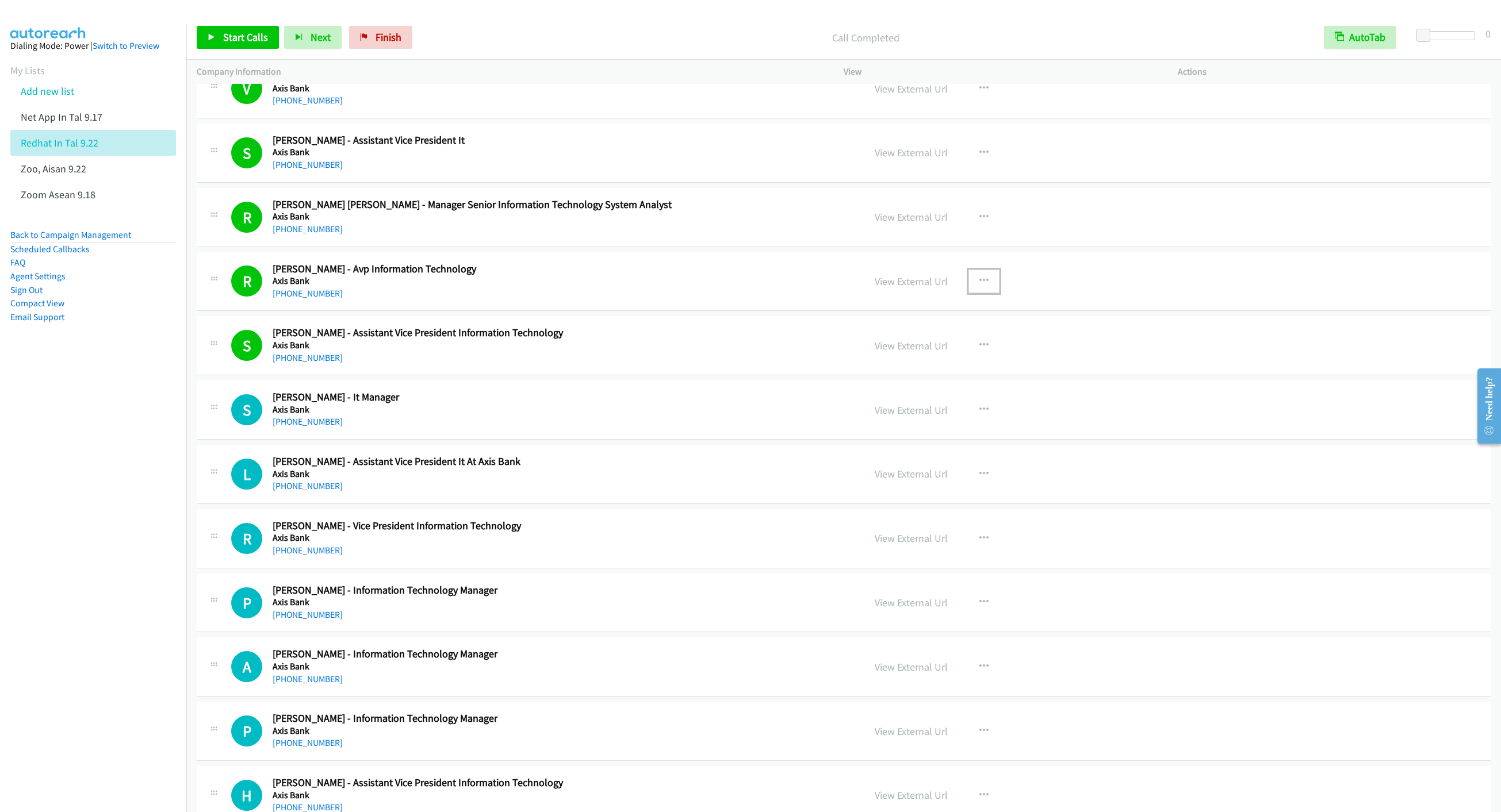
click at [979, 286] on icon "button" at bounding box center [984, 281] width 9 height 9
drag, startPoint x: 882, startPoint y: 438, endPoint x: 866, endPoint y: 419, distance: 24.8
click at [885, 391] on link "Remove from list" at bounding box center [922, 379] width 153 height 23
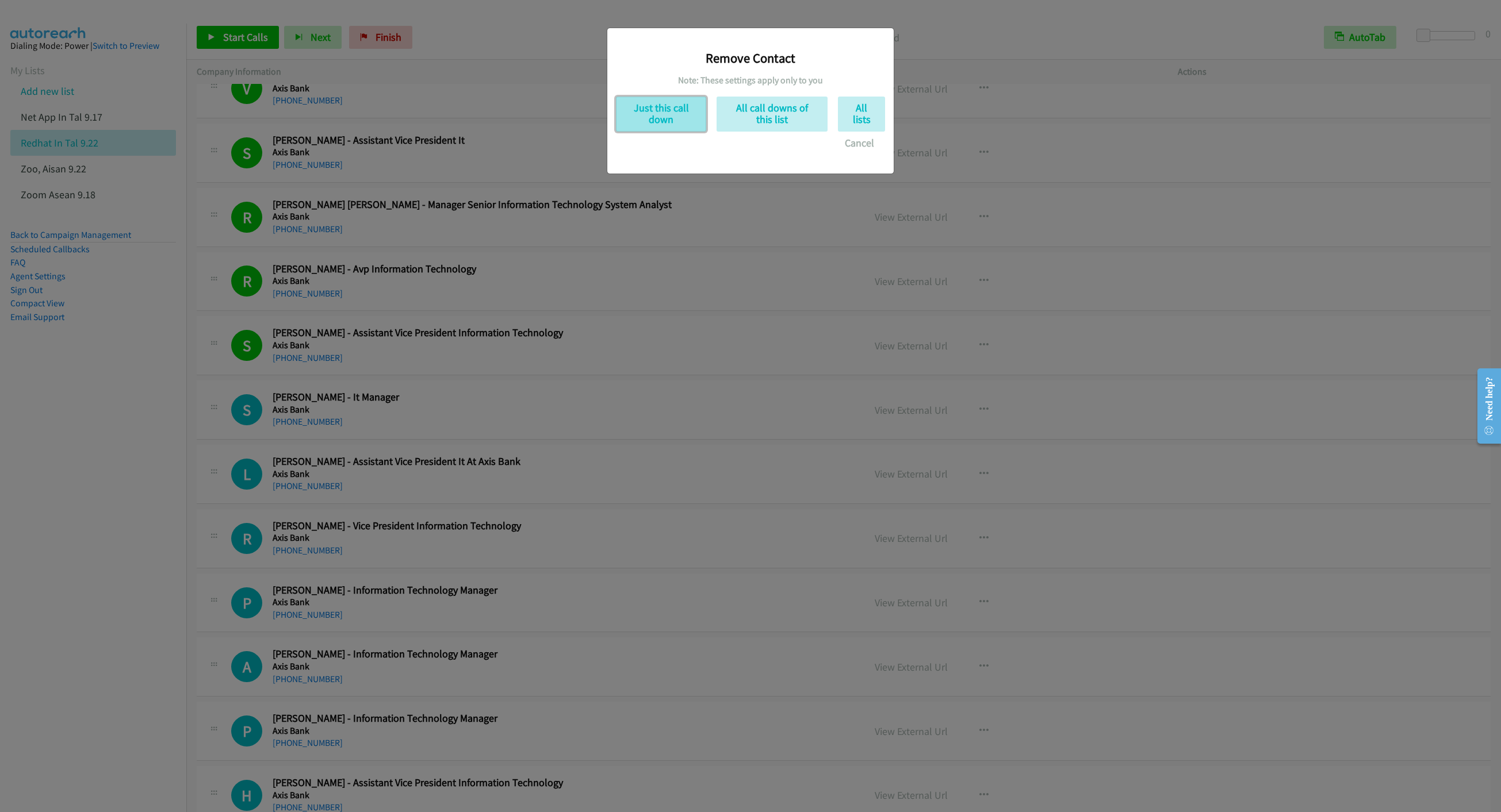
click at [647, 125] on button "Just this call down" at bounding box center [660, 114] width 90 height 35
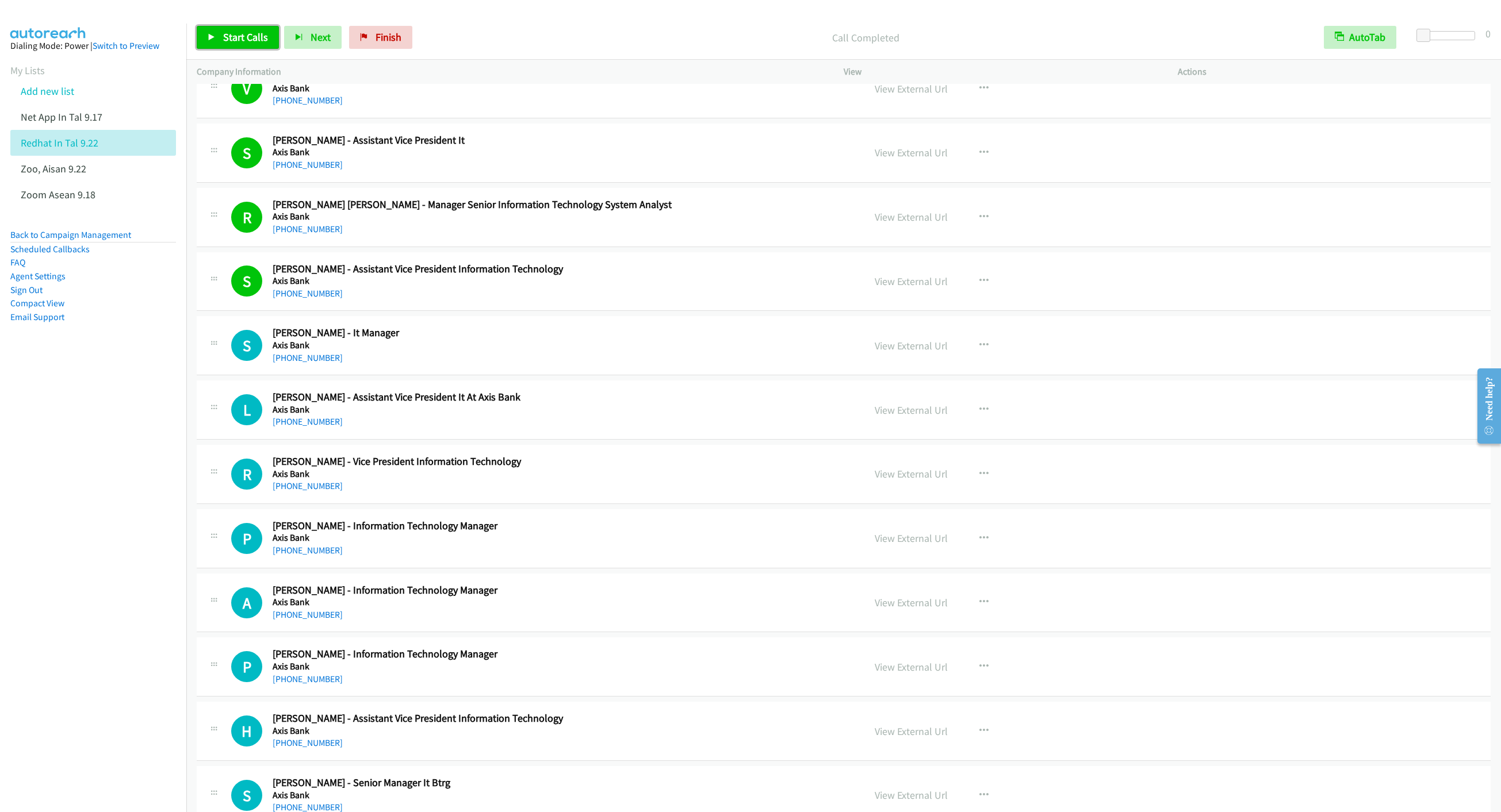
click at [230, 48] on link "Start Calls" at bounding box center [238, 37] width 82 height 23
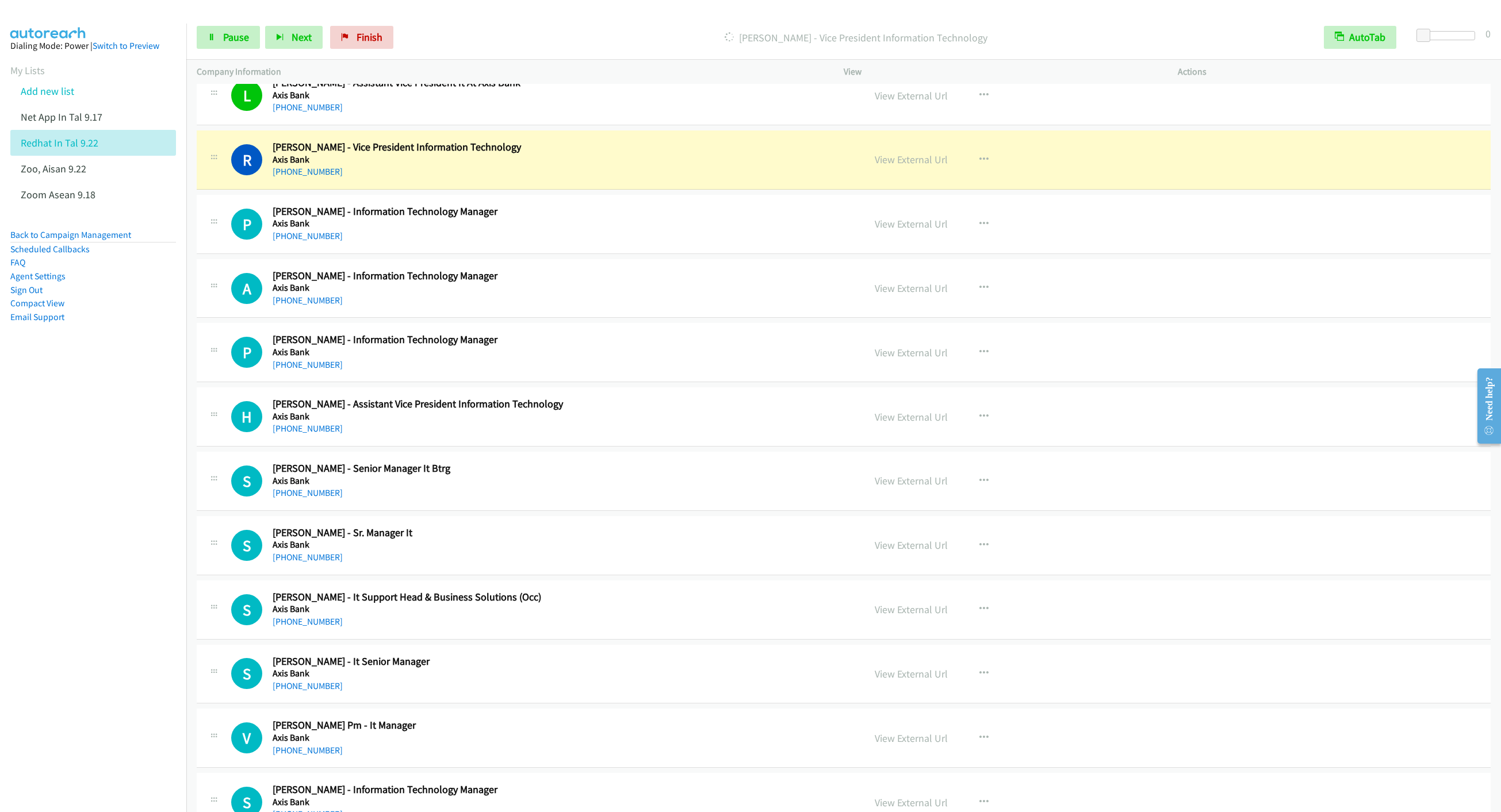
scroll to position [11812, 0]
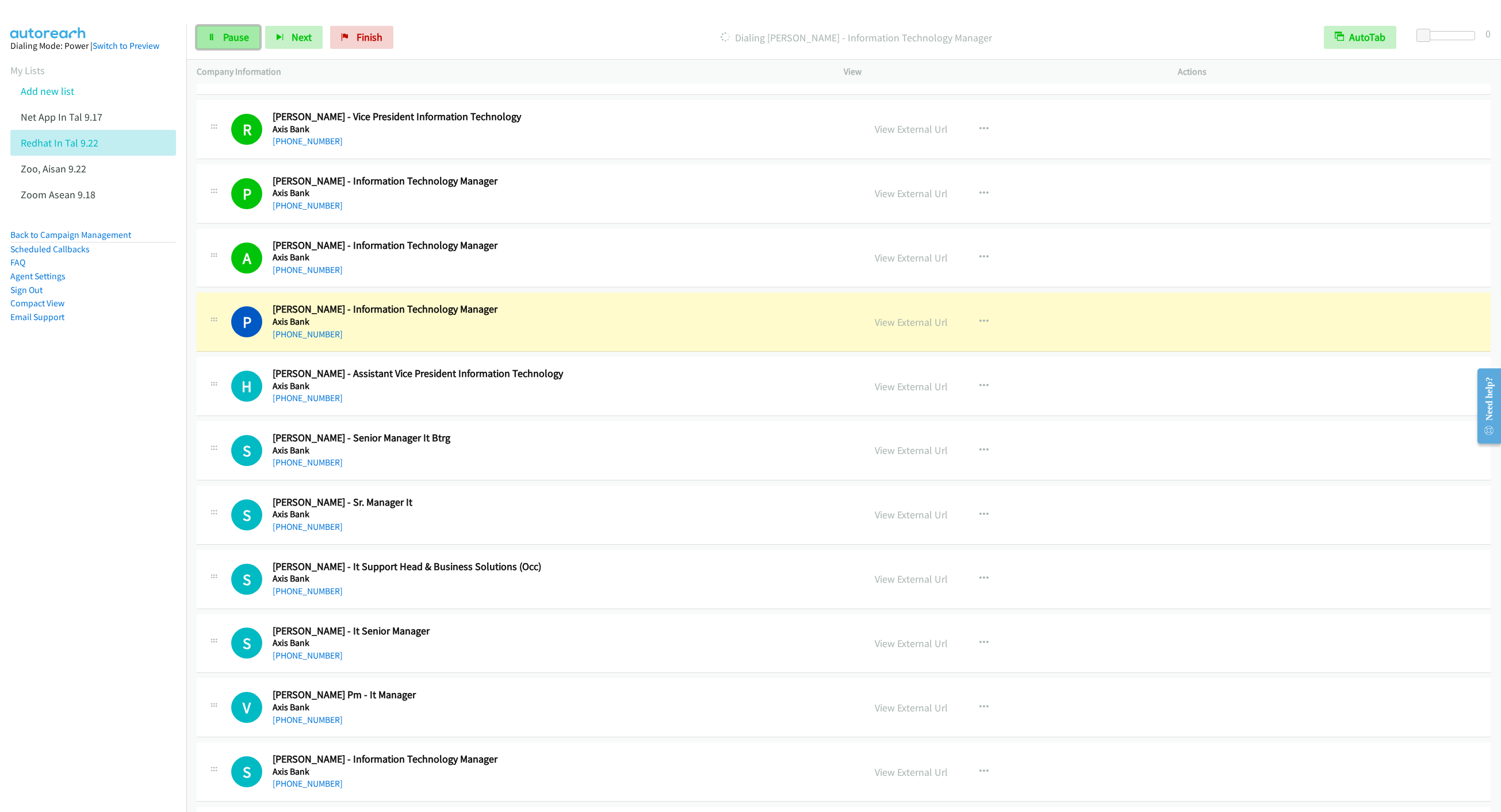
click at [227, 41] on span "Pause" at bounding box center [235, 37] width 26 height 13
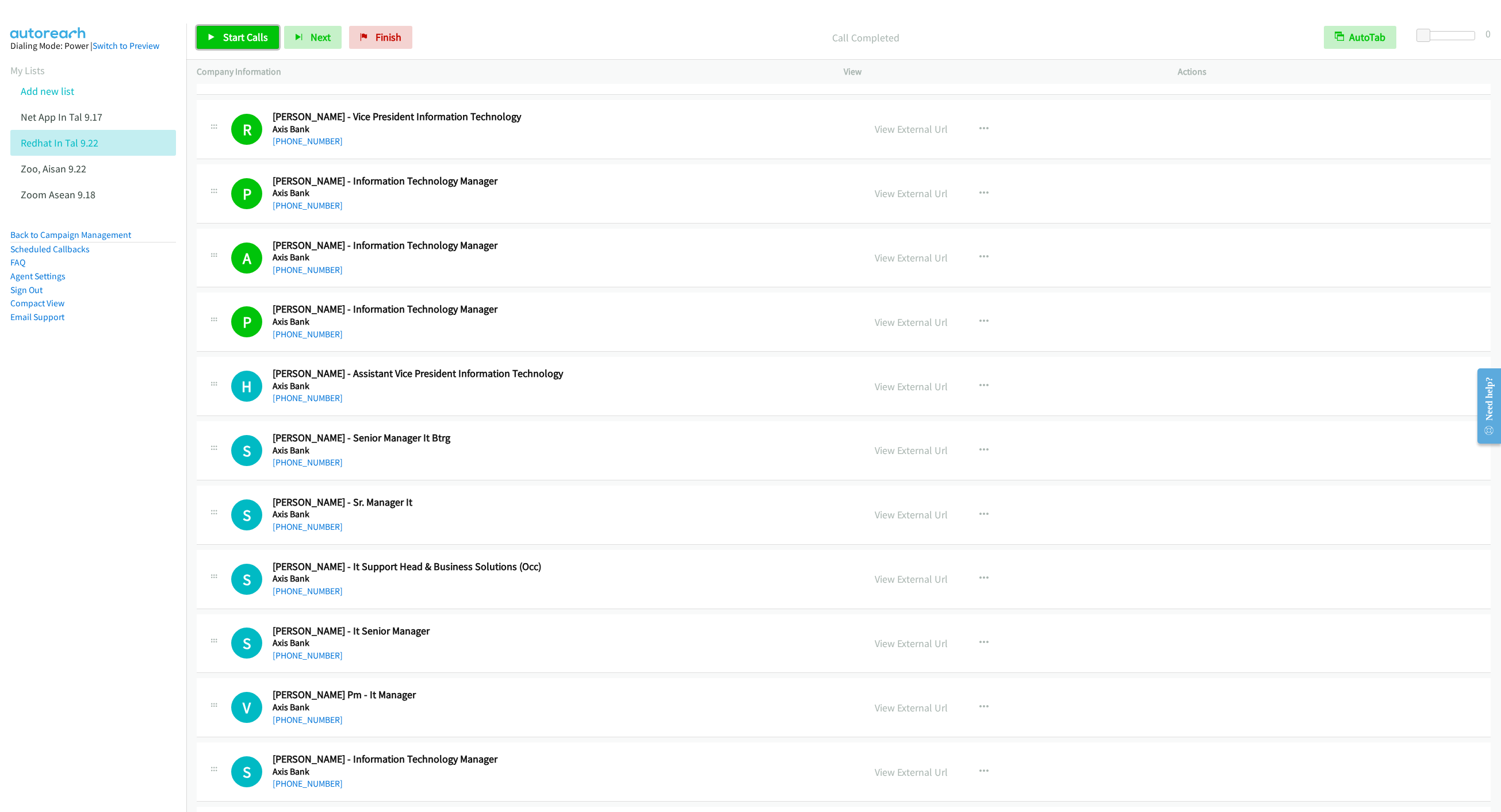
click at [228, 42] on span "Start Calls" at bounding box center [245, 37] width 45 height 13
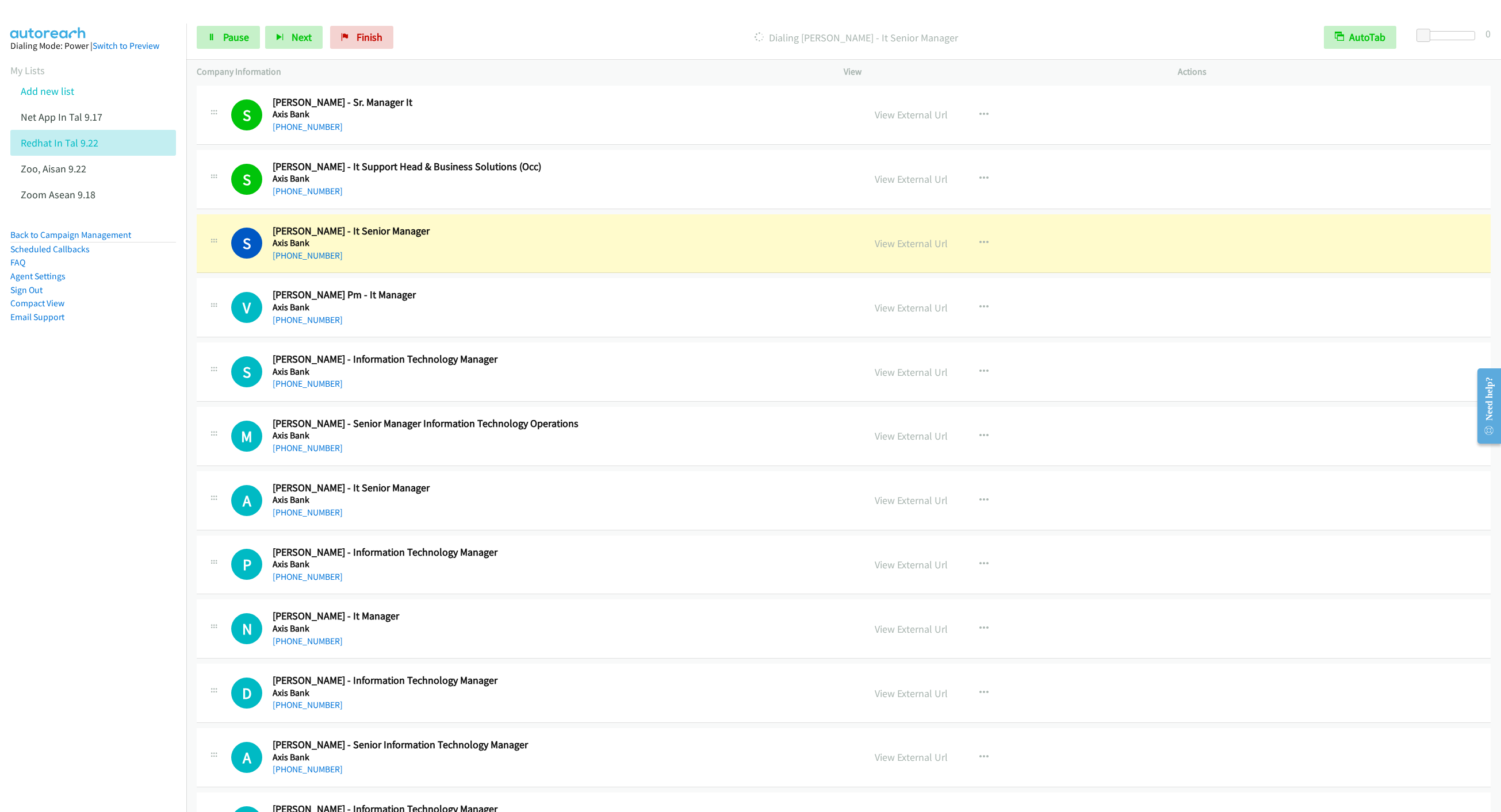
scroll to position [12244, 0]
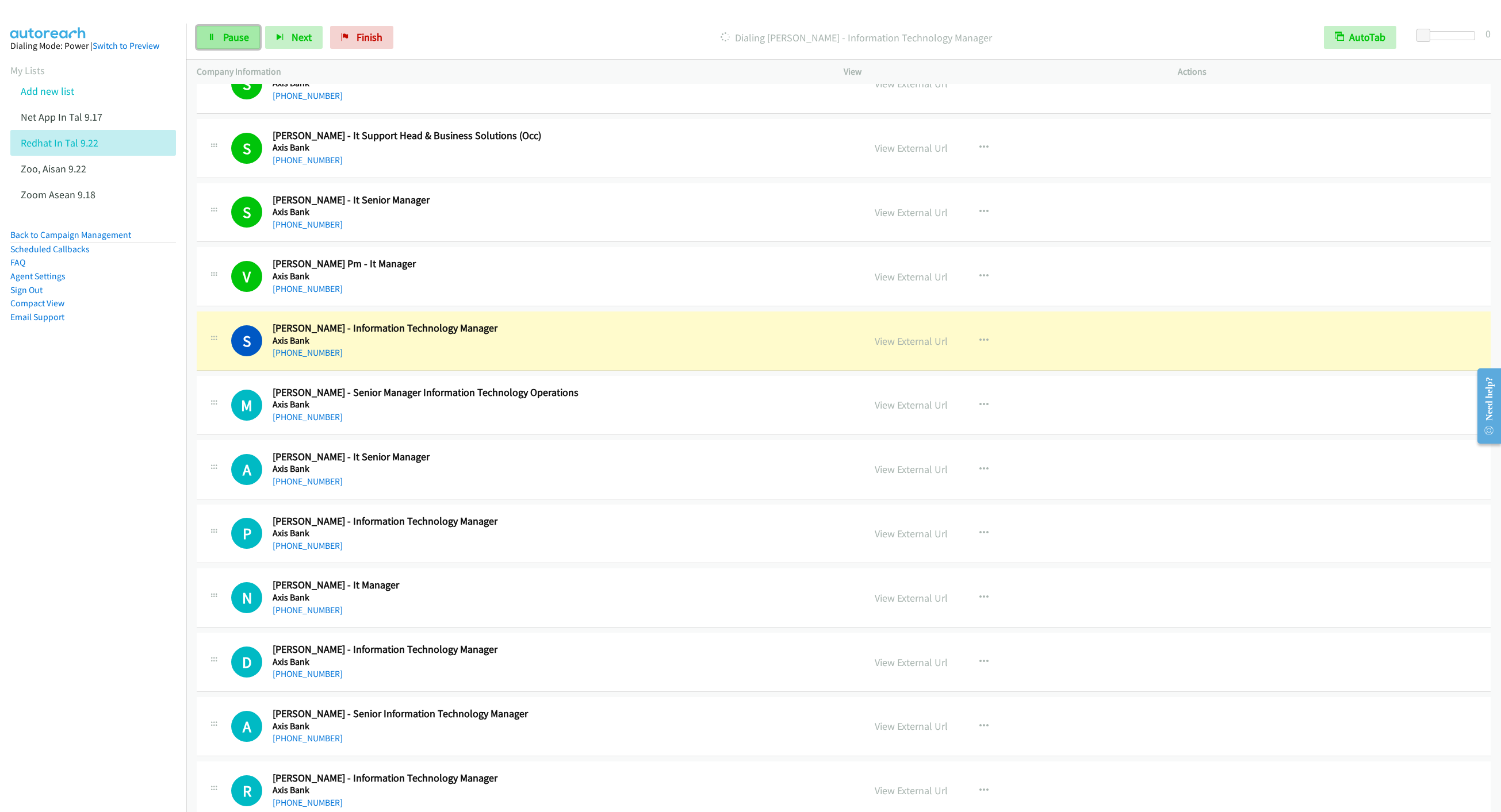
click at [218, 45] on link "Pause" at bounding box center [228, 37] width 63 height 23
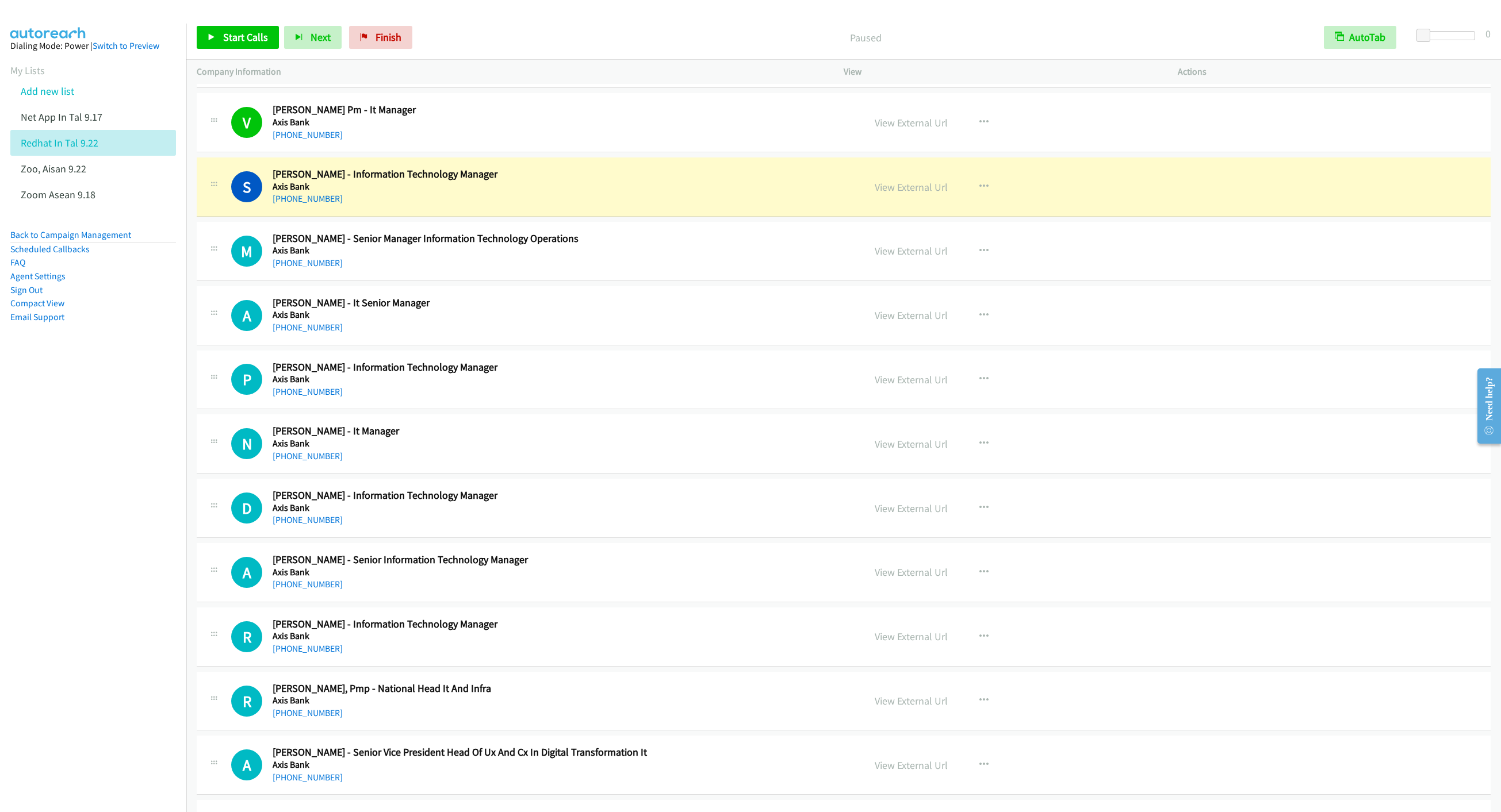
scroll to position [12416, 0]
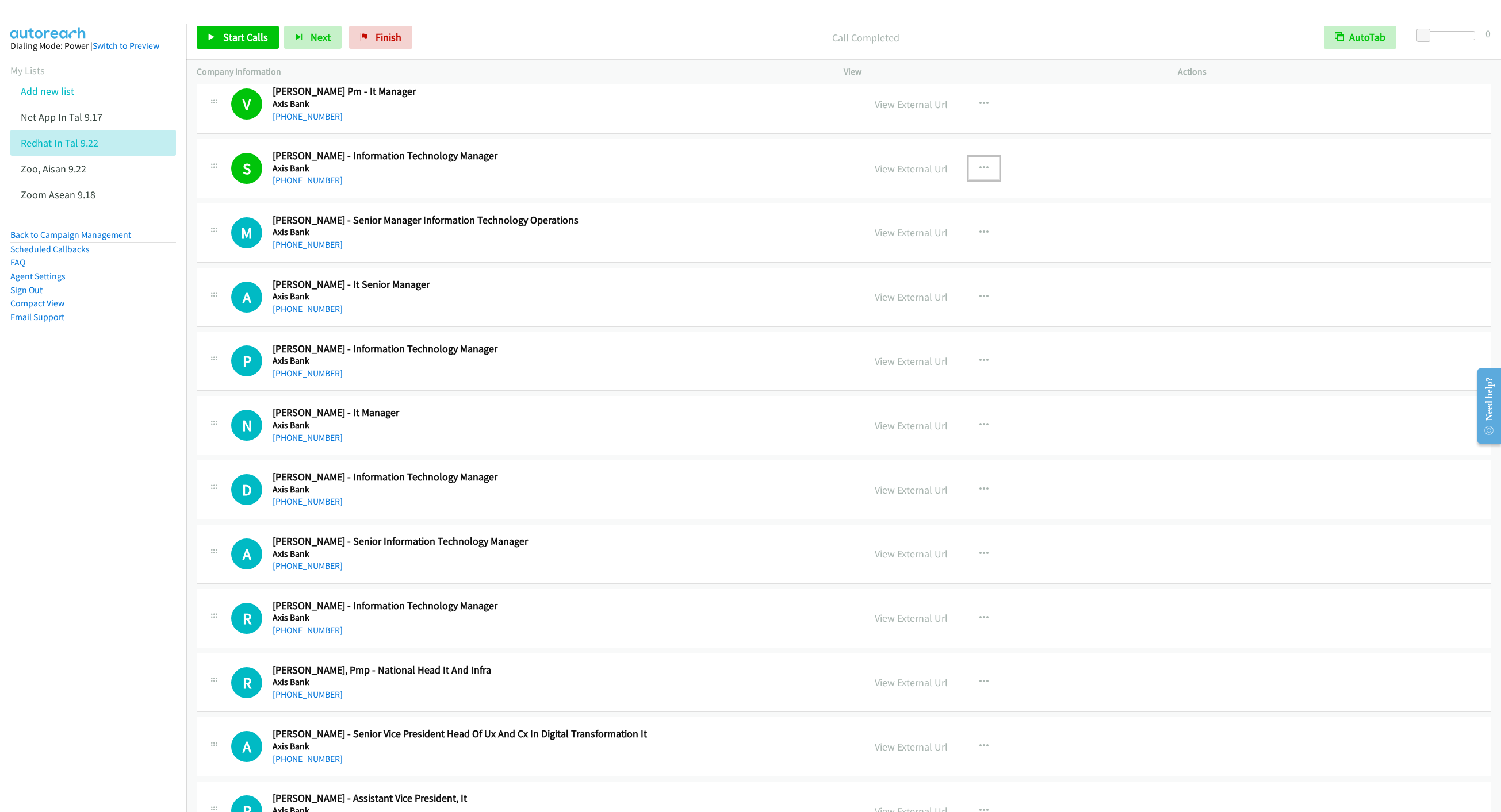
click at [979, 173] on icon "button" at bounding box center [984, 168] width 9 height 9
drag, startPoint x: 894, startPoint y: 324, endPoint x: 907, endPoint y: 306, distance: 22.2
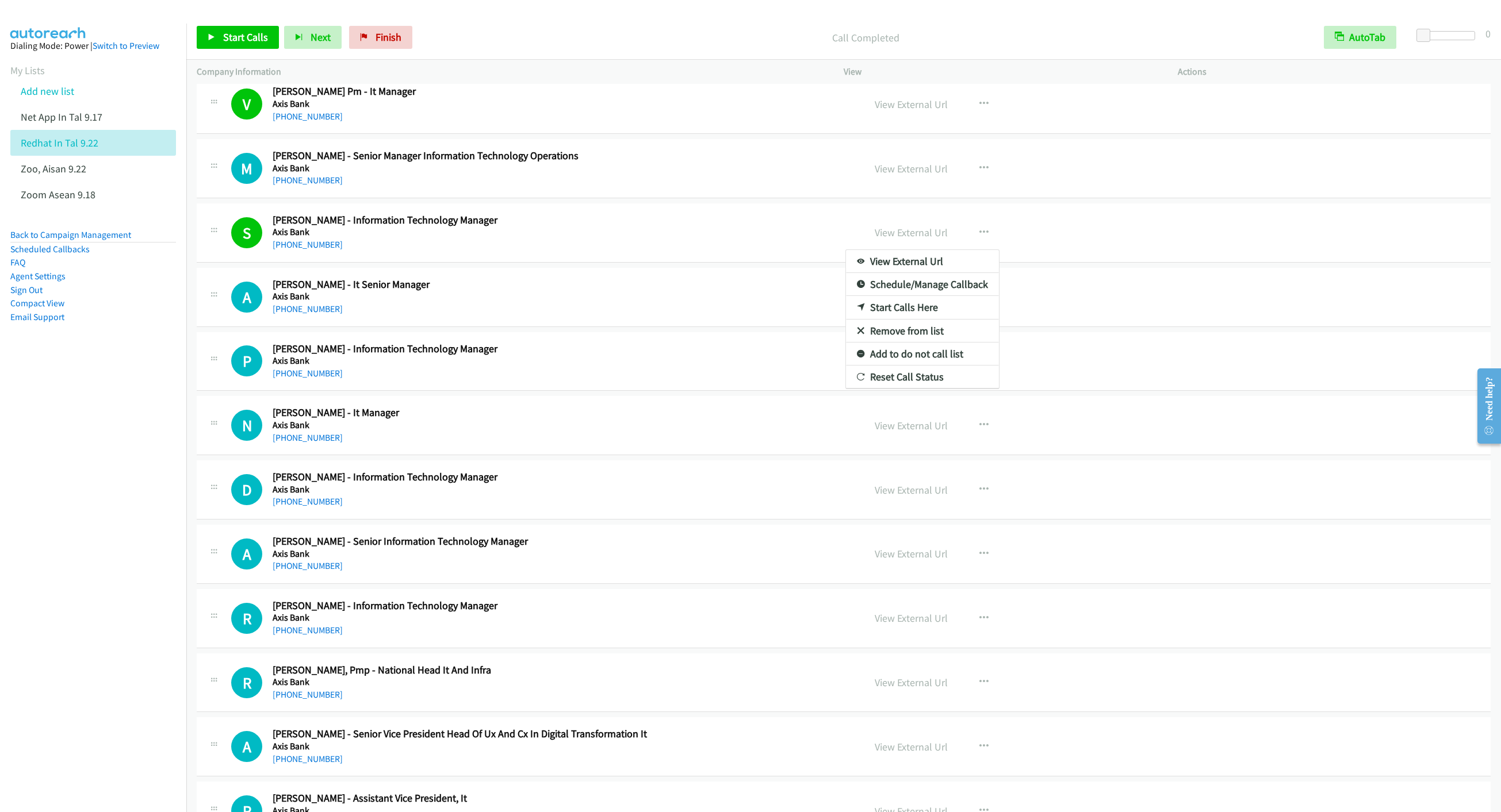
click at [874, 343] on link "Remove from list" at bounding box center [922, 331] width 153 height 23
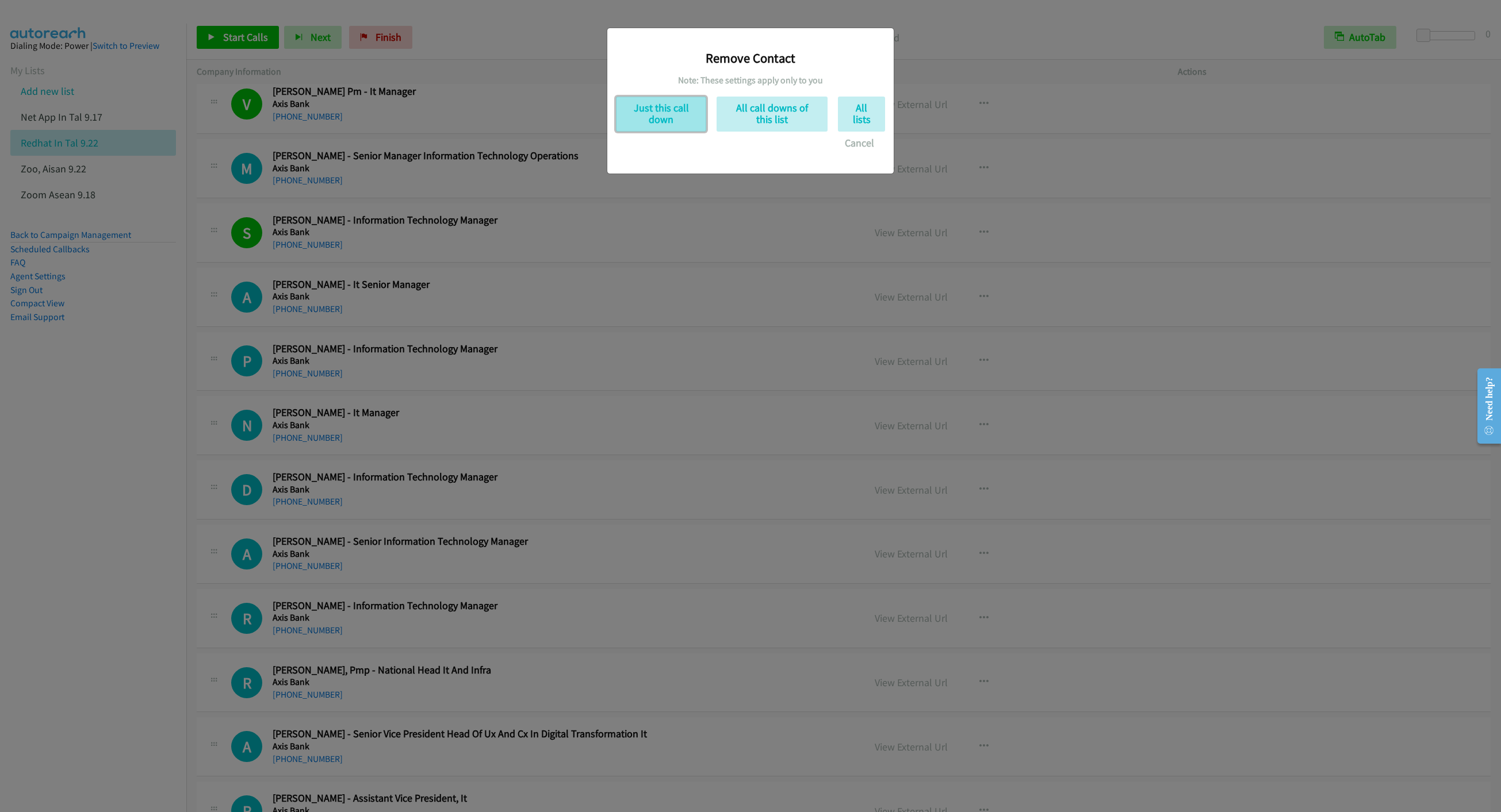
click at [668, 116] on button "Just this call down" at bounding box center [660, 114] width 90 height 35
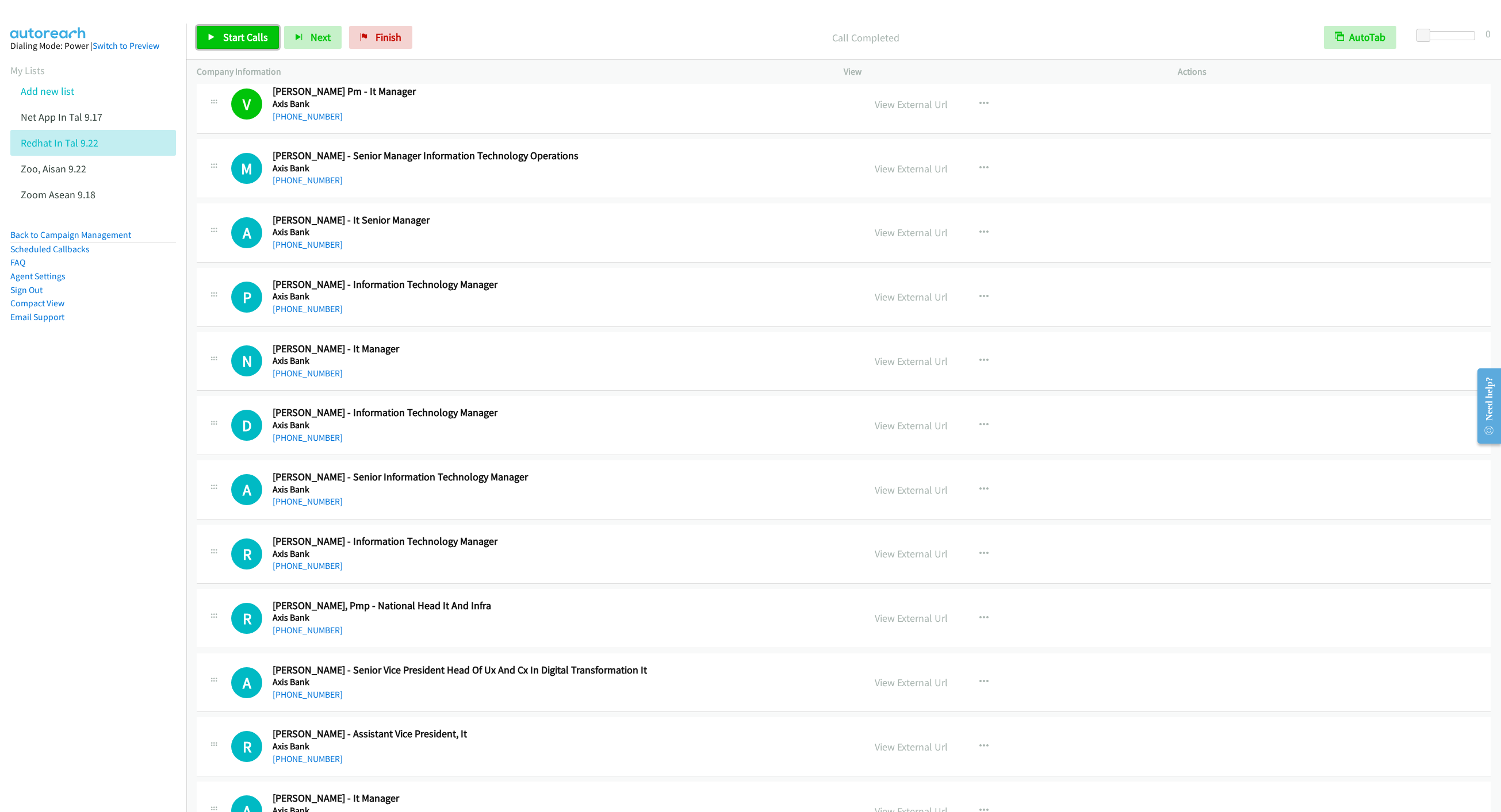
click at [237, 42] on span "Start Calls" at bounding box center [245, 37] width 45 height 13
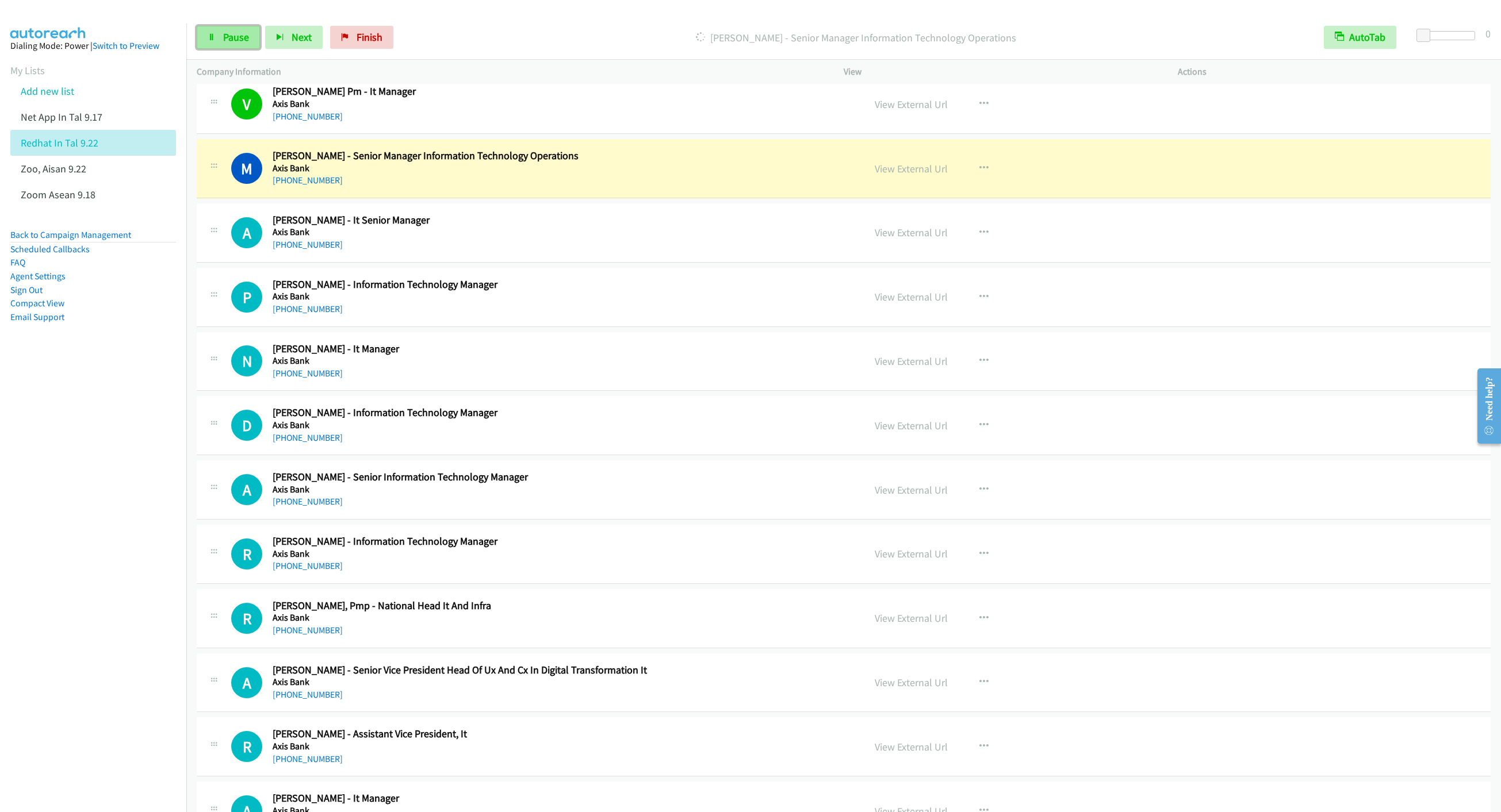
click at [226, 35] on span "Pause" at bounding box center [235, 37] width 26 height 13
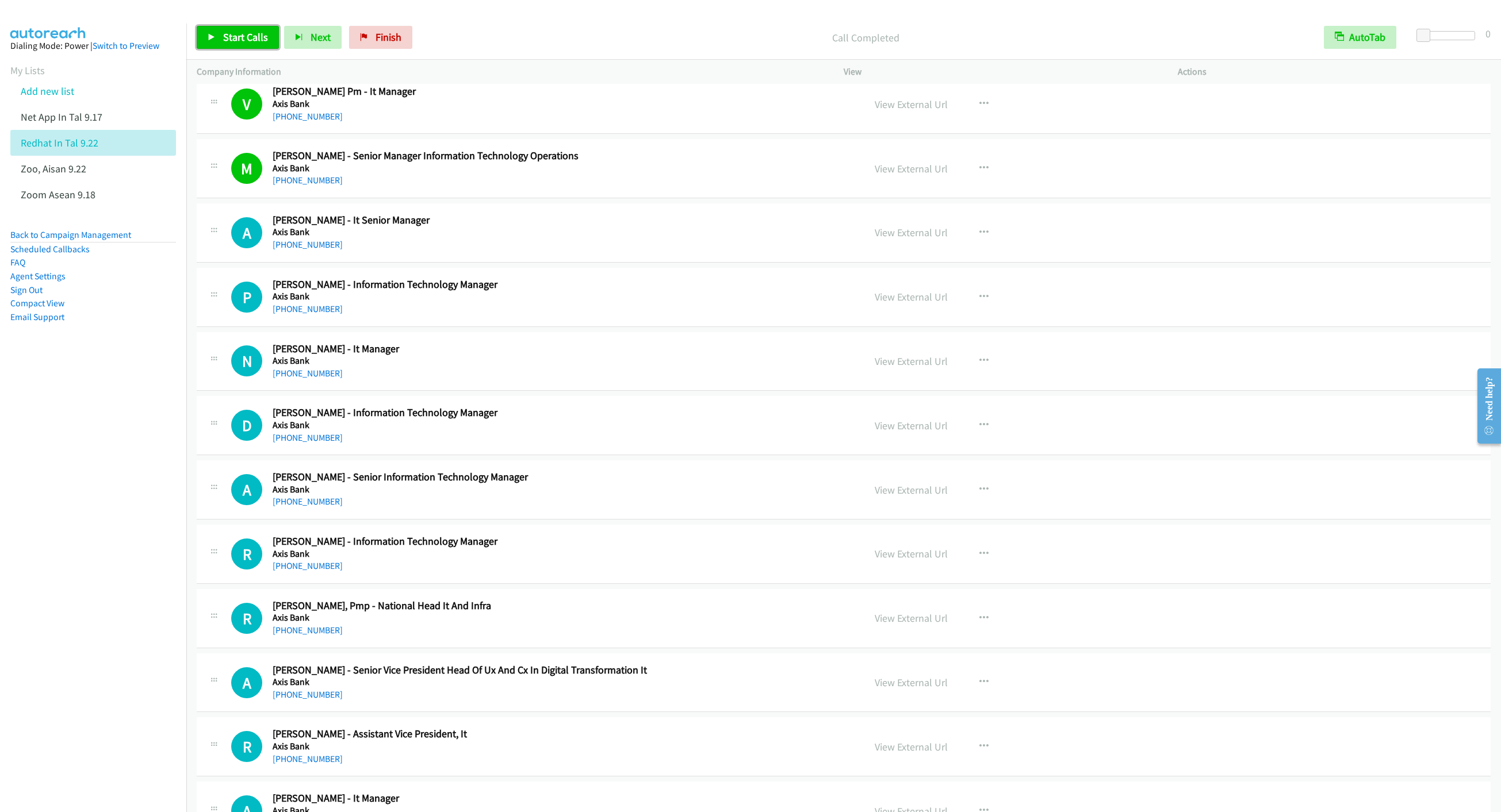
click at [237, 35] on span "Start Calls" at bounding box center [245, 37] width 45 height 13
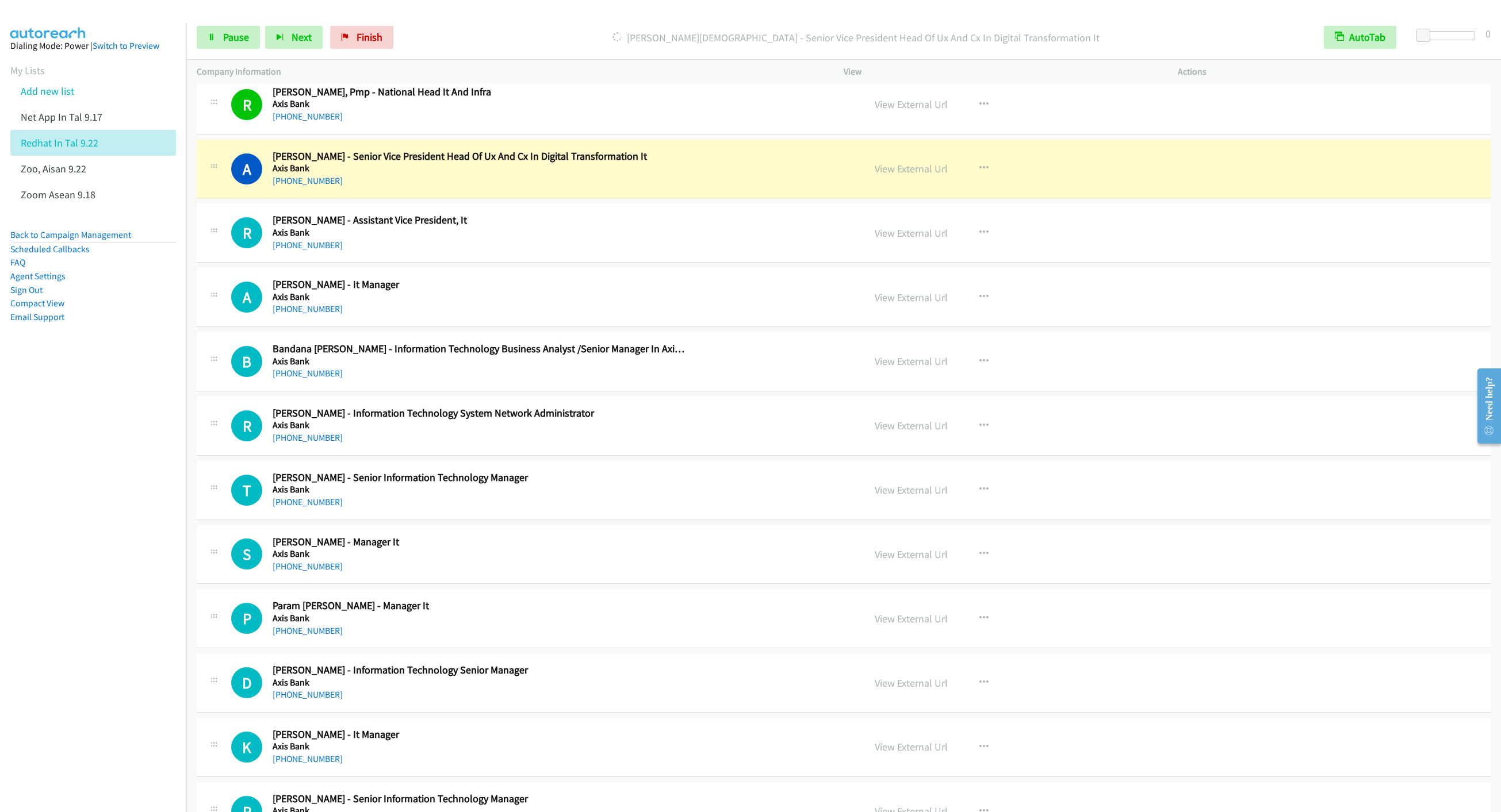
scroll to position [13019, 0]
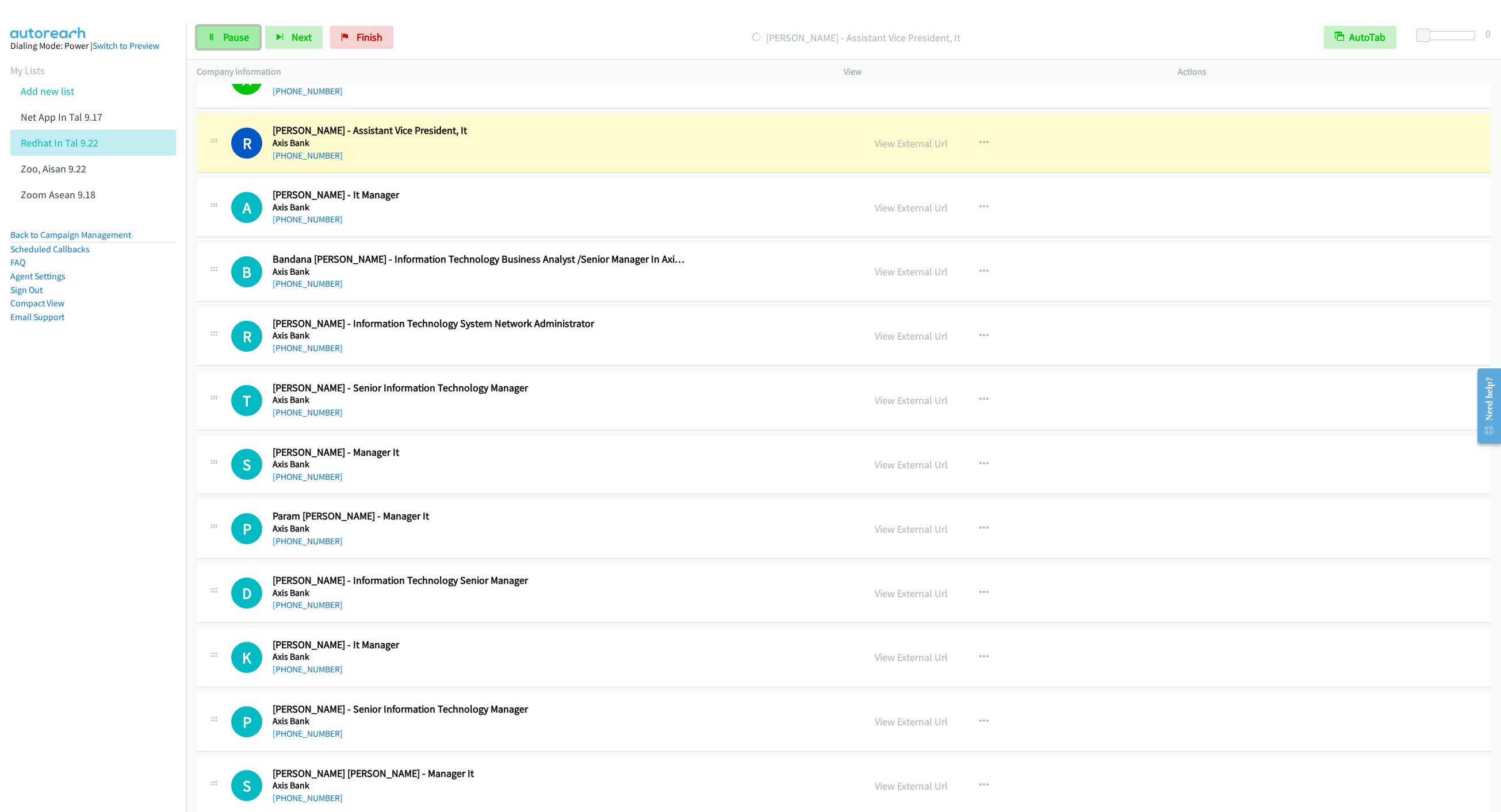
click at [233, 39] on span "Pause" at bounding box center [235, 37] width 26 height 13
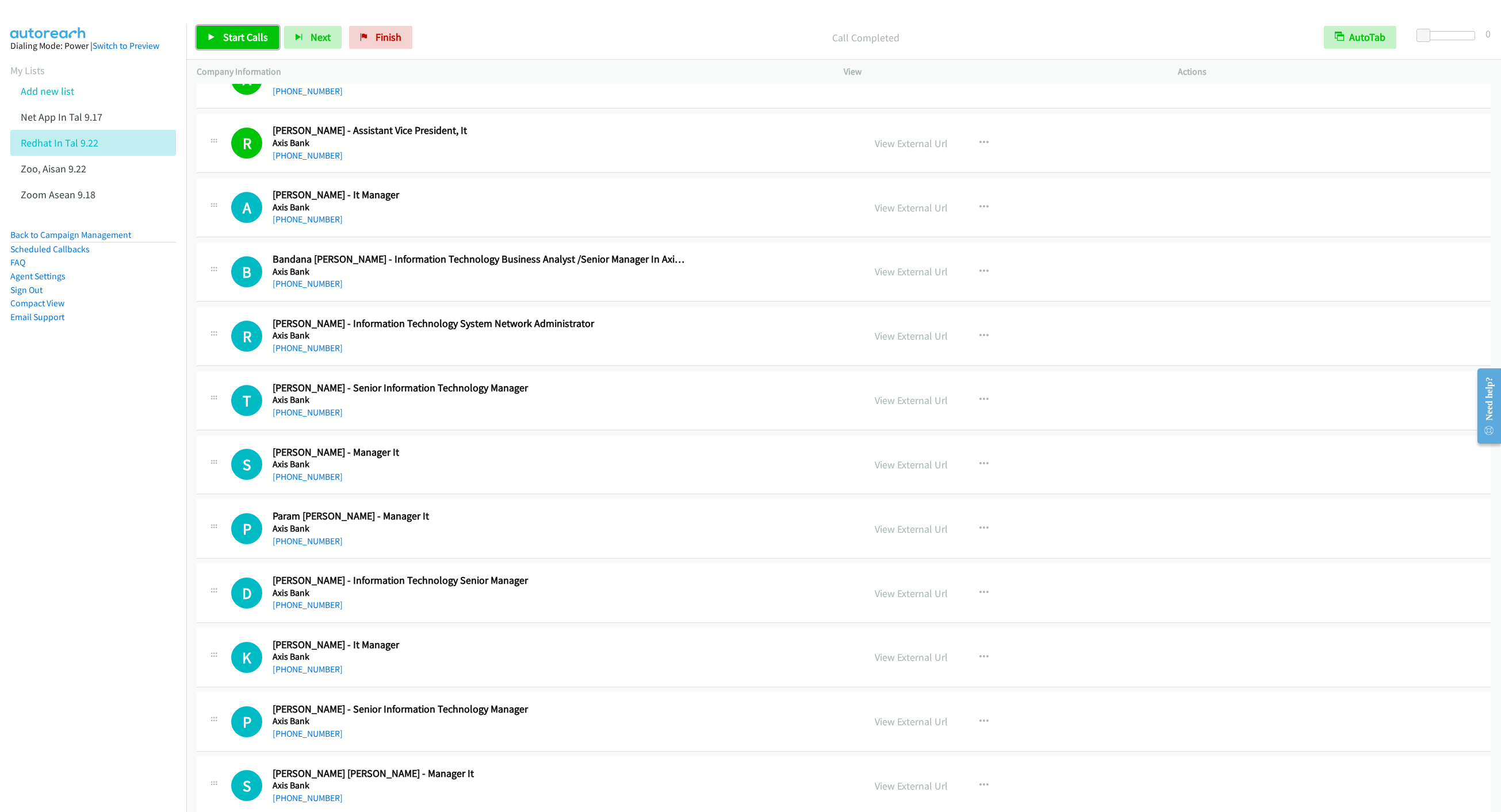
click at [232, 35] on span "Start Calls" at bounding box center [245, 37] width 45 height 13
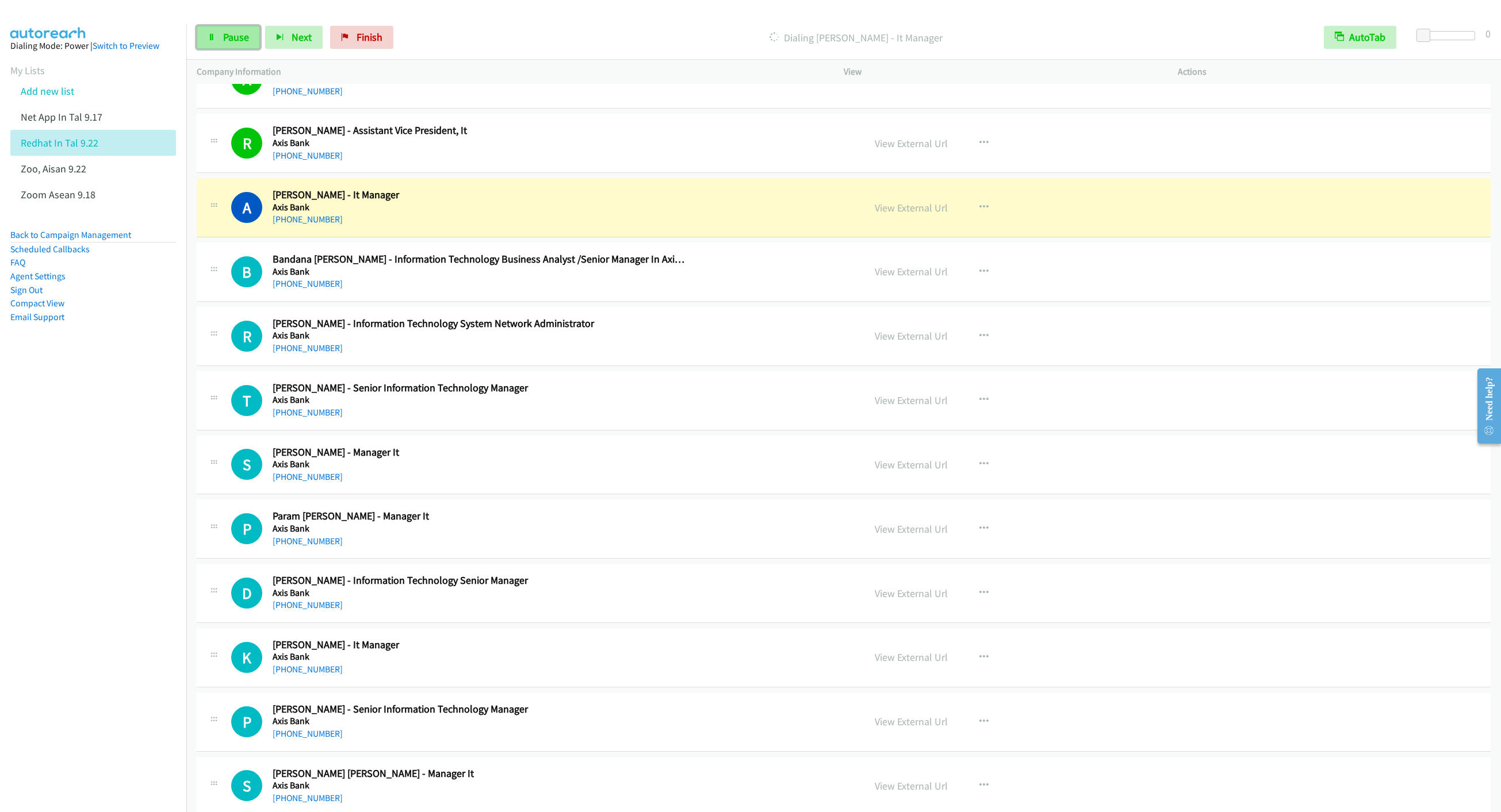
click at [238, 37] on span "Pause" at bounding box center [235, 37] width 26 height 13
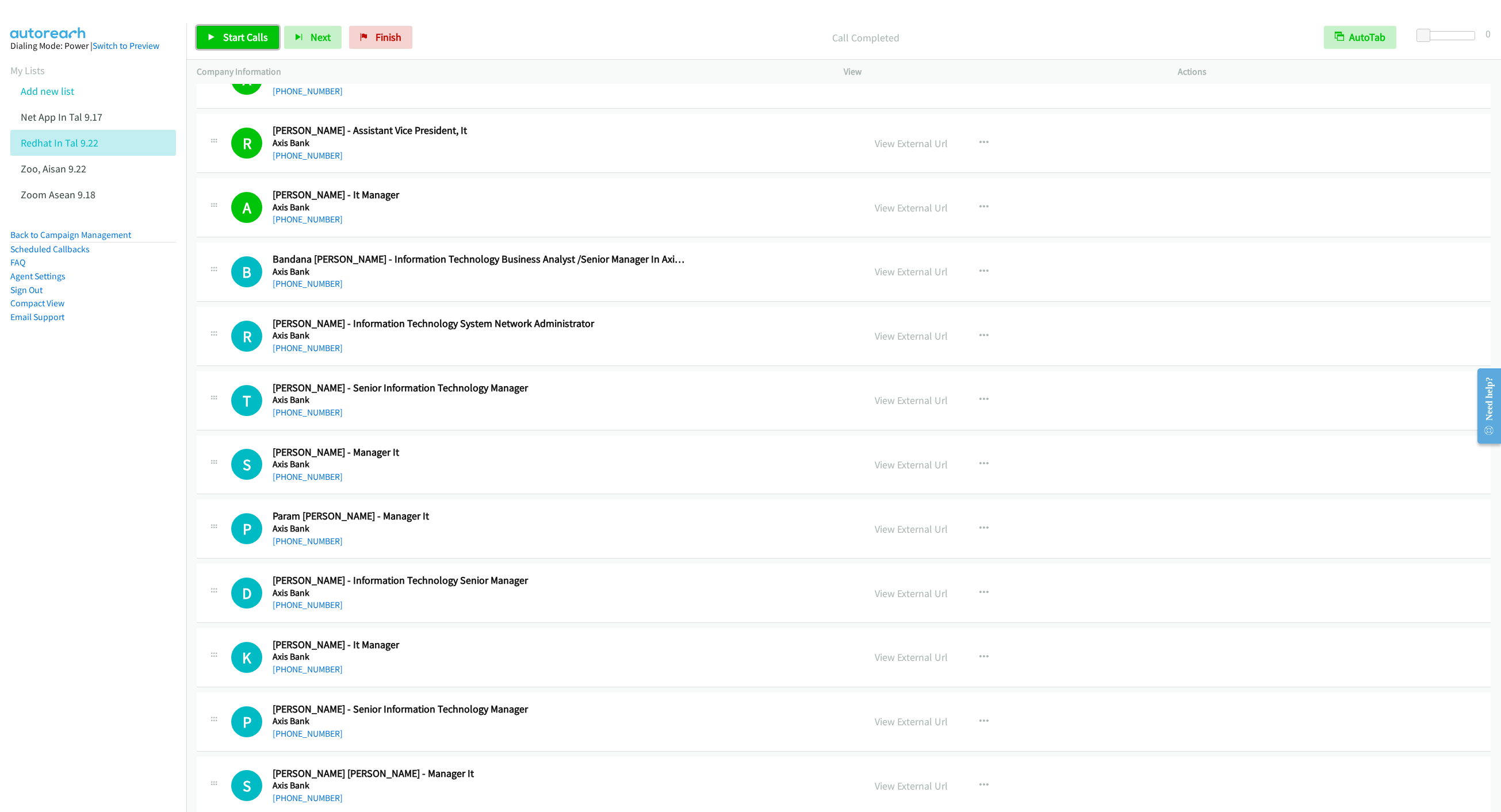
click at [244, 33] on span "Start Calls" at bounding box center [245, 37] width 45 height 13
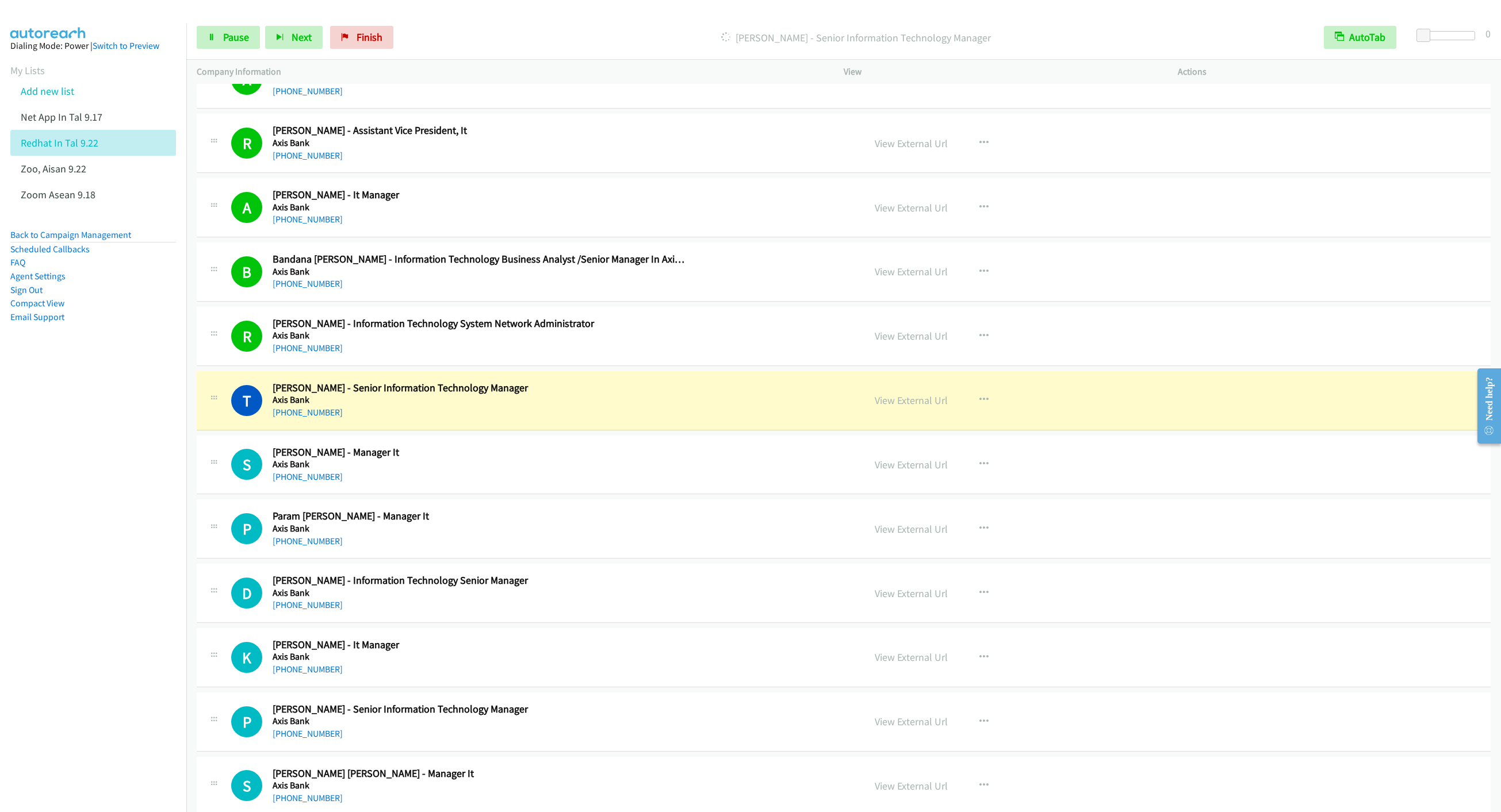
scroll to position [13106, 0]
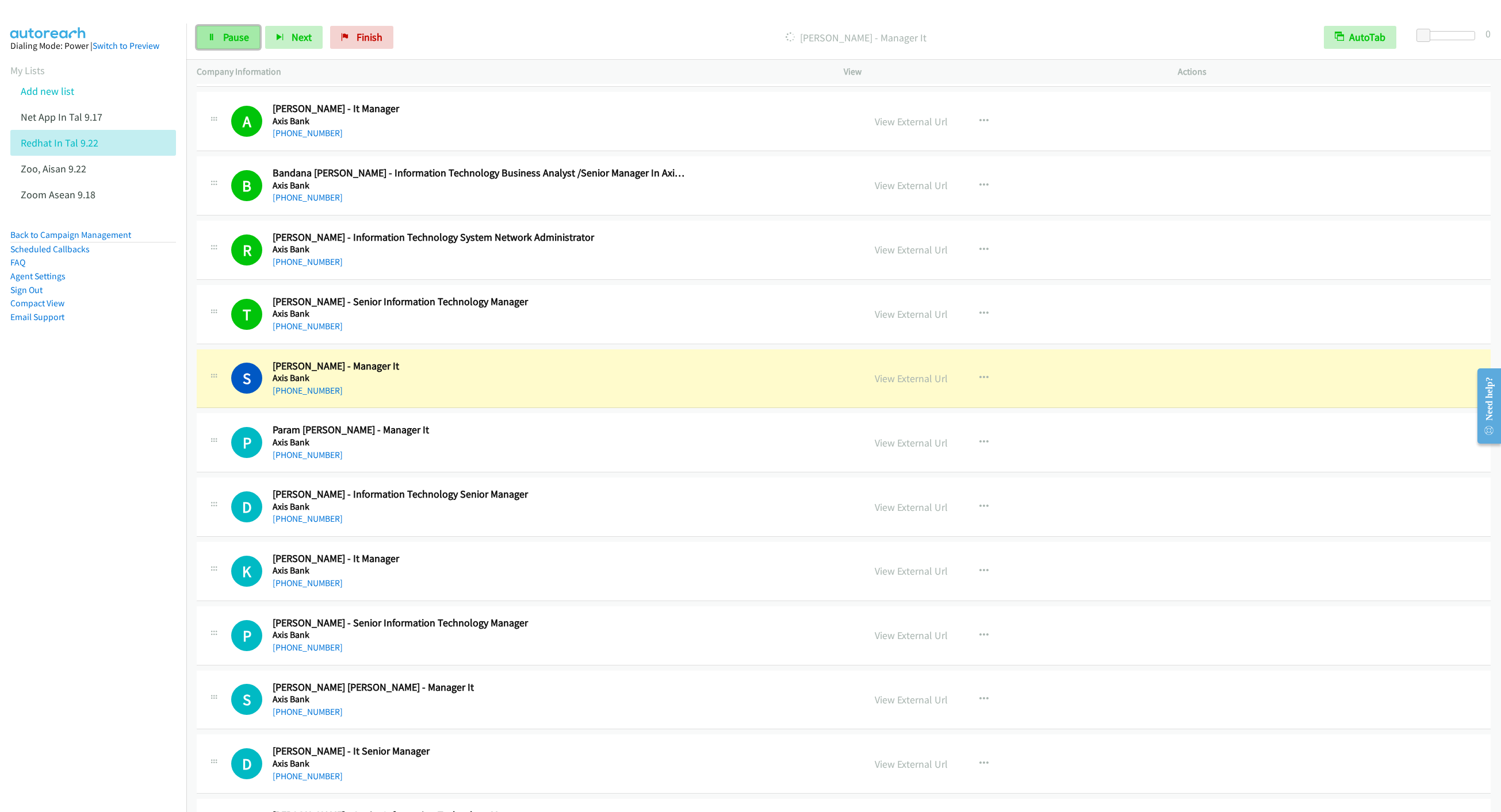
click at [228, 35] on span "Pause" at bounding box center [235, 37] width 26 height 13
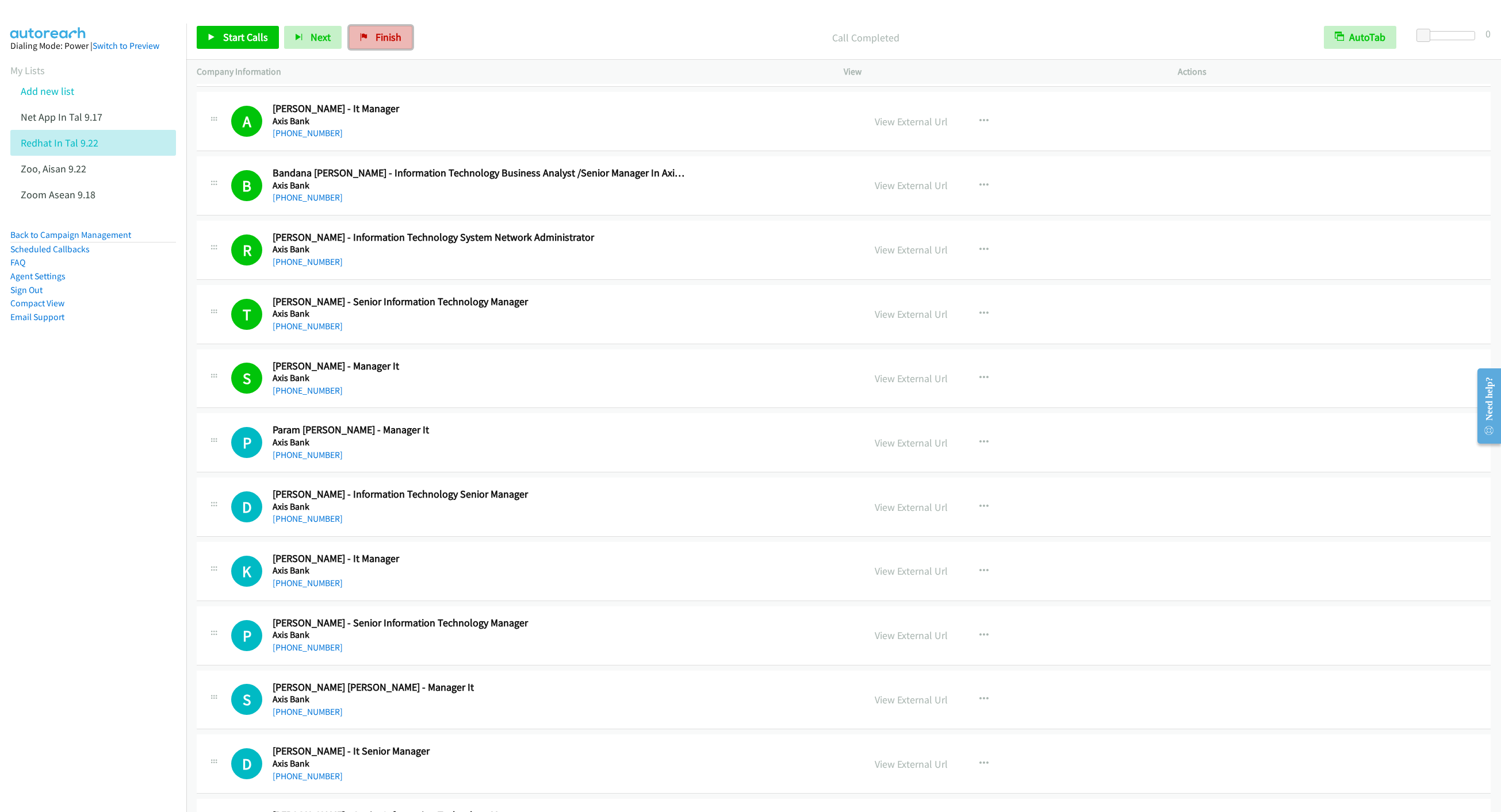
click at [386, 36] on span "Finish" at bounding box center [388, 37] width 26 height 13
